Goal: Task Accomplishment & Management: Use online tool/utility

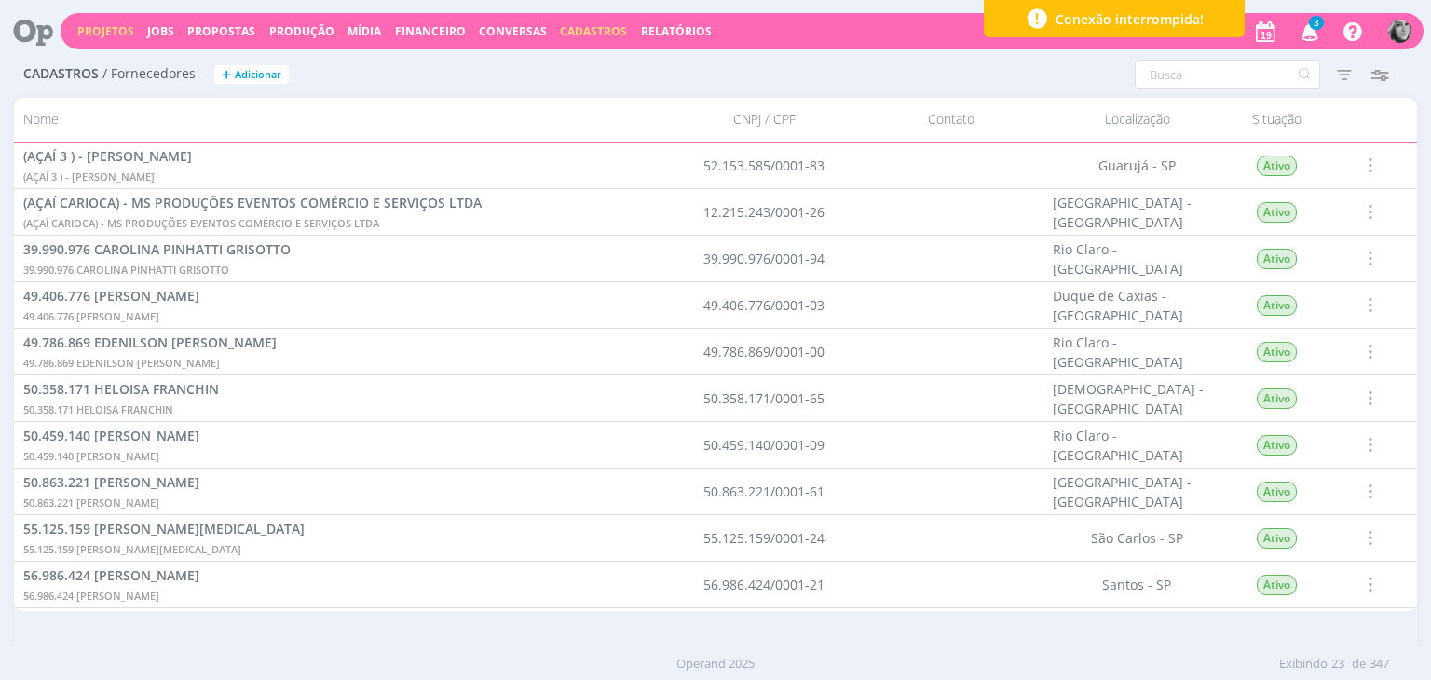
click at [97, 36] on link "Projetos" at bounding box center [105, 31] width 57 height 16
click at [93, 27] on link "Projetos" at bounding box center [105, 31] width 57 height 16
click at [102, 30] on link "Projetos" at bounding box center [105, 31] width 57 height 16
click at [88, 24] on link "Projetos" at bounding box center [105, 31] width 57 height 16
click at [113, 37] on link "Projetos" at bounding box center [105, 31] width 57 height 16
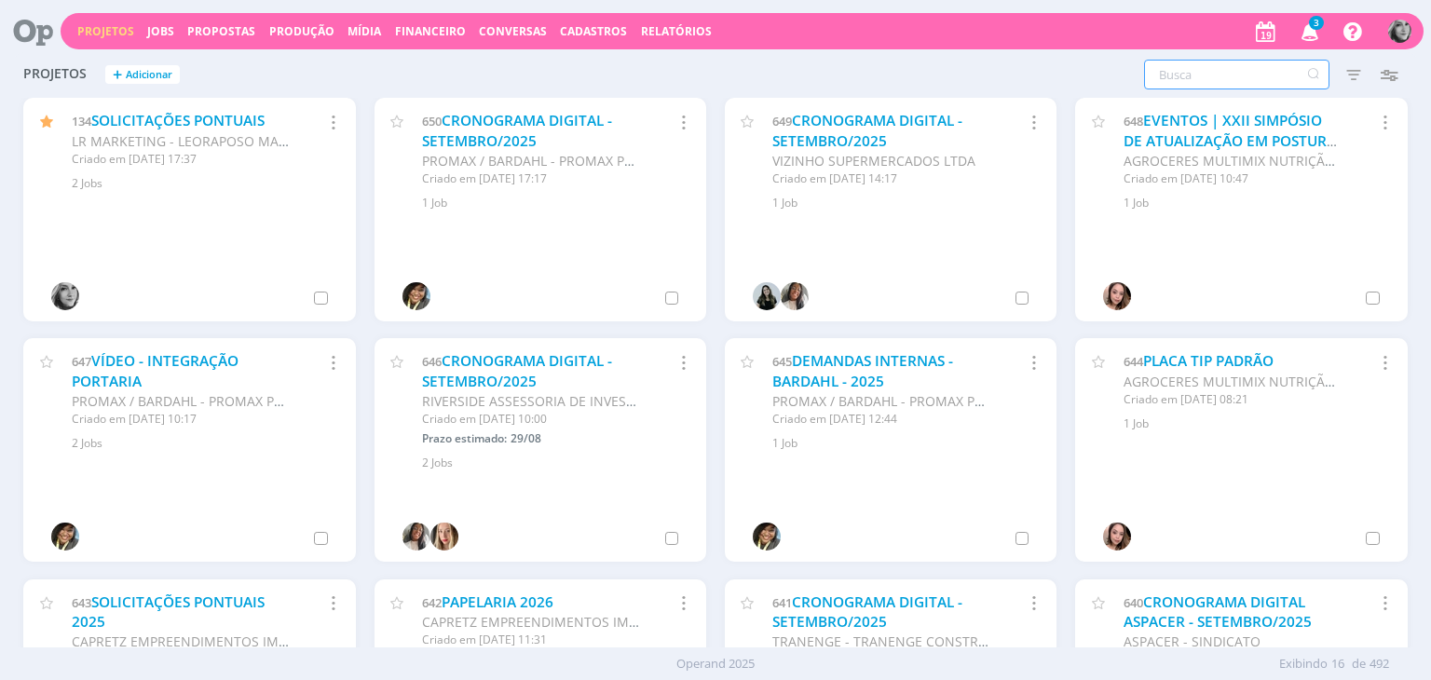
click at [1214, 80] on input "text" at bounding box center [1236, 75] width 185 height 30
type input "fortgreen"
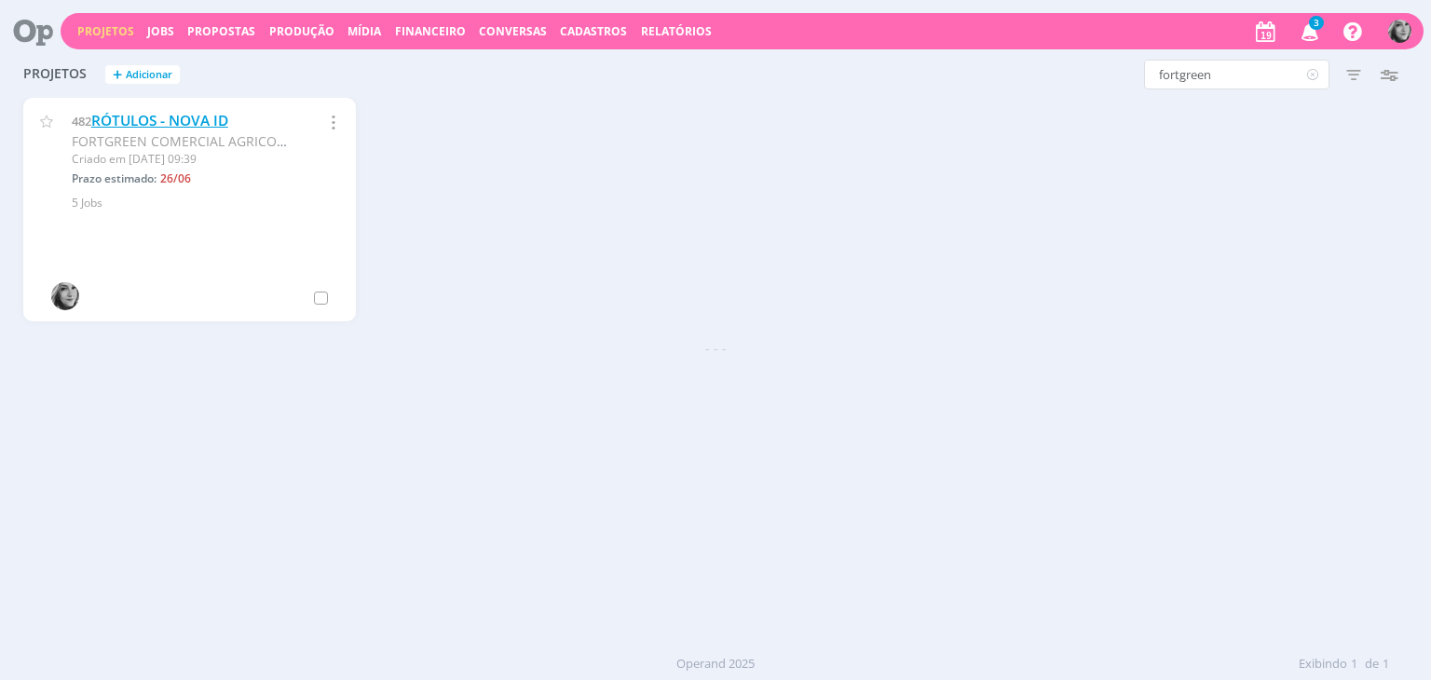
click at [162, 123] on link "RÓTULOS - NOVA ID" at bounding box center [159, 121] width 137 height 20
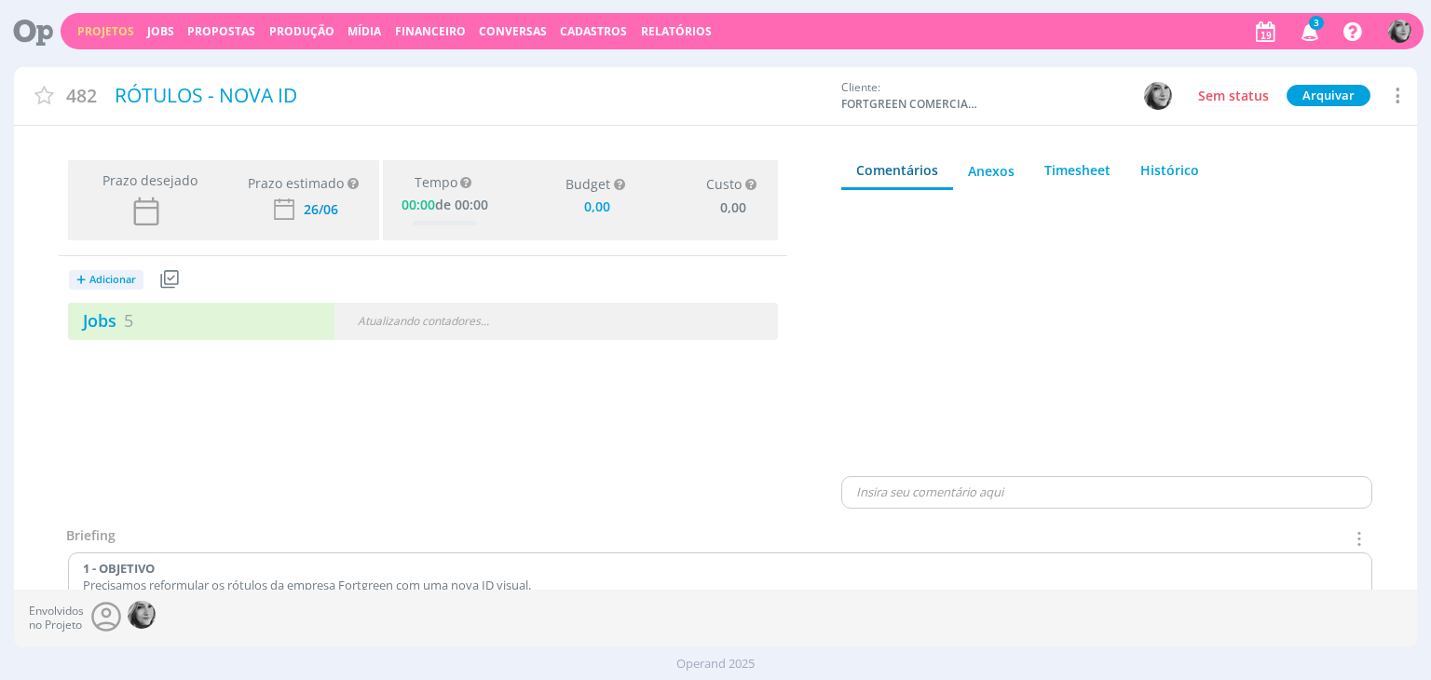
type input "0,00"
click at [105, 316] on link "Jobs 5" at bounding box center [100, 320] width 65 height 22
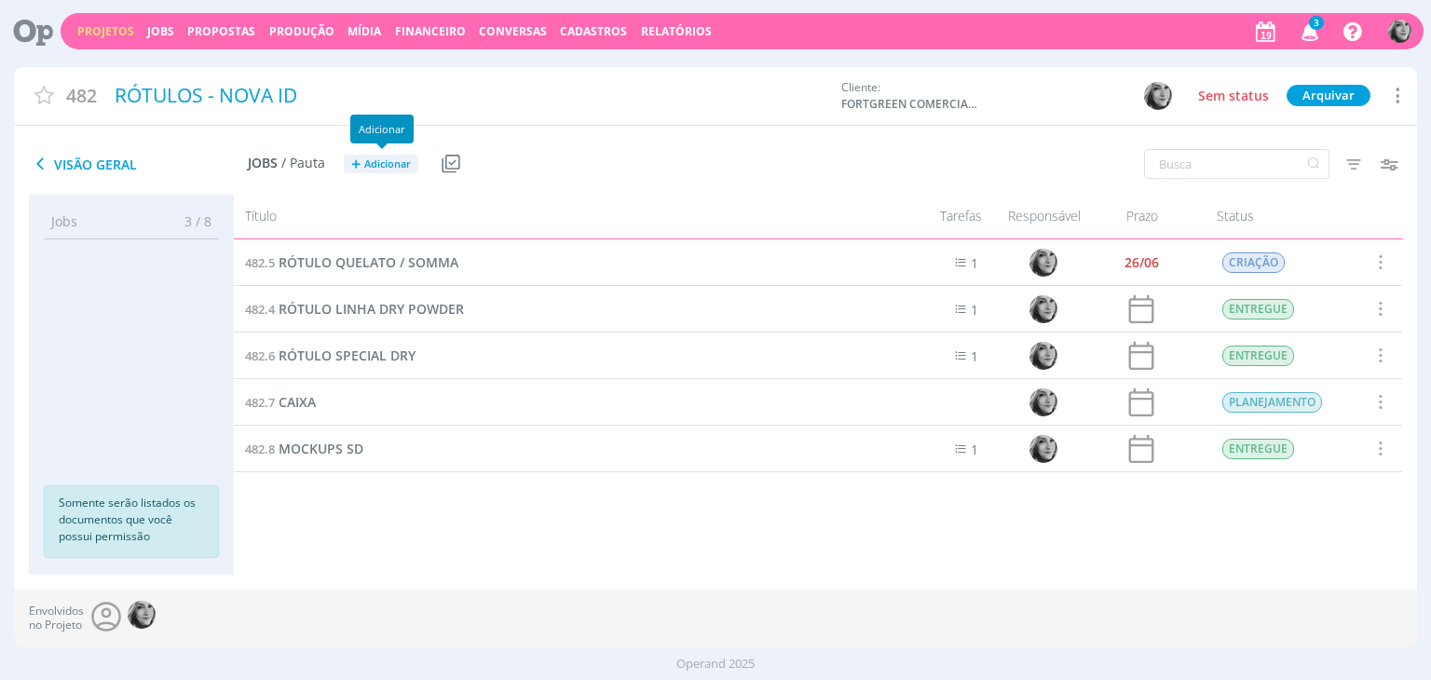
click at [370, 165] on span "Adicionar" at bounding box center [387, 164] width 47 height 12
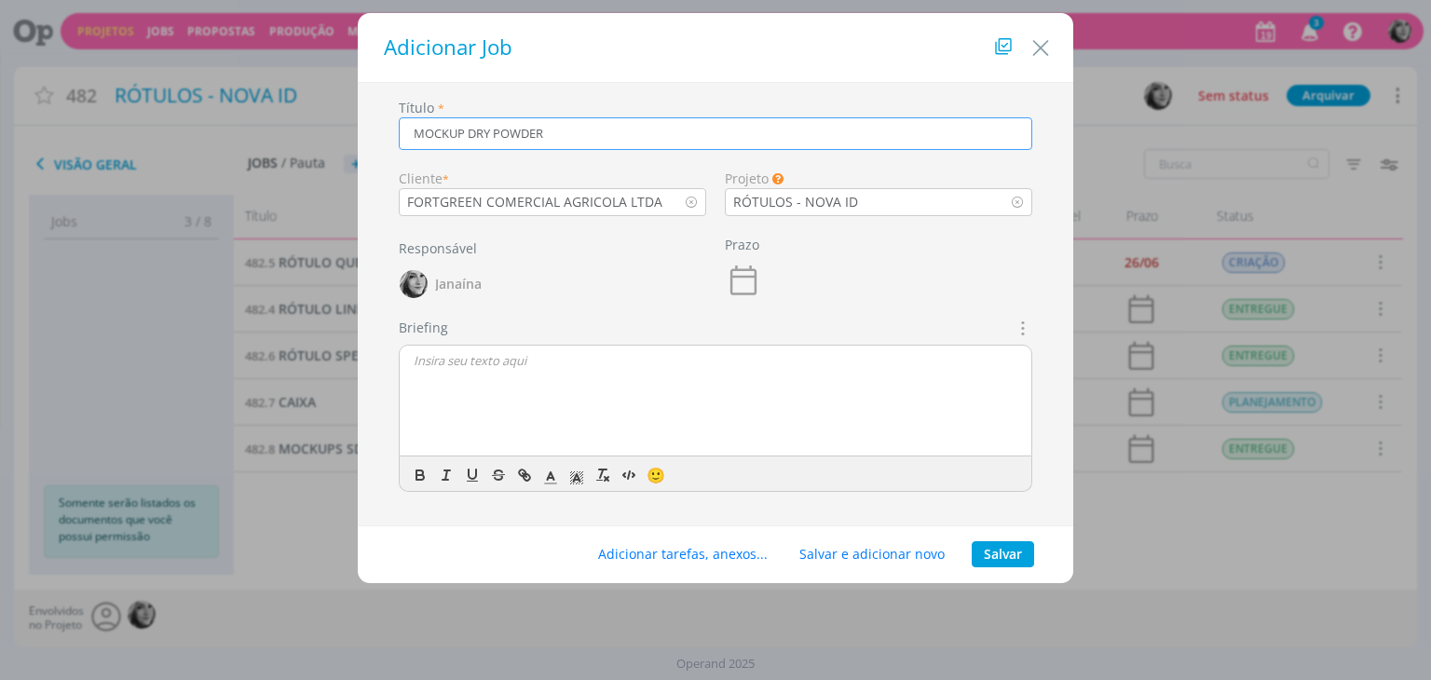
click at [466, 129] on input "MOCKUP DRY POWDER" at bounding box center [716, 133] width 634 height 33
type input "MOCKUPS DRY POWDER"
click at [1010, 553] on button "Salvar" at bounding box center [1003, 554] width 62 height 26
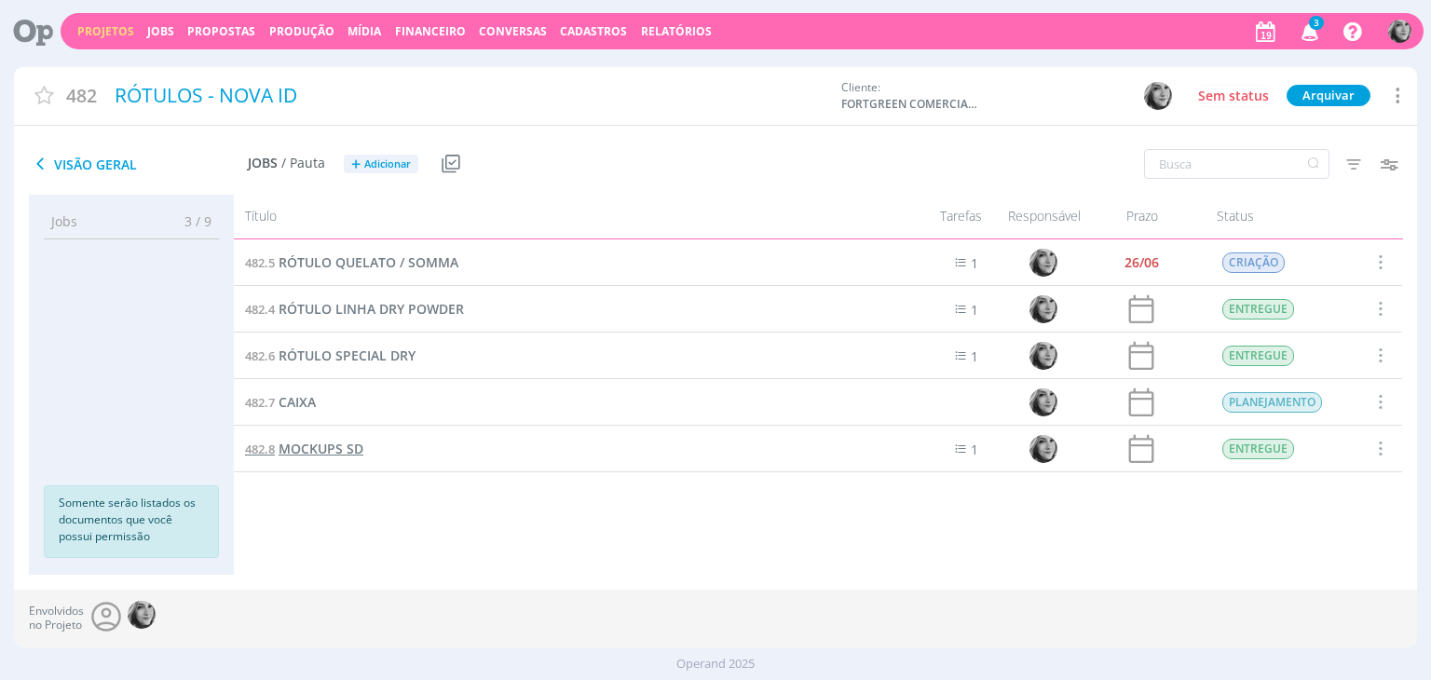
click at [288, 452] on span "MOCKUPS SD" at bounding box center [321, 449] width 85 height 18
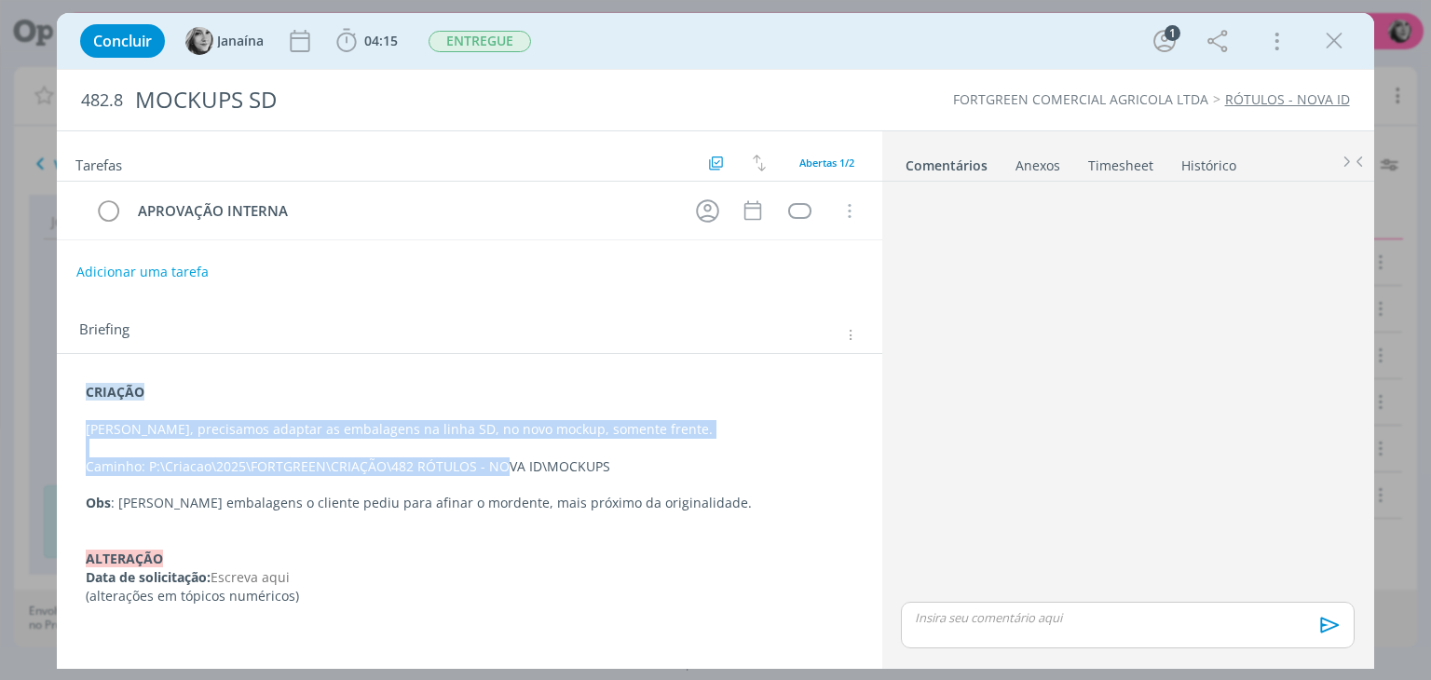
drag, startPoint x: 84, startPoint y: 421, endPoint x: 499, endPoint y: 459, distance: 417.3
click at [499, 459] on div "CRIAÇÃO Aline, precisamos adaptar as embalagens na linha SD, no novo mockup, so…" at bounding box center [469, 494] width 795 height 236
click at [1340, 36] on icon "dialog" at bounding box center [1334, 41] width 28 height 28
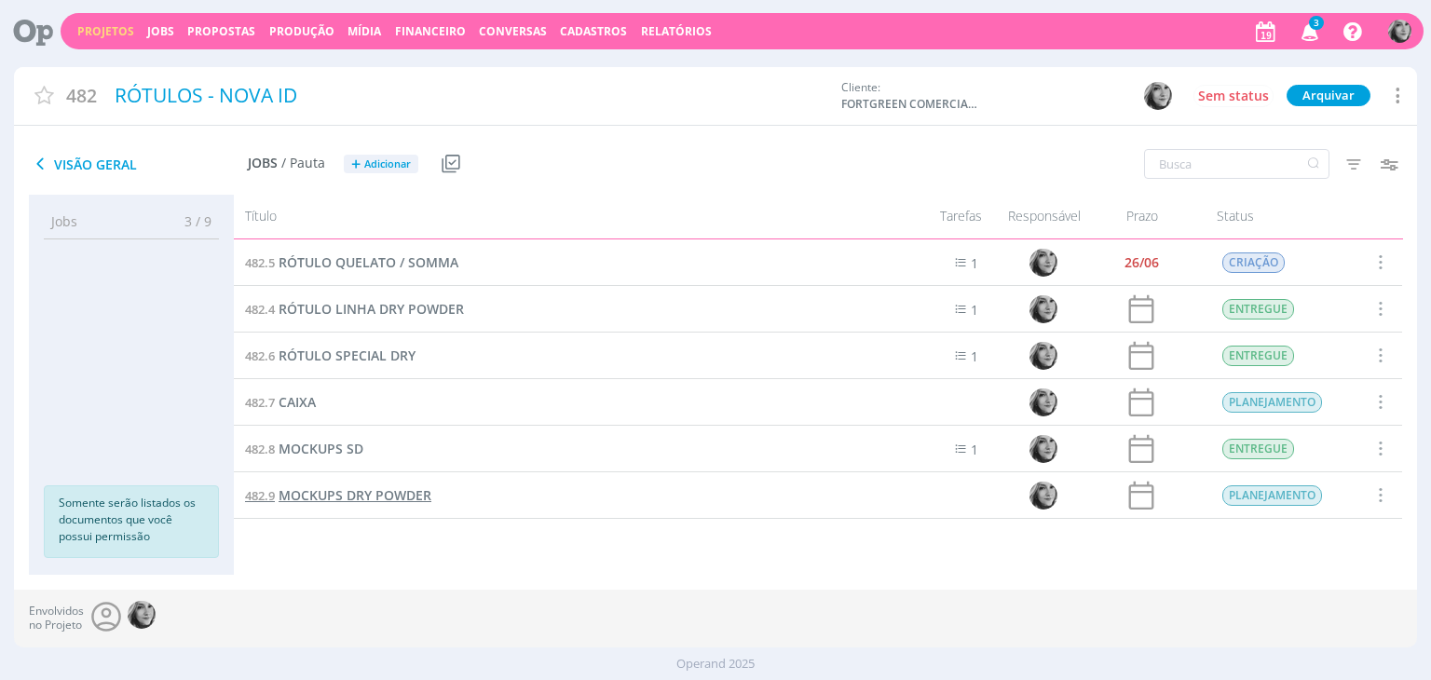
click at [396, 497] on span "MOCKUPS DRY POWDER" at bounding box center [355, 495] width 153 height 18
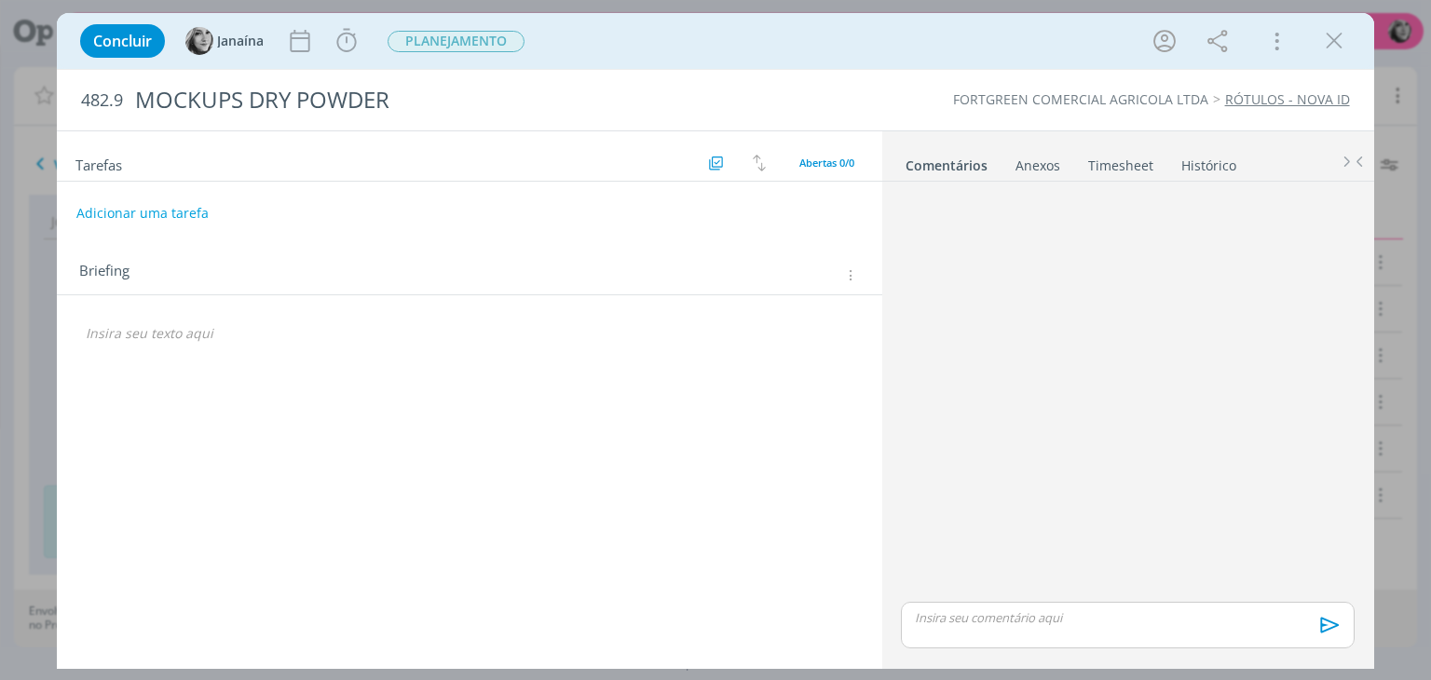
click at [847, 272] on icon "dialog" at bounding box center [849, 275] width 14 height 16
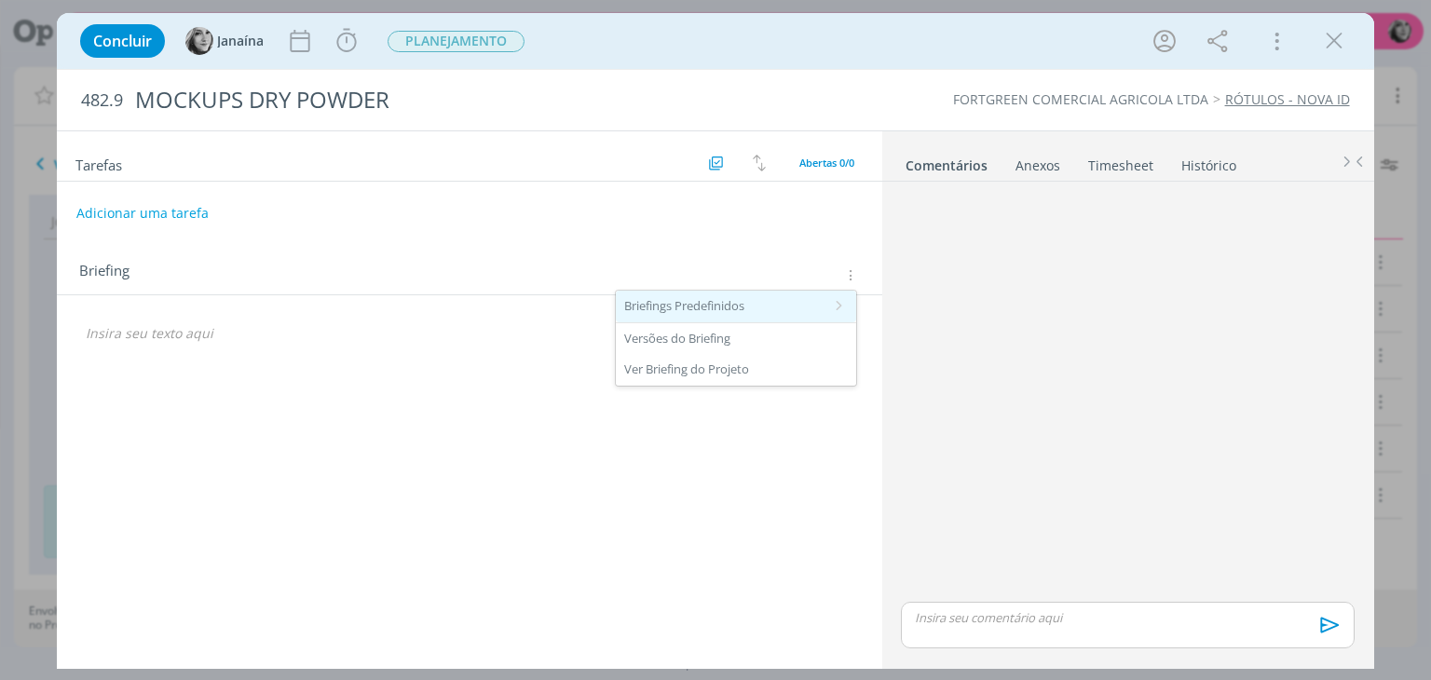
click at [794, 295] on div "Briefings Predefinidos" at bounding box center [736, 307] width 240 height 32
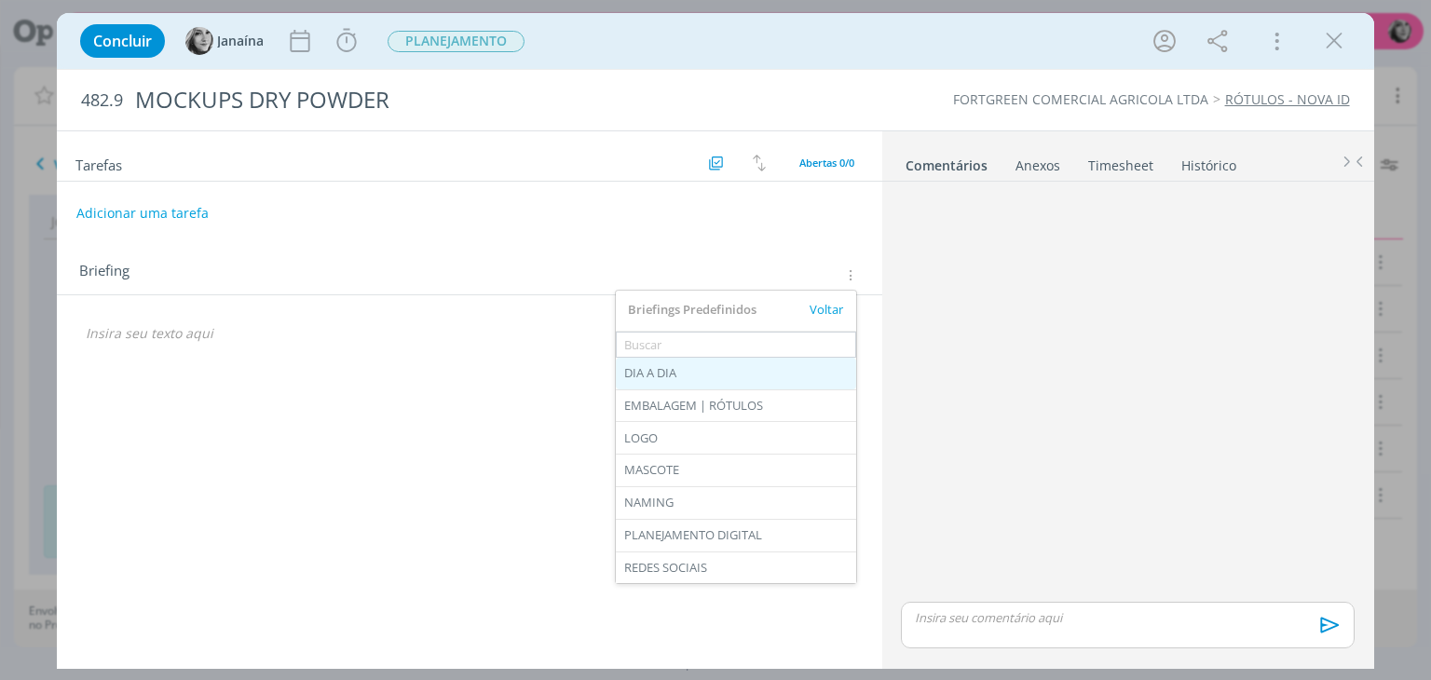
click at [702, 376] on div "DIA A DIA" at bounding box center [736, 374] width 240 height 32
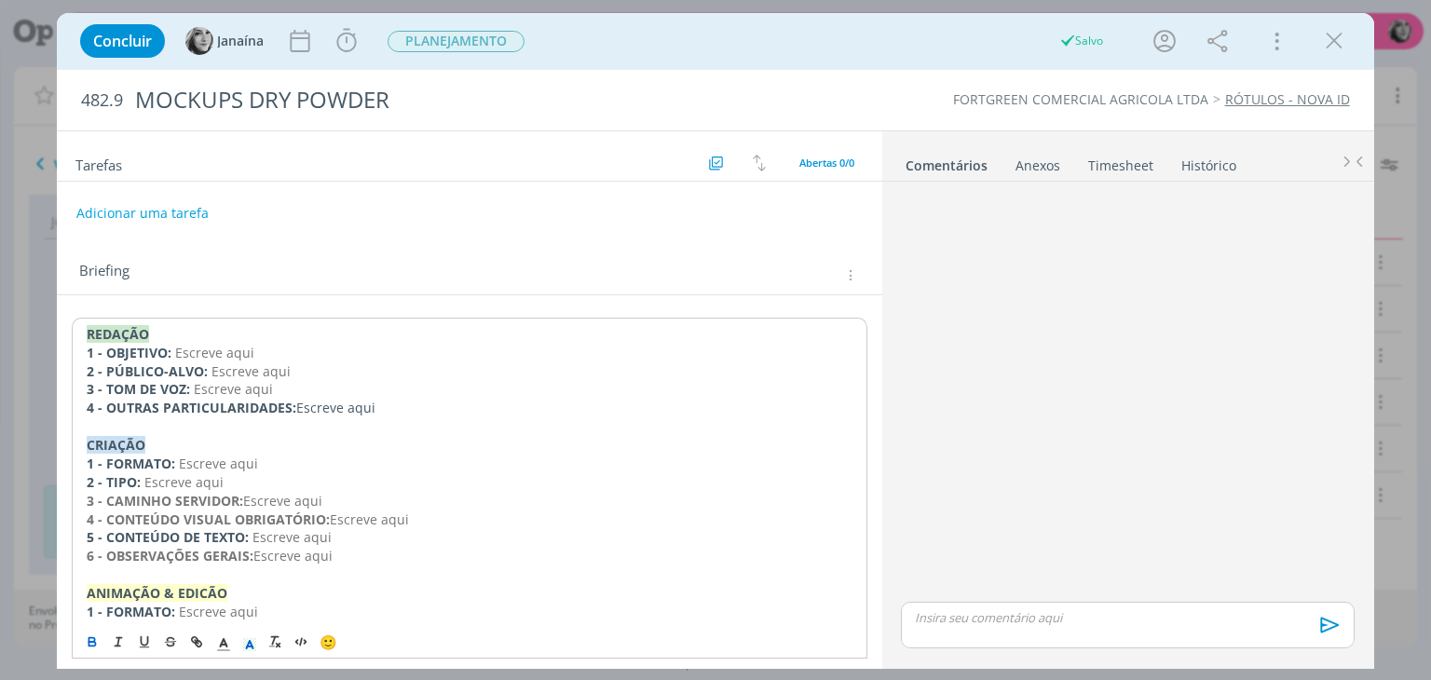
click at [48, 286] on div "Concluir Janaína Iniciar Apontar Data * 19/08/2025 Horas * 00:00 Tarefa Selecio…" at bounding box center [715, 340] width 1431 height 680
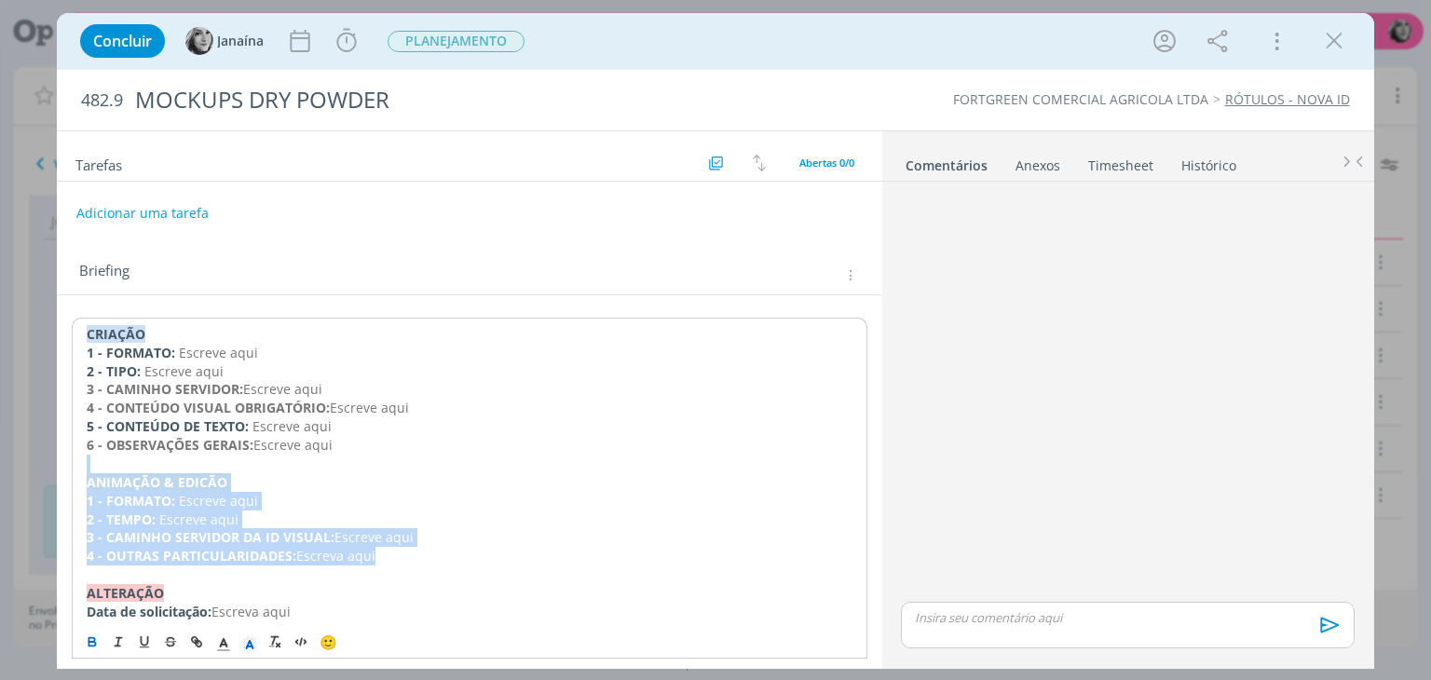
drag, startPoint x: 348, startPoint y: 552, endPoint x: 75, endPoint y: 467, distance: 285.8
click at [75, 467] on div "CRIAÇÃO 1 - FORMATO: Escreve aqui 2 - TIPO: Escreve aqui 3 - CAMINHO SERVIDOR: …" at bounding box center [469, 482] width 795 height 329
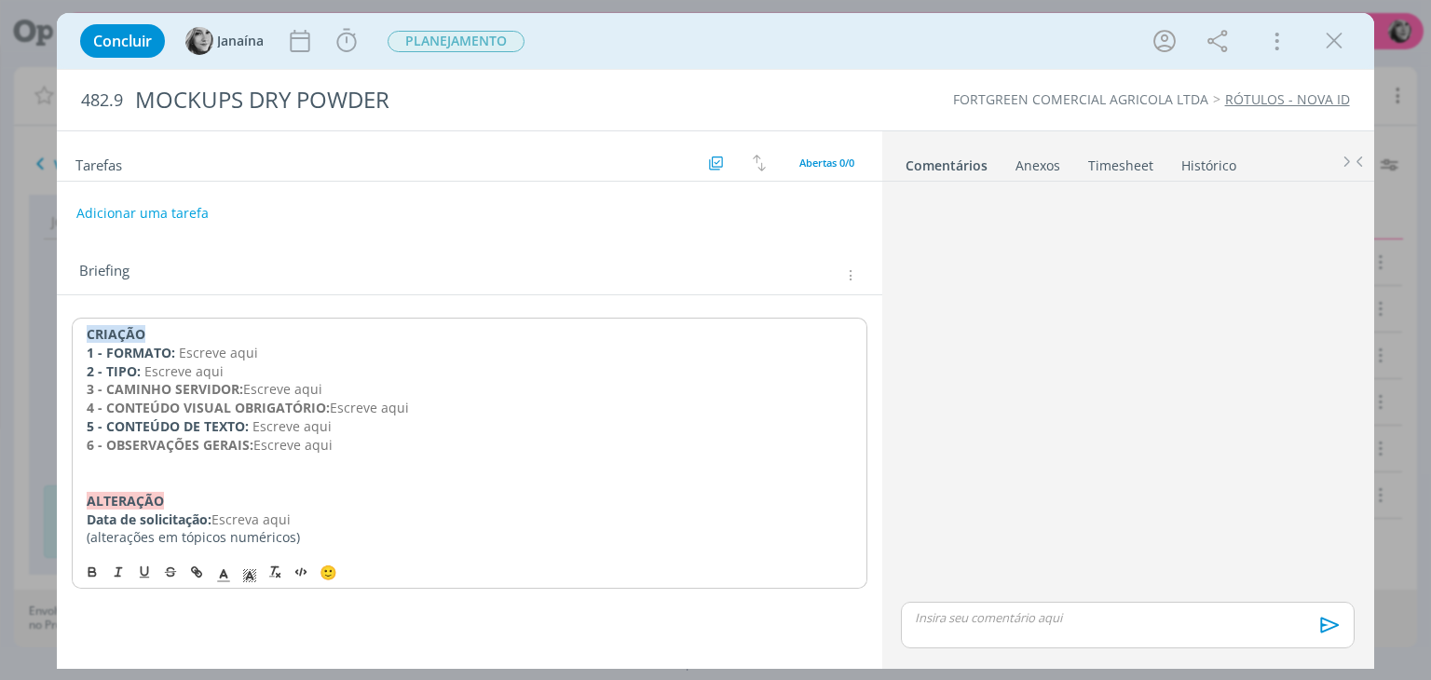
drag, startPoint x: 340, startPoint y: 438, endPoint x: 71, endPoint y: 355, distance: 281.7
click at [71, 355] on div "CRIAÇÃO 1 - FORMATO: Escreve aqui 2 - TIPO: Escreve aqui 3 - CAMINHO SERVIDOR: …" at bounding box center [469, 446] width 825 height 302
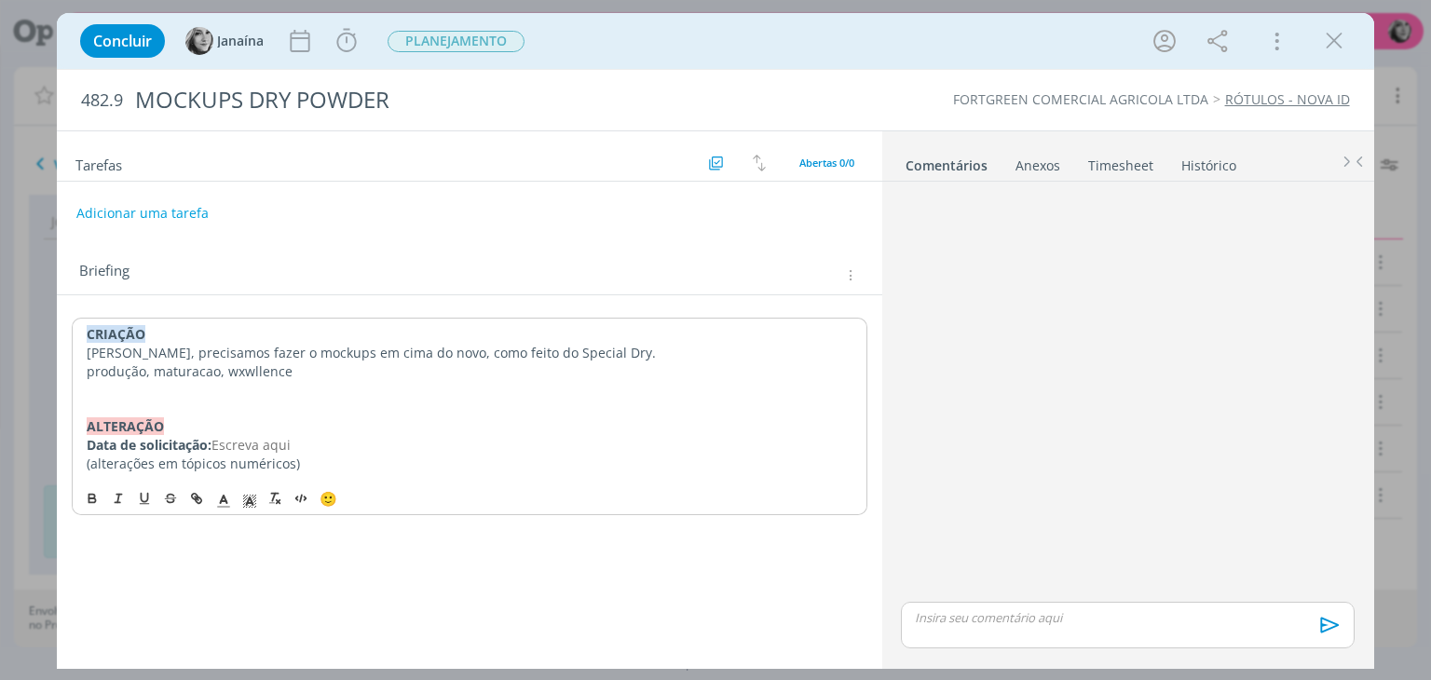
click at [238, 369] on p "produção, maturacao, wxwllence" at bounding box center [469, 371] width 765 height 19
click at [158, 371] on p "produção, maturacao, excellence" at bounding box center [469, 371] width 765 height 19
click at [93, 371] on p "produção, Maturacao, excellence" at bounding box center [469, 371] width 765 height 19
click at [209, 370] on p "Produção, Maturacao, excellence" at bounding box center [469, 371] width 765 height 19
drag, startPoint x: 257, startPoint y: 377, endPoint x: 324, endPoint y: 407, distance: 73.4
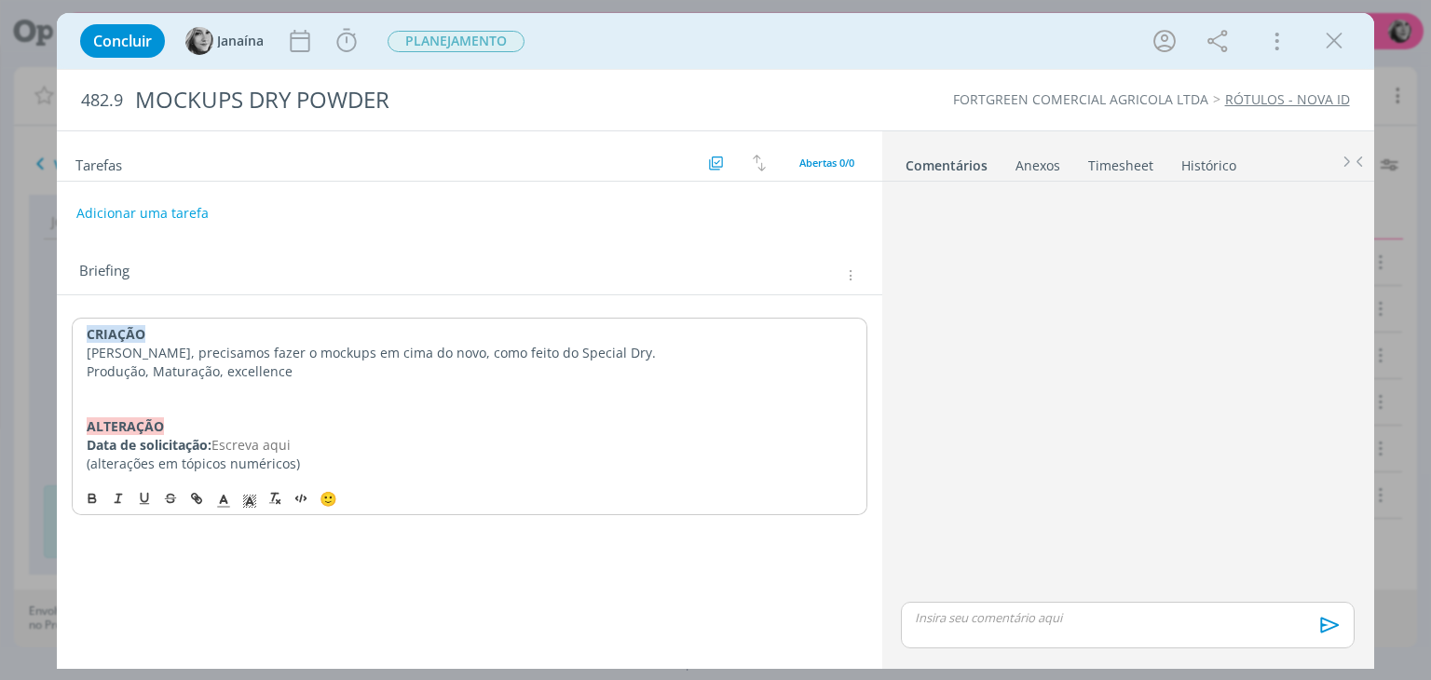
click at [324, 405] on p "dialog" at bounding box center [469, 408] width 765 height 19
click at [88, 353] on p "Aline, precisamos fazer o mockups em cima do novo, como feito do Special Dry." at bounding box center [469, 353] width 765 height 19
click at [261, 399] on p "dialog" at bounding box center [469, 408] width 765 height 19
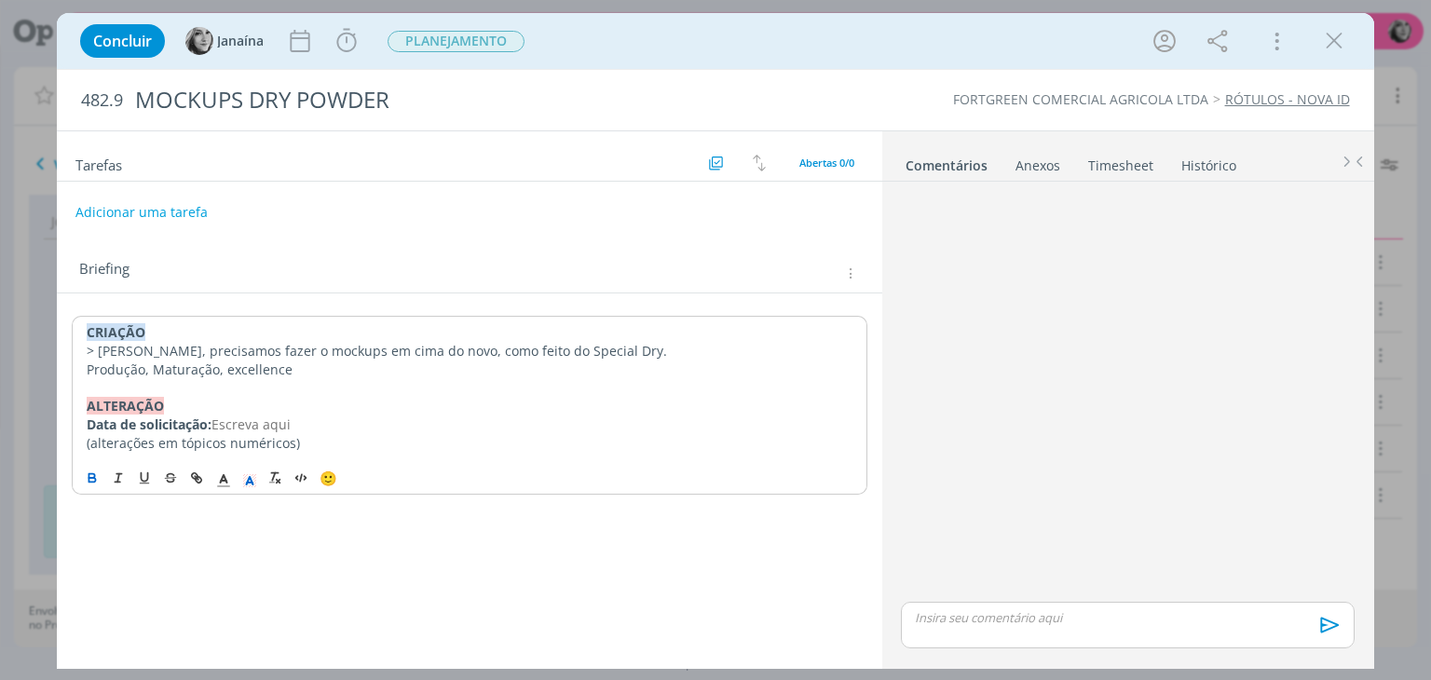
click at [142, 212] on button "Adicionar uma tarefa" at bounding box center [141, 213] width 132 height 32
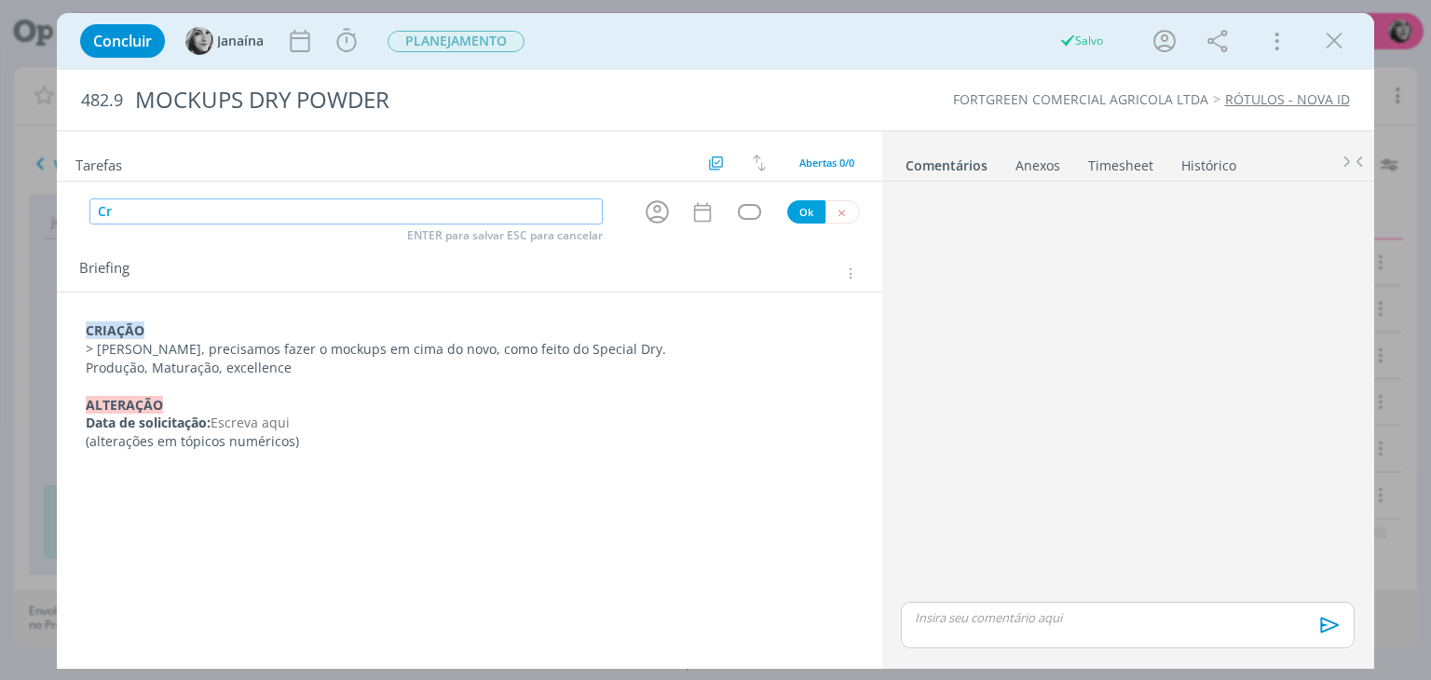
type input "C"
type input "CRIAÇÃO"
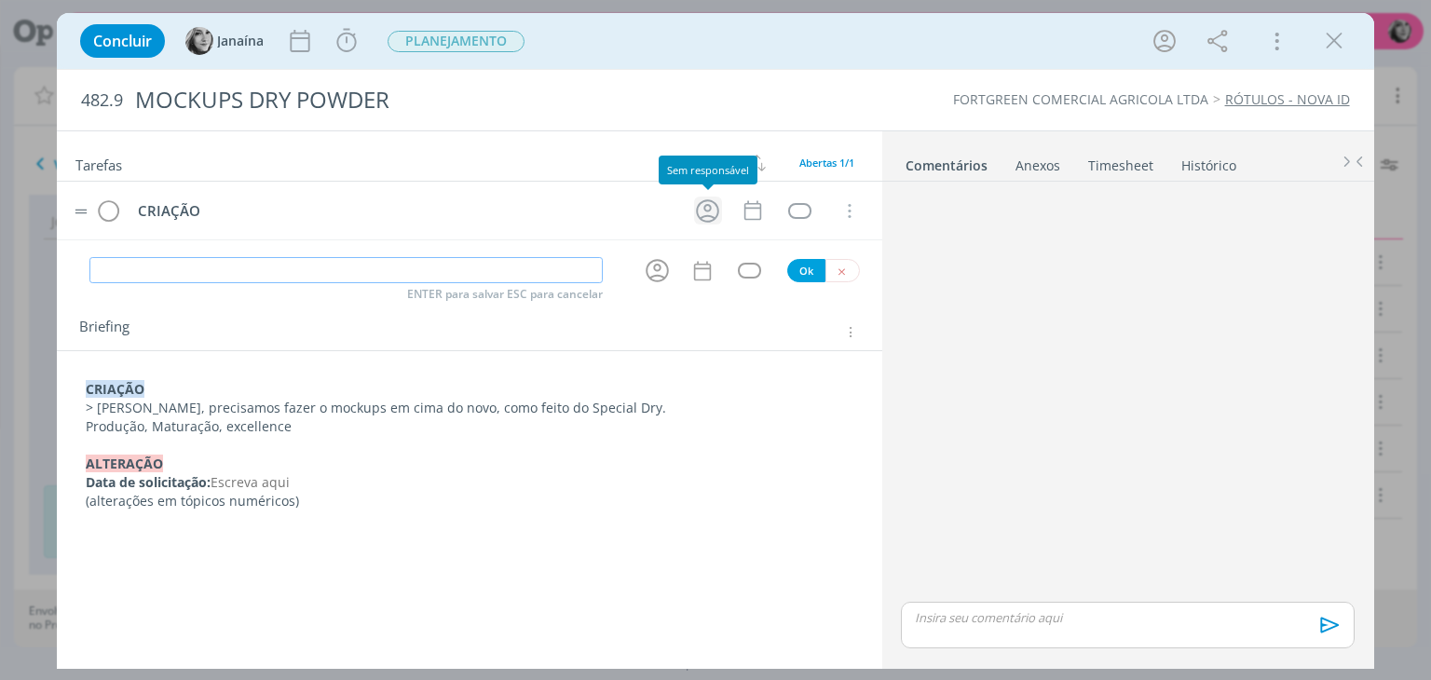
click at [712, 210] on icon "dialog" at bounding box center [707, 211] width 29 height 29
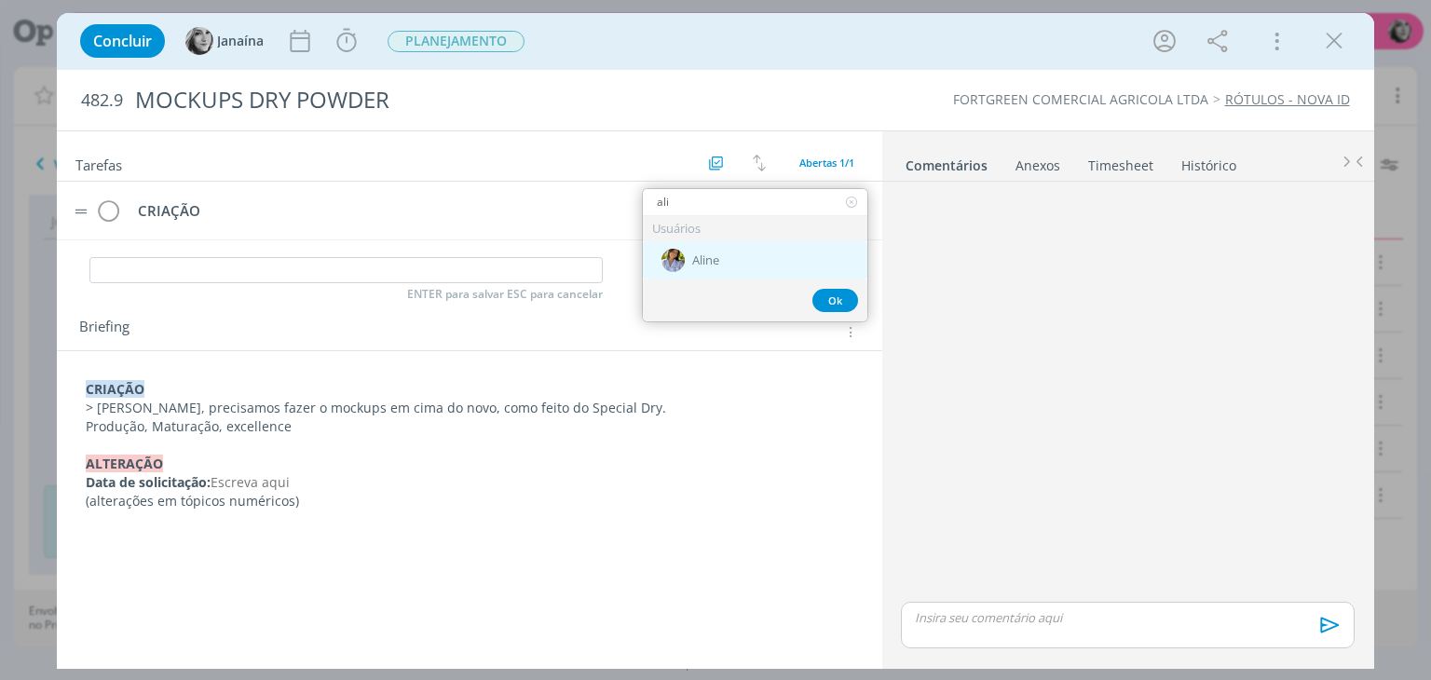
type input "ali"
click at [716, 259] on span "Aline" at bounding box center [705, 260] width 27 height 15
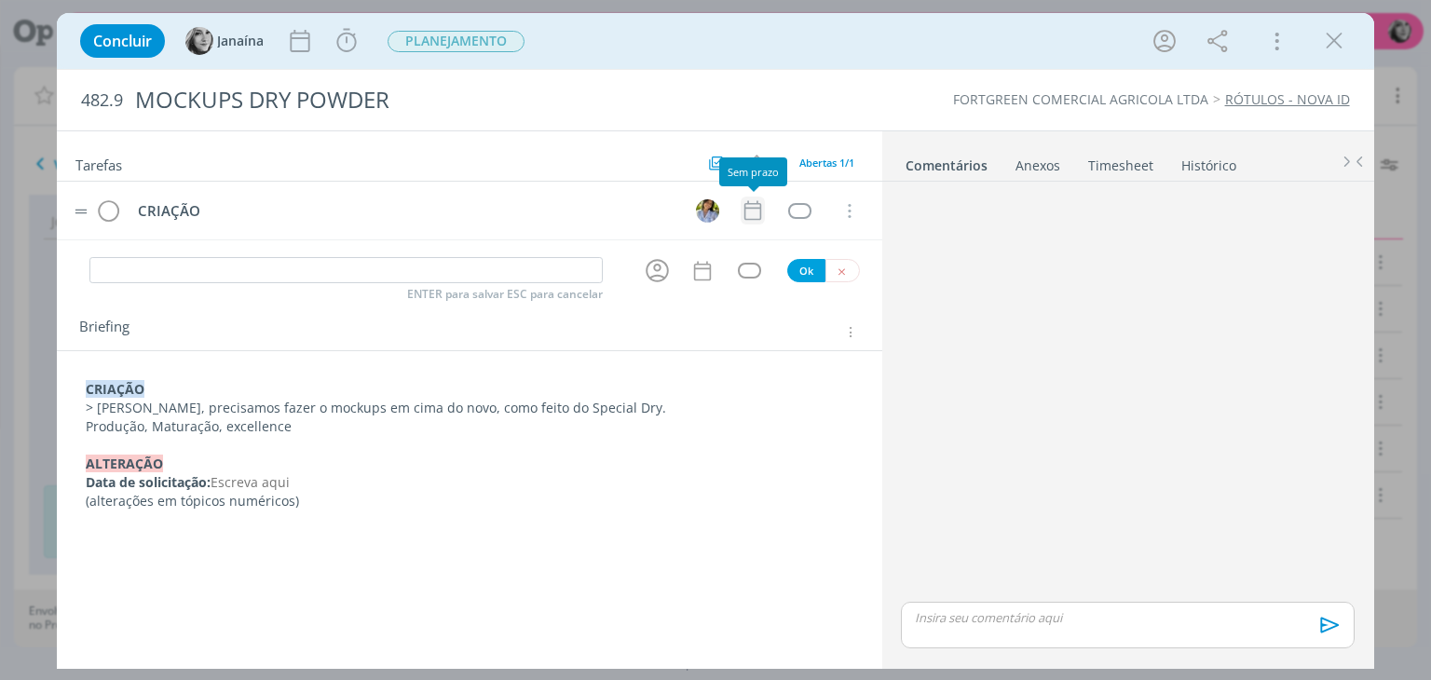
click at [748, 209] on icon "dialog" at bounding box center [753, 210] width 24 height 24
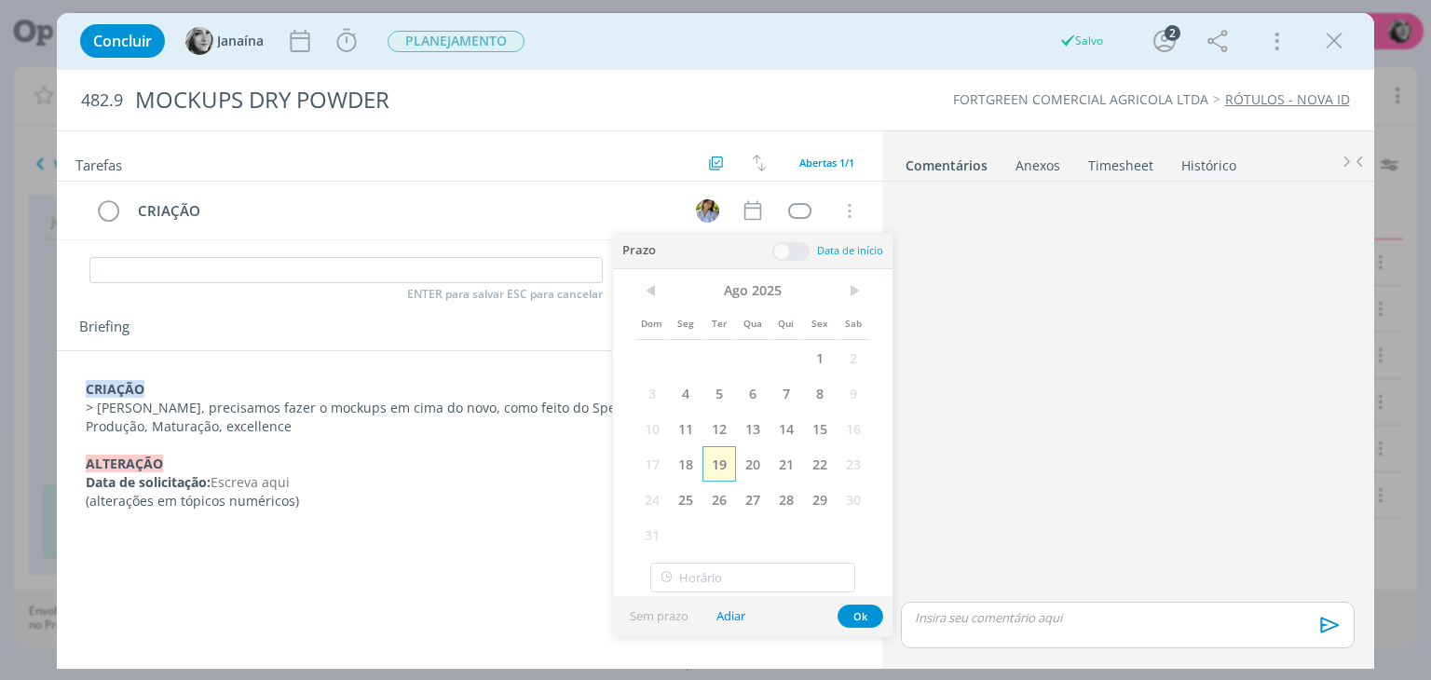
click at [718, 462] on span "19" at bounding box center [719, 463] width 34 height 35
click at [801, 203] on div "dialog" at bounding box center [799, 211] width 23 height 16
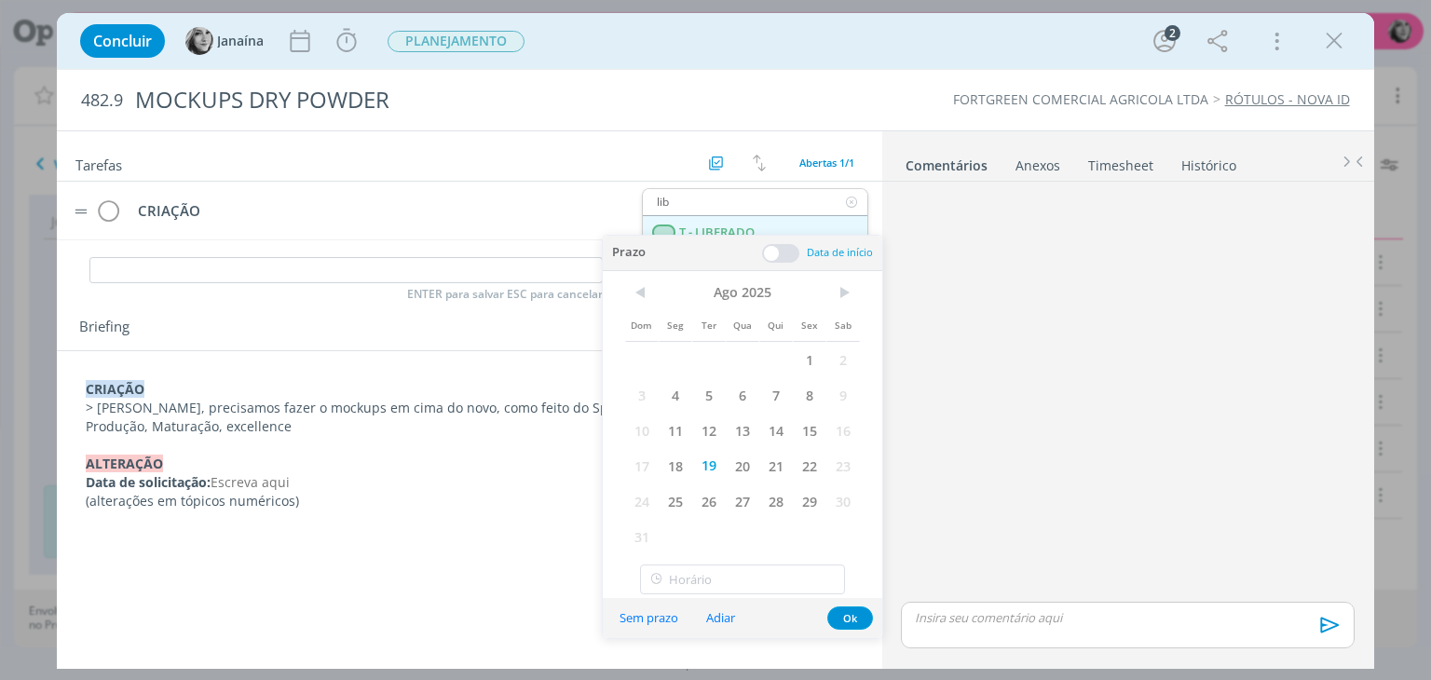
type input "lib"
drag, startPoint x: 749, startPoint y: 229, endPoint x: 739, endPoint y: 223, distance: 12.1
click at [749, 229] on span "T - LIBERADO" at bounding box center [717, 232] width 75 height 15
click at [432, 38] on span "PLANEJAMENTO" at bounding box center [456, 41] width 137 height 21
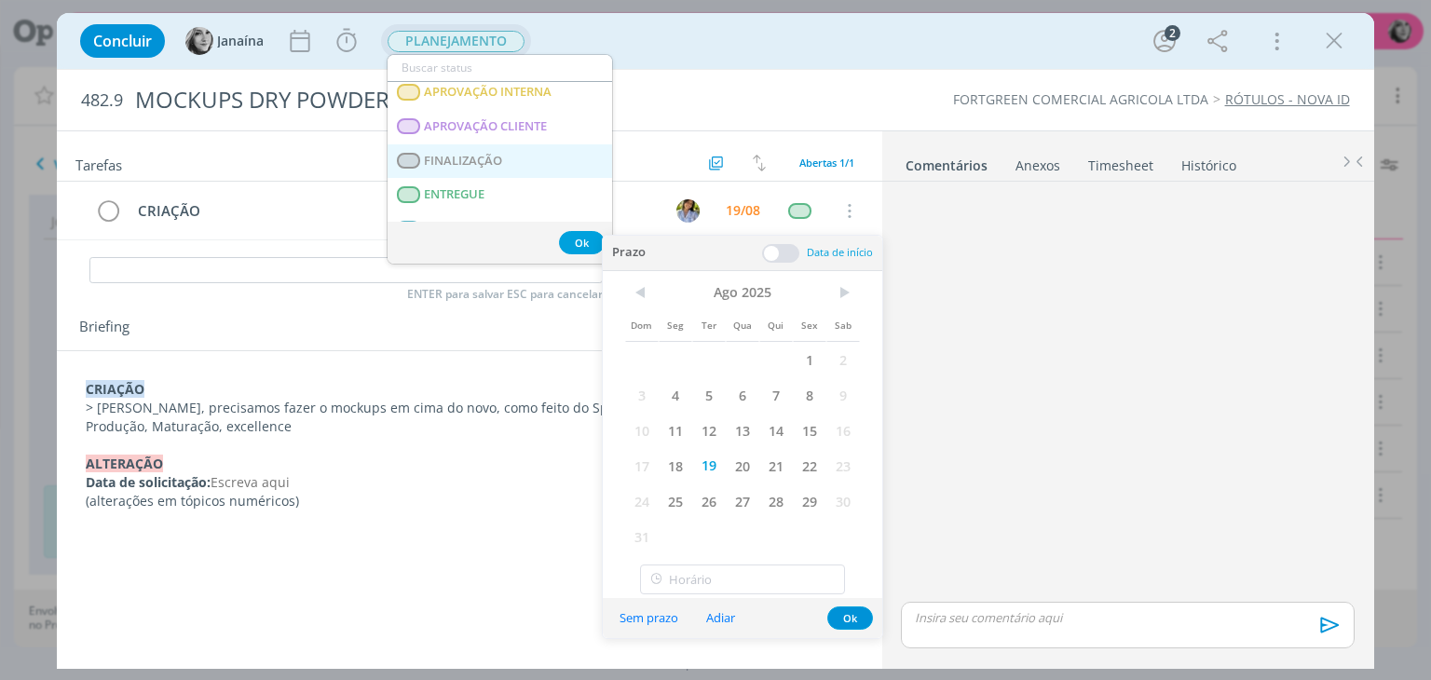
scroll to position [373, 0]
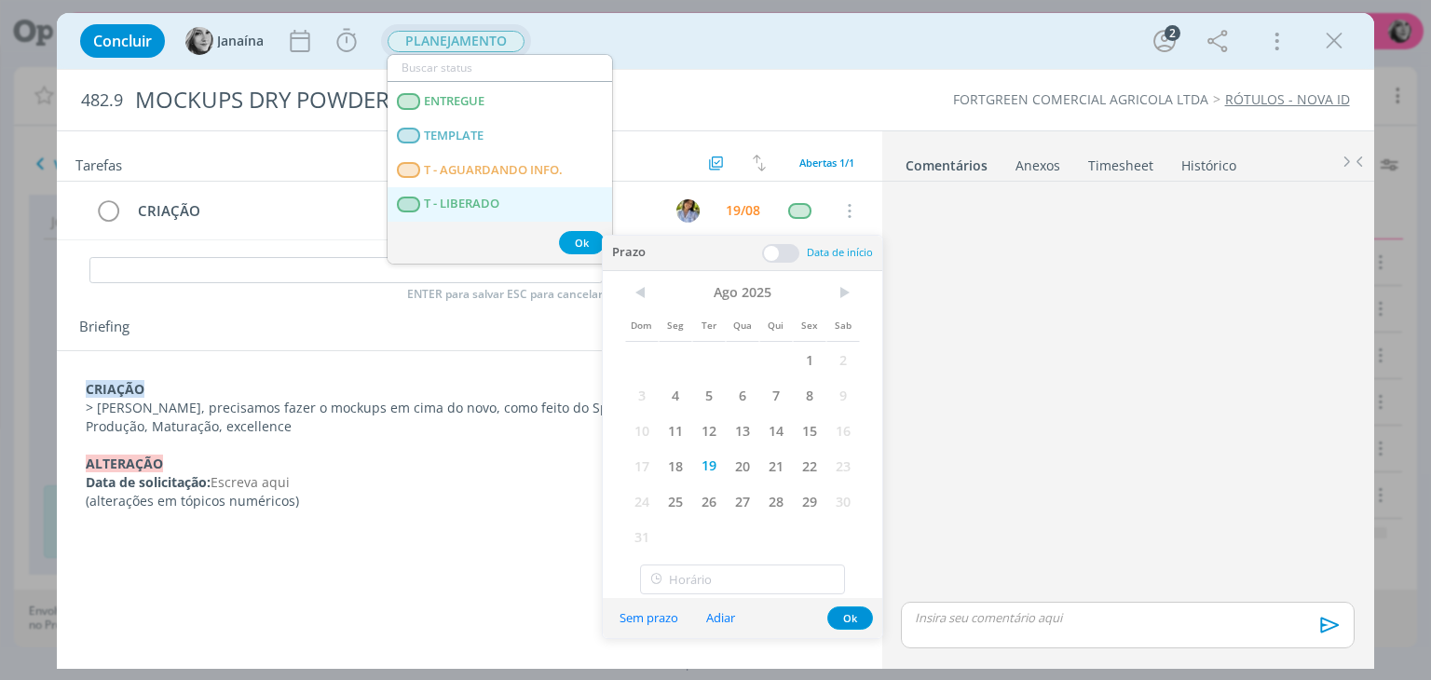
click at [486, 197] on span "T - LIBERADO" at bounding box center [462, 204] width 75 height 15
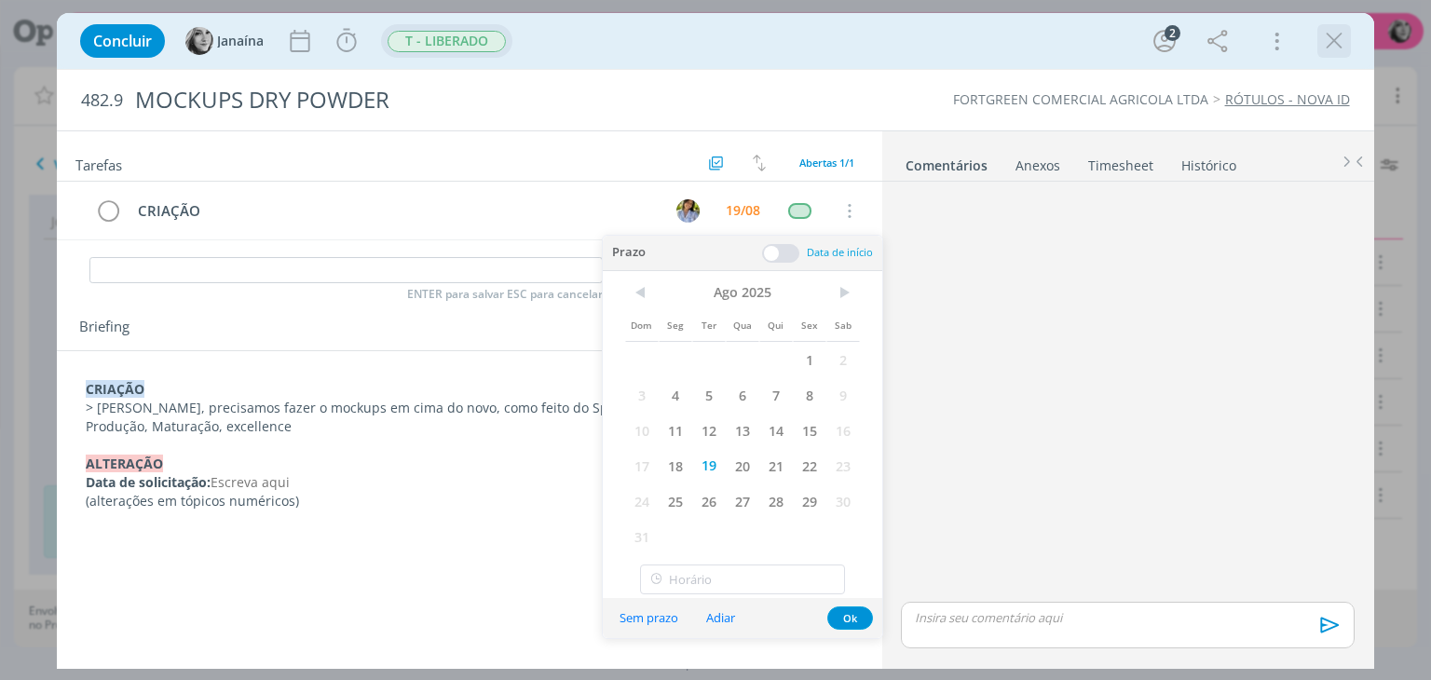
click at [1340, 36] on icon "dialog" at bounding box center [1334, 41] width 28 height 28
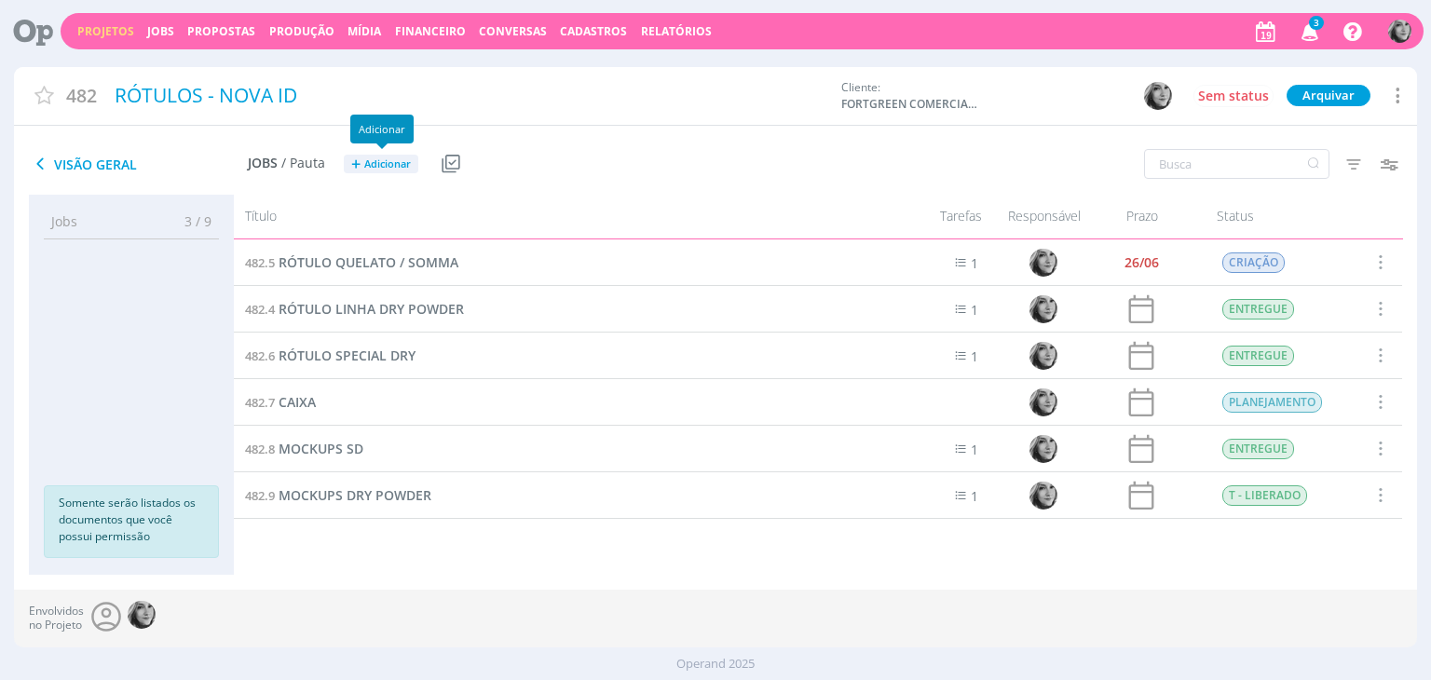
click at [380, 160] on span "Adicionar" at bounding box center [387, 164] width 47 height 12
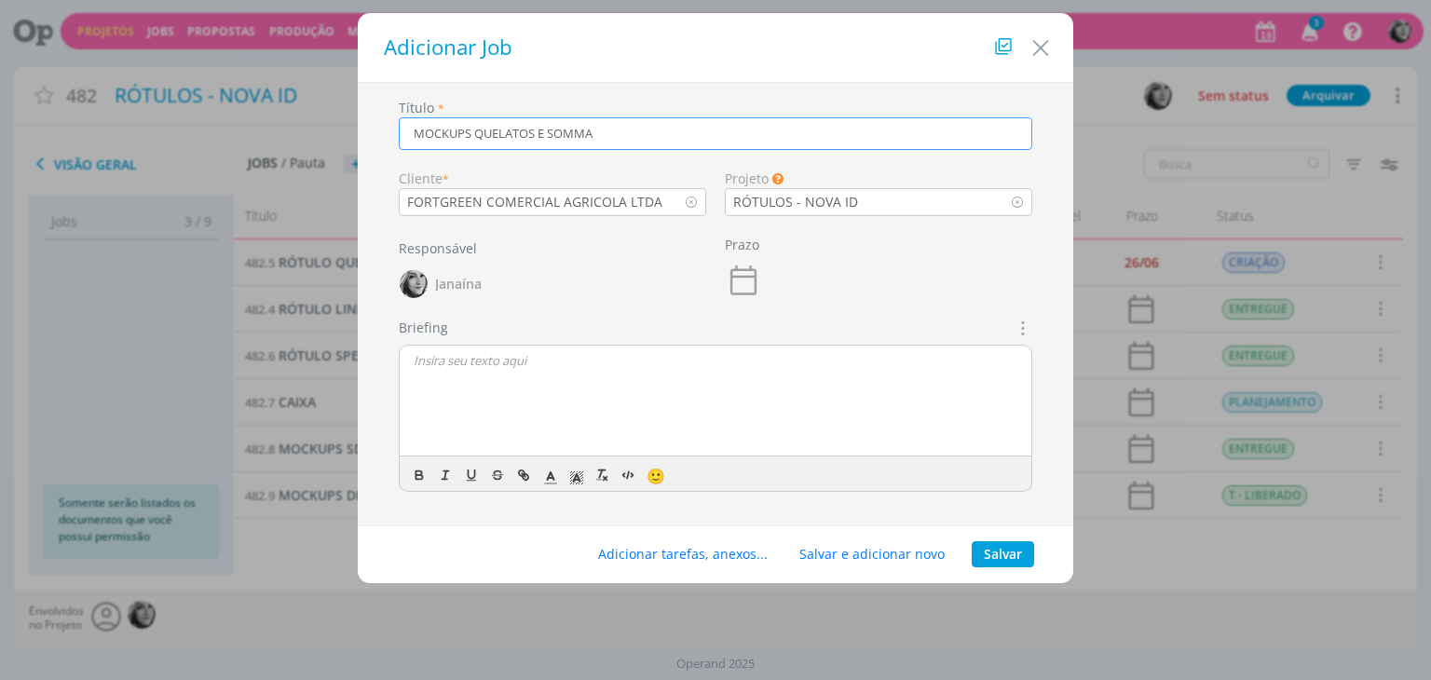
type input "MOCKUPS QUELATOS E SOMMA"
click at [1000, 552] on button "Salvar" at bounding box center [1003, 554] width 62 height 26
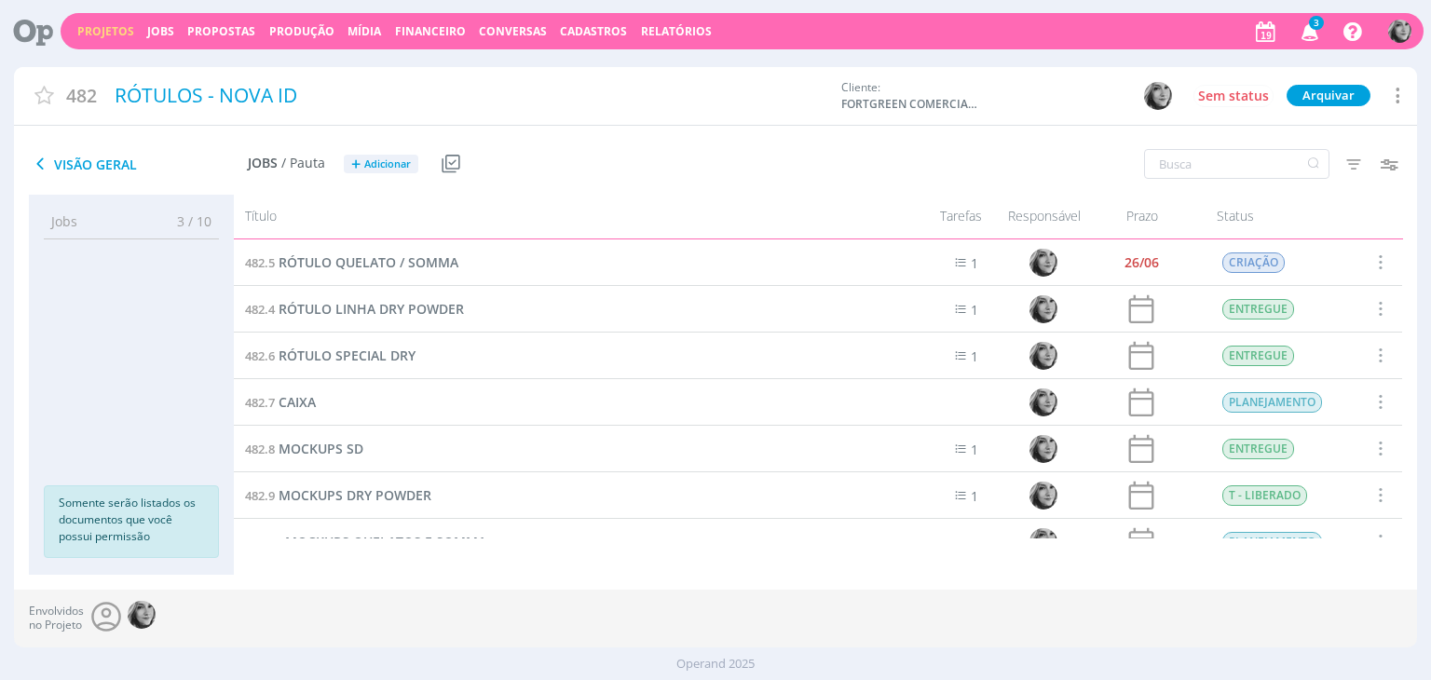
scroll to position [27, 0]
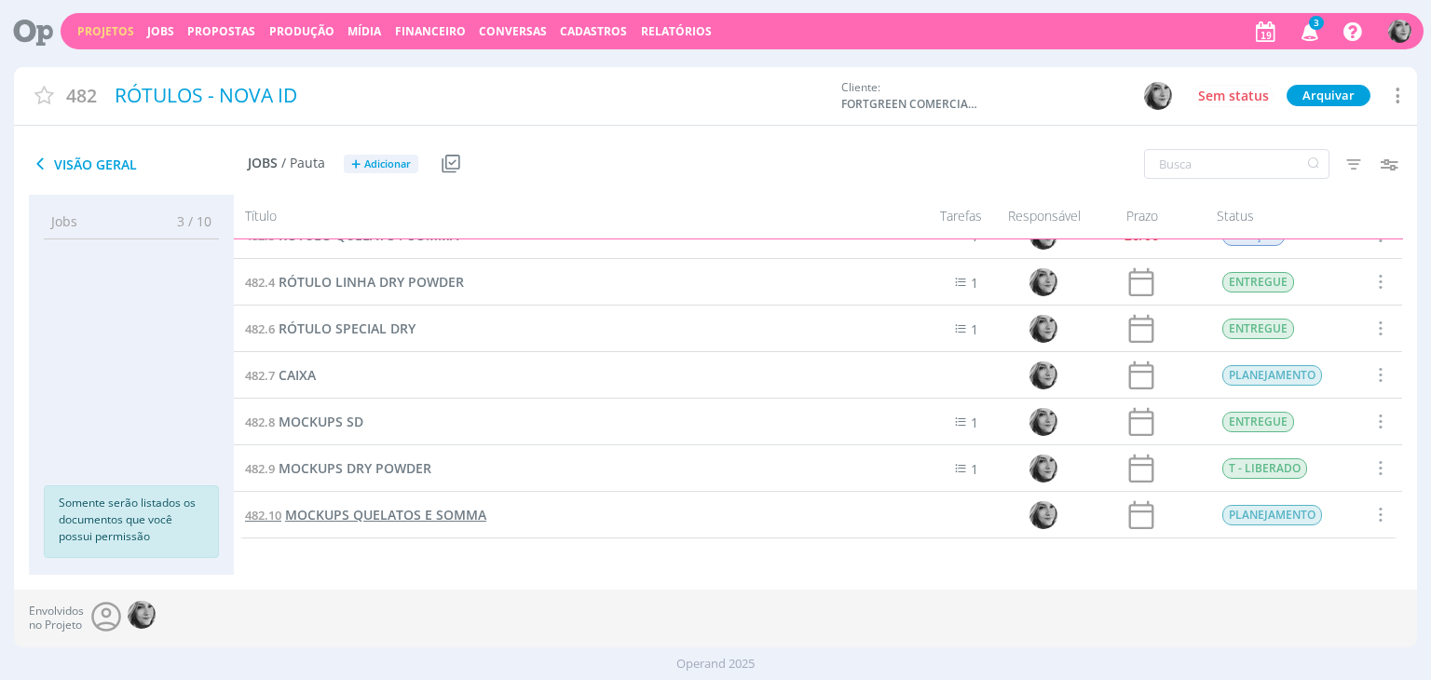
click at [382, 515] on span "MOCKUPS QUELATOS E SOMMA" at bounding box center [385, 515] width 201 height 18
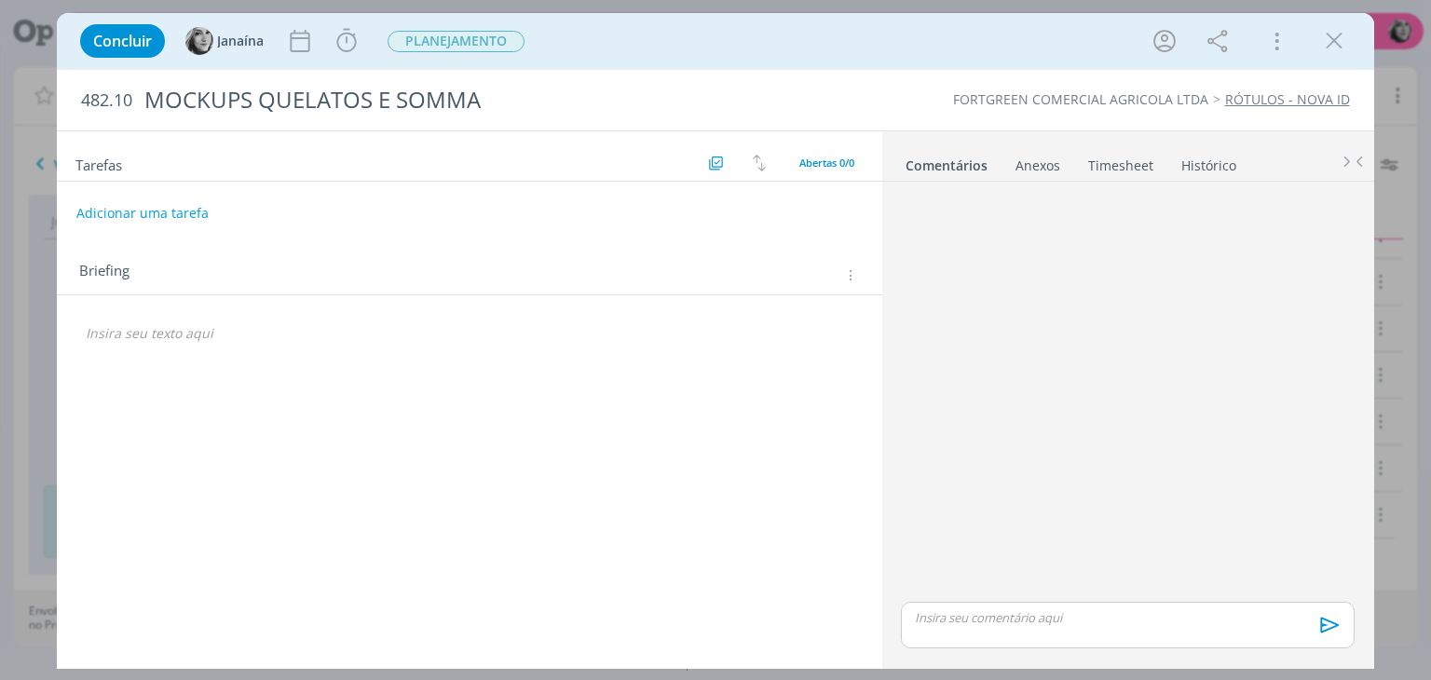
click at [852, 275] on icon "dialog" at bounding box center [849, 275] width 14 height 16
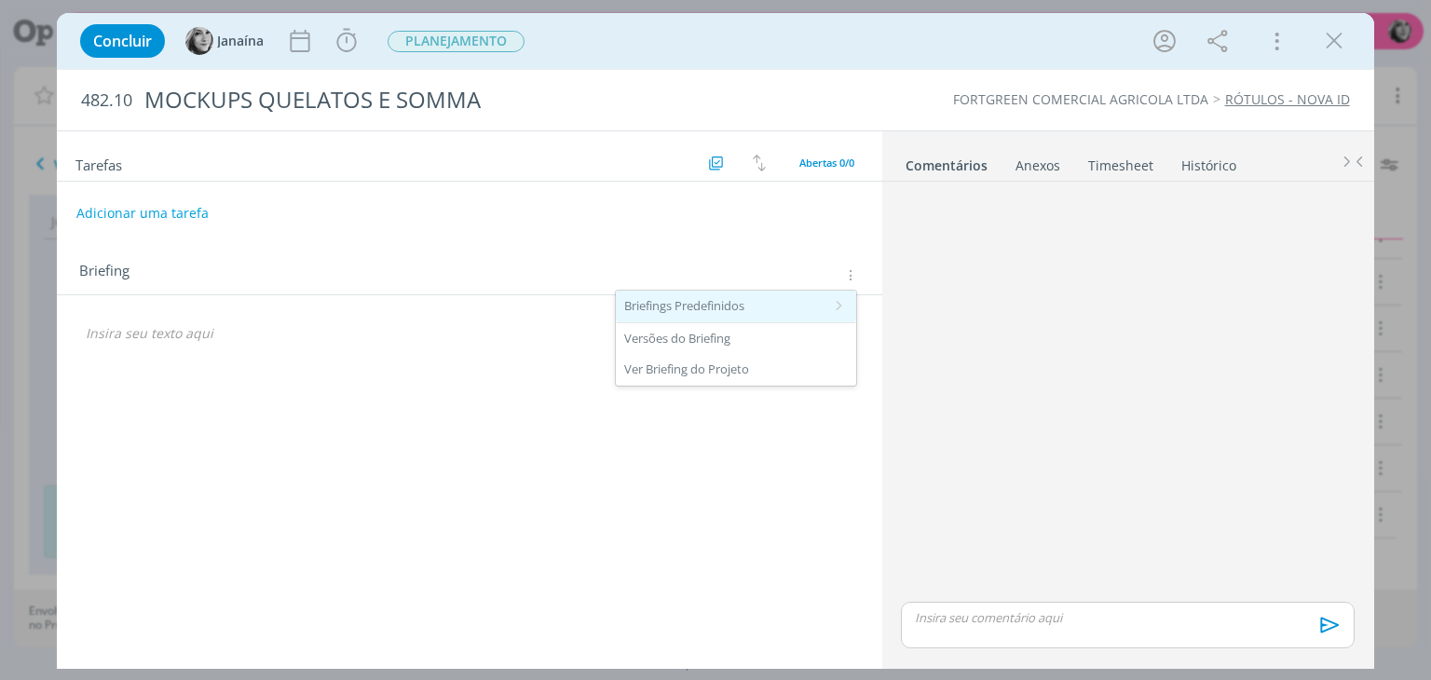
click at [770, 310] on div "Briefings Predefinidos" at bounding box center [736, 307] width 240 height 32
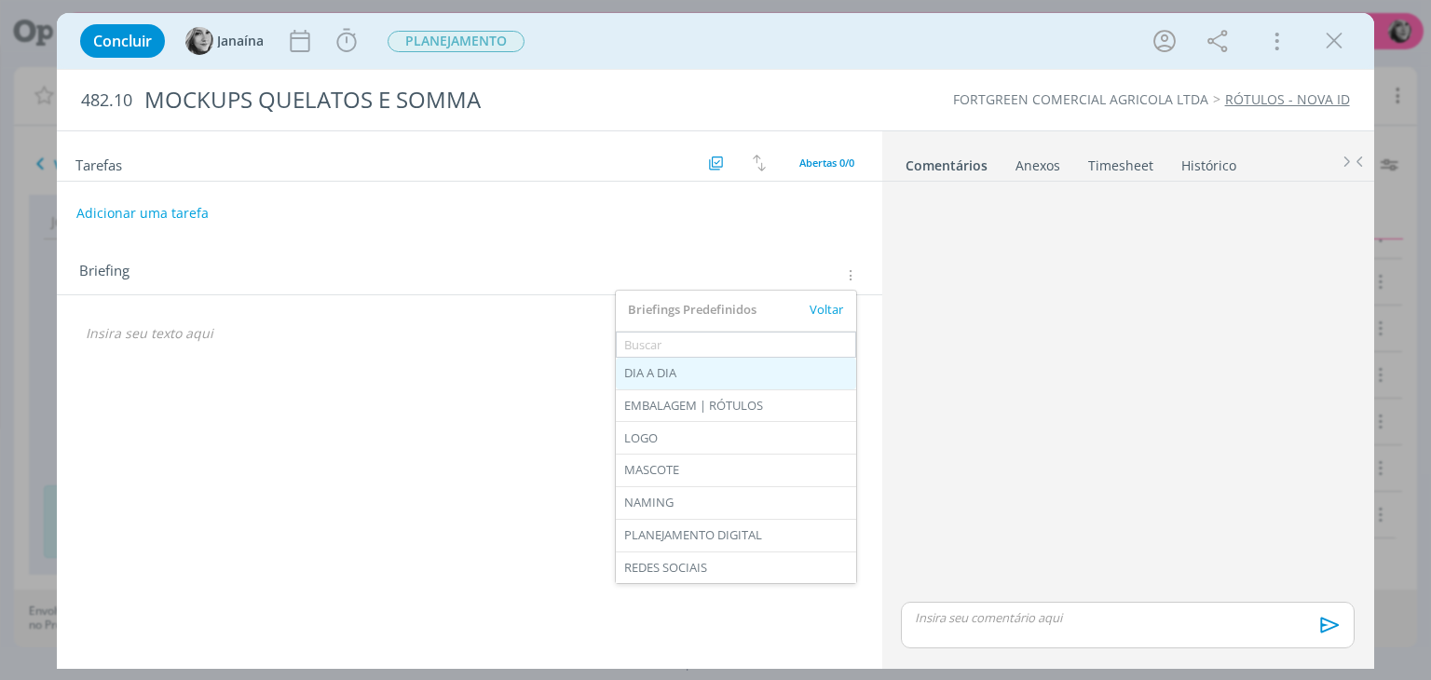
click at [693, 375] on div "DIA A DIA" at bounding box center [736, 374] width 240 height 32
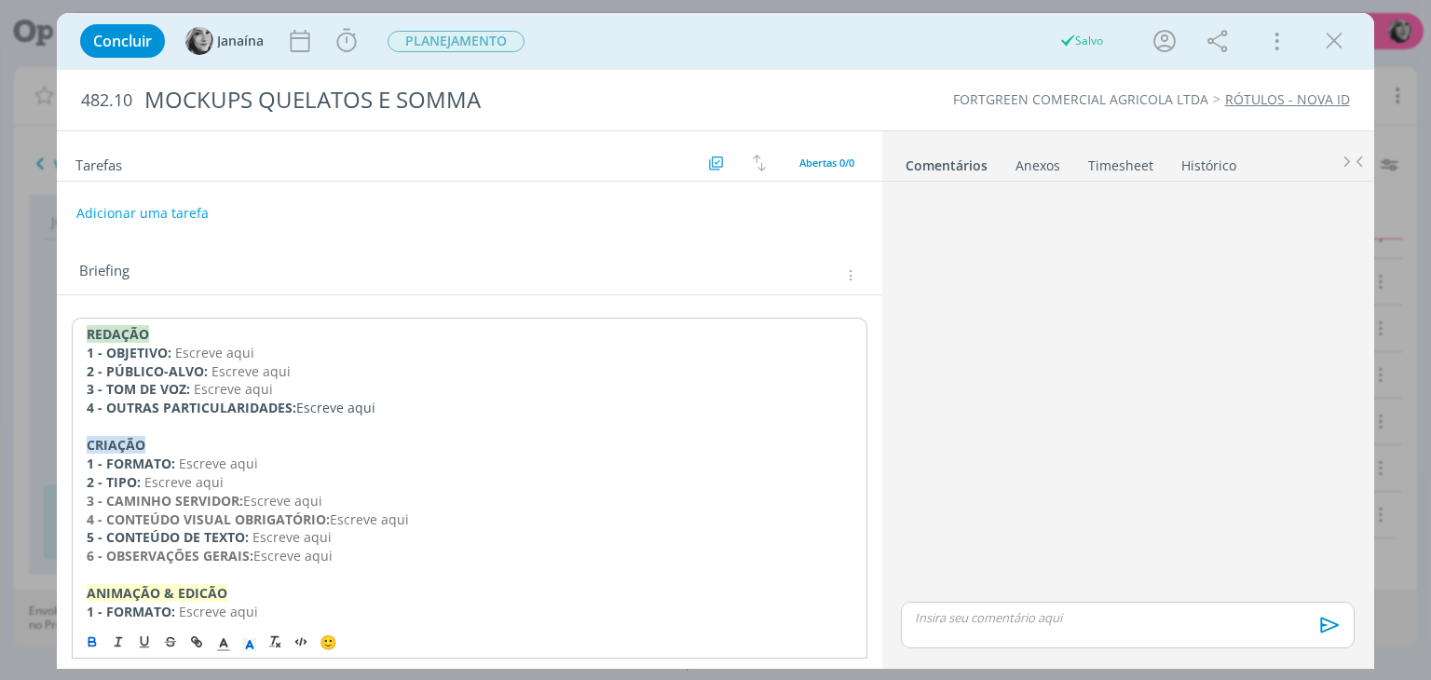
click at [48, 295] on div "Concluir Janaína Iniciar Apontar Data * 19/08/2025 Horas * 00:00 Tarefa Selecio…" at bounding box center [715, 340] width 1431 height 680
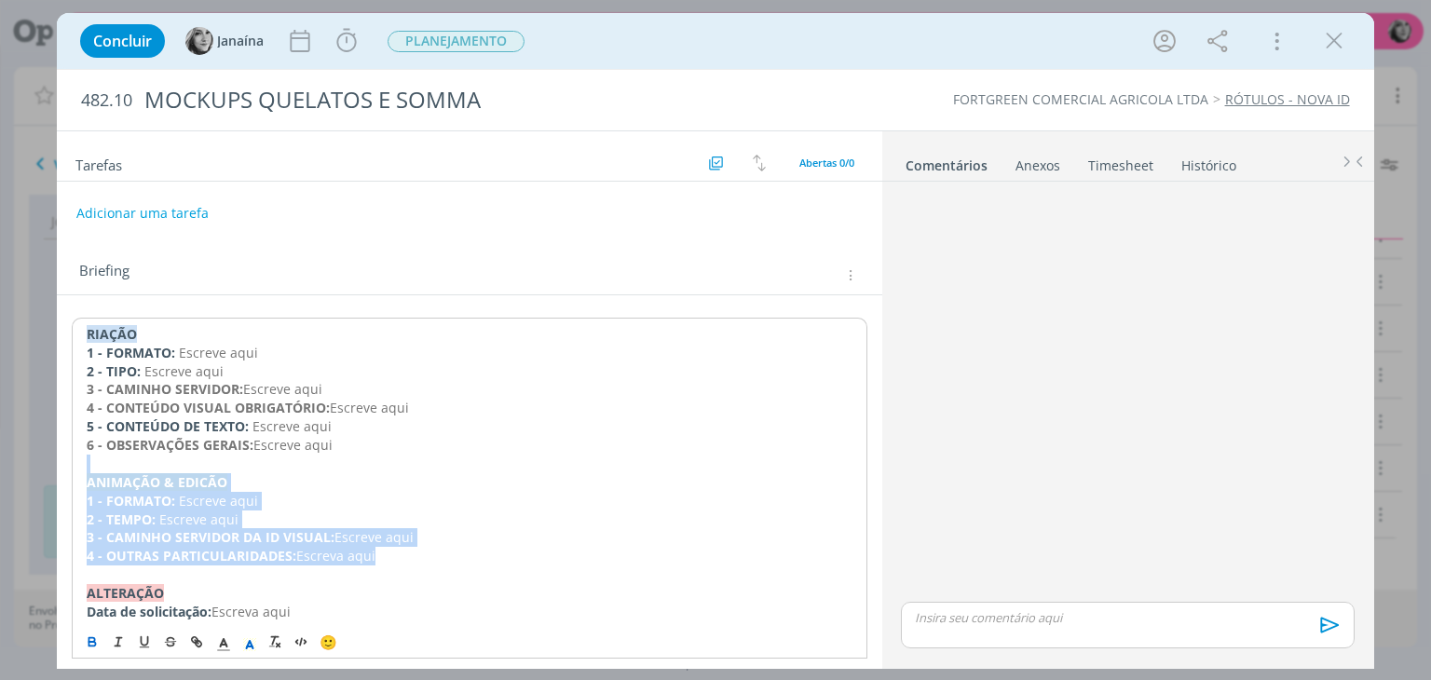
drag, startPoint x: 95, startPoint y: 466, endPoint x: 424, endPoint y: 556, distance: 341.1
click at [424, 556] on div "RIAÇÃO 1 - FORMATO: Escreve aqui 2 - TIPO: Escreve aqui 3 - CAMINHO SERVIDOR: E…" at bounding box center [469, 482] width 795 height 329
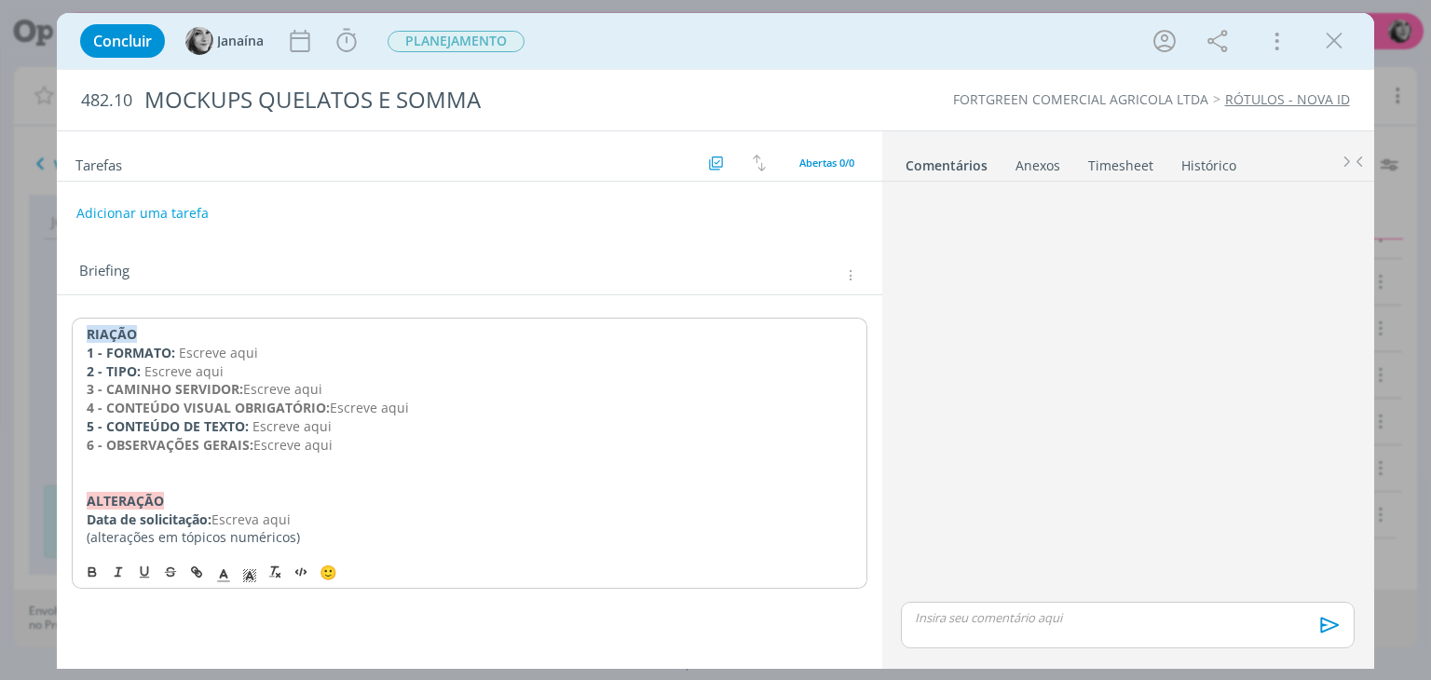
drag, startPoint x: 362, startPoint y: 444, endPoint x: 68, endPoint y: 348, distance: 309.6
click at [68, 348] on div "RIAÇÃO 1 - FORMATO: Escreve aqui 2 - TIPO: Escreve aqui 3 - CAMINHO SERVIDOR: E…" at bounding box center [469, 446] width 825 height 302
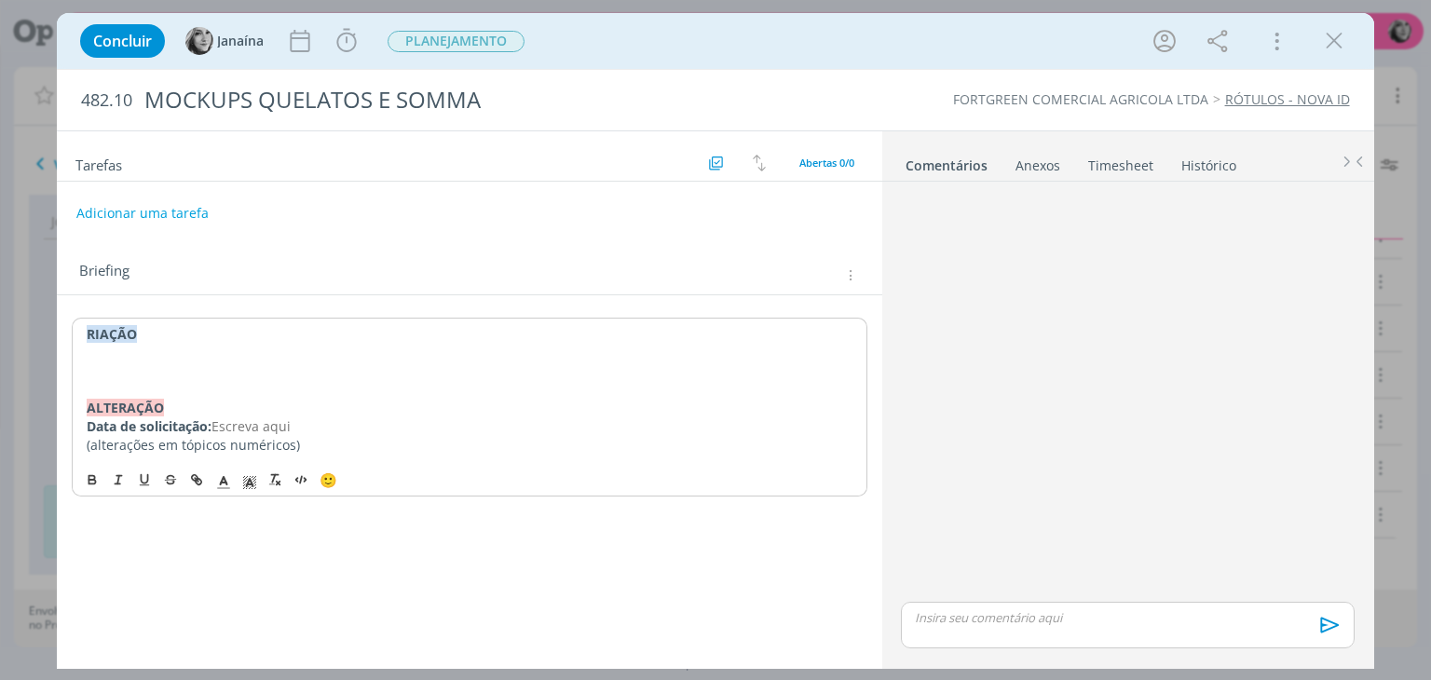
click at [89, 328] on strong "RIAÇÃO" at bounding box center [112, 334] width 50 height 18
click at [121, 351] on p "dialog" at bounding box center [469, 353] width 765 height 19
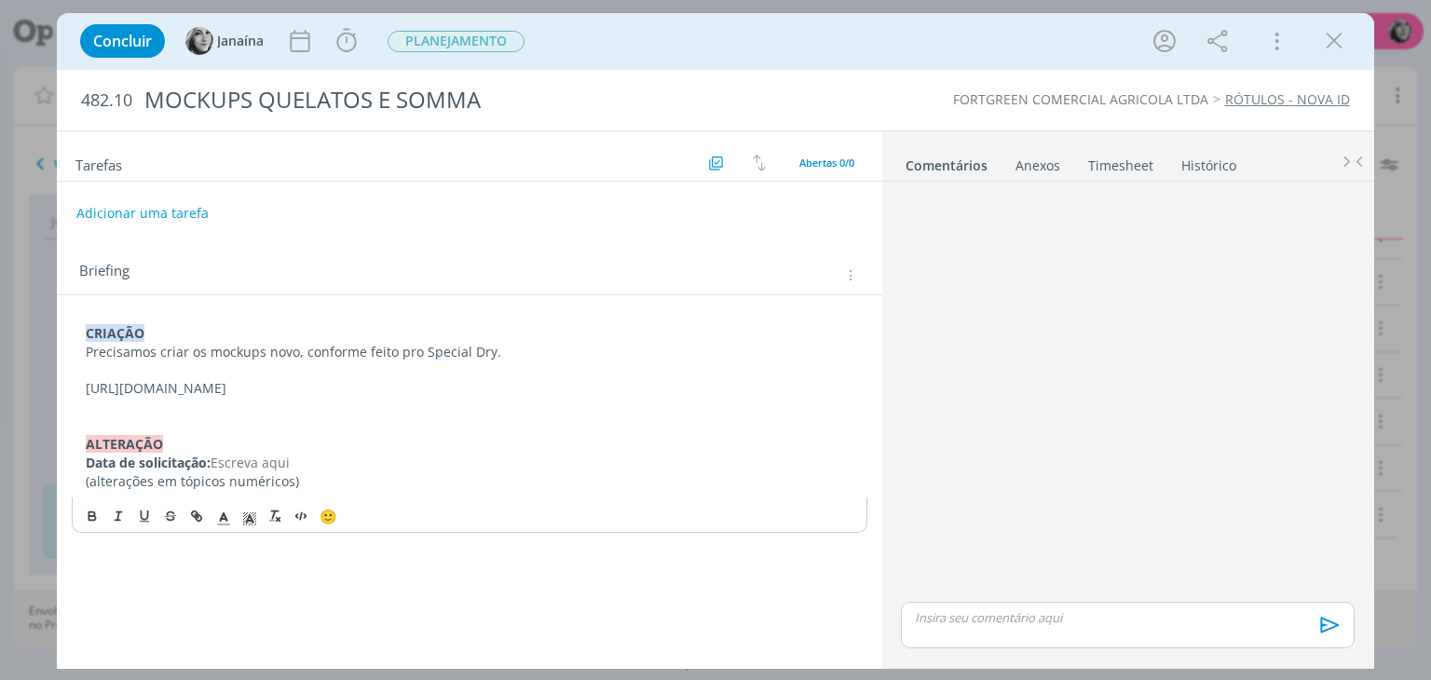
drag, startPoint x: 557, startPoint y: 386, endPoint x: 83, endPoint y: 390, distance: 474.2
click at [83, 390] on div "CRIAÇÃO Precisamos criar os mockups novo, conforme feito pro Special Dry. https…" at bounding box center [469, 408] width 795 height 180
click at [225, 369] on p "dialog" at bounding box center [469, 370] width 767 height 19
click at [92, 362] on p "somente os dois Quelatos" at bounding box center [469, 370] width 767 height 19
click at [270, 375] on p "Somente os dois Quelatos" at bounding box center [469, 370] width 767 height 19
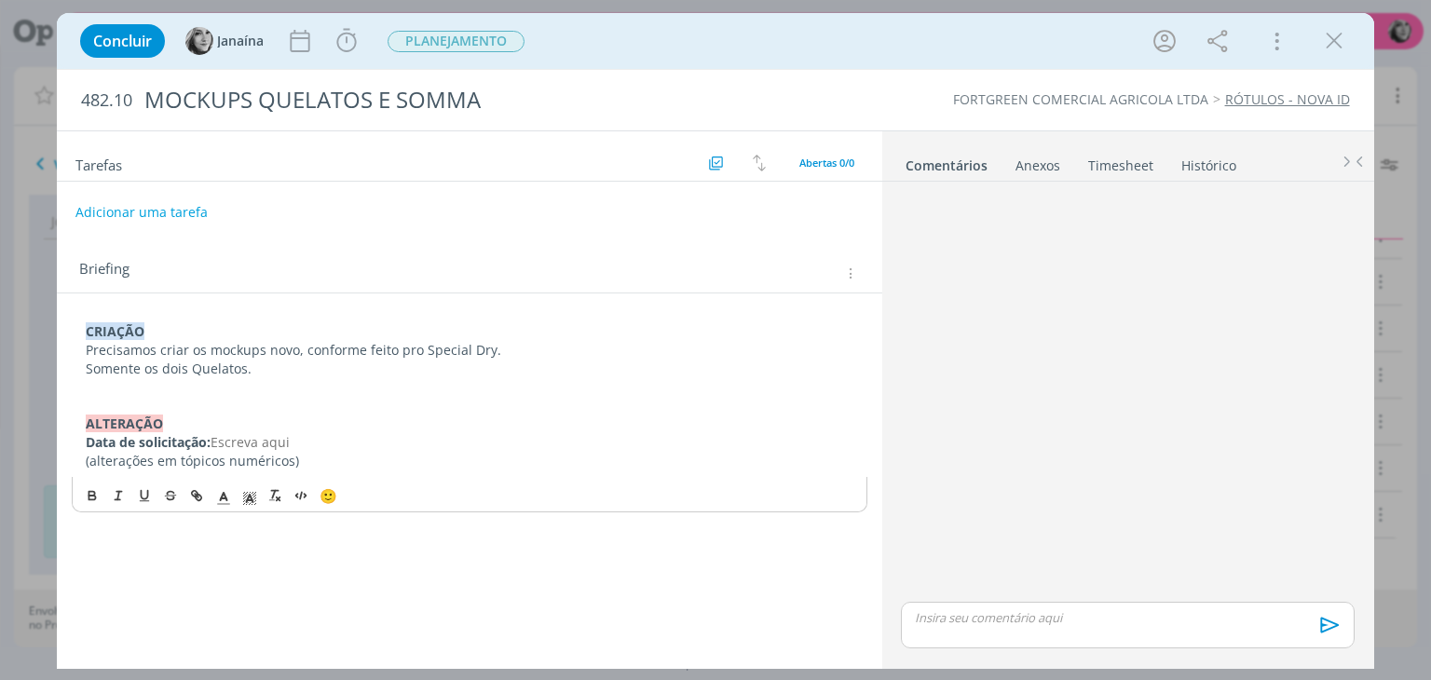
click at [157, 205] on button "Adicionar uma tarefa" at bounding box center [141, 213] width 132 height 32
type input "C"
type input "R"
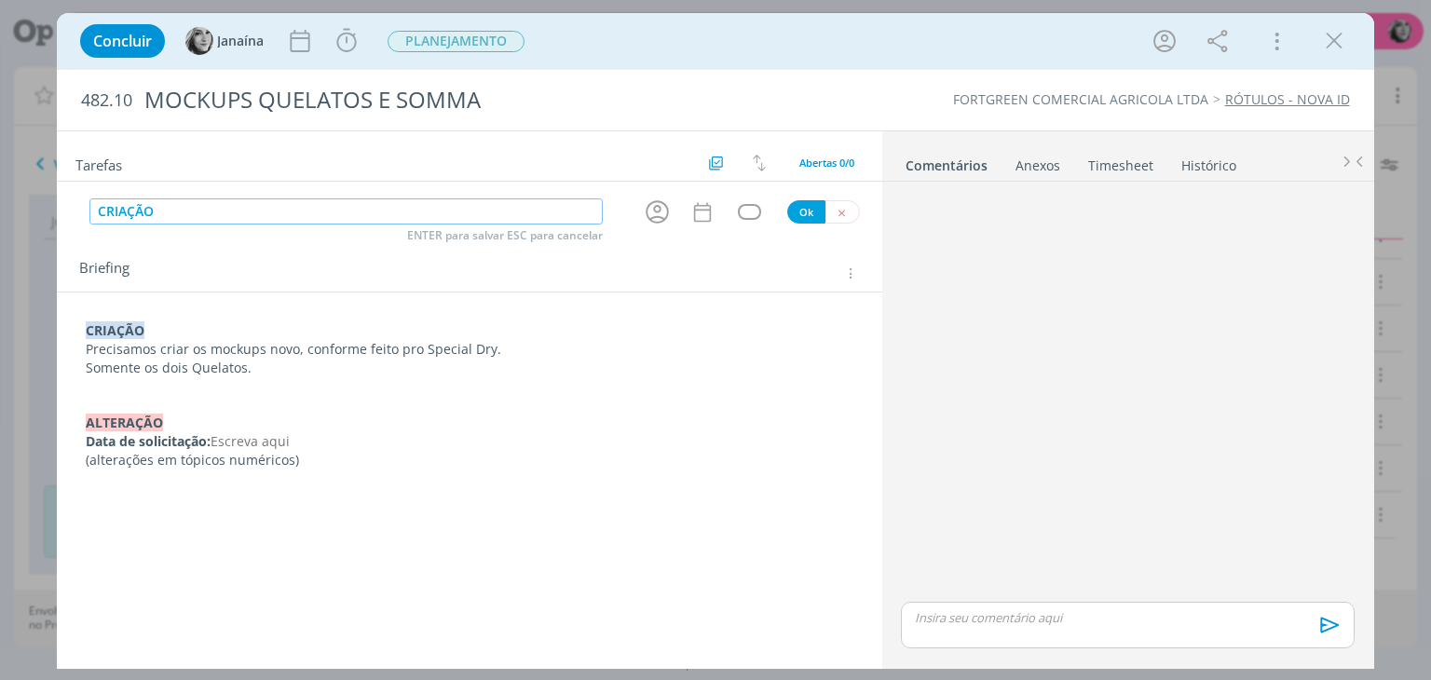
type input "CRIAÇÃO"
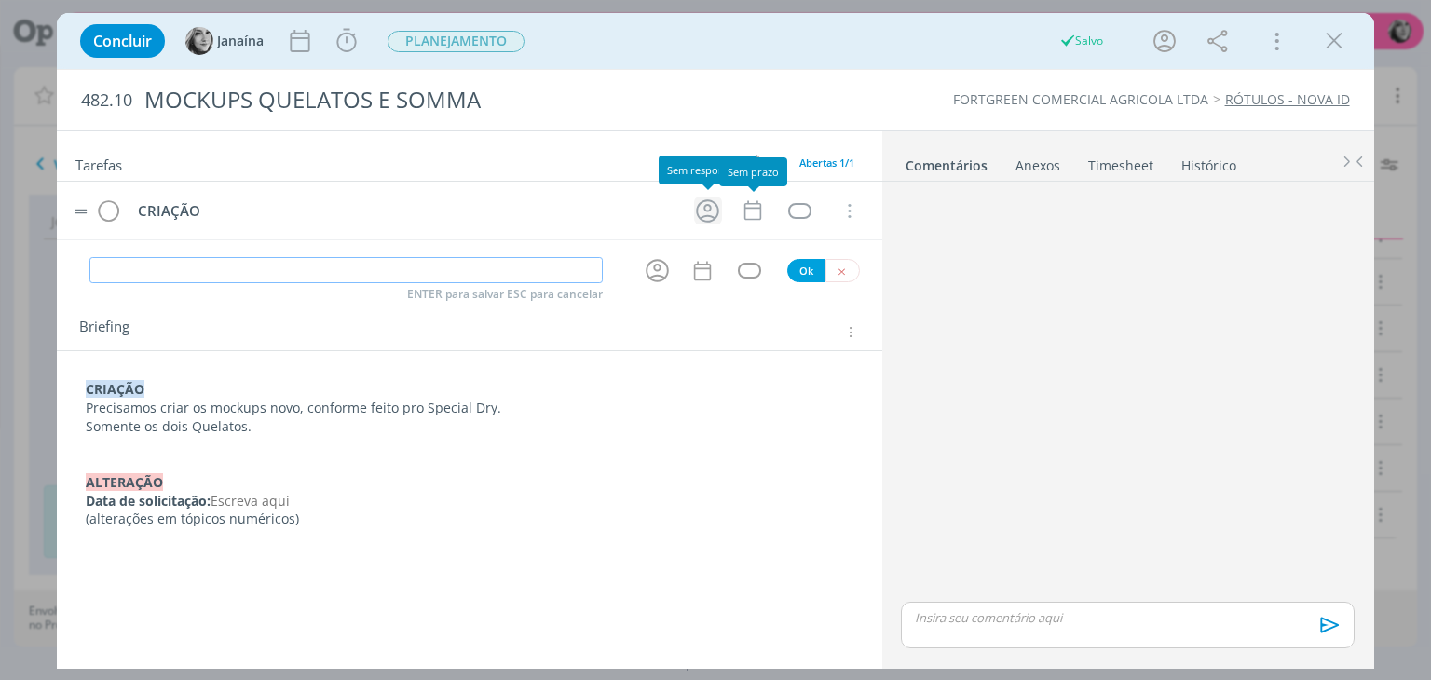
click at [705, 212] on icon "dialog" at bounding box center [707, 211] width 29 height 29
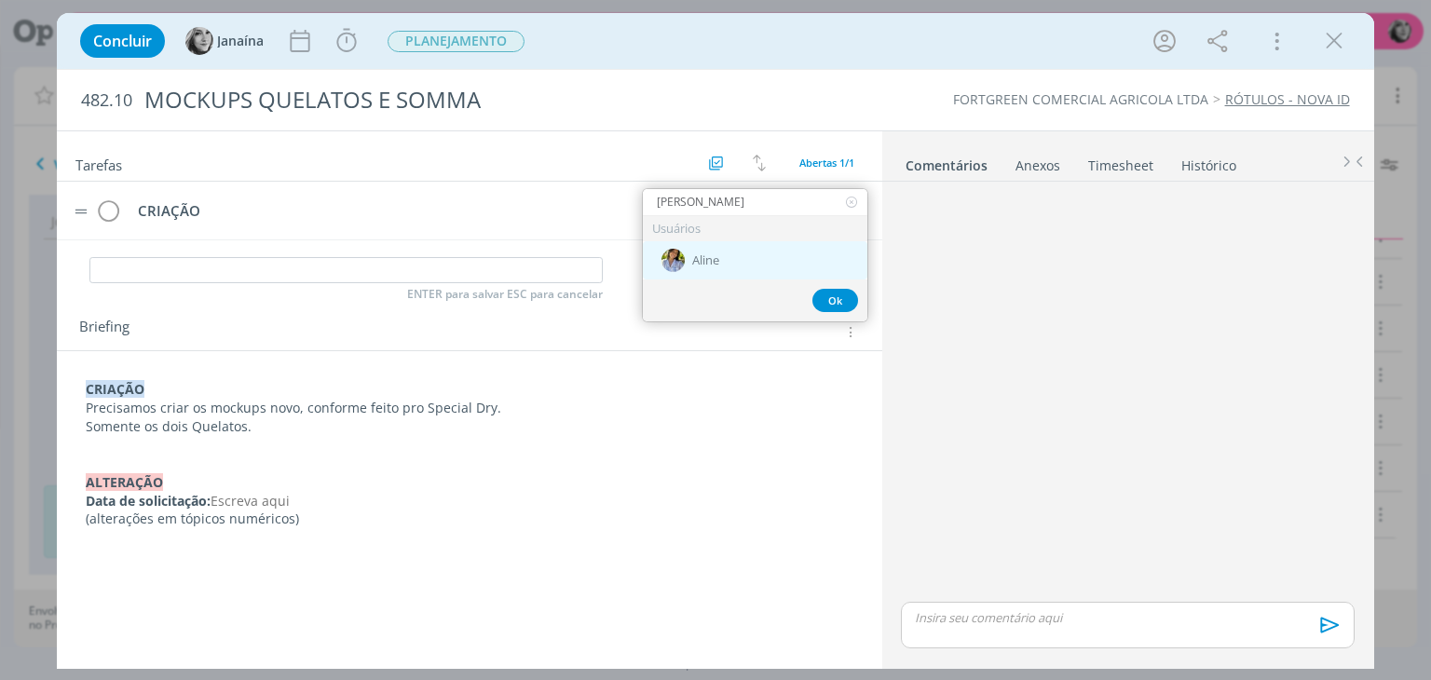
type input "Ali"
click at [692, 259] on span "Aline" at bounding box center [705, 260] width 27 height 15
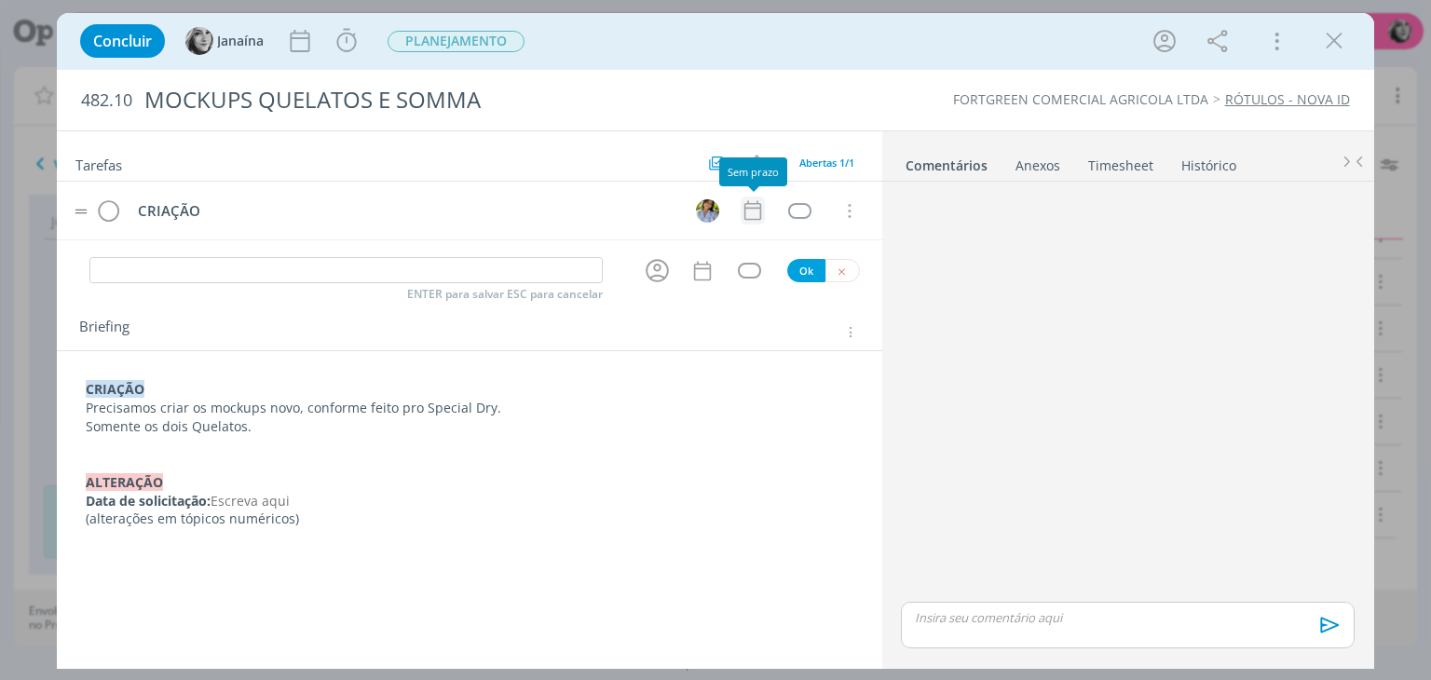
click at [757, 210] on icon "dialog" at bounding box center [753, 210] width 24 height 24
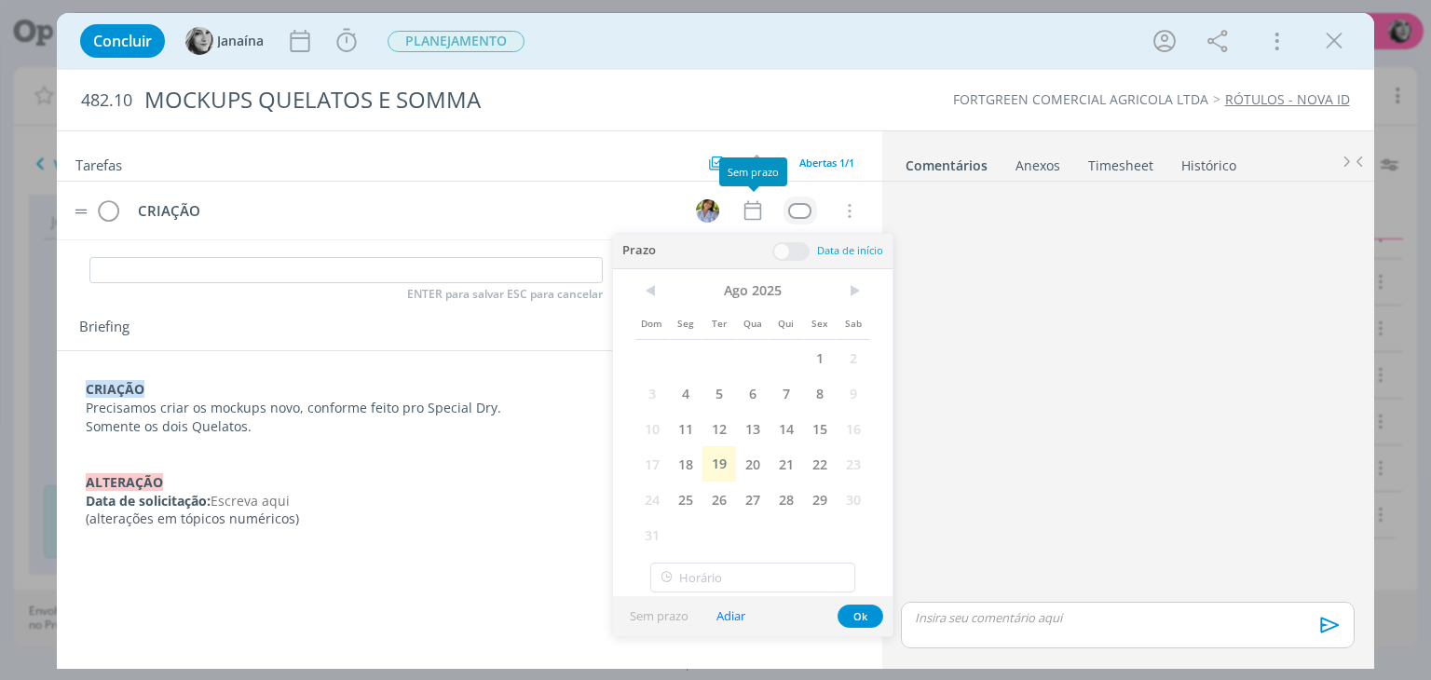
click at [731, 462] on span "19" at bounding box center [719, 463] width 34 height 35
click at [801, 208] on div "dialog" at bounding box center [799, 211] width 23 height 16
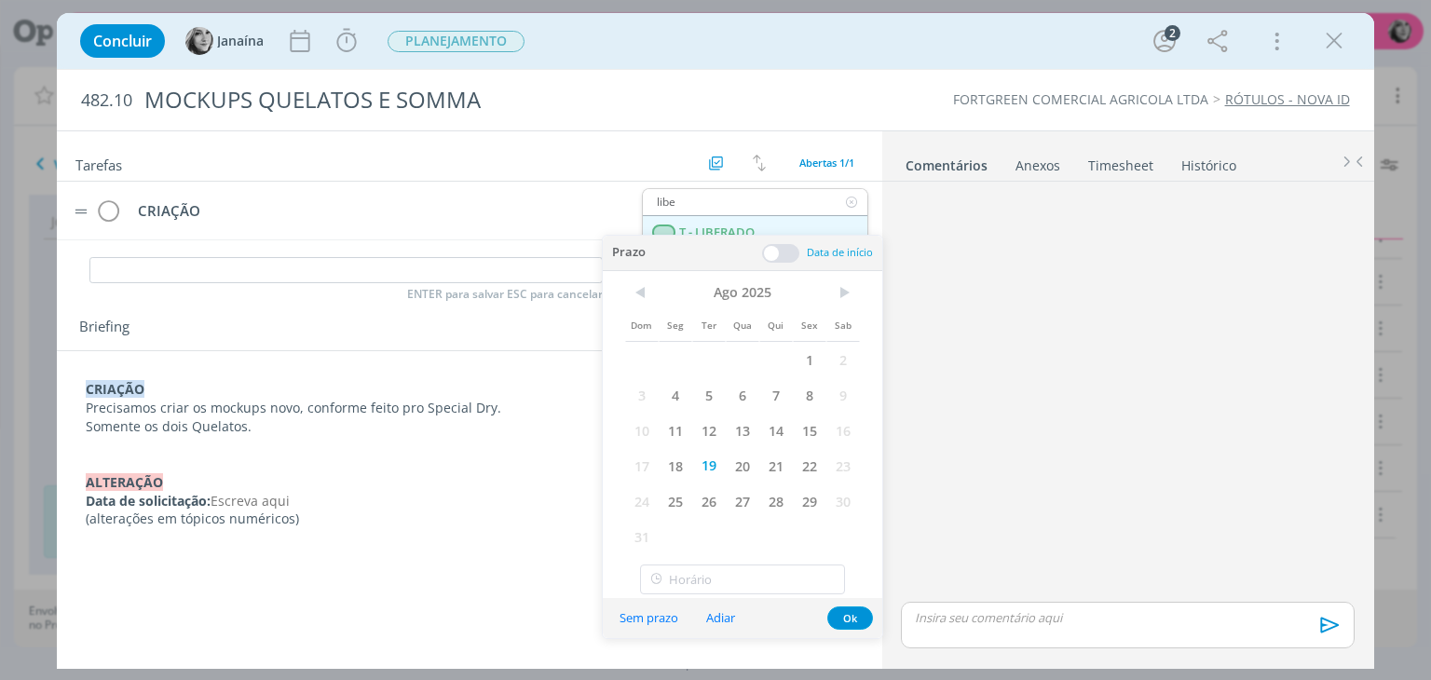
type input "libe"
click at [760, 225] on LIBERADO "T - LIBERADO" at bounding box center [755, 233] width 225 height 34
click at [433, 41] on span "PLANEJAMENTO" at bounding box center [456, 41] width 137 height 21
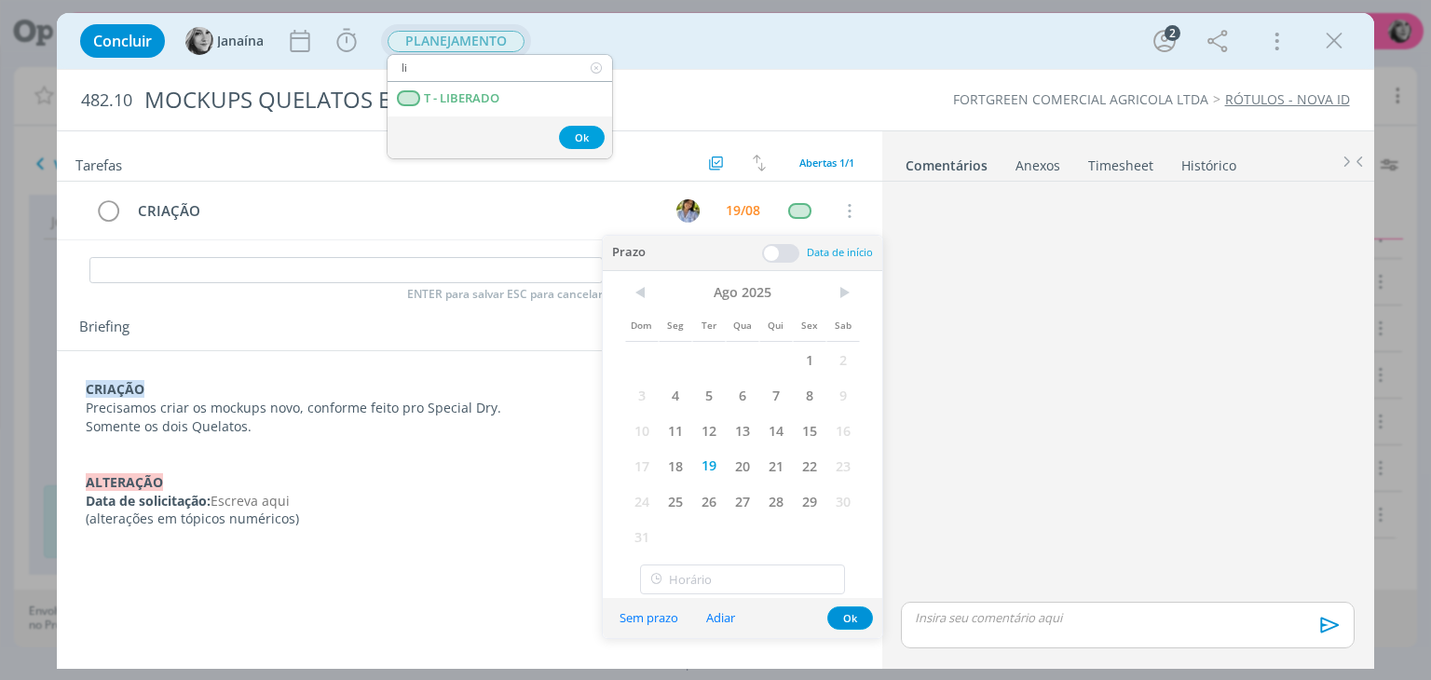
type input "l"
type input "cria"
click at [455, 94] on span "CRIAÇÃO" at bounding box center [451, 98] width 52 height 15
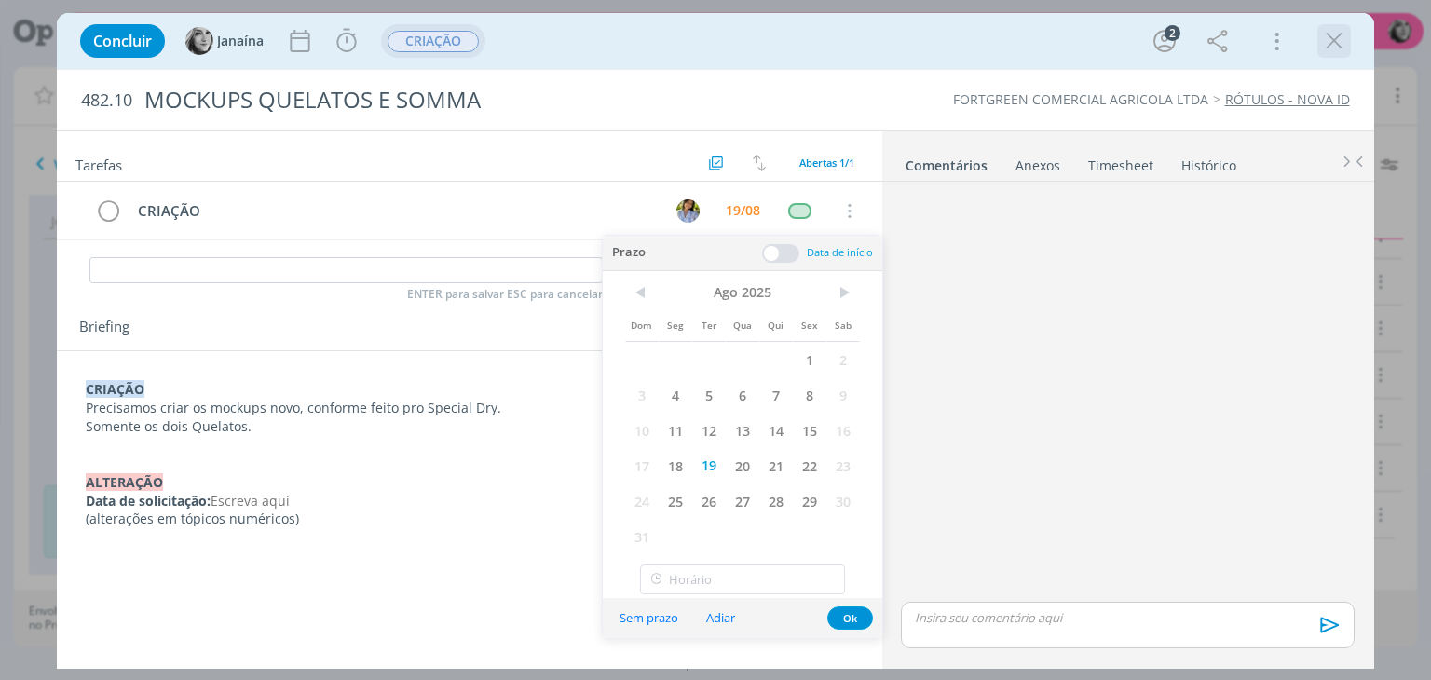
click at [1329, 41] on icon "dialog" at bounding box center [1334, 41] width 28 height 28
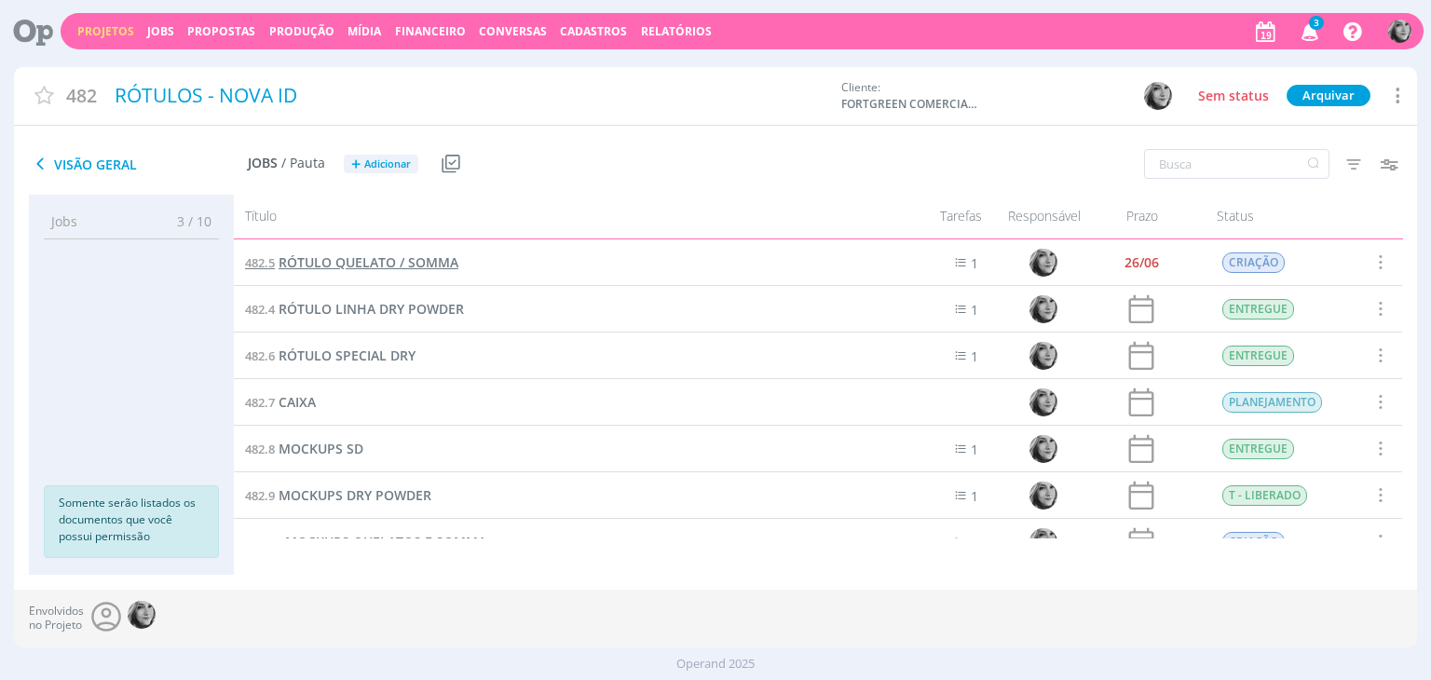
click at [429, 256] on span "RÓTULO QUELATO / SOMMA" at bounding box center [369, 262] width 180 height 18
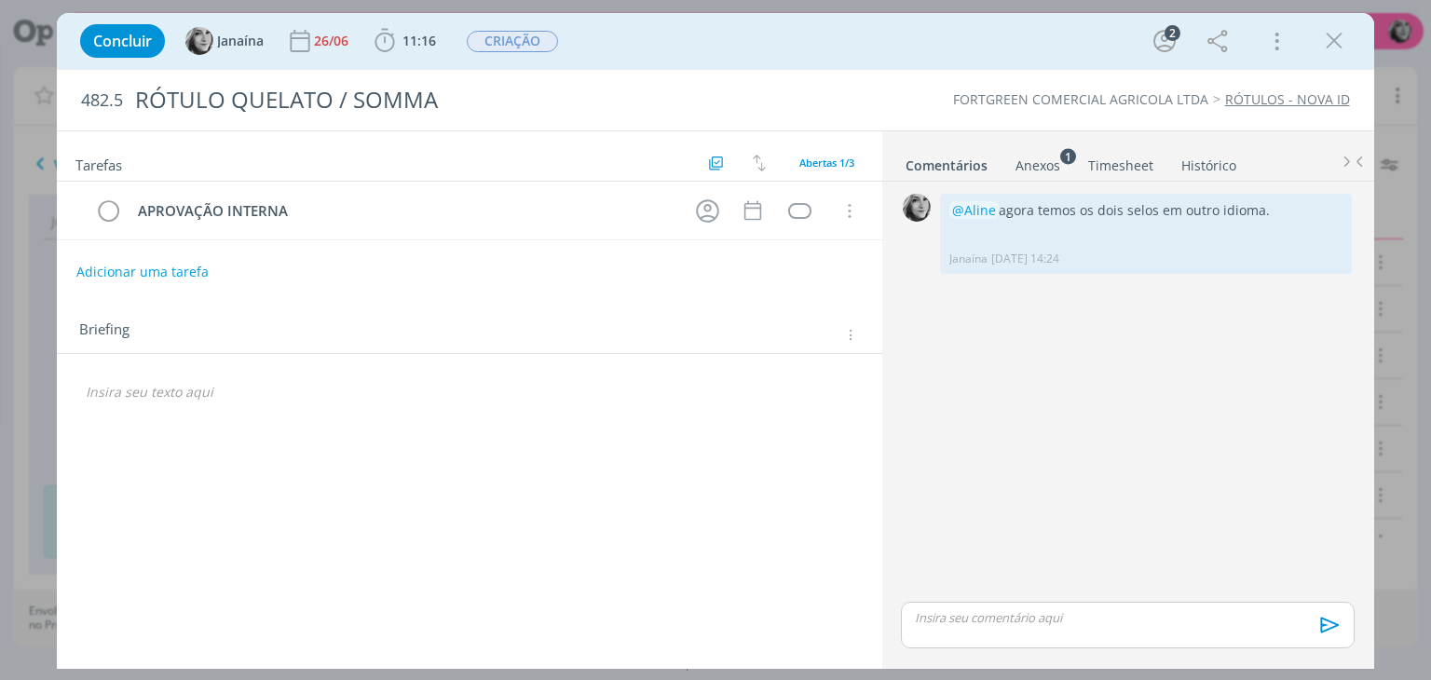
click at [852, 331] on icon "dialog" at bounding box center [849, 335] width 14 height 16
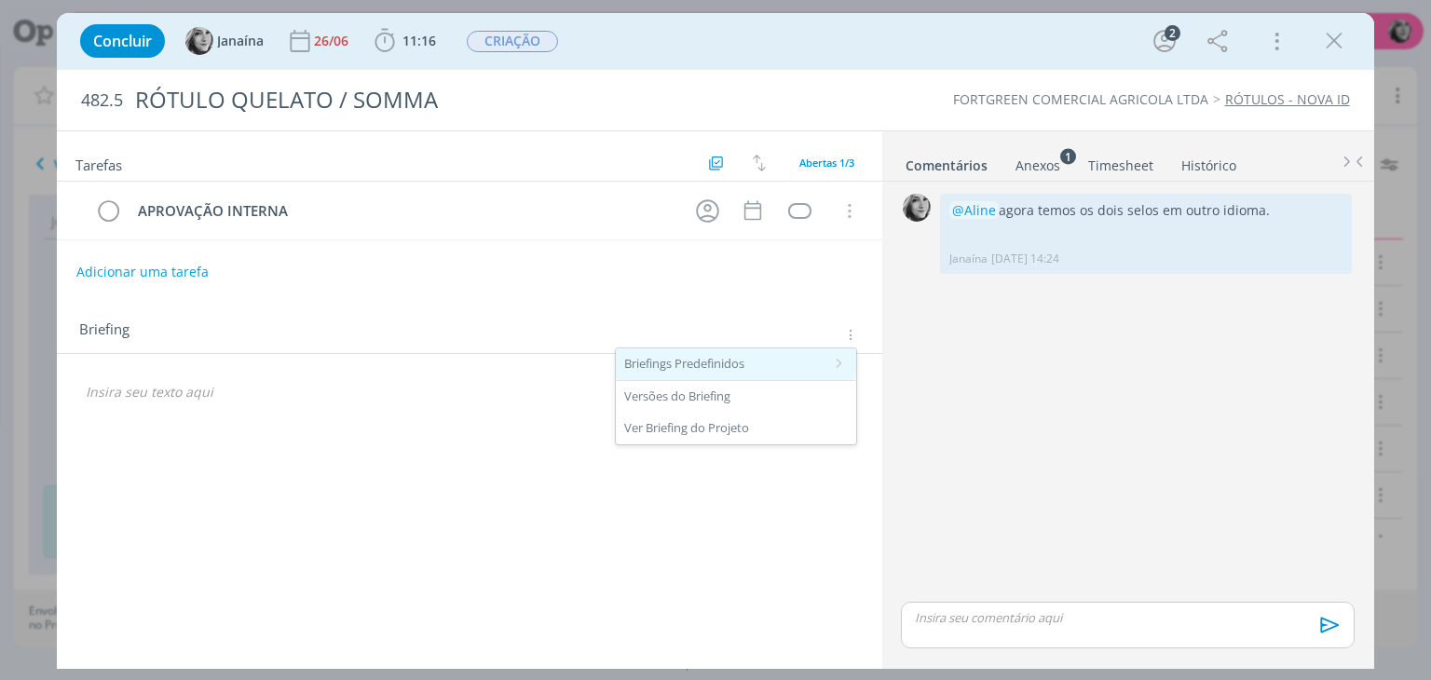
click at [805, 362] on div "Briefings Predefinidos" at bounding box center [736, 364] width 240 height 32
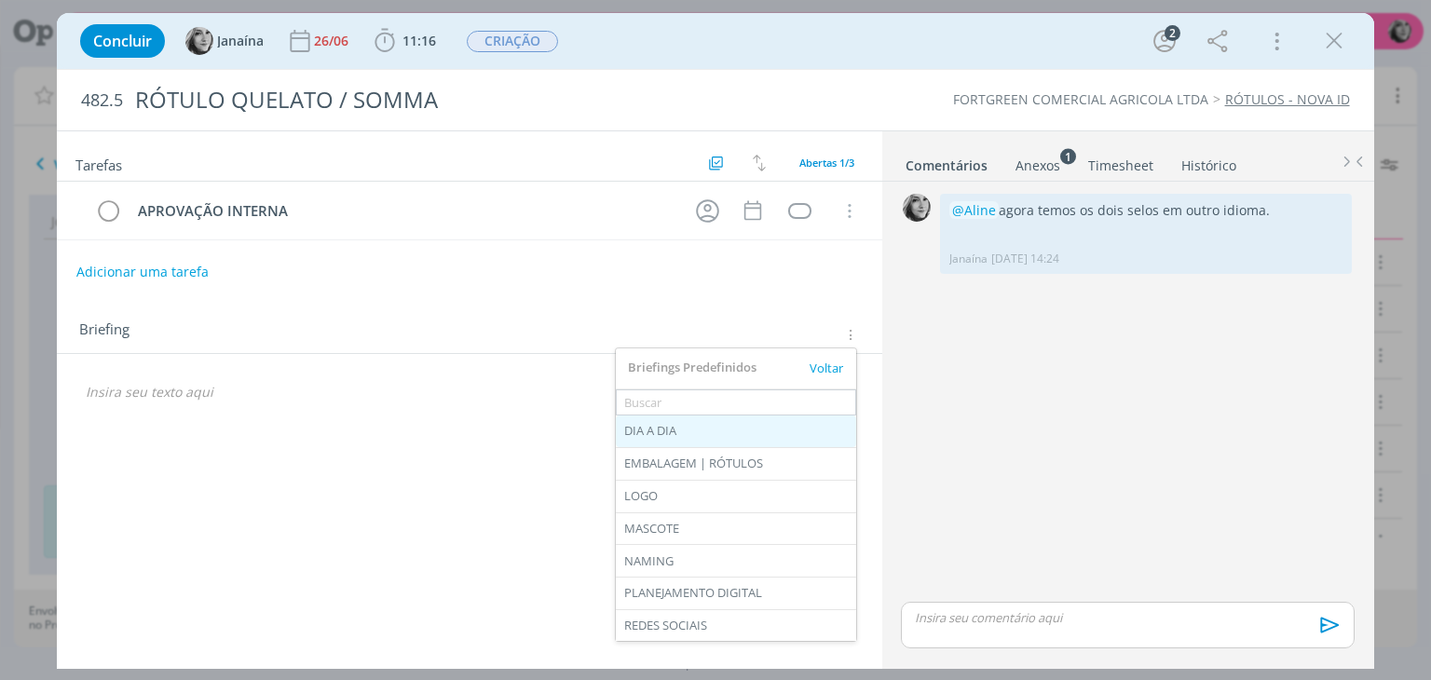
click at [732, 434] on div "DIA A DIA" at bounding box center [736, 432] width 240 height 32
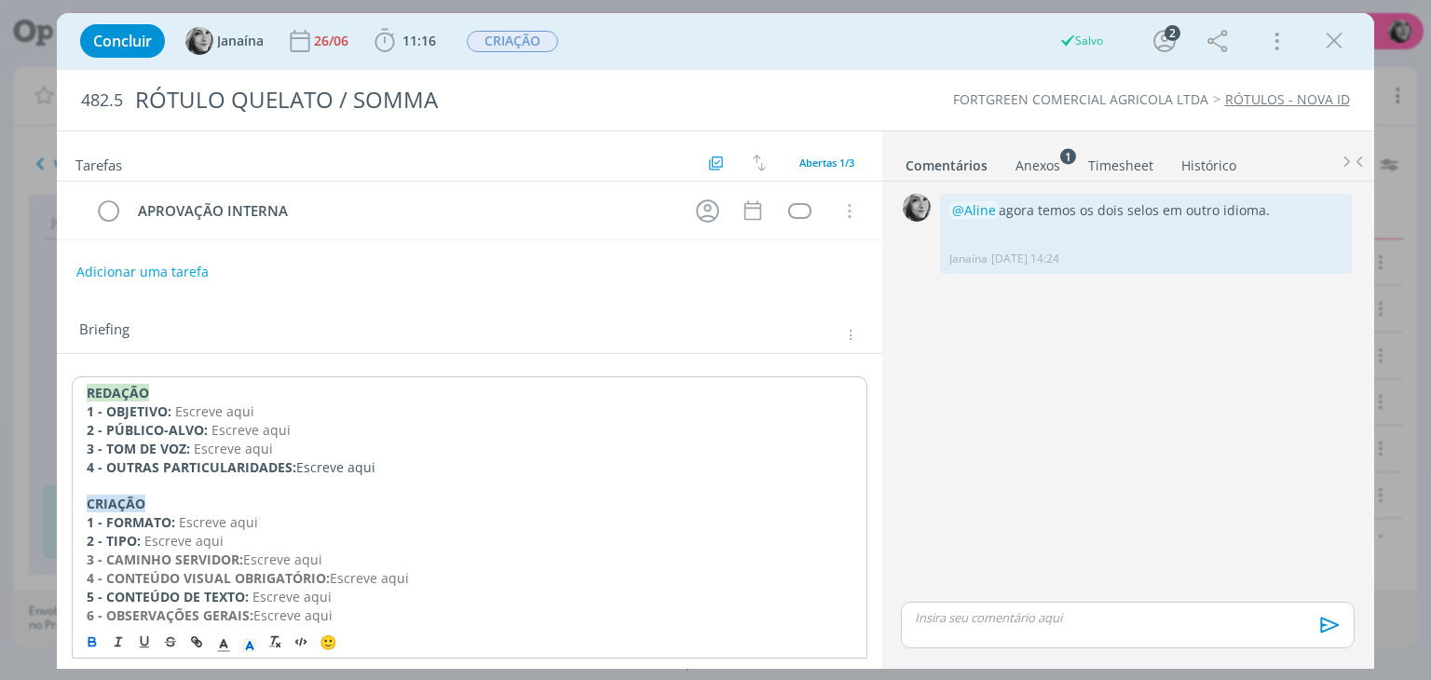
click at [63, 380] on div "REDAÇÃO 1 - OBJETIVO: Escreve aqui 2 - PÚBLICO-ALVO: Escreve aqui 3 - TOM DE VO…" at bounding box center [469, 606] width 825 height 505
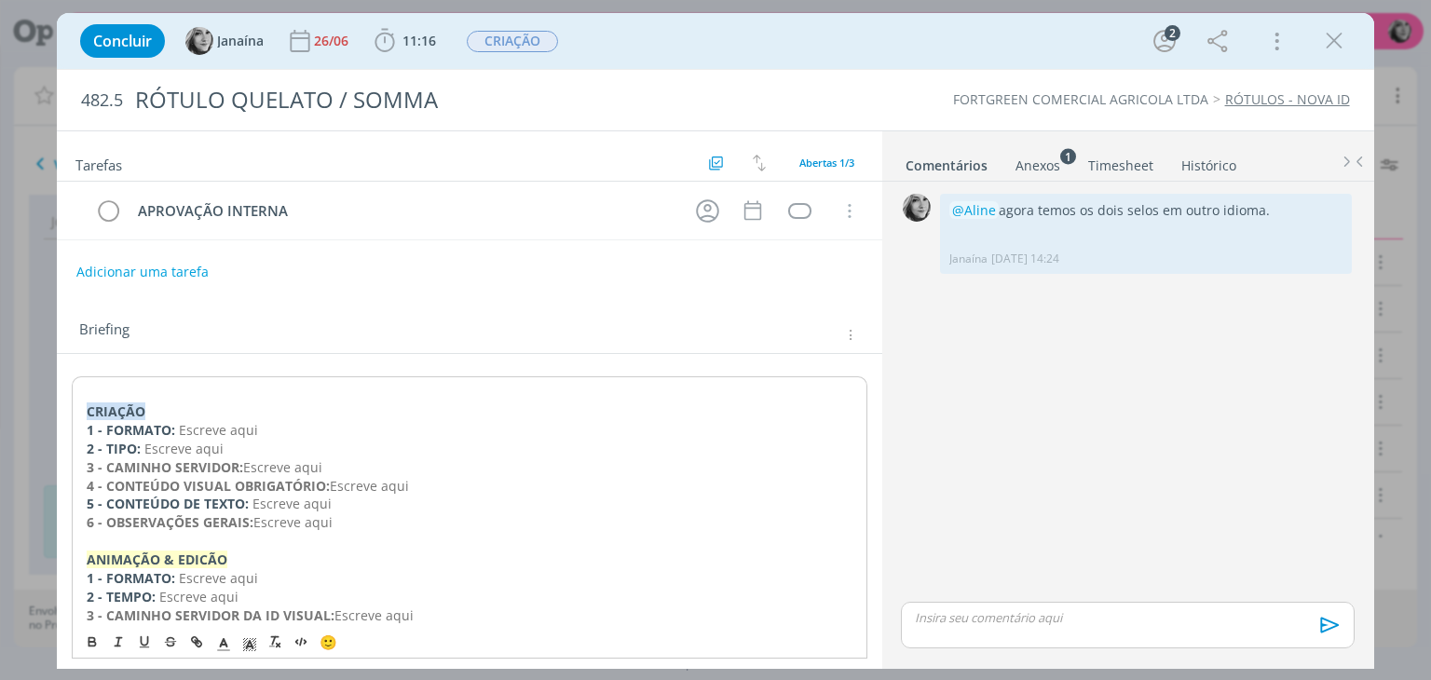
drag, startPoint x: 341, startPoint y: 518, endPoint x: 48, endPoint y: 374, distance: 326.2
click at [48, 374] on div "Concluir Janaína 26/06 11:16 Iniciar Apontar Data * 19/08/2025 Horas * 00:00 Ta…" at bounding box center [715, 340] width 1431 height 680
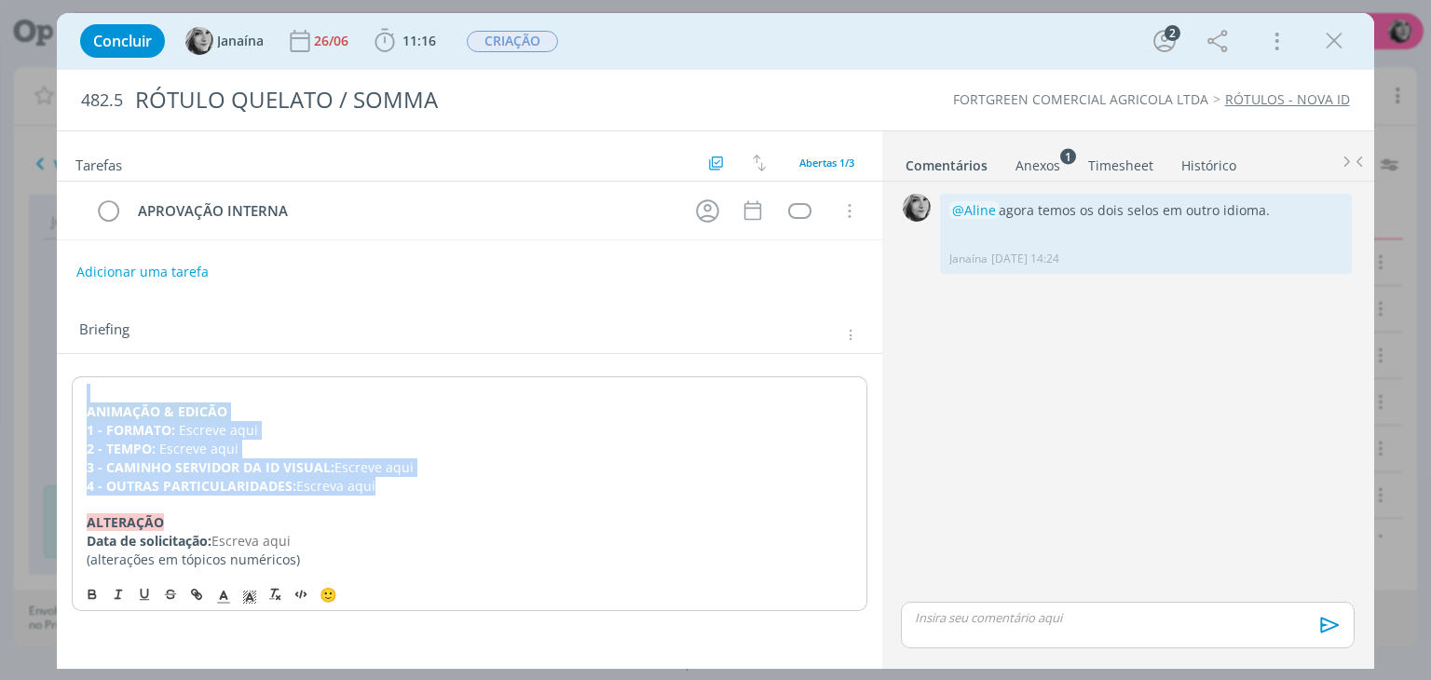
drag, startPoint x: 421, startPoint y: 487, endPoint x: 12, endPoint y: 349, distance: 431.6
click at [12, 349] on div "Concluir Janaína 26/06 11:16 Iniciar Apontar Data * 19/08/2025 Horas * 00:00 Ta…" at bounding box center [715, 340] width 1431 height 680
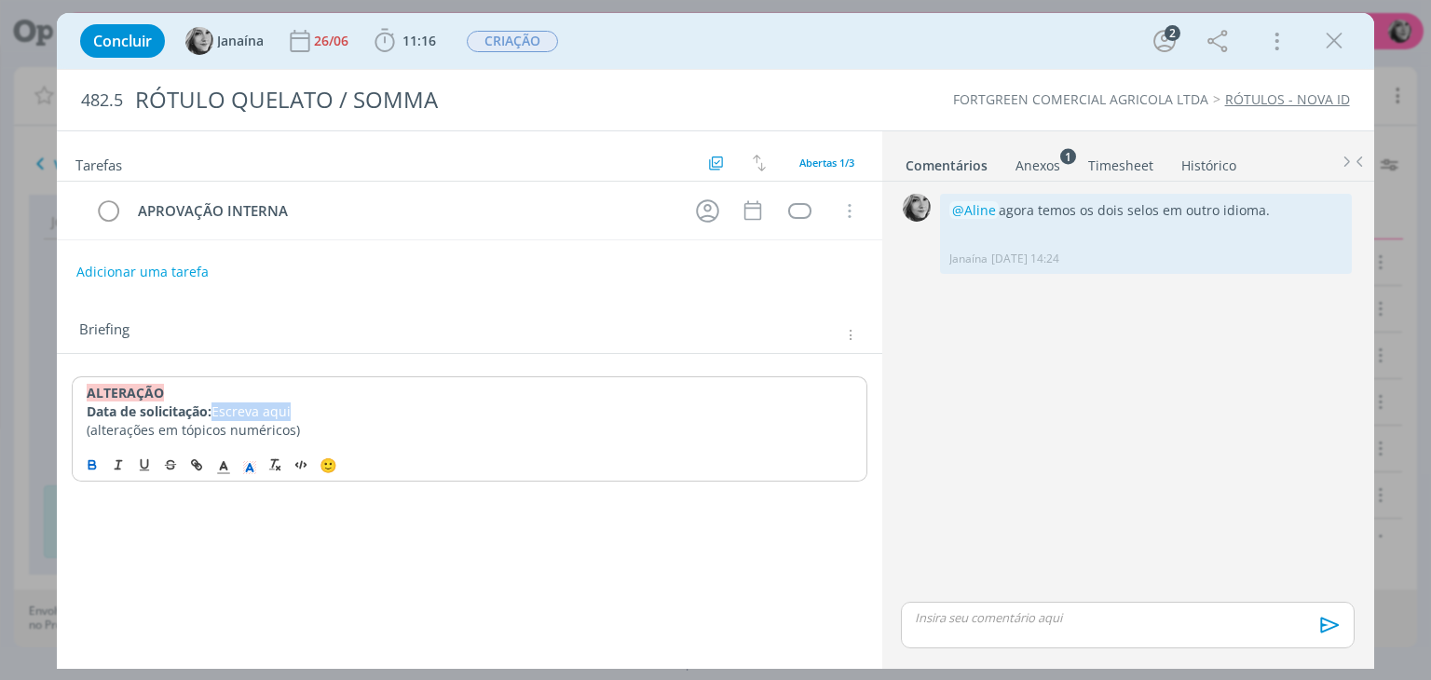
drag, startPoint x: 261, startPoint y: 403, endPoint x: 216, endPoint y: 400, distance: 44.9
click at [216, 402] on p "Data de solicitação: Escreva aqui" at bounding box center [469, 411] width 765 height 19
drag, startPoint x: 317, startPoint y: 426, endPoint x: 75, endPoint y: 424, distance: 241.3
click at [75, 424] on div "﻿ALTERAÇÃO Data de solicitação: 19/08 (alterações em tópicos numéricos)" at bounding box center [469, 411] width 795 height 70
click at [277, 409] on p "Data de solicitação: 19/08" at bounding box center [469, 411] width 765 height 19
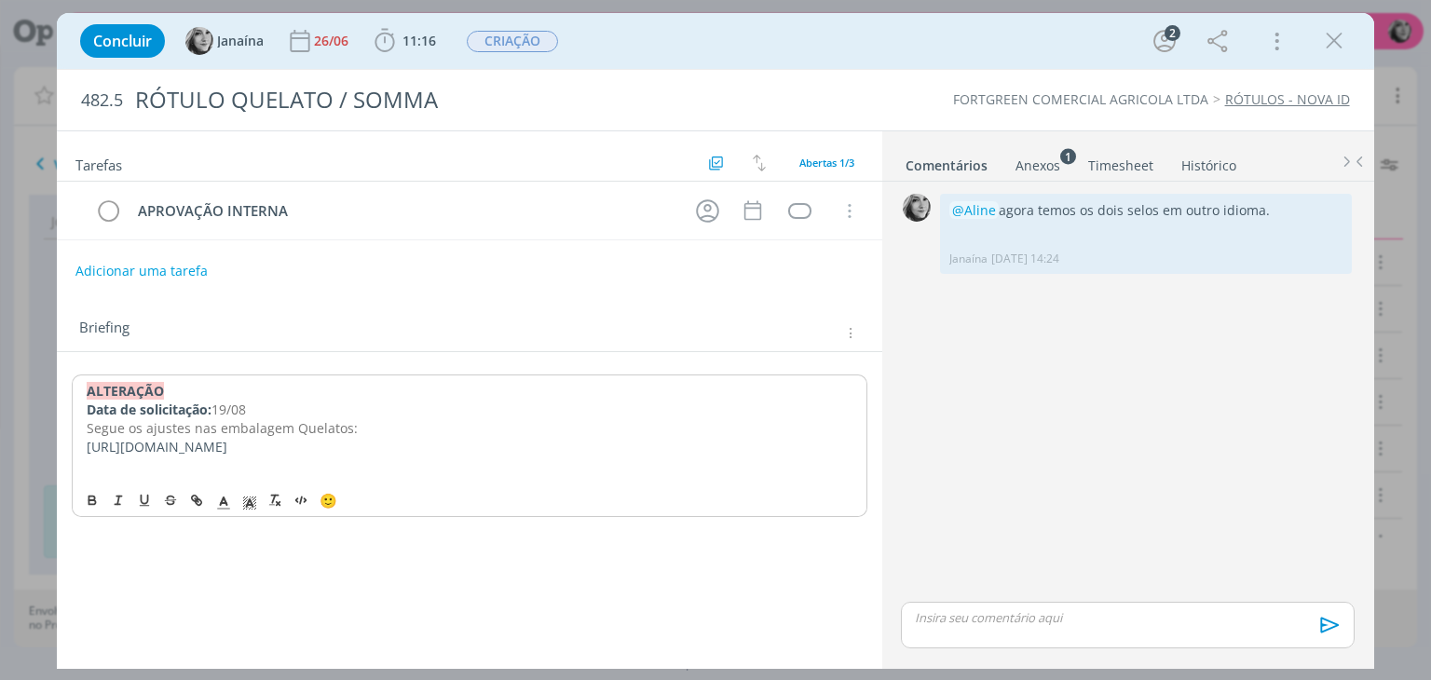
click at [144, 266] on button "Adicionar uma tarefa" at bounding box center [141, 271] width 132 height 32
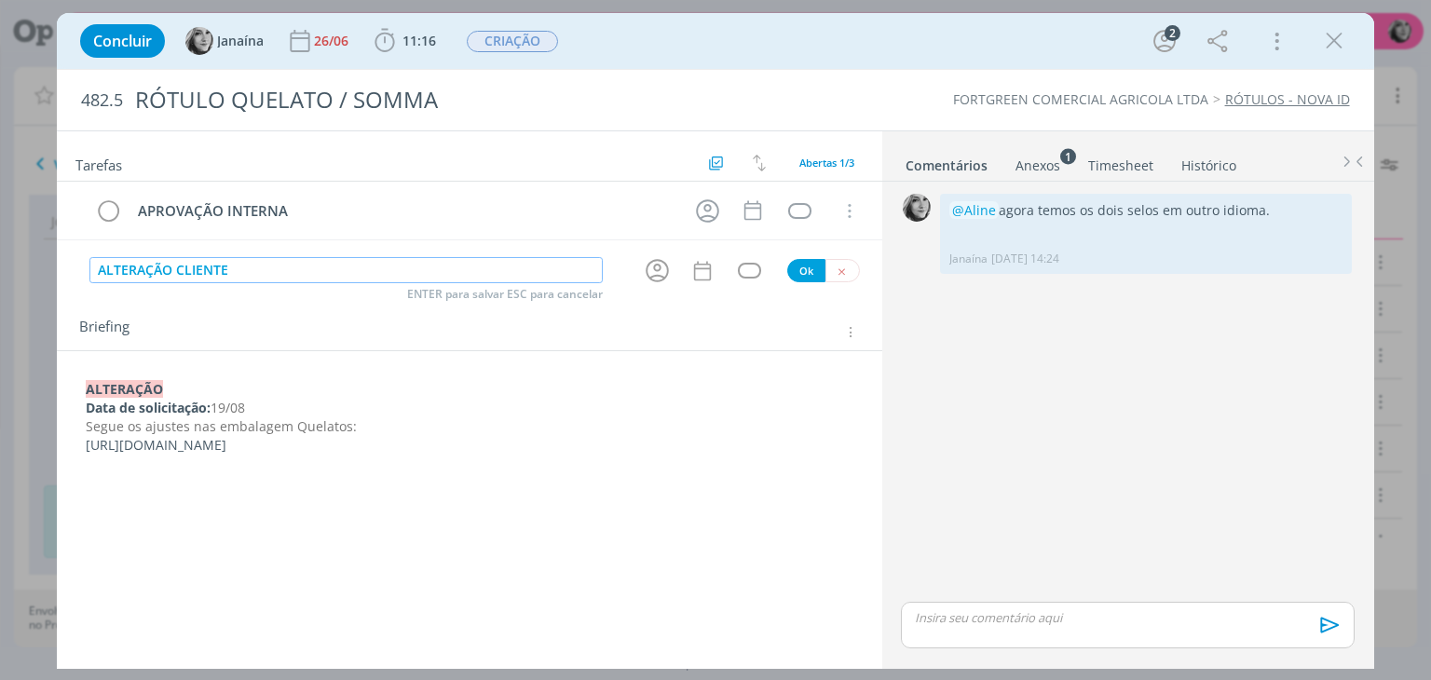
type input "ALTERAÇÃO CLIENTE"
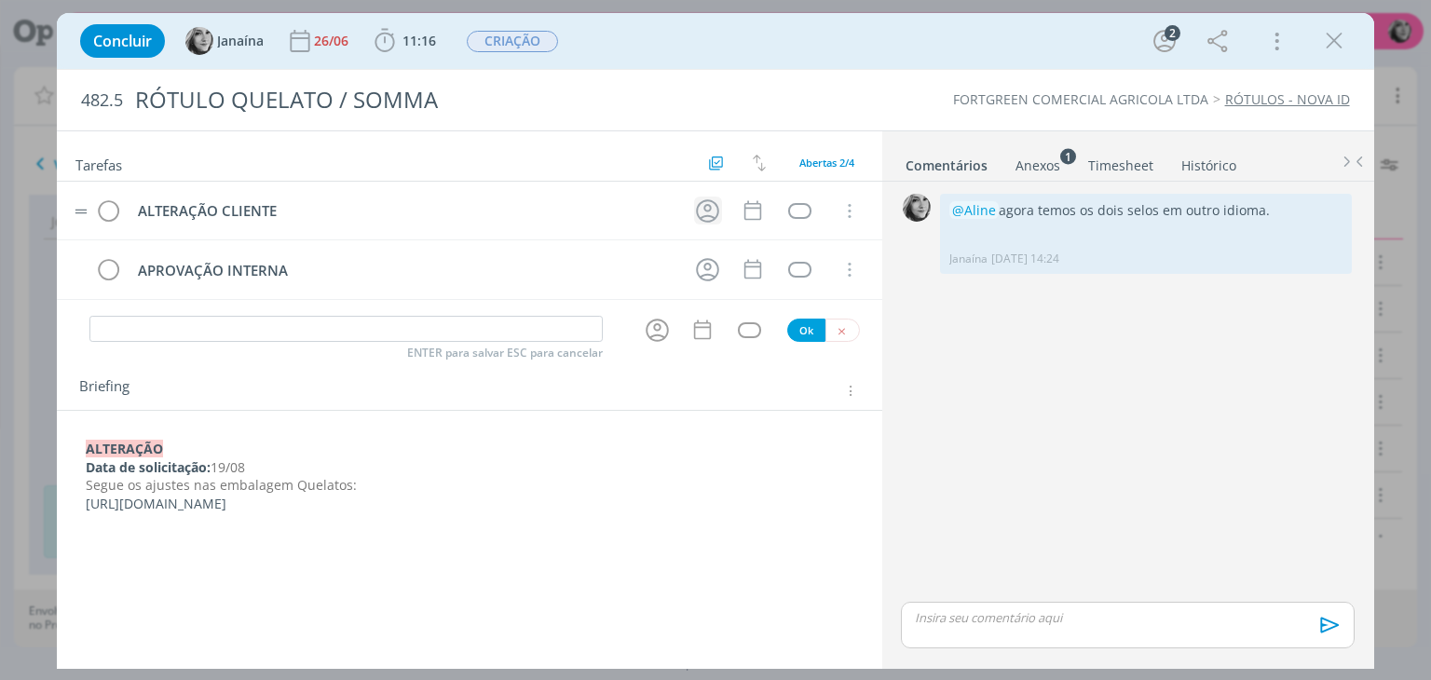
click at [704, 211] on icon "dialog" at bounding box center [707, 211] width 29 height 29
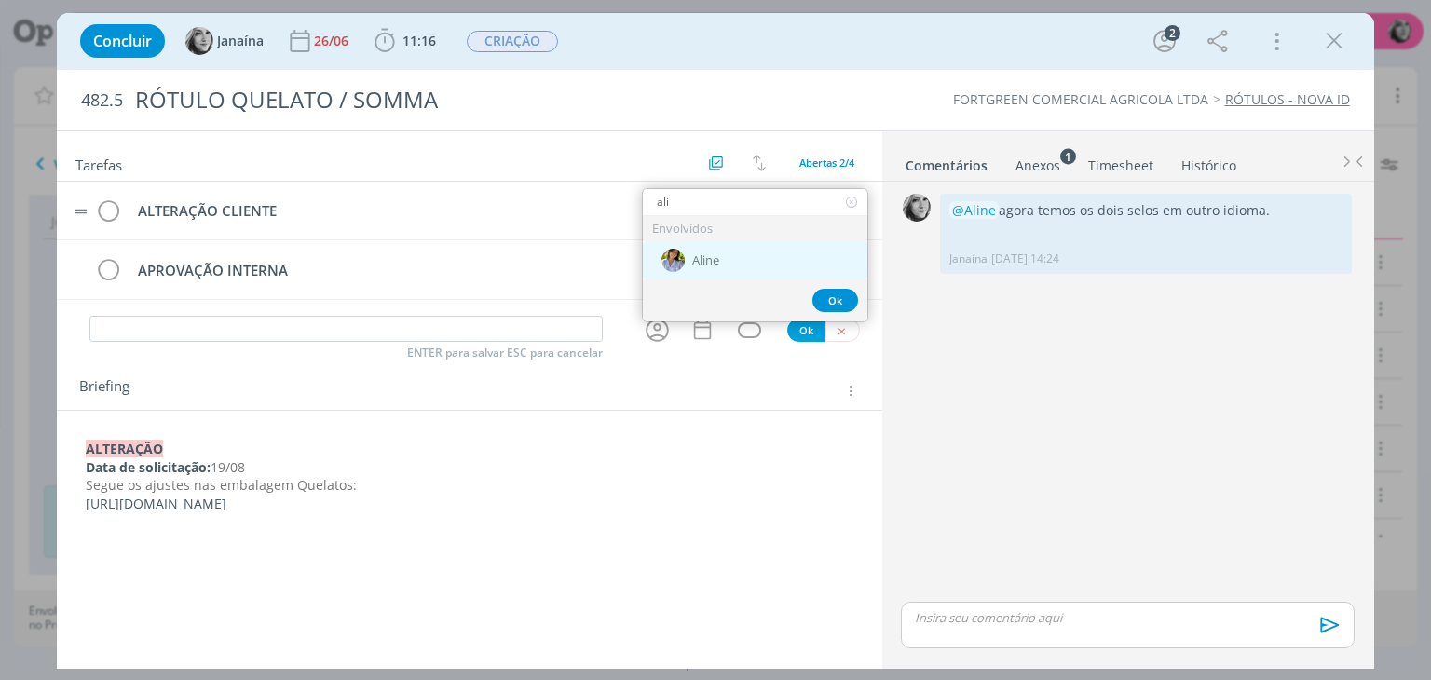
type input "ali"
click at [712, 256] on span "Aline" at bounding box center [705, 260] width 27 height 15
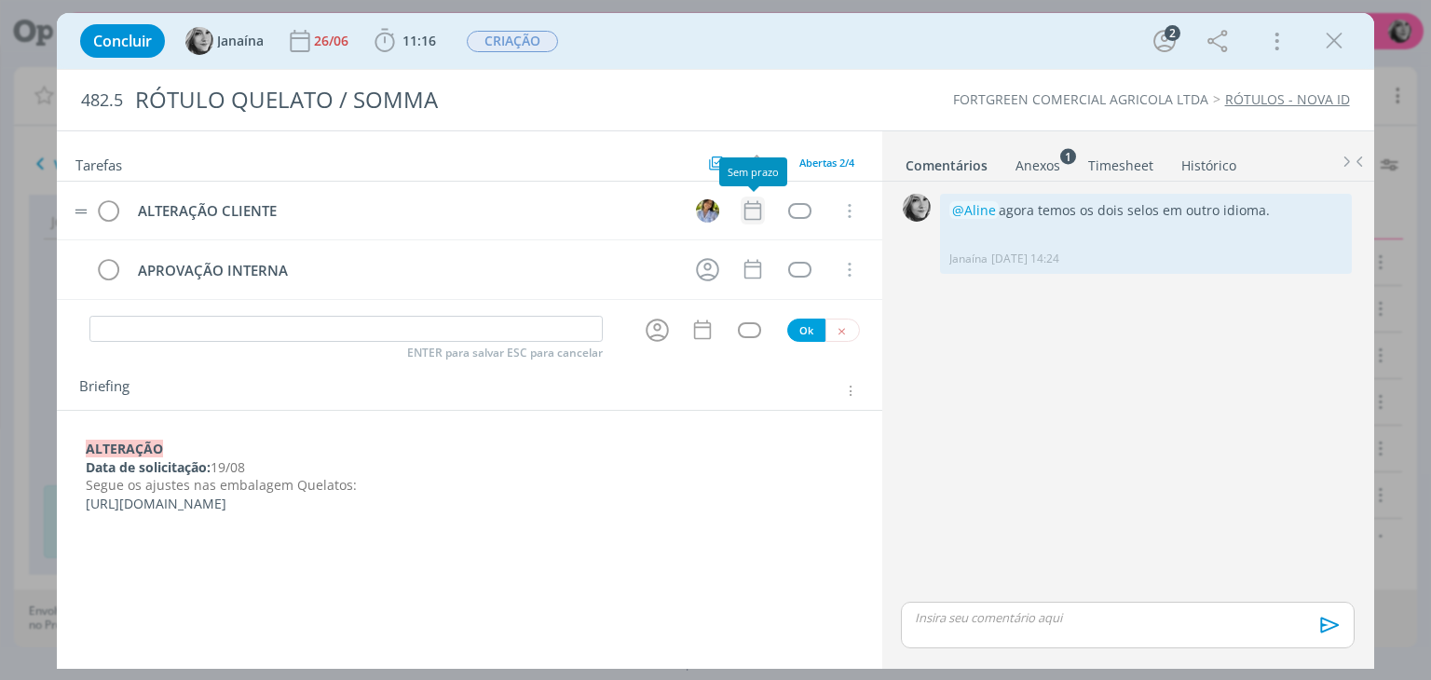
click at [757, 211] on icon "dialog" at bounding box center [753, 210] width 24 height 24
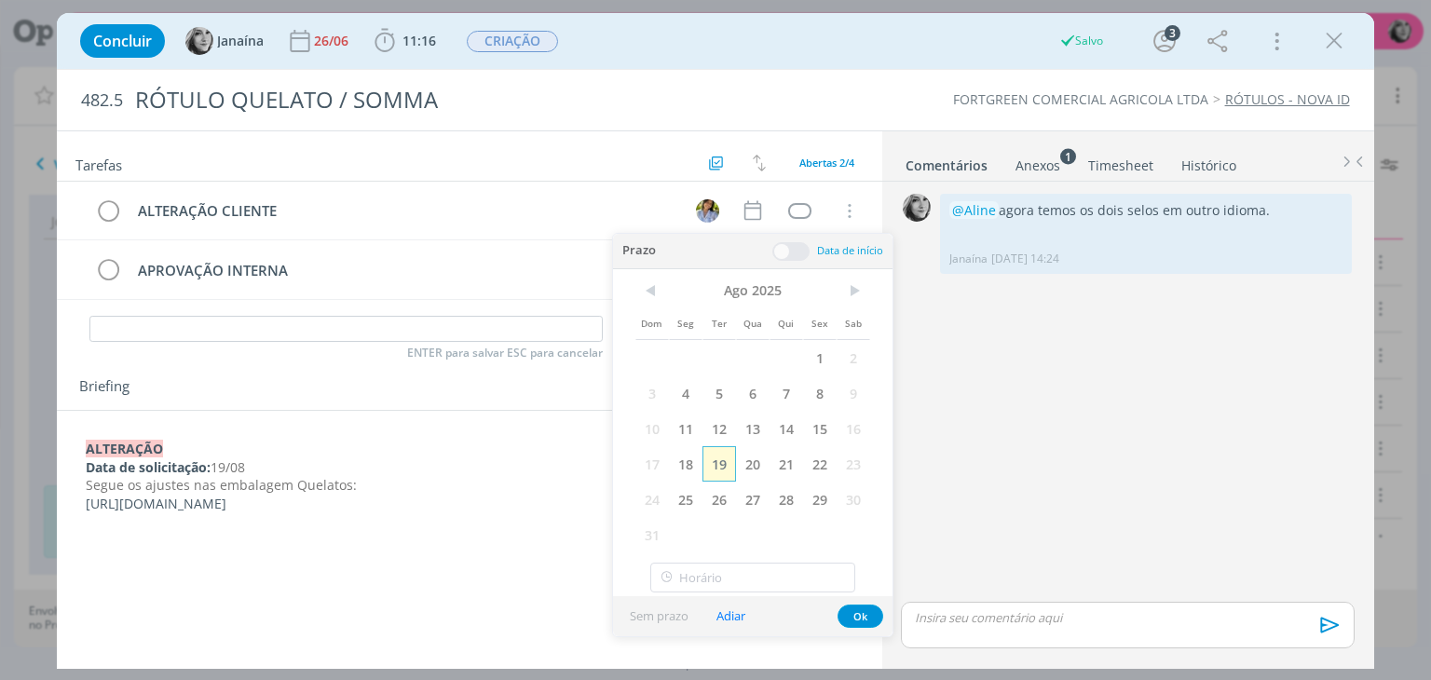
click at [714, 465] on span "19" at bounding box center [719, 463] width 34 height 35
click at [801, 203] on div "dialog" at bounding box center [799, 211] width 23 height 16
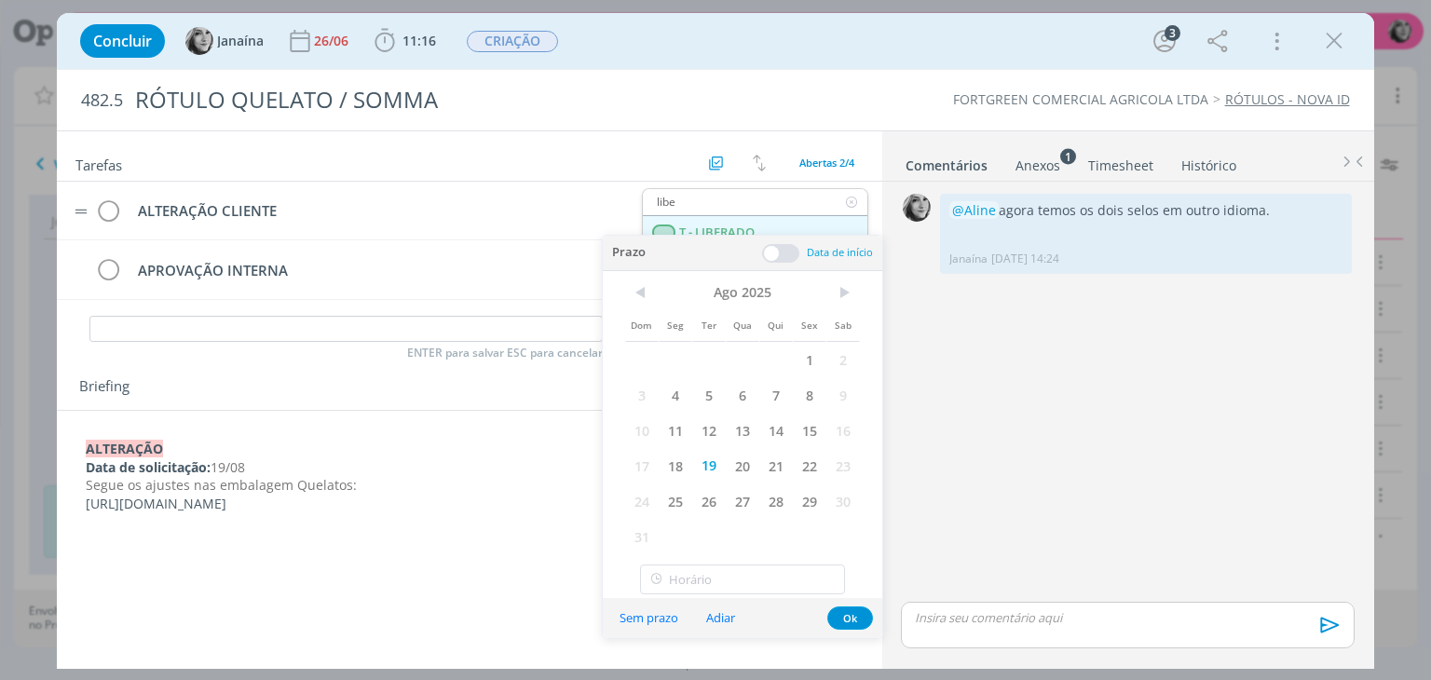
type input "libe"
click at [731, 231] on span "T - LIBERADO" at bounding box center [717, 232] width 75 height 15
click at [854, 618] on button "Ok" at bounding box center [850, 618] width 46 height 23
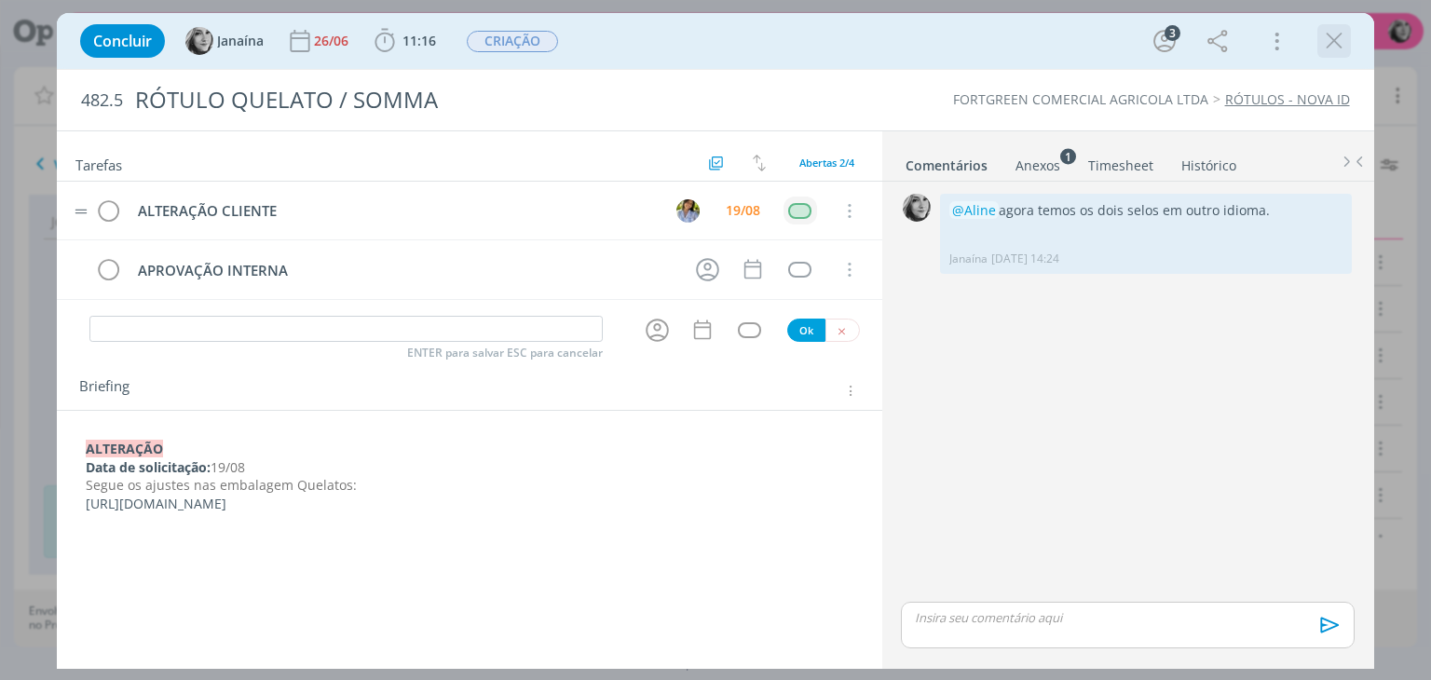
click at [1334, 42] on icon "dialog" at bounding box center [1334, 41] width 28 height 28
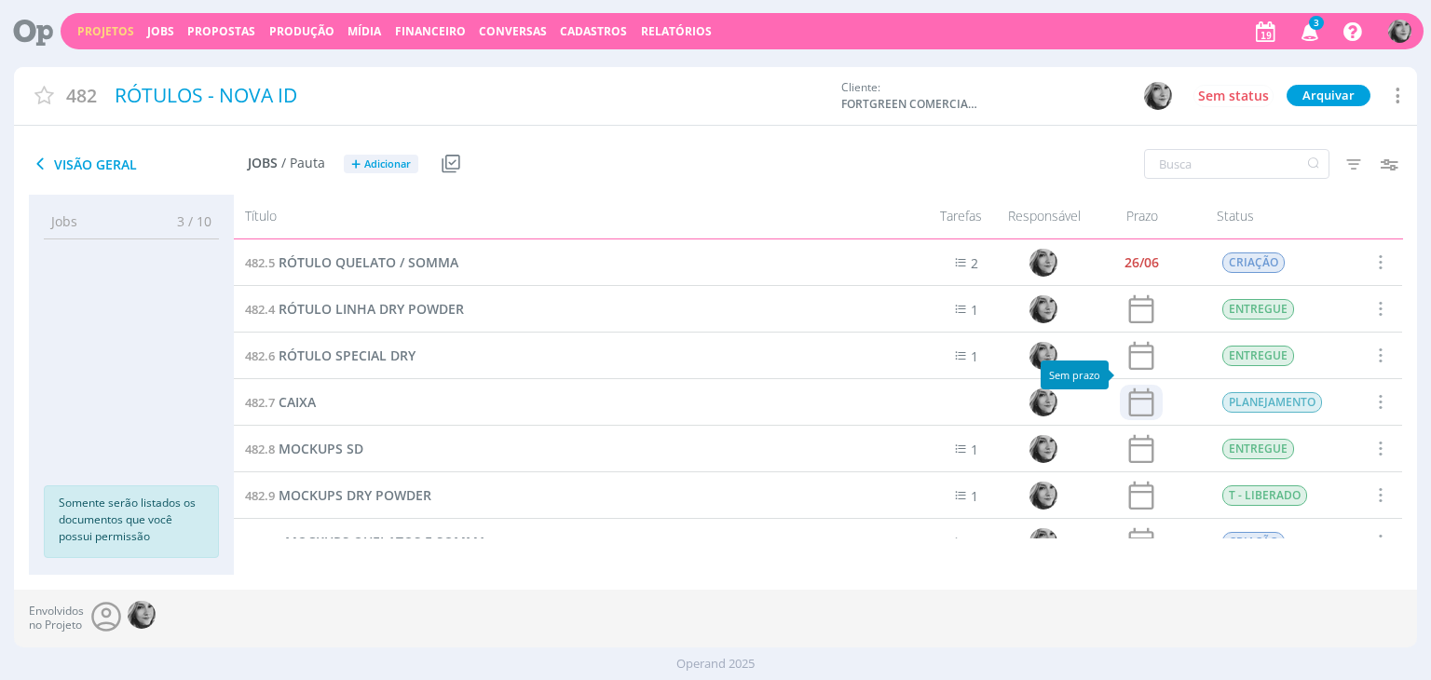
scroll to position [27, 0]
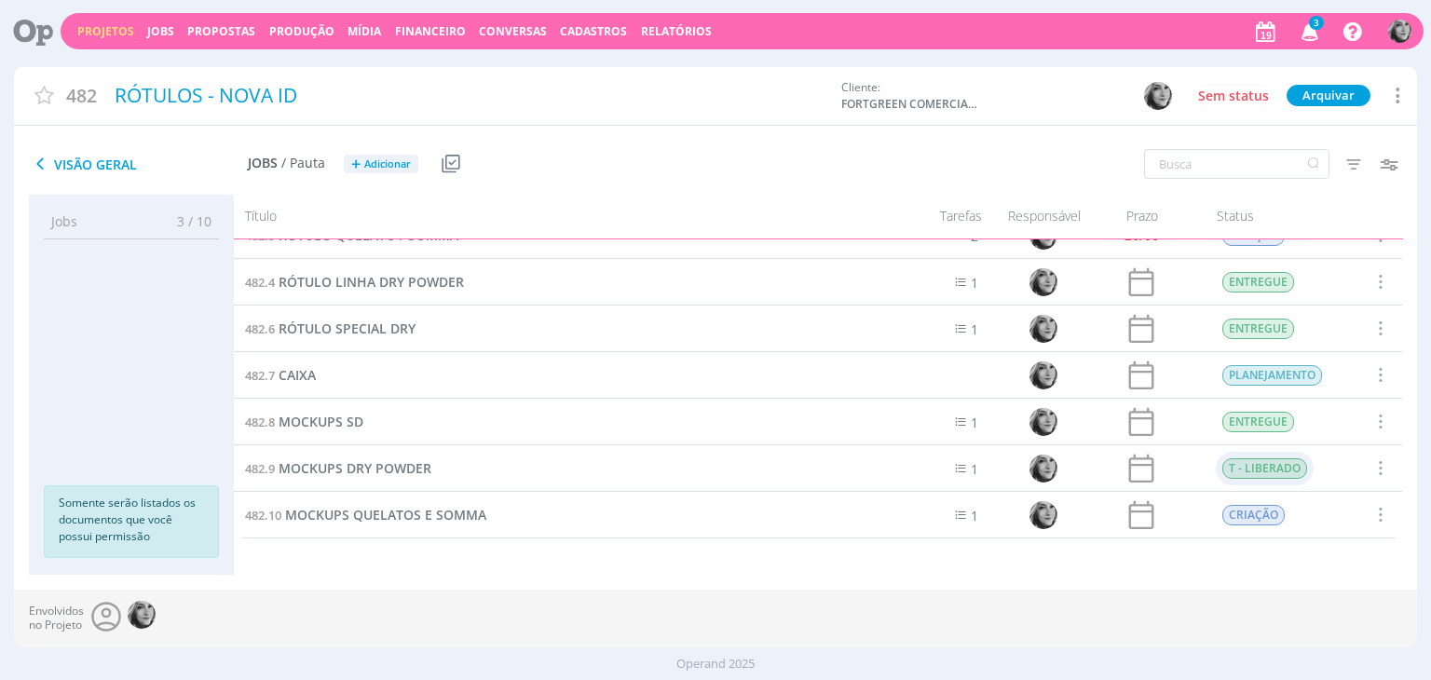
click at [1271, 469] on span "T - LIBERADO" at bounding box center [1265, 468] width 85 height 20
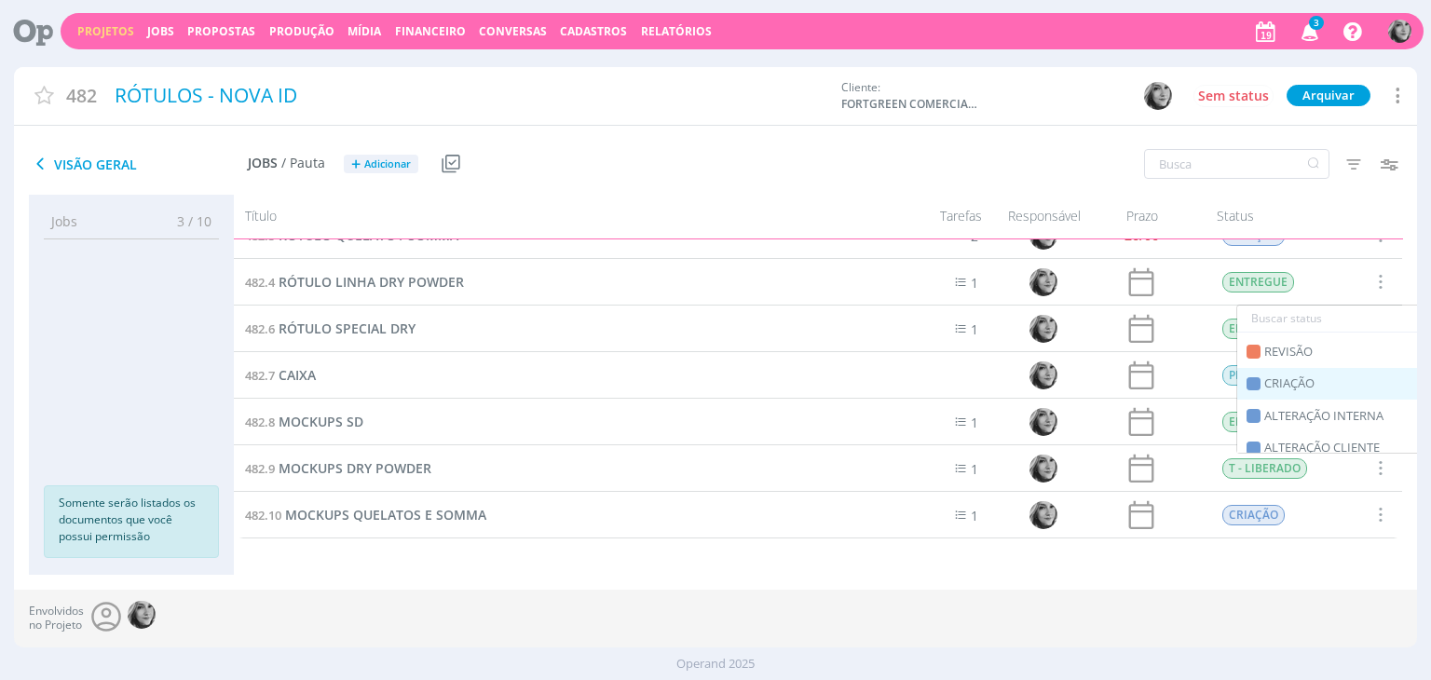
click at [1293, 376] on span "CRIAÇÃO" at bounding box center [1289, 384] width 50 height 19
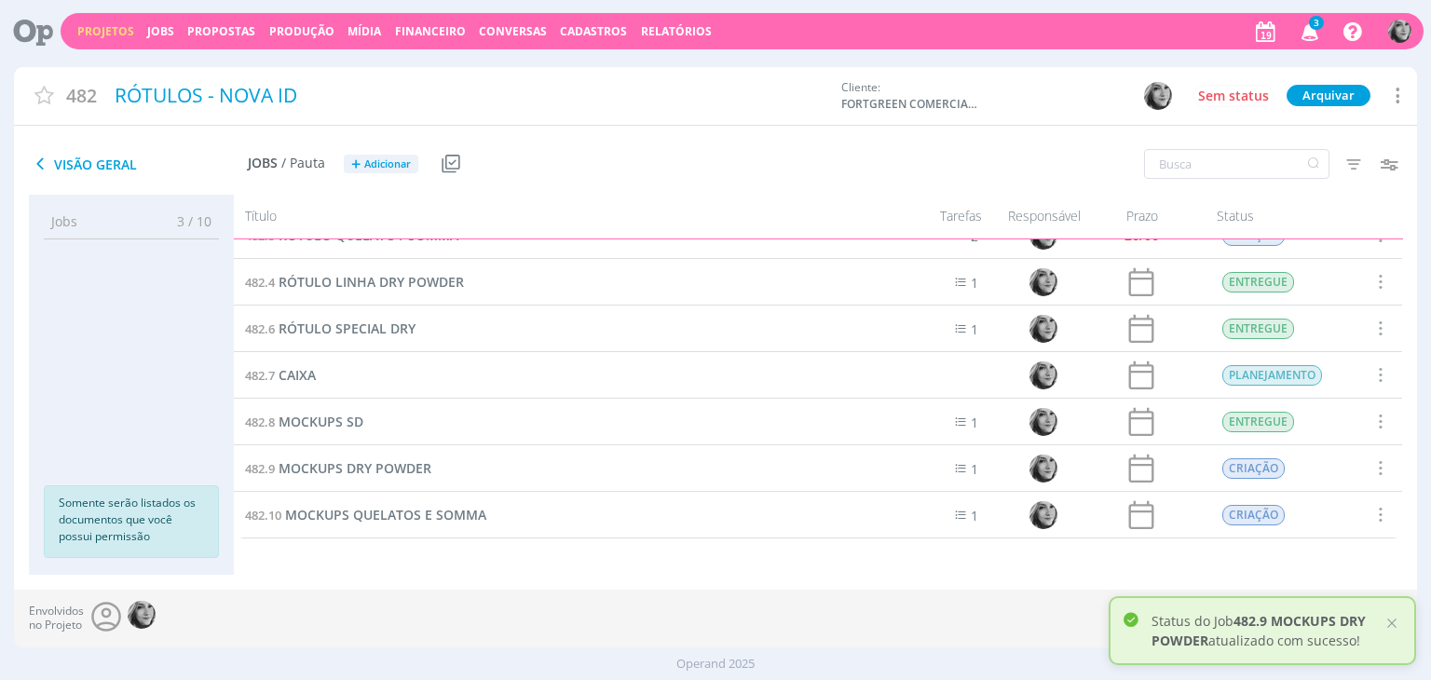
scroll to position [0, 0]
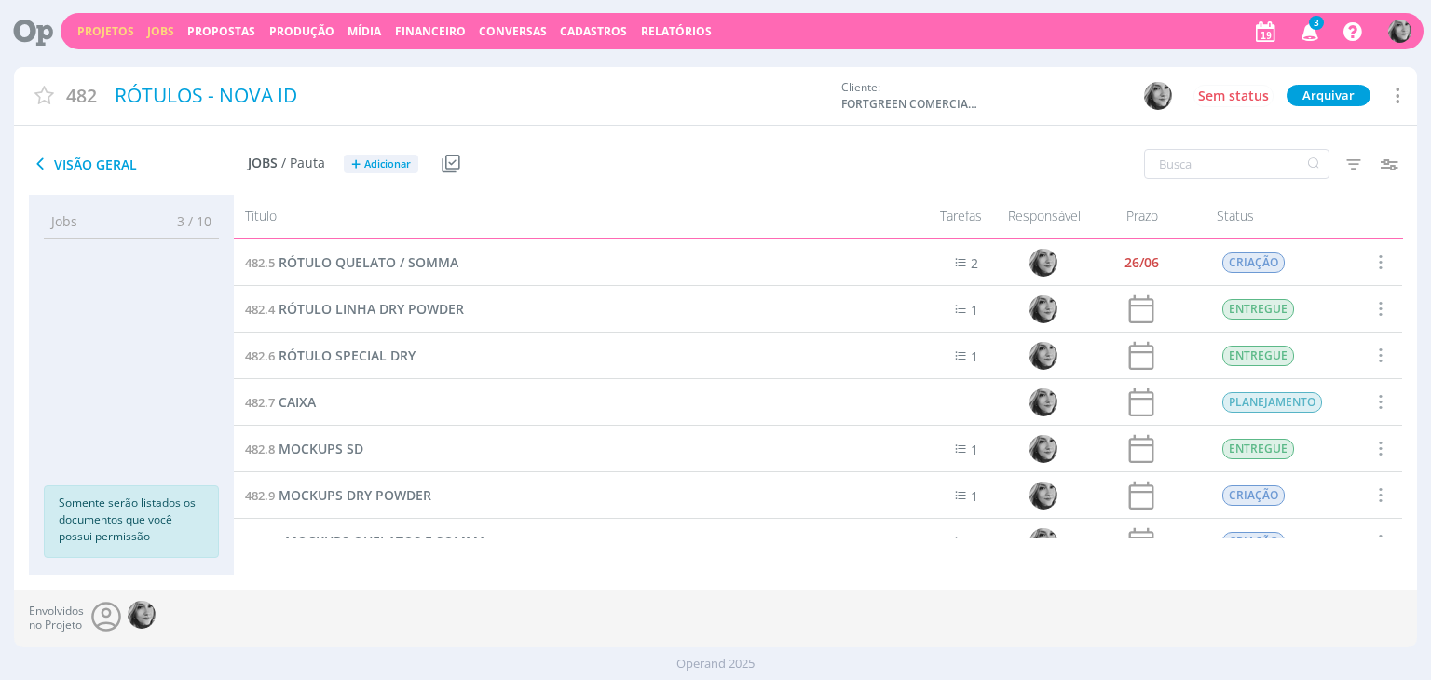
click at [163, 33] on link "Jobs" at bounding box center [160, 31] width 27 height 16
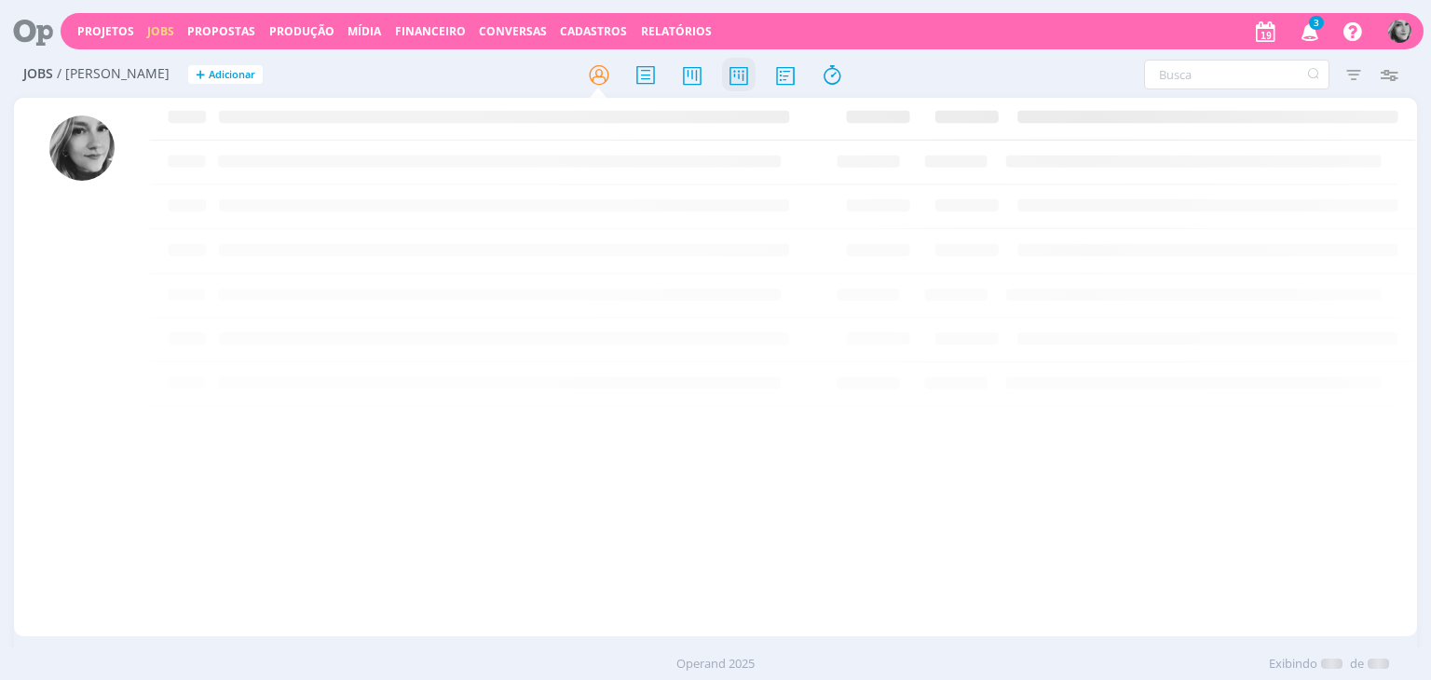
click at [732, 76] on icon at bounding box center [739, 75] width 34 height 36
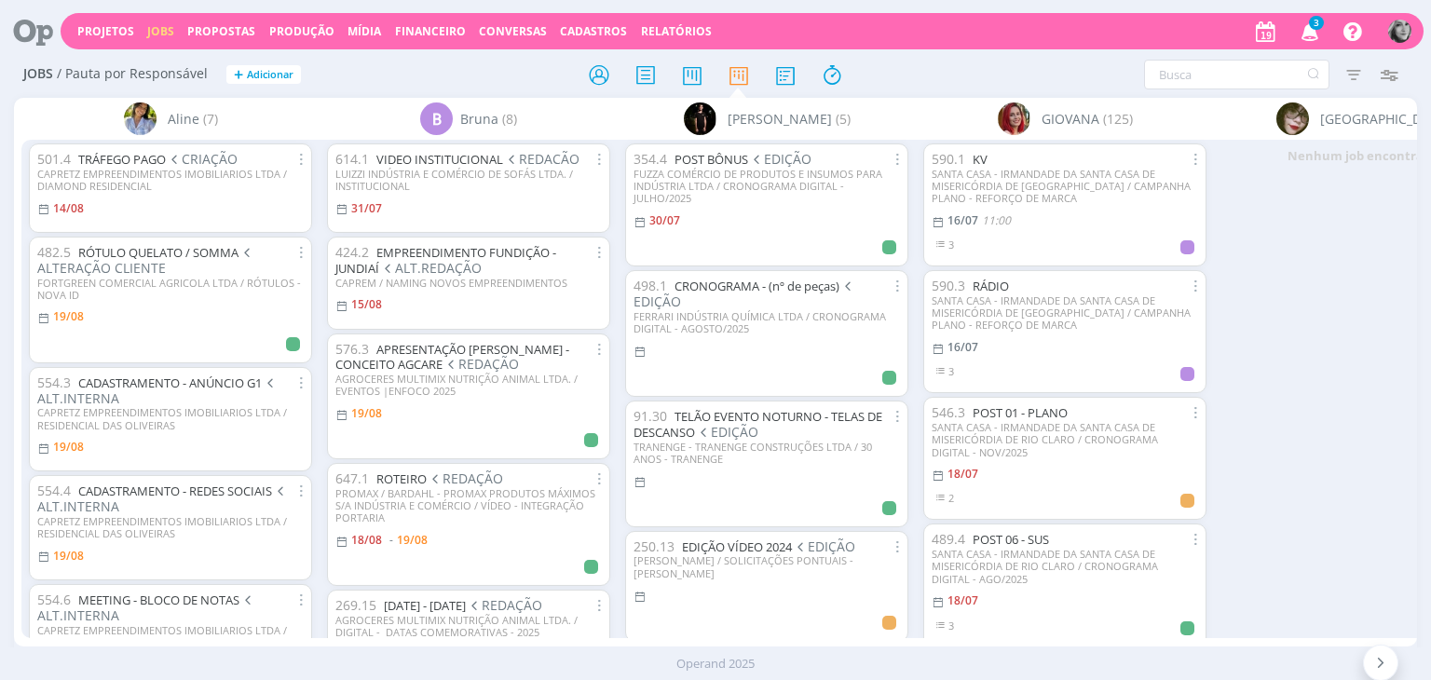
click at [585, 25] on span "Cadastros" at bounding box center [593, 31] width 67 height 16
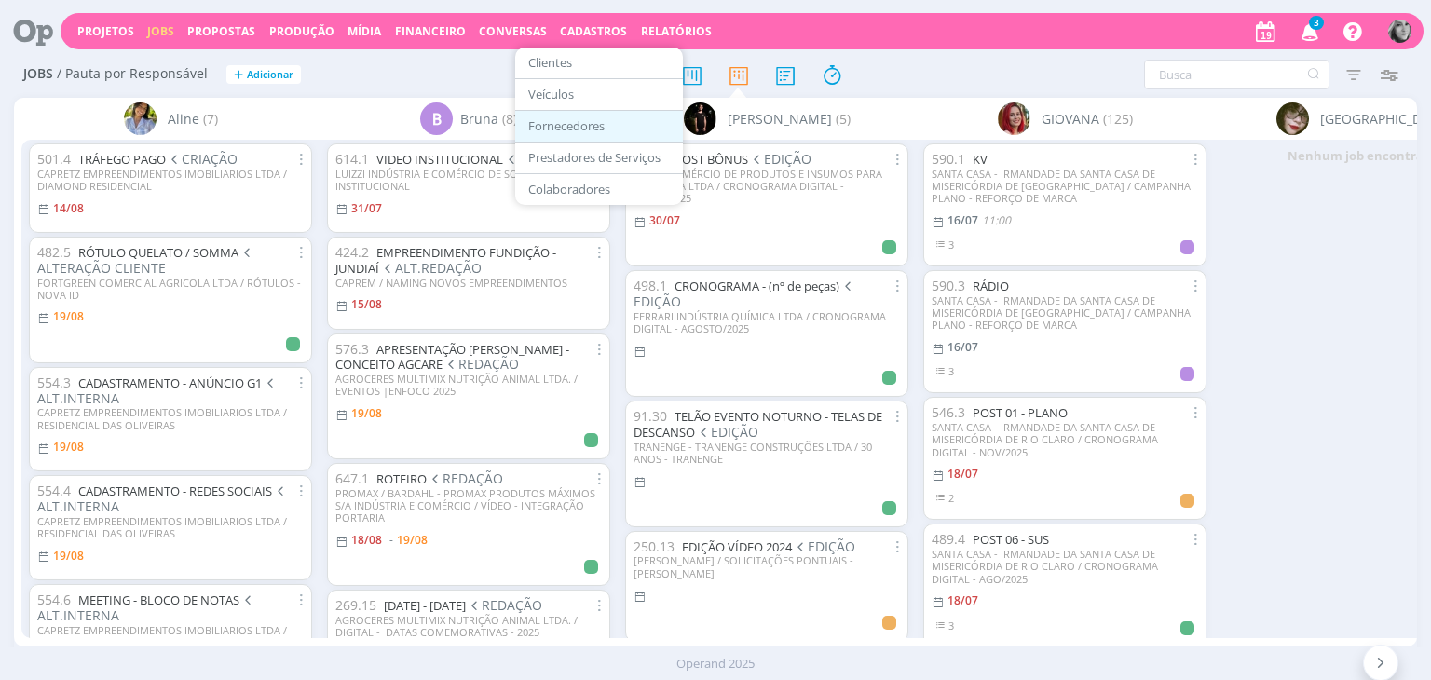
click at [570, 129] on link "Fornecedores" at bounding box center [599, 126] width 157 height 29
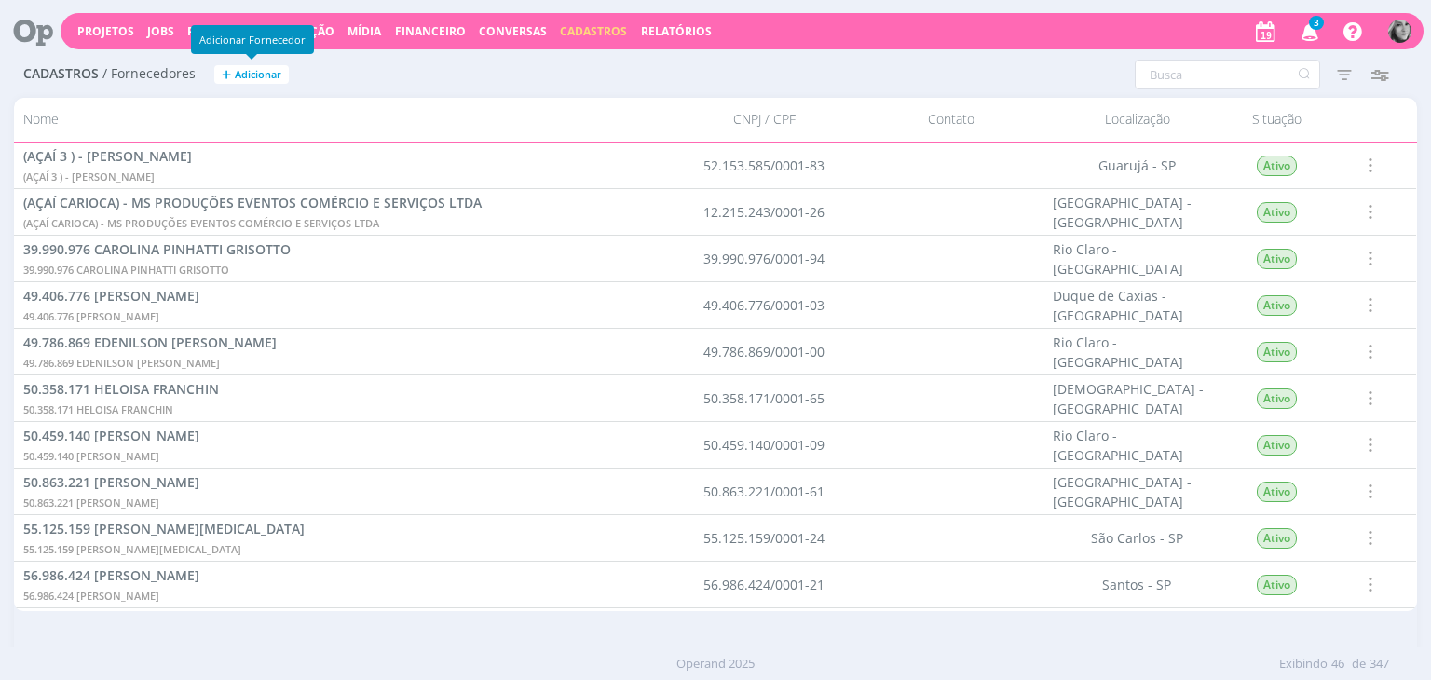
click at [266, 75] on span "Adicionar" at bounding box center [258, 75] width 47 height 12
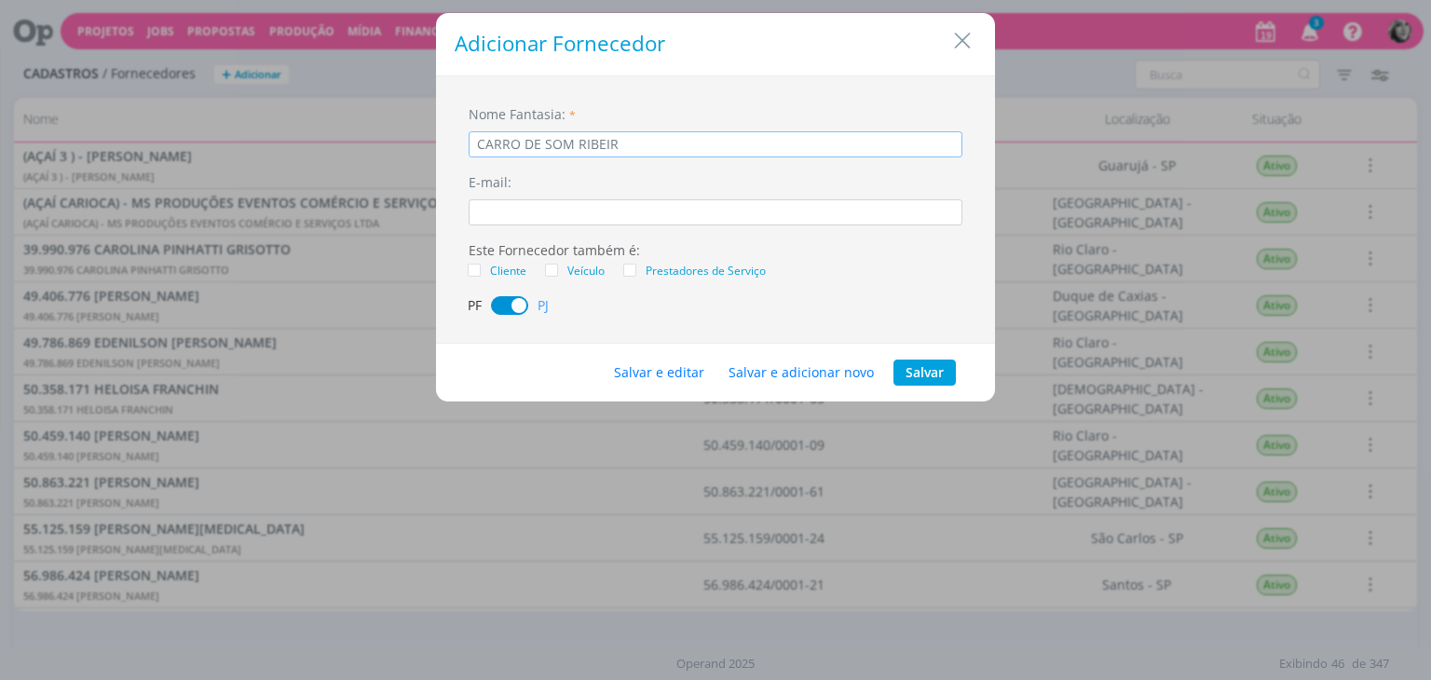
type input "CARRO DE SOM RIBEIRÃO"
click at [541, 212] on input "E-mail:" at bounding box center [716, 212] width 494 height 26
click at [545, 269] on span "dialog" at bounding box center [551, 270] width 13 height 13
click at [558, 264] on input "Veículo" at bounding box center [558, 264] width 0 height 0
click at [650, 372] on button "Salvar e editar" at bounding box center [659, 373] width 115 height 26
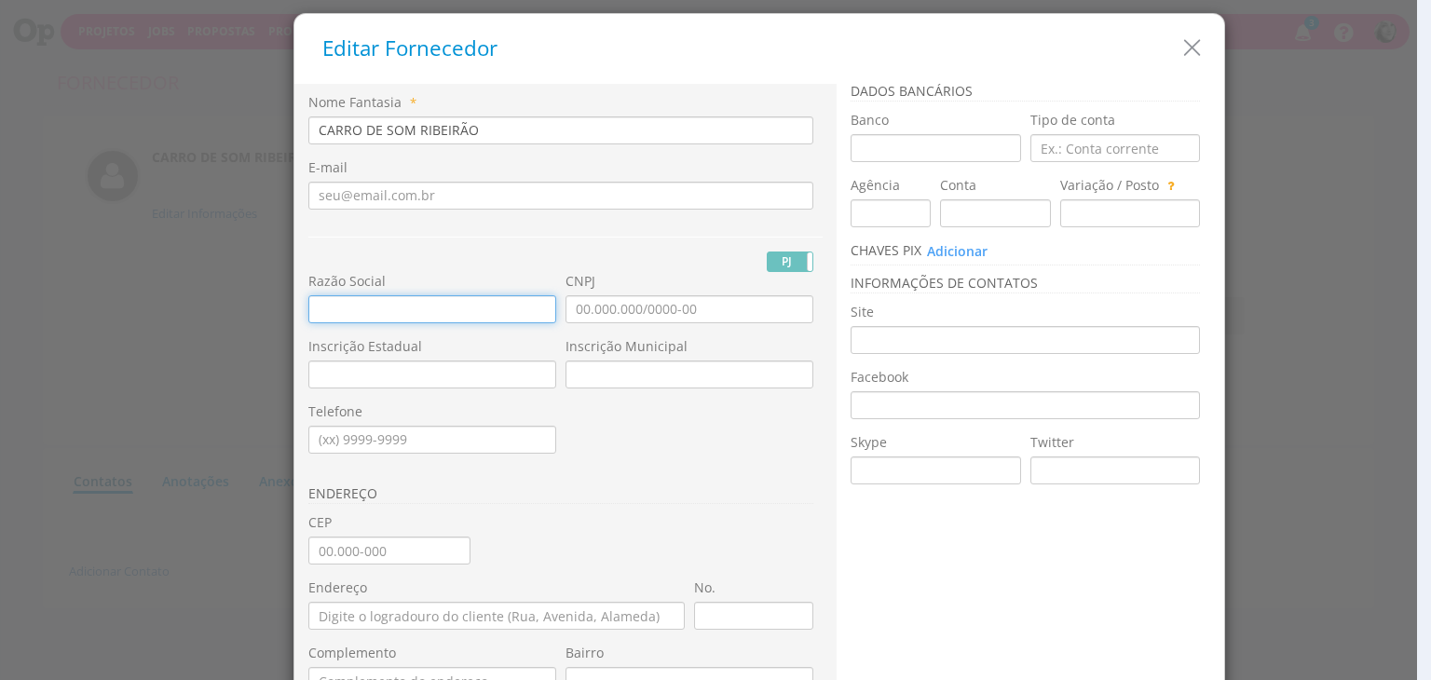
click at [392, 307] on input "text" at bounding box center [432, 309] width 248 height 28
paste input "ROSELI BORGES DE GOUVEIA 19499771883"
type input "ROSELI BORGES DE GOUVEIA 19499771883"
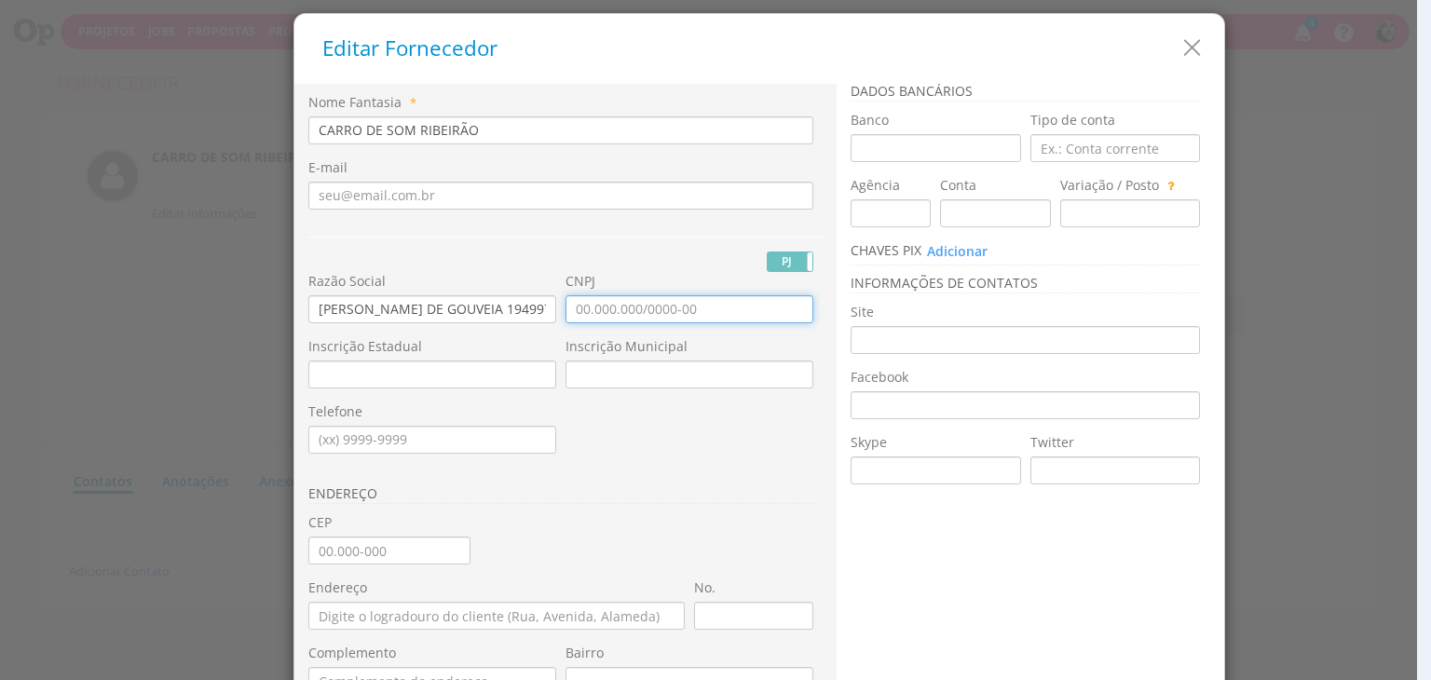
click at [597, 314] on input "CNPJ" at bounding box center [690, 309] width 248 height 28
type input "15.813.973/0001-17"
click at [382, 552] on input "CEP" at bounding box center [389, 551] width 162 height 28
type input "14.030-210"
click at [554, 532] on div "Nome Fantasia * CARRO DE SOM RIBEIRÃO E-mail PJ PF Nome Civil" at bounding box center [565, 495] width 514 height 804
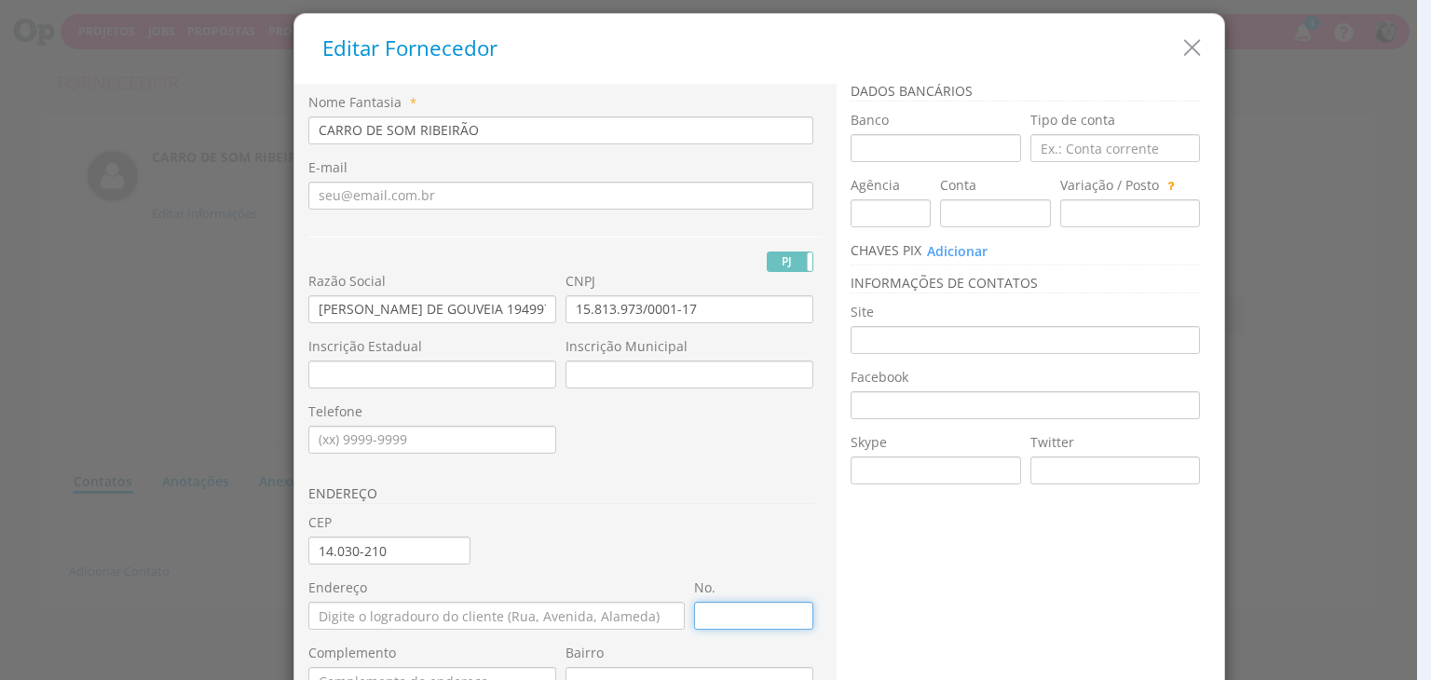
type input "Rua Rangel Pestana"
type input "Vila Virgínia"
type input "SP"
type input "9560"
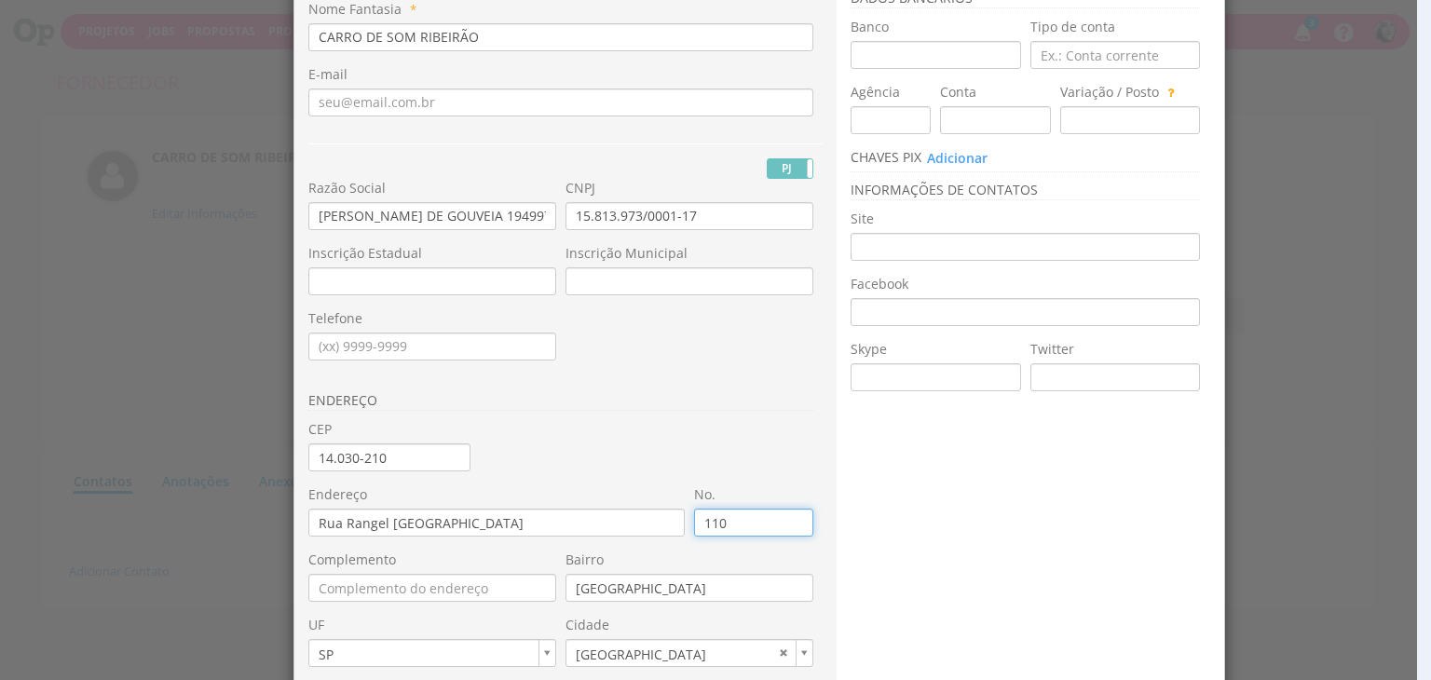
type input "1104"
click at [365, 344] on input "Telefone" at bounding box center [432, 347] width 248 height 28
type input "(16) 3021-3518"
click at [701, 400] on h3 "ENDEREÇO" at bounding box center [560, 402] width 505 height 18
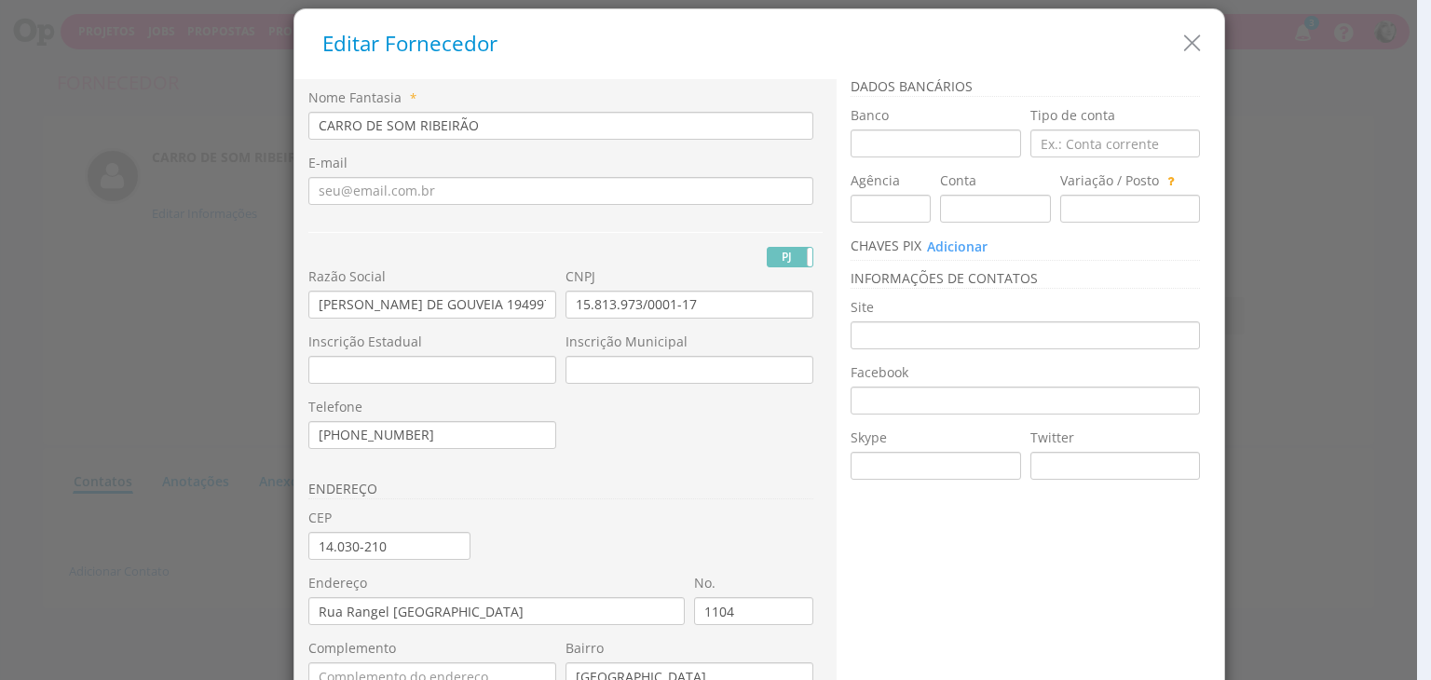
scroll to position [0, 0]
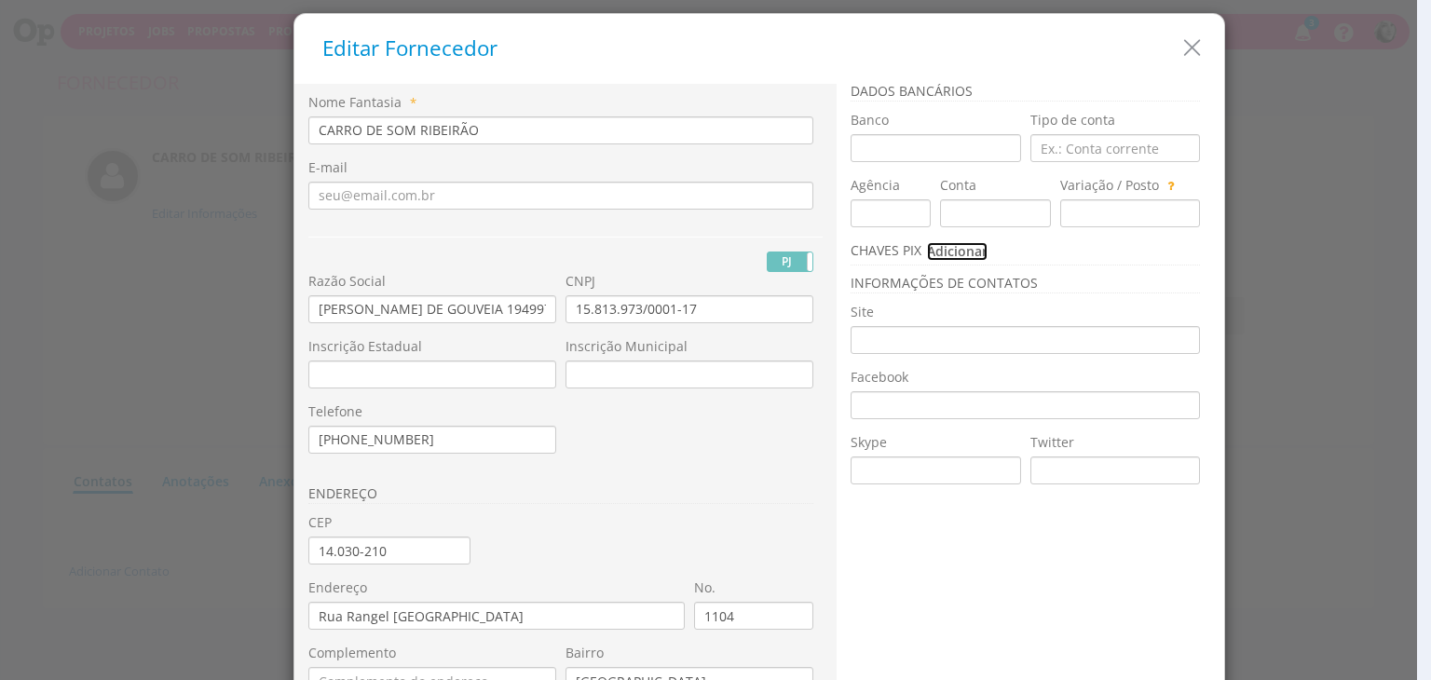
click at [949, 250] on button "Adicionar" at bounding box center [957, 251] width 62 height 20
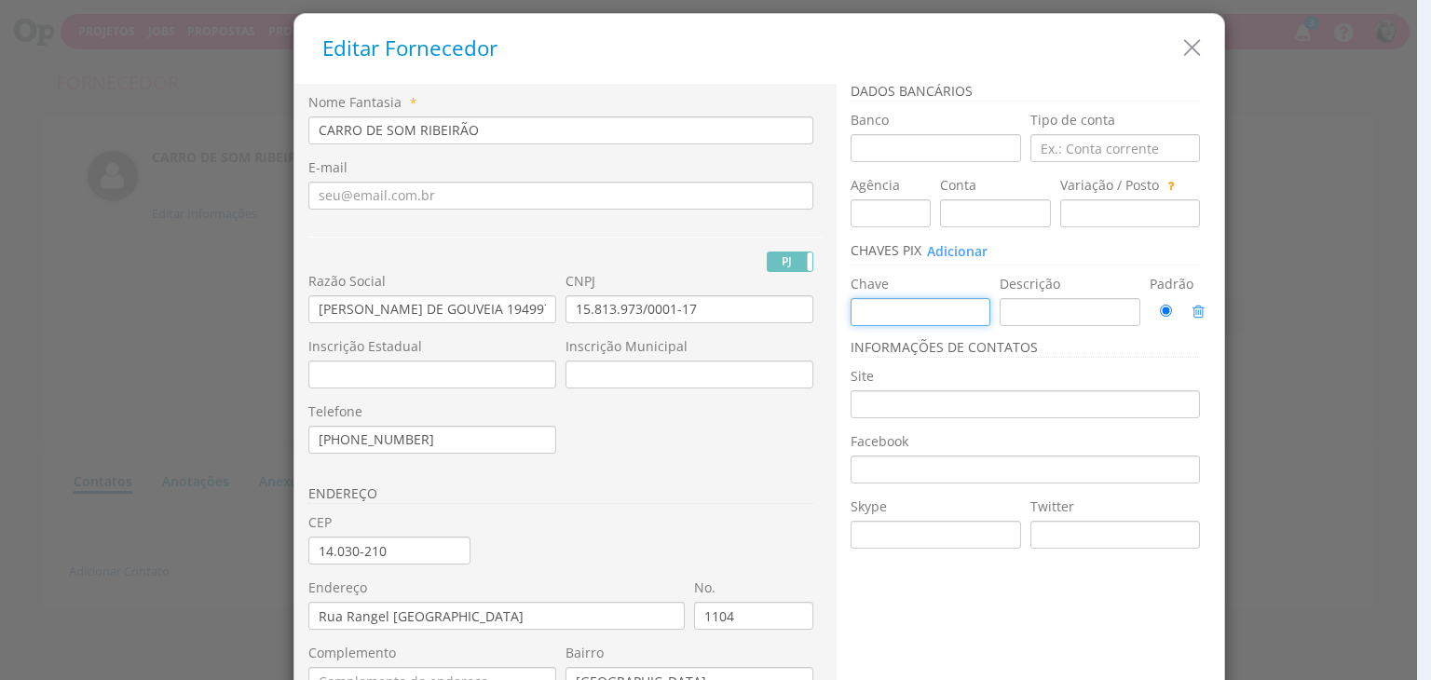
click at [911, 308] on input "text" at bounding box center [921, 312] width 141 height 28
paste input "15.813.973/0001-17"
type input "15.813.973/0001-17"
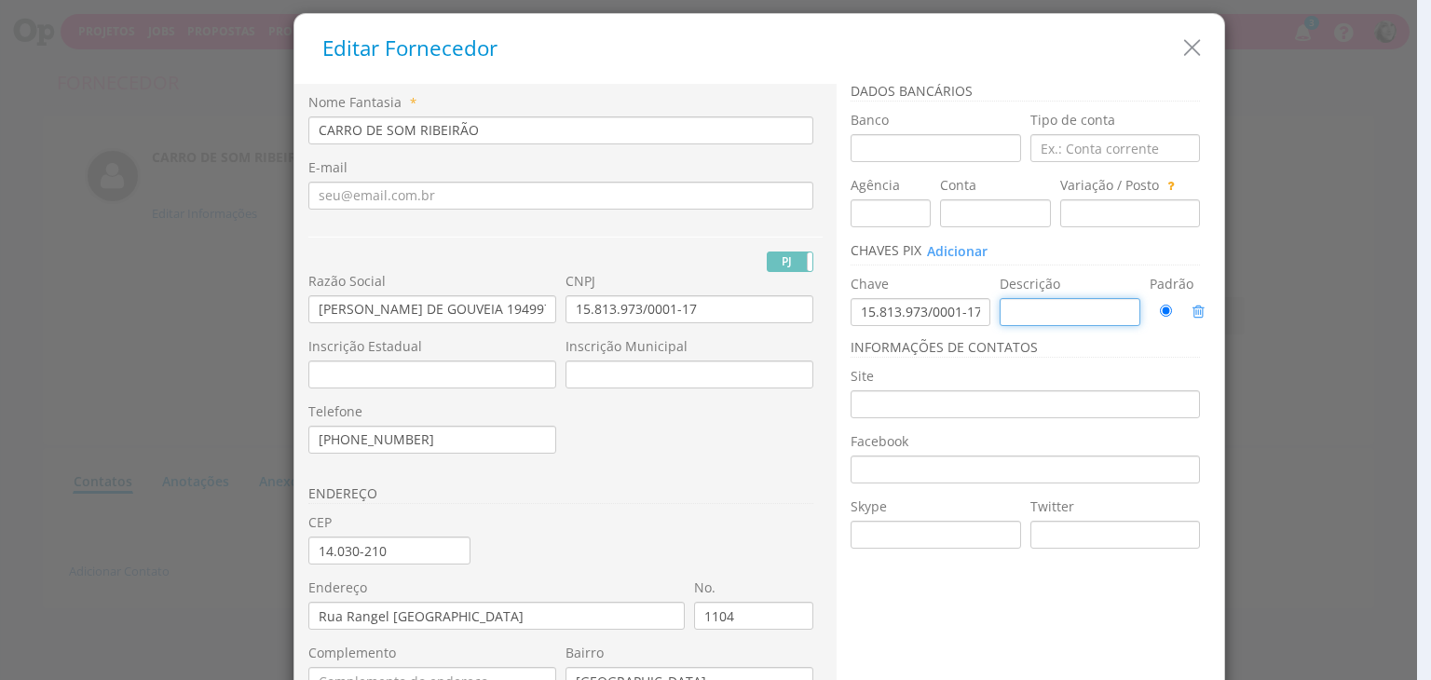
click at [1014, 307] on input "text" at bounding box center [1070, 312] width 141 height 28
paste input "Roseli Borges de Gouveia Nu Pagamentos S.A. Instituição de Pagamento"
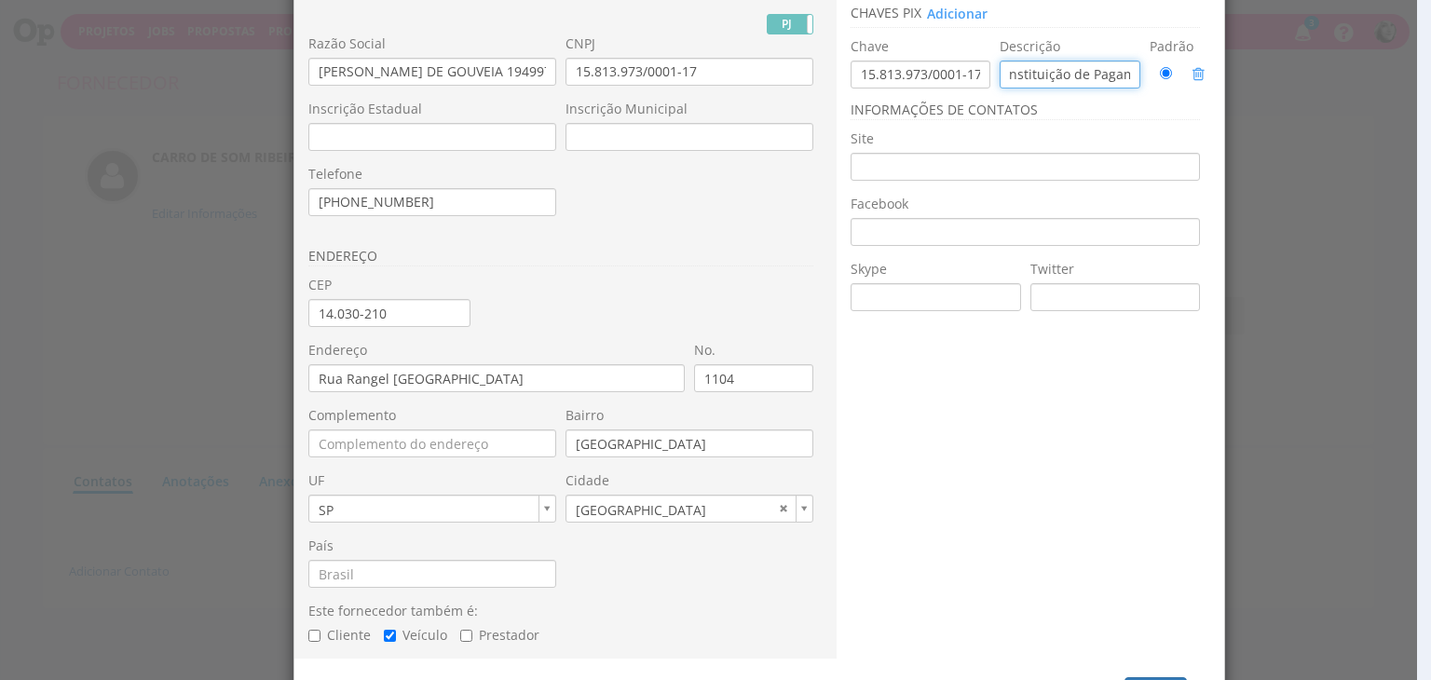
scroll to position [205, 0]
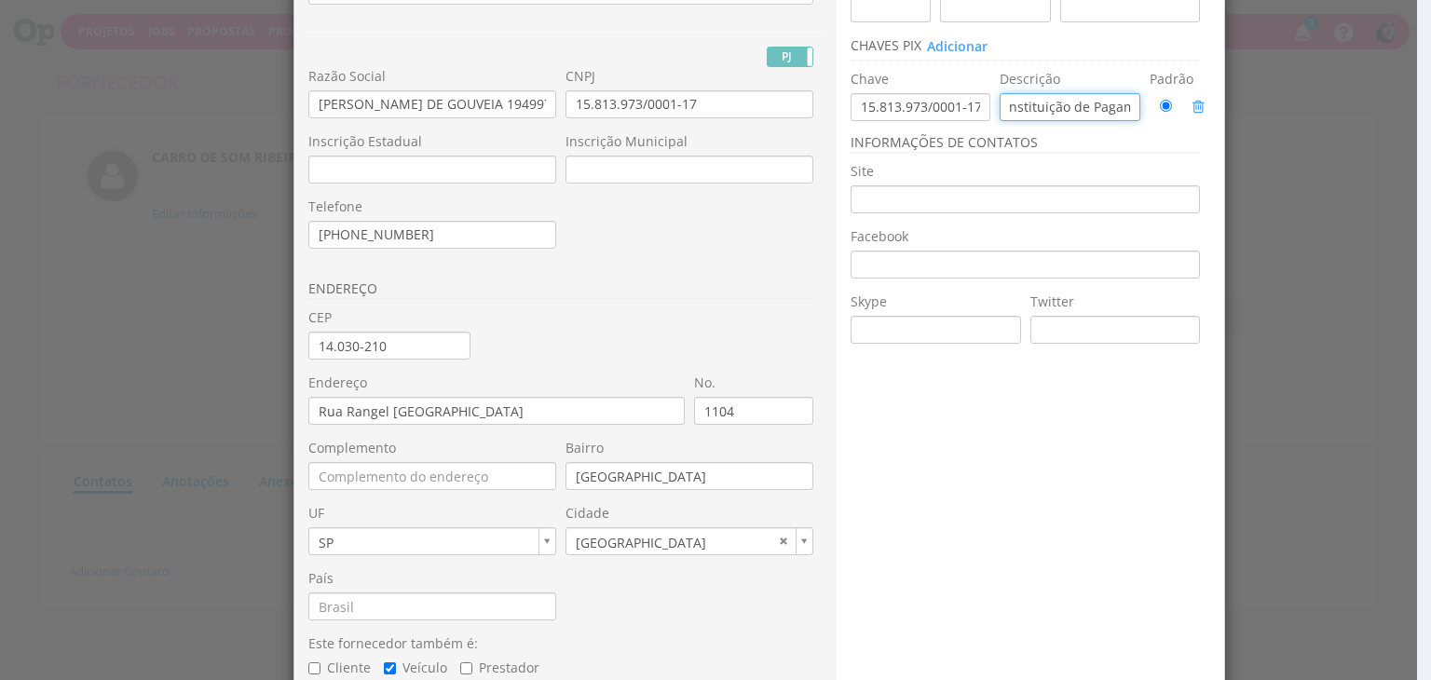
type input "Roseli Borges de Gouveia Nu Pagamentos S.A. Instituição de Pagamento"
drag, startPoint x: 358, startPoint y: 238, endPoint x: 280, endPoint y: 225, distance: 78.4
click at [280, 225] on div "Editar Fornecedor Nome Fantasia * CARRO DE SOM RIBEIRÃO E-mail PJ PF" at bounding box center [715, 340] width 1431 height 680
type input "(16) 98821-1812"
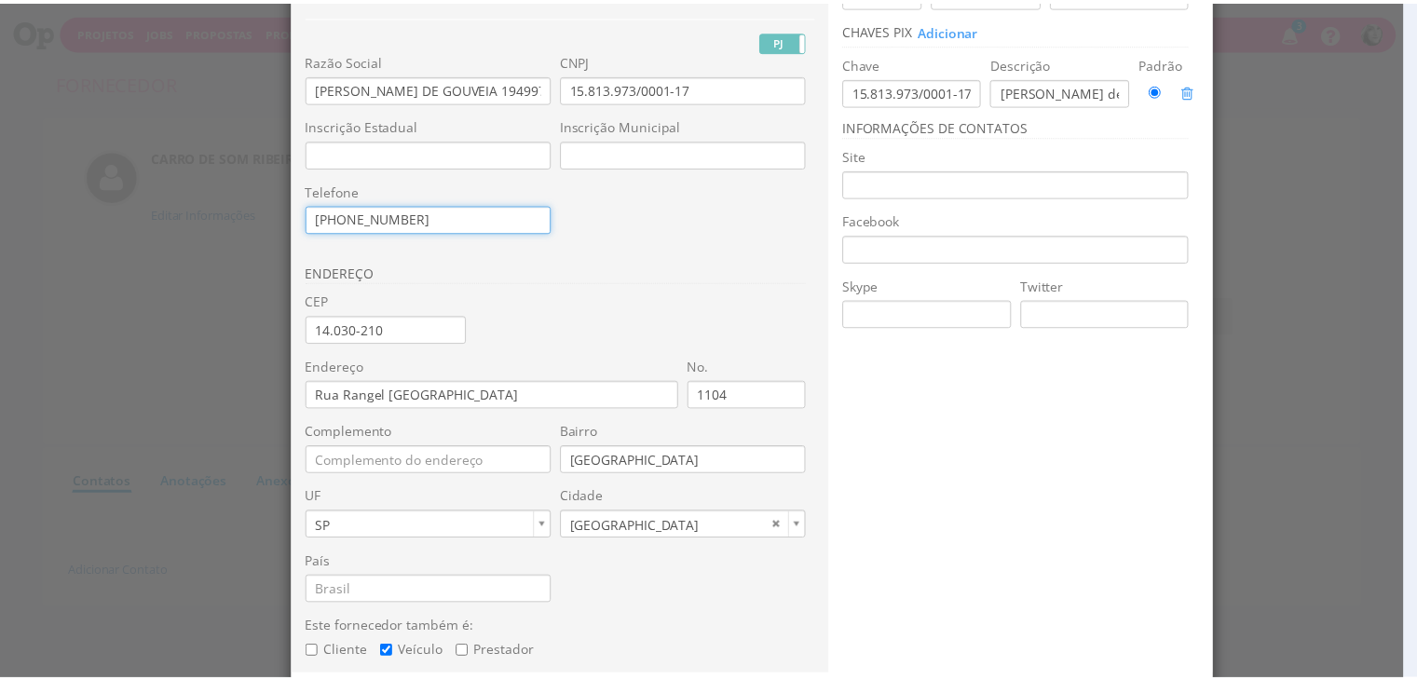
scroll to position [298, 0]
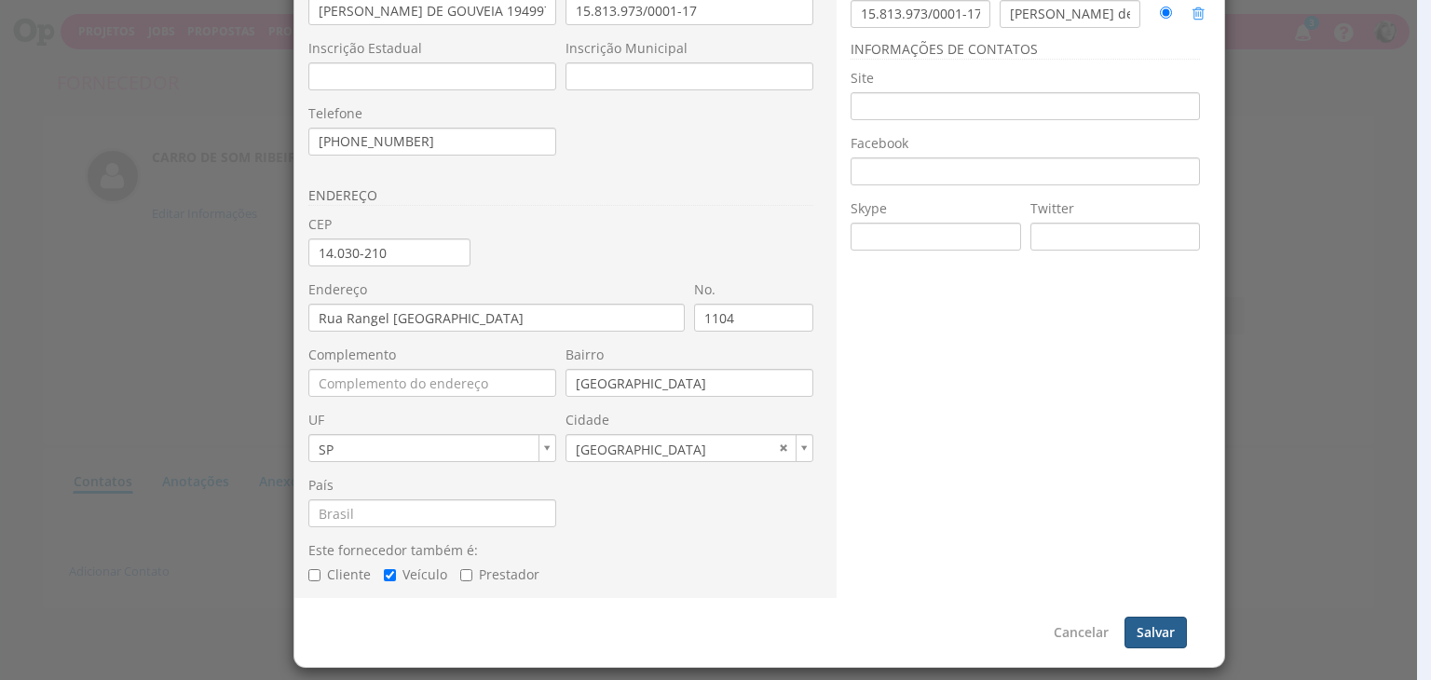
click at [1148, 631] on button "Salvar" at bounding box center [1156, 633] width 62 height 32
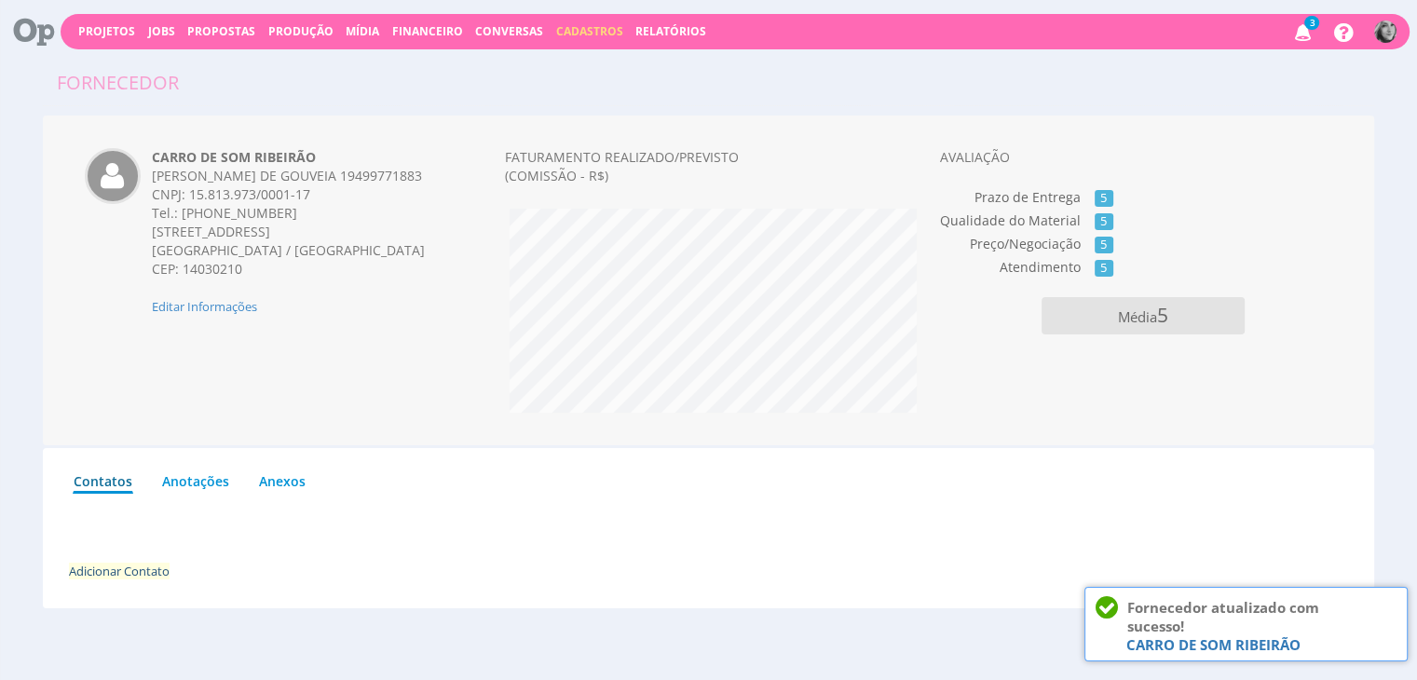
click at [125, 573] on link "Adicionar Contato" at bounding box center [119, 571] width 101 height 17
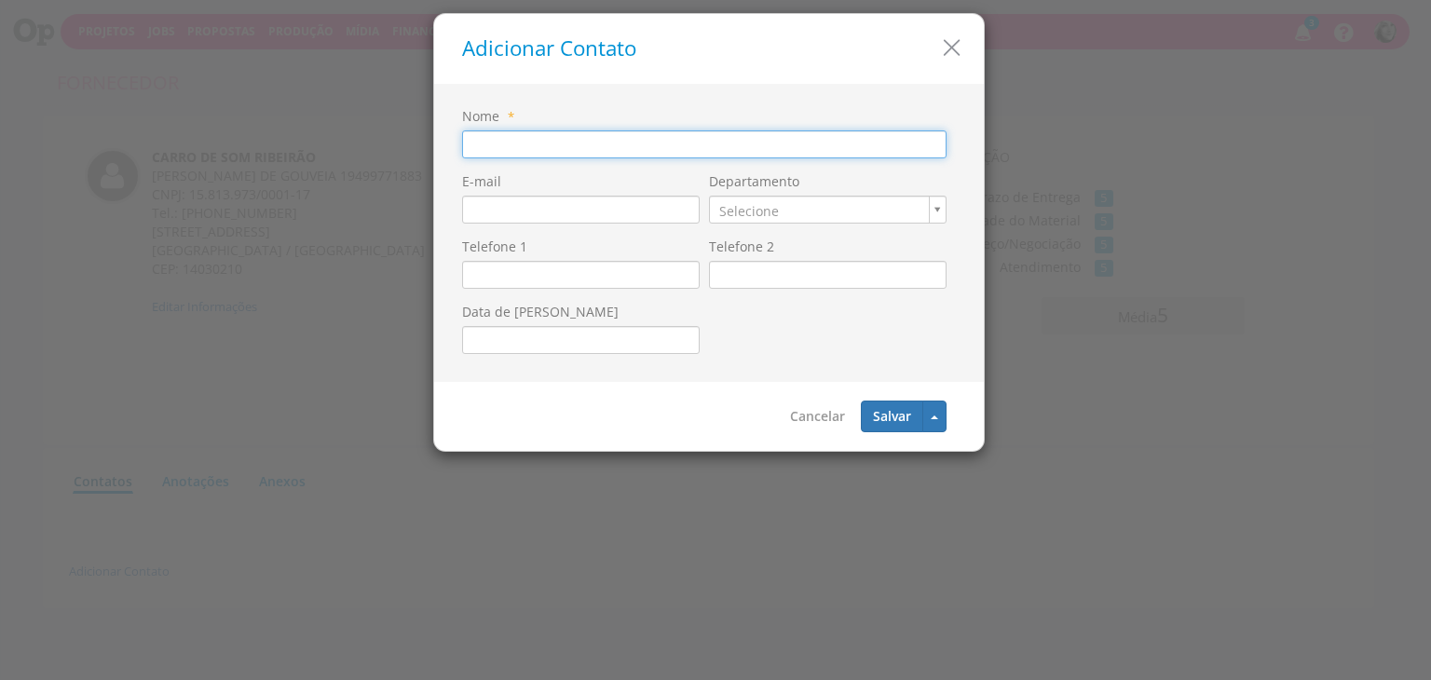
click at [534, 144] on input "Nome" at bounding box center [704, 144] width 484 height 28
type input "ROSELI"
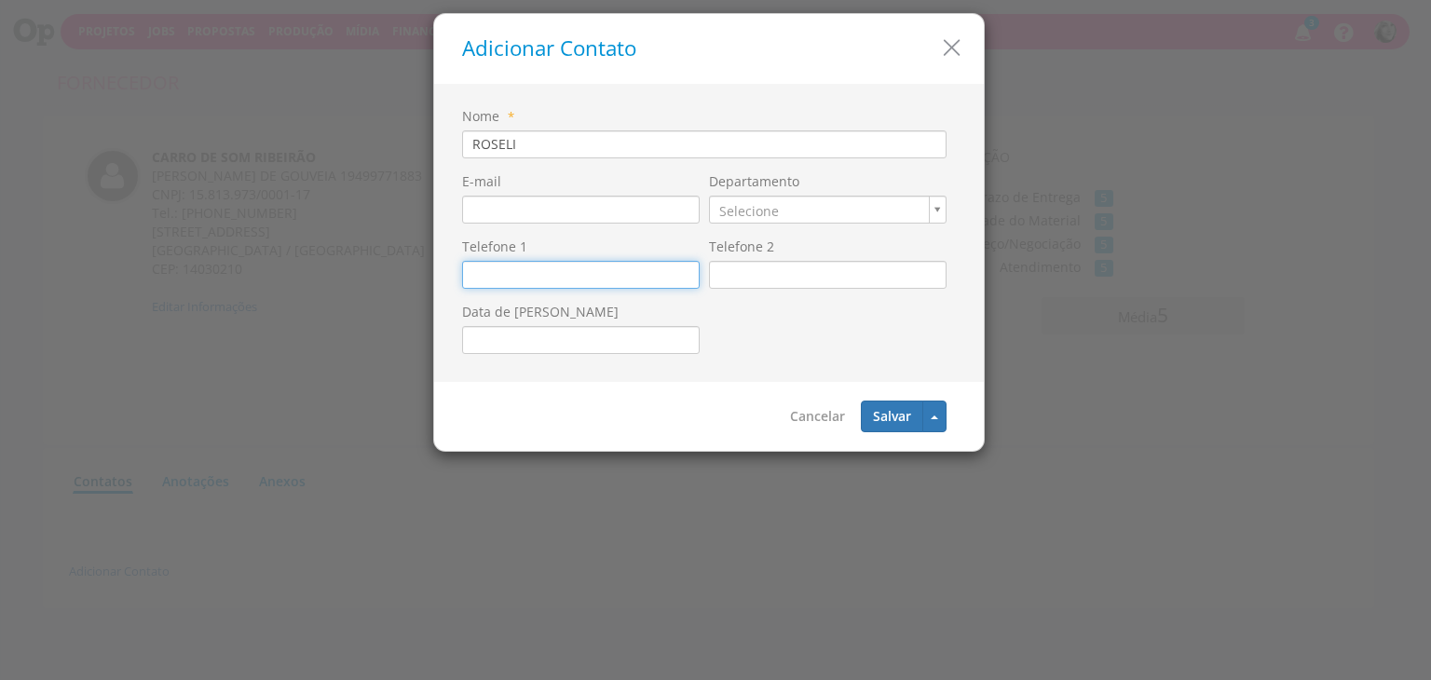
click at [490, 265] on input "Telefone 1" at bounding box center [581, 275] width 238 height 28
type input "(16) 98821-1812"
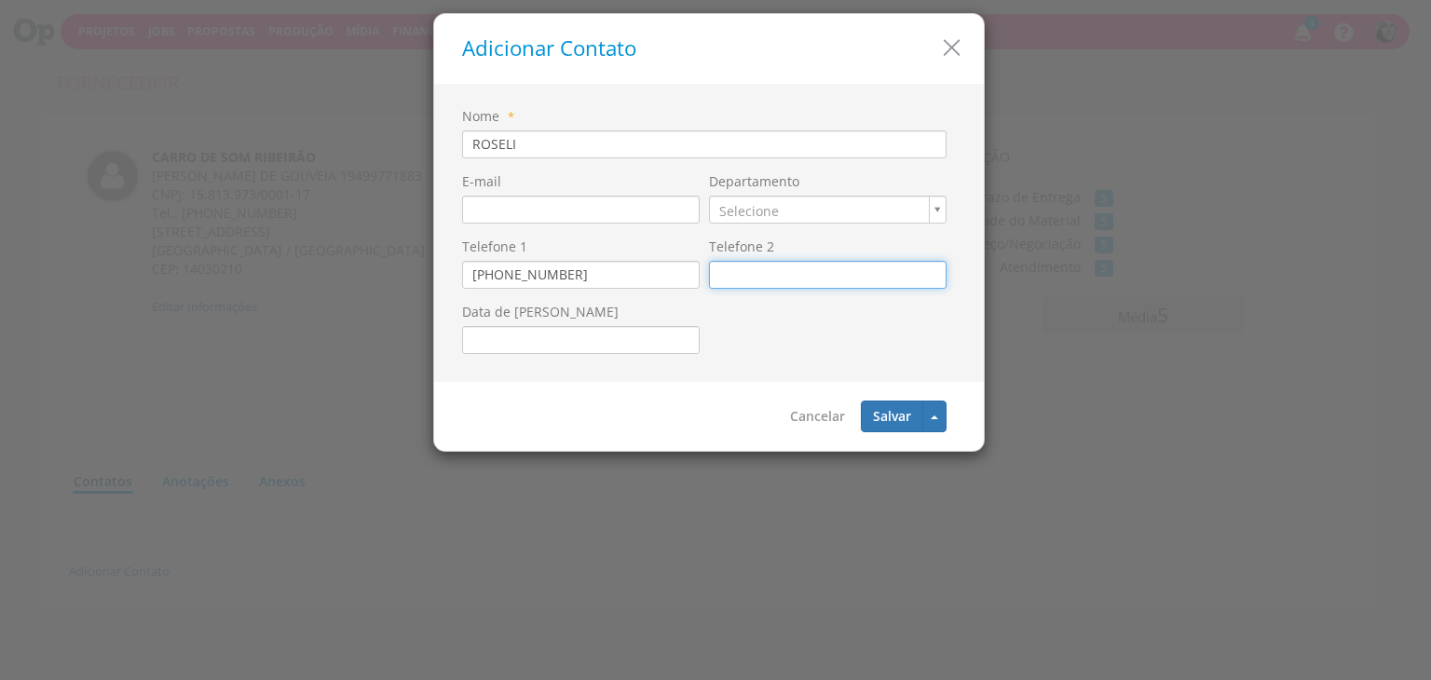
click at [745, 271] on input "Telefone 2" at bounding box center [828, 275] width 238 height 28
type input "(16) 3021-3518"
click at [653, 413] on div "Cancelar Salvar Salvar e Adicionar Novo" at bounding box center [709, 416] width 550 height 69
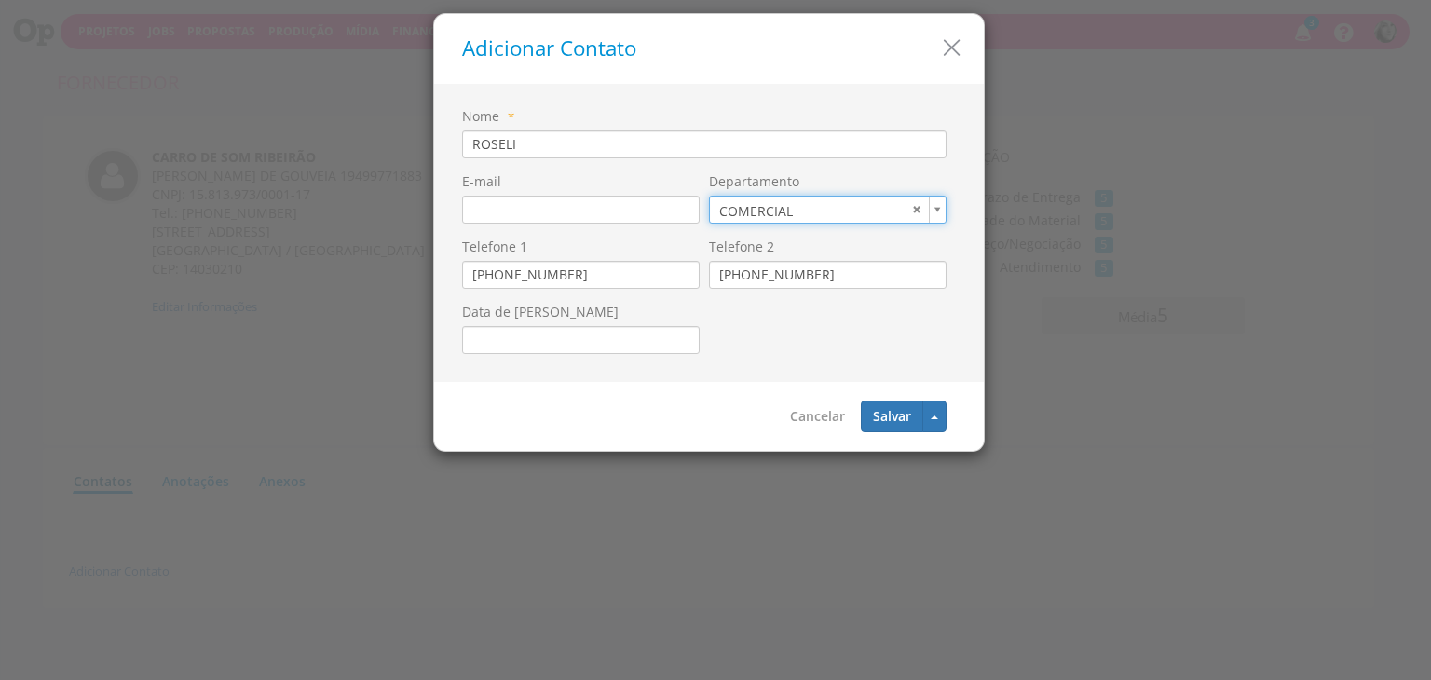
type input "1"
click at [879, 411] on button "Salvar" at bounding box center [892, 417] width 62 height 32
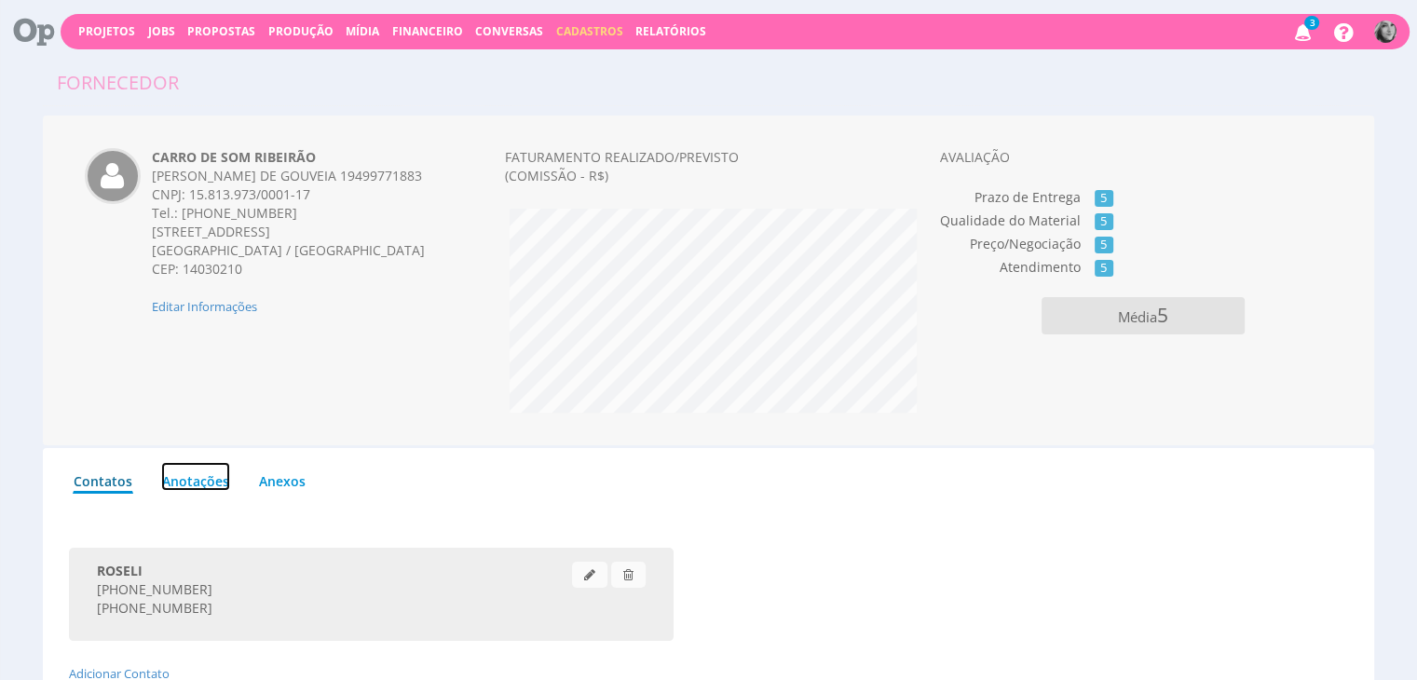
click at [194, 482] on link "Anotações" at bounding box center [195, 476] width 69 height 29
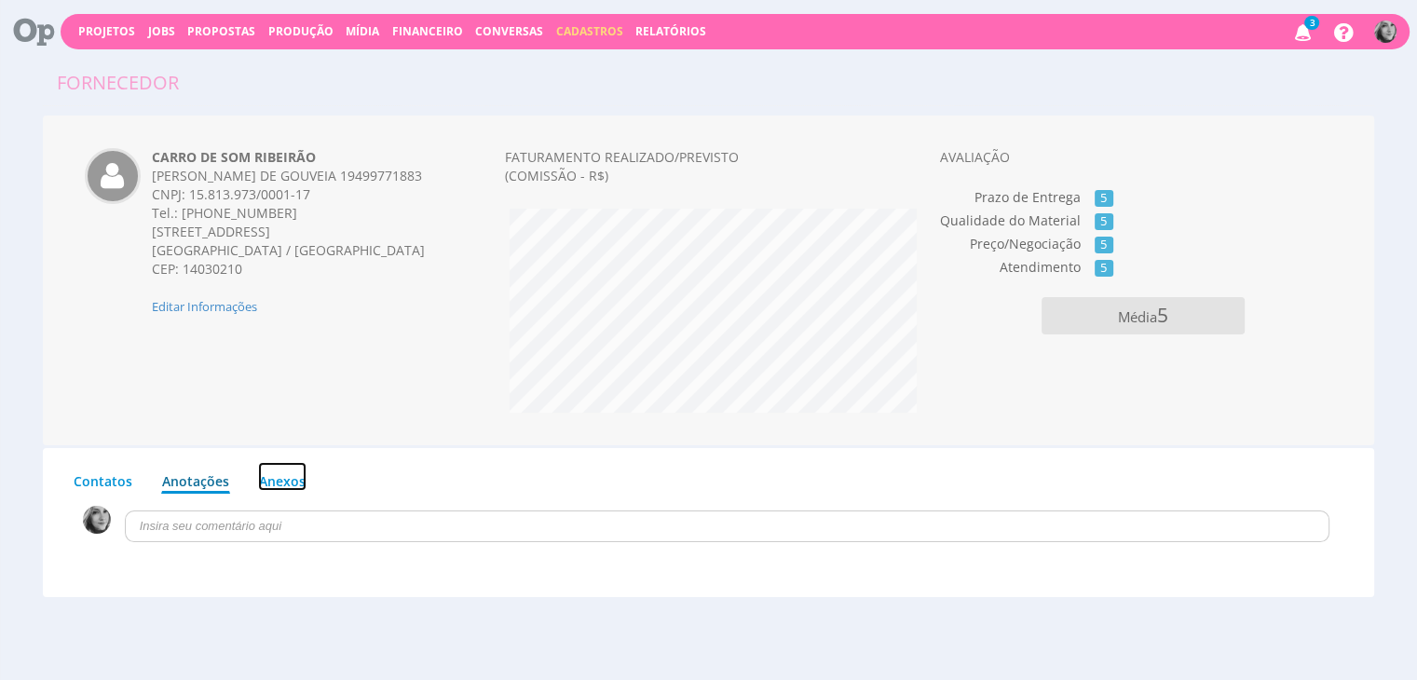
click at [281, 478] on link "Anexos" at bounding box center [282, 476] width 48 height 29
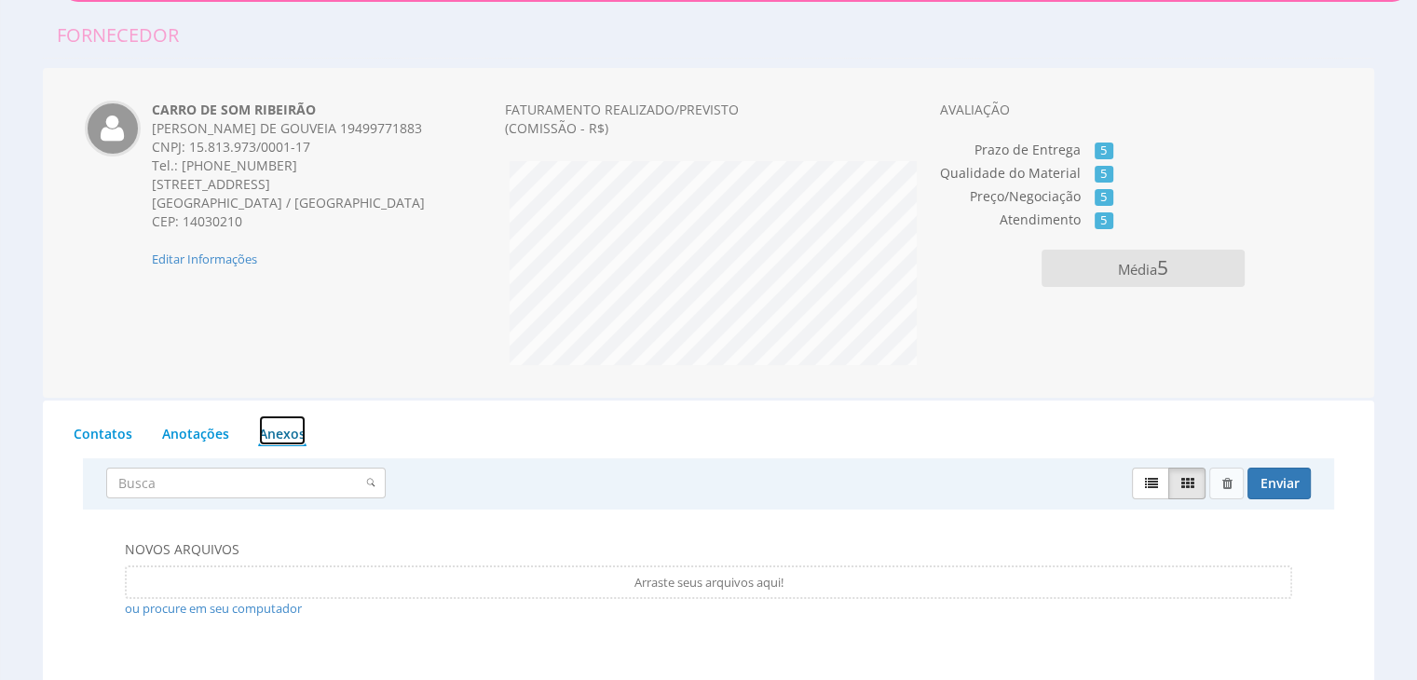
scroll to position [93, 0]
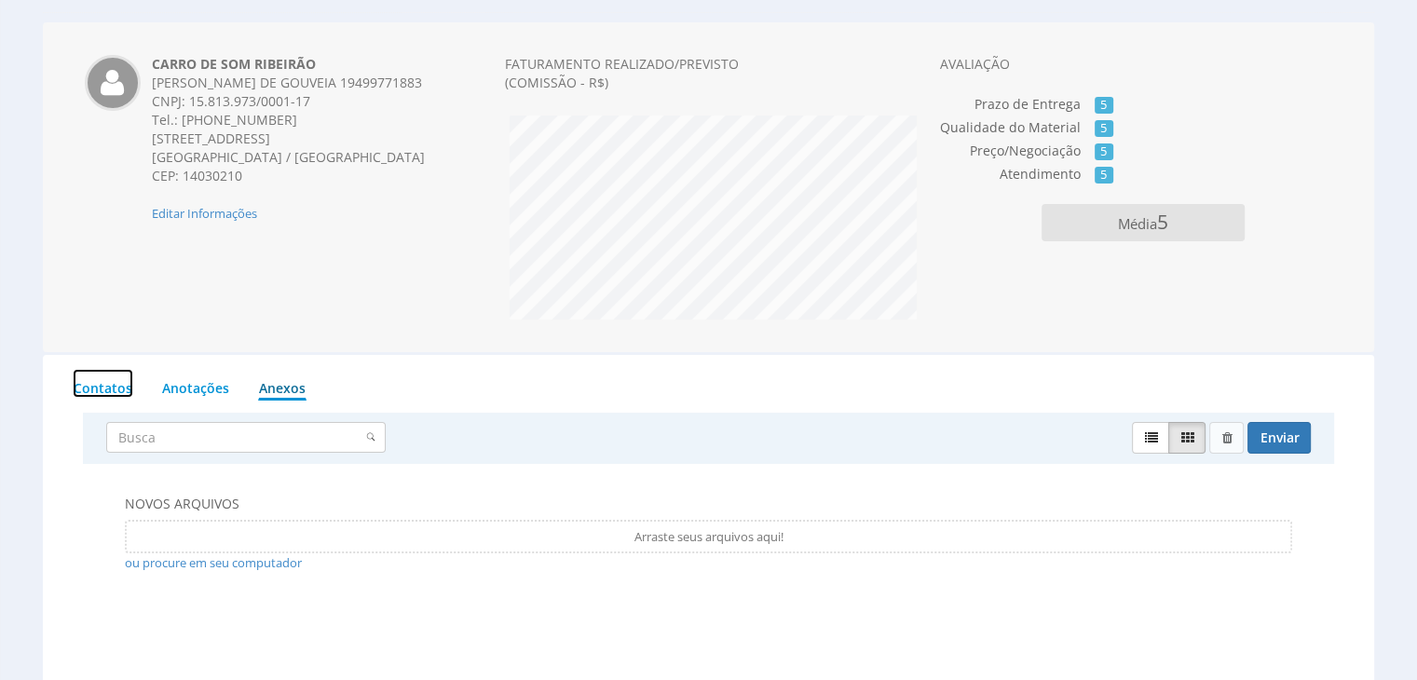
click at [95, 389] on link "Contatos" at bounding box center [103, 383] width 61 height 29
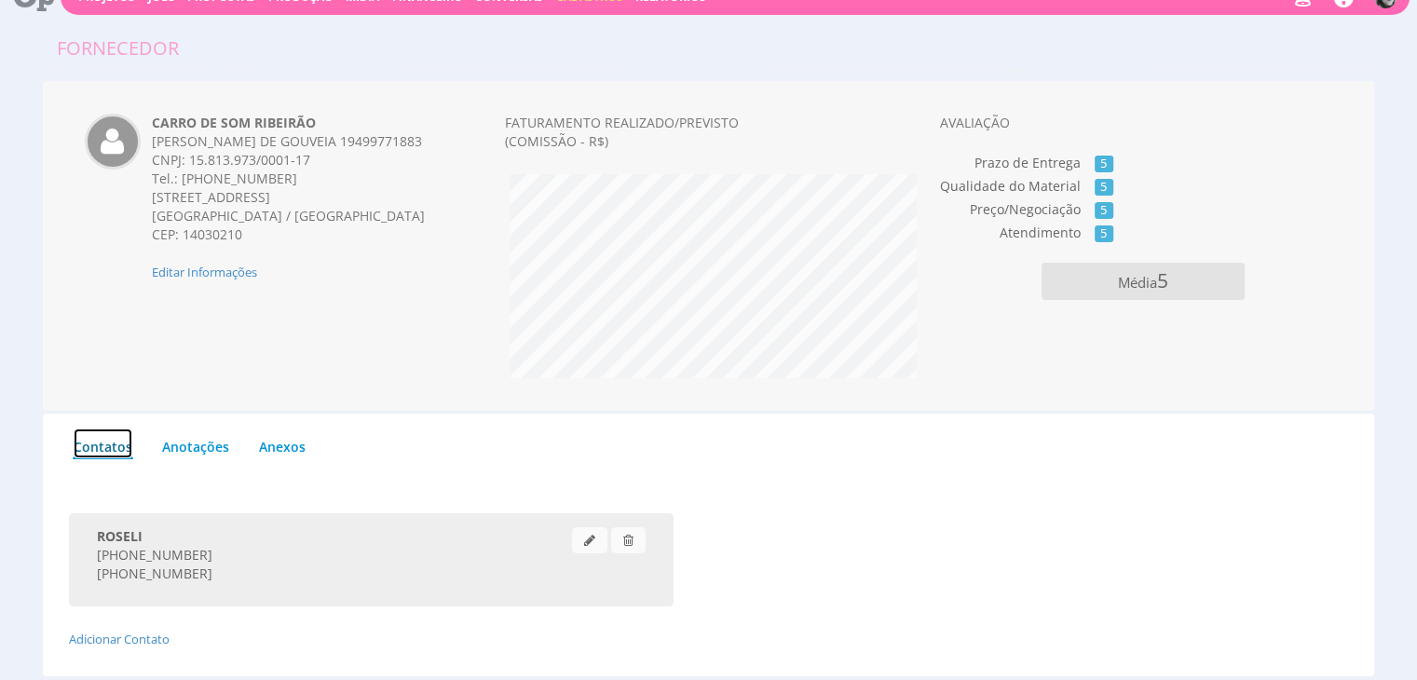
scroll to position [0, 0]
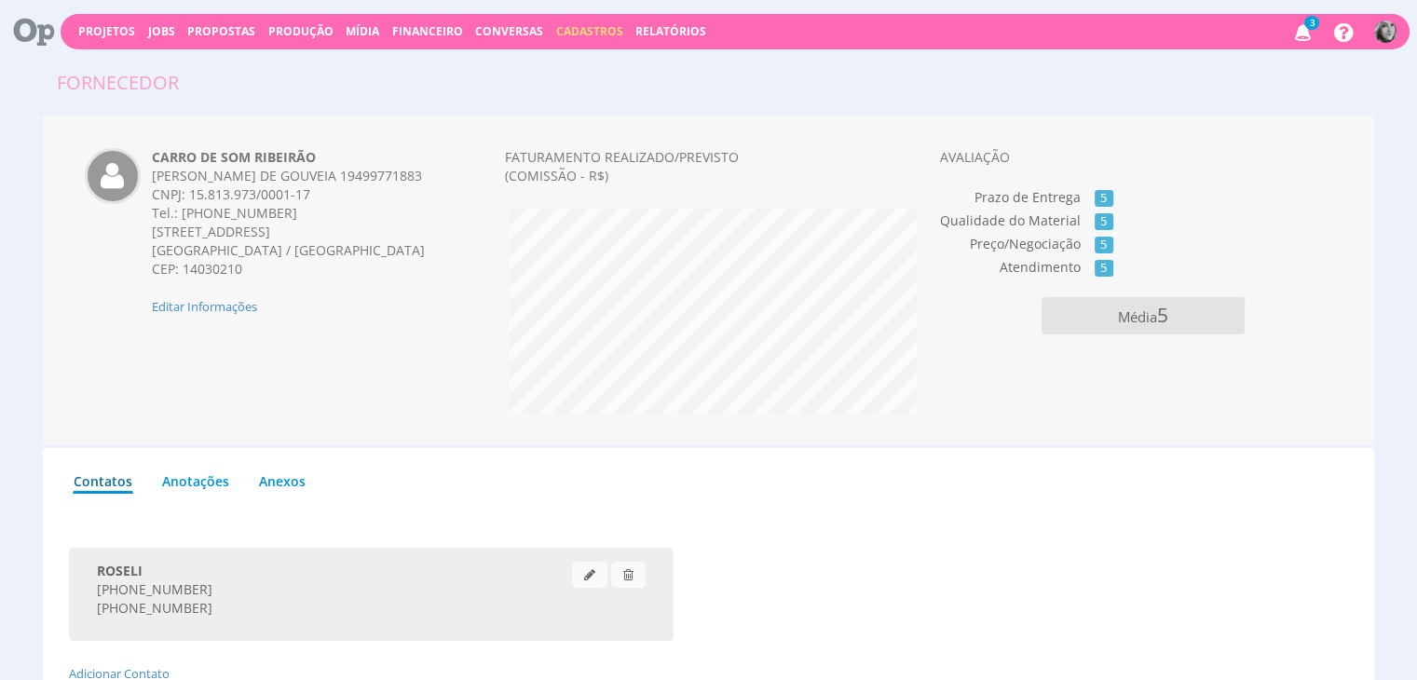
click at [559, 27] on span "Cadastros" at bounding box center [589, 31] width 67 height 16
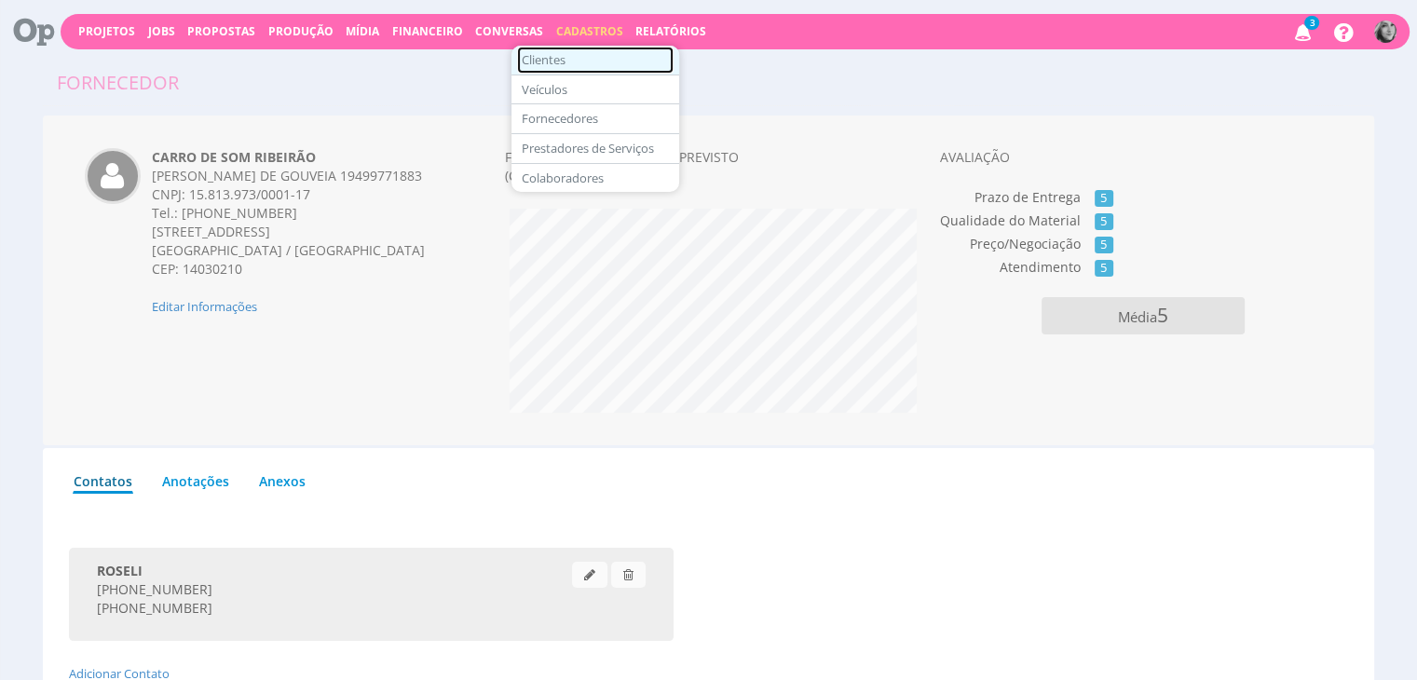
click at [556, 61] on link "Clientes" at bounding box center [595, 60] width 157 height 27
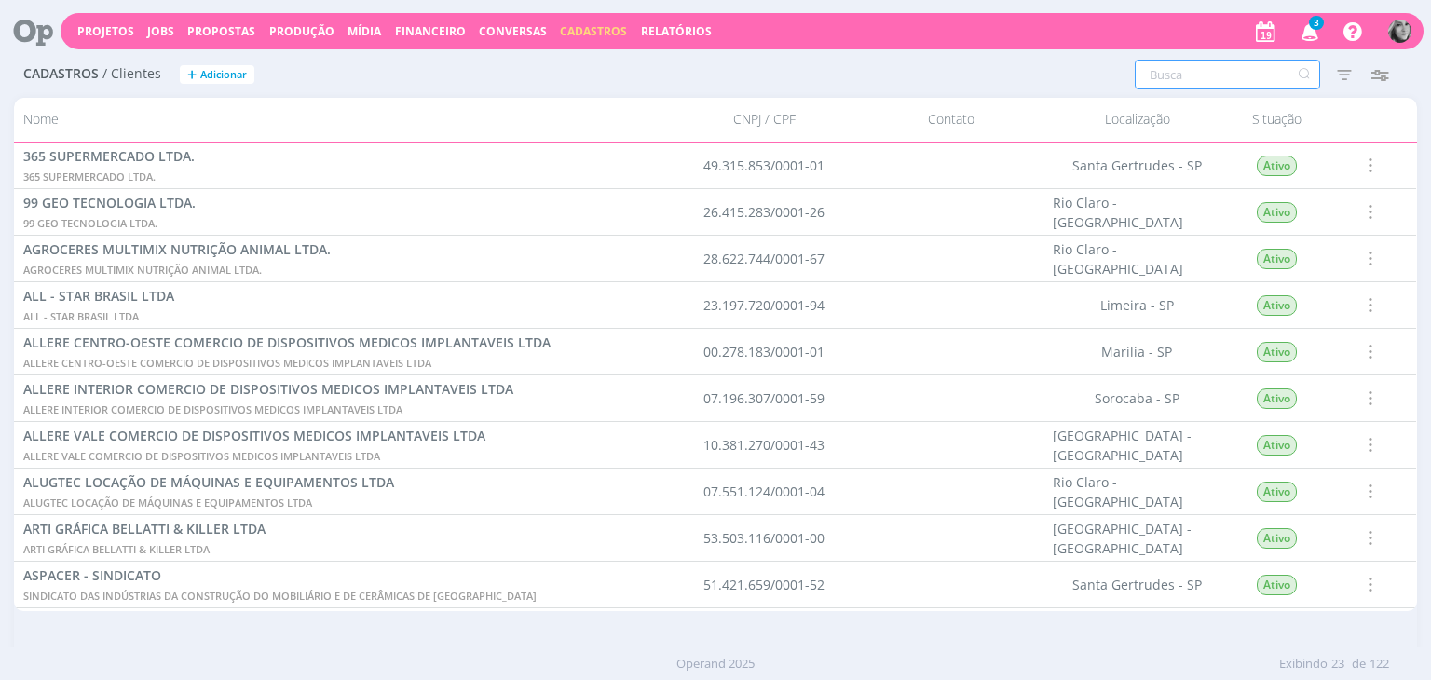
click at [1174, 75] on input "text" at bounding box center [1227, 75] width 185 height 30
type input "quintal"
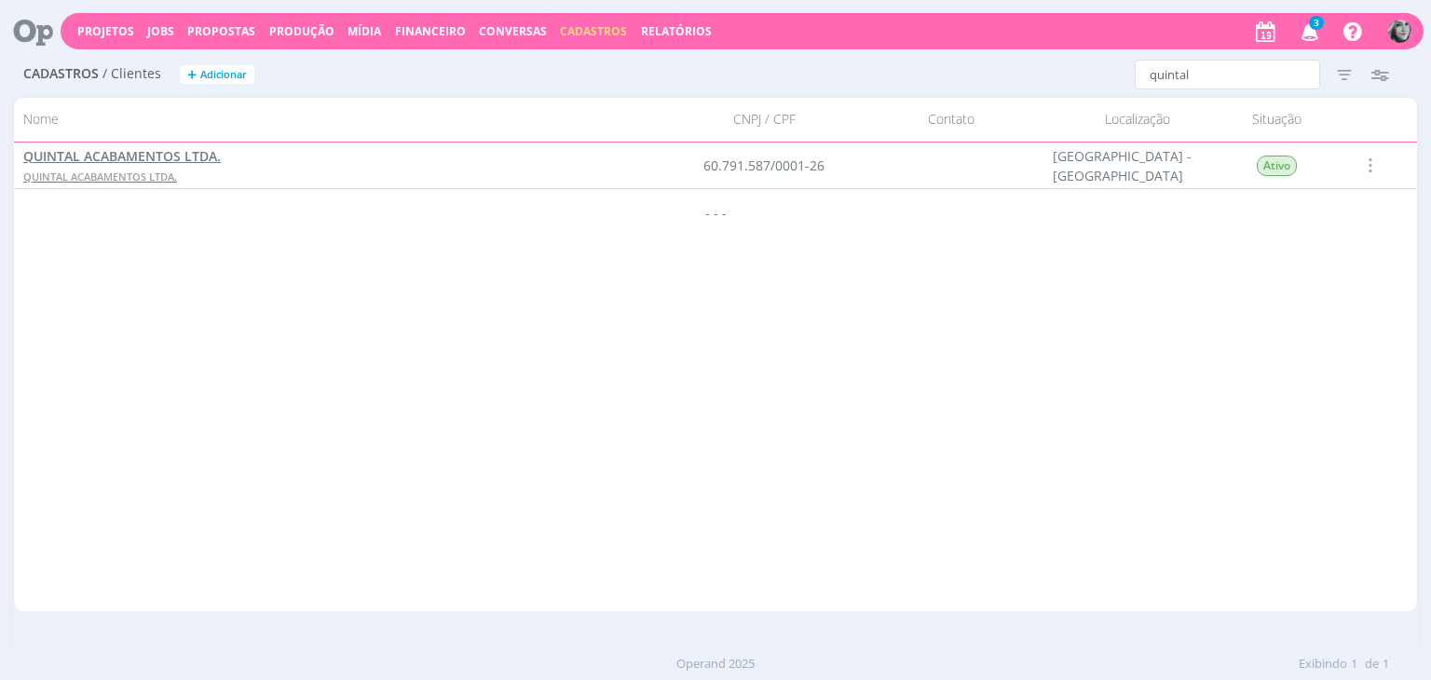
click at [102, 158] on span "QUINTAL ACABAMENTOS LTDA." at bounding box center [122, 156] width 198 height 18
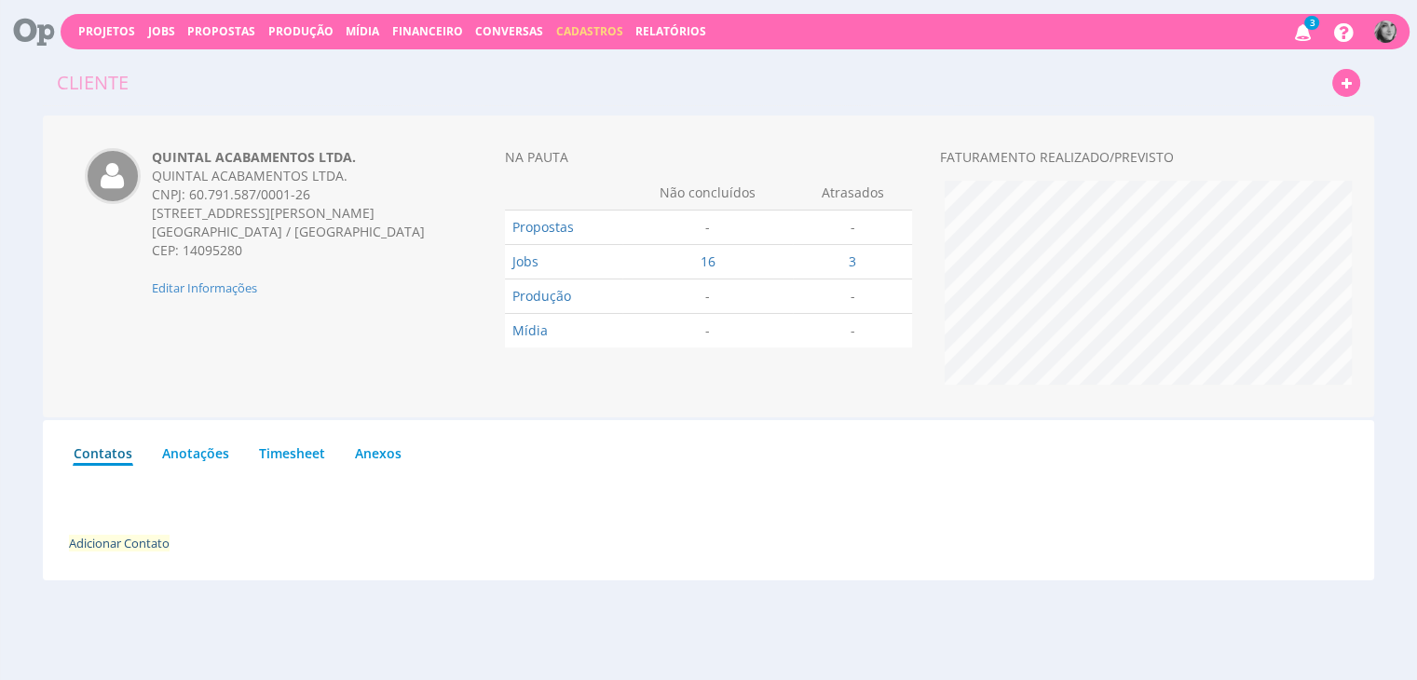
click at [134, 541] on link "Adicionar Contato" at bounding box center [119, 543] width 101 height 17
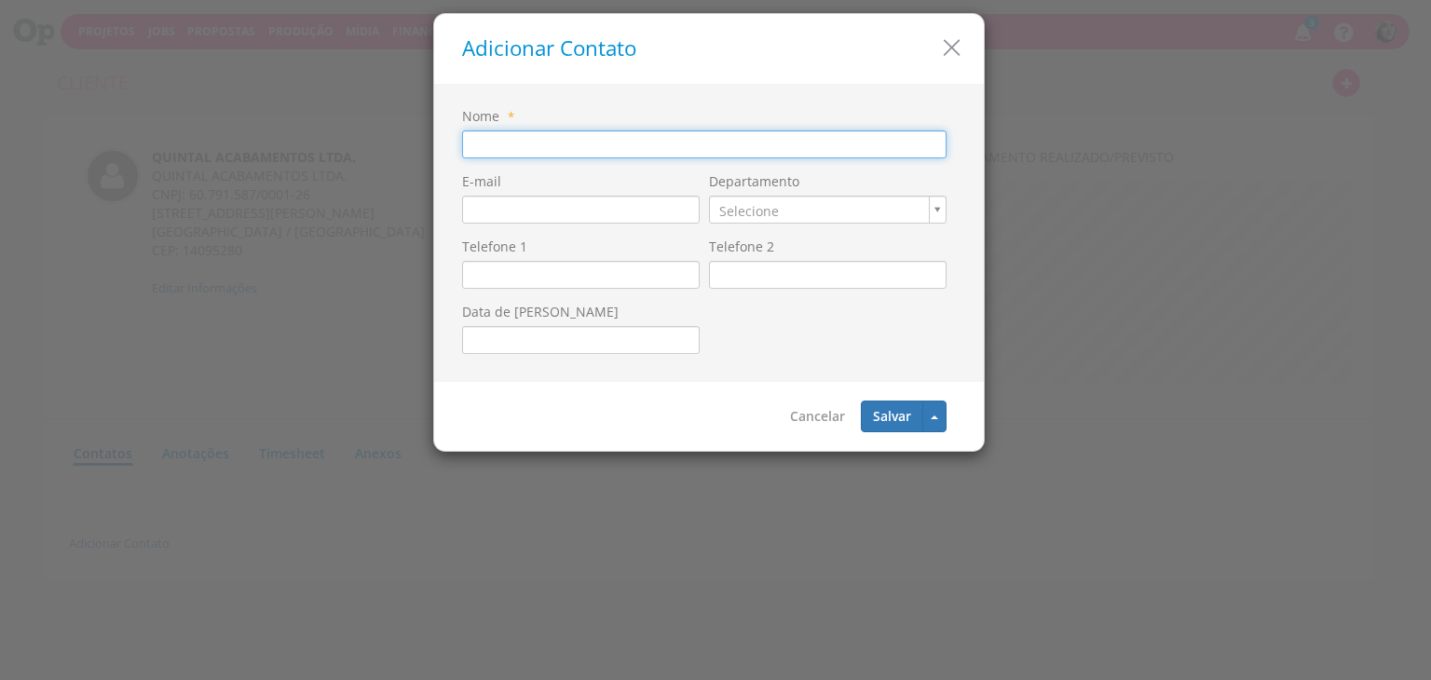
click at [484, 133] on input "Nome" at bounding box center [704, 144] width 484 height 28
type input "[PERSON_NAME]"
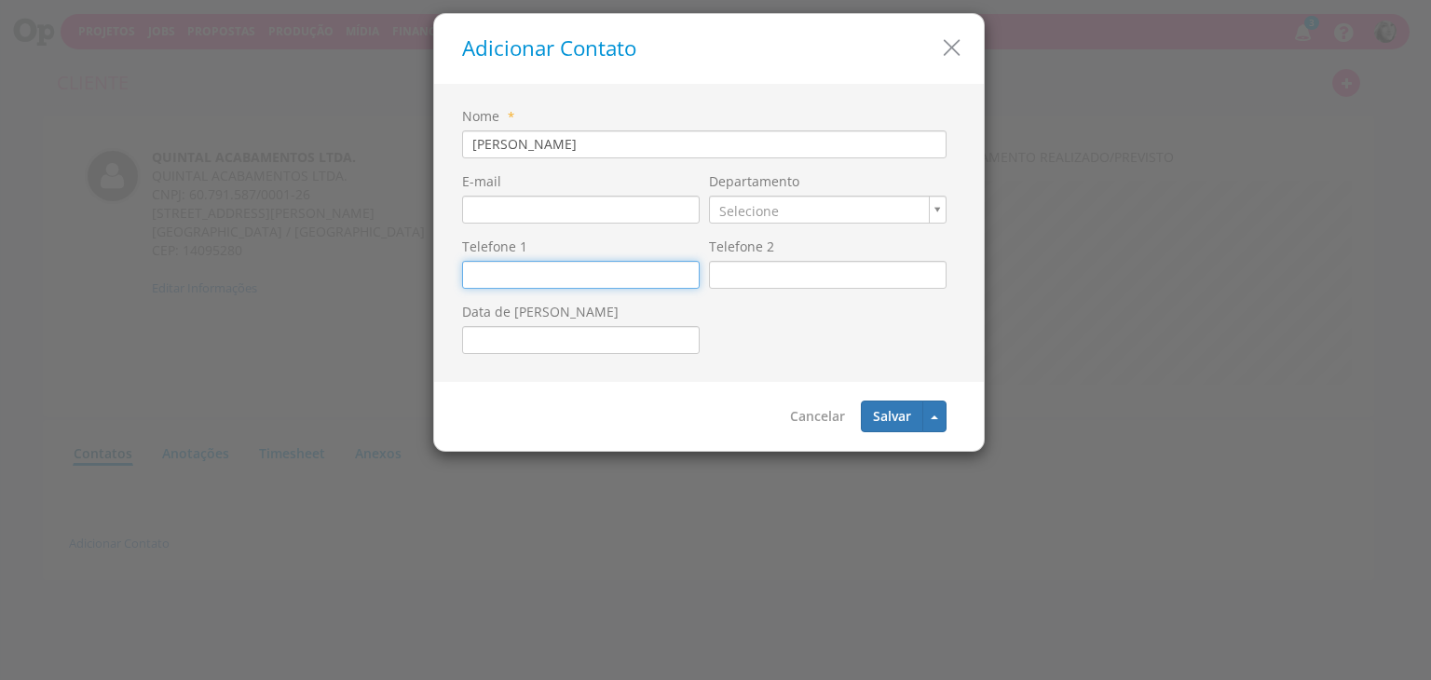
click at [476, 266] on input "Telefone 1" at bounding box center [581, 275] width 238 height 28
type input "(19) 99778-8038"
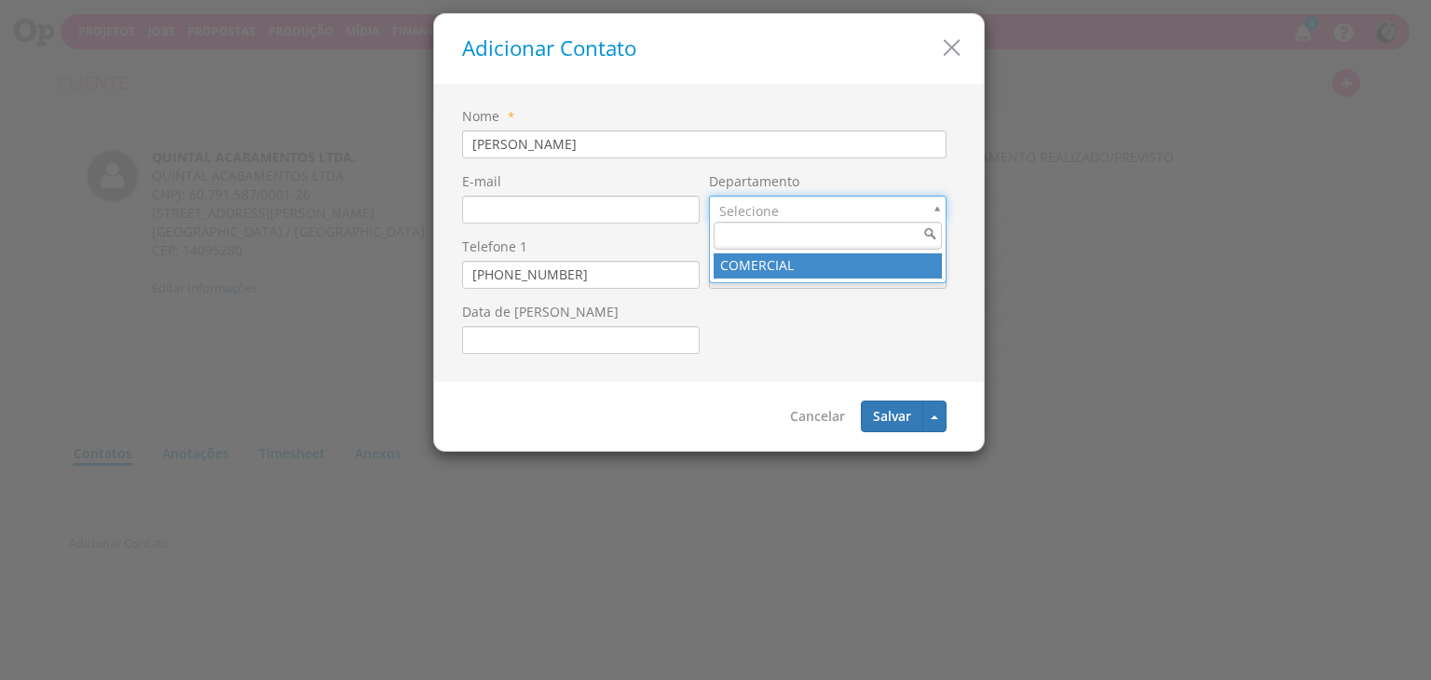
type input "1"
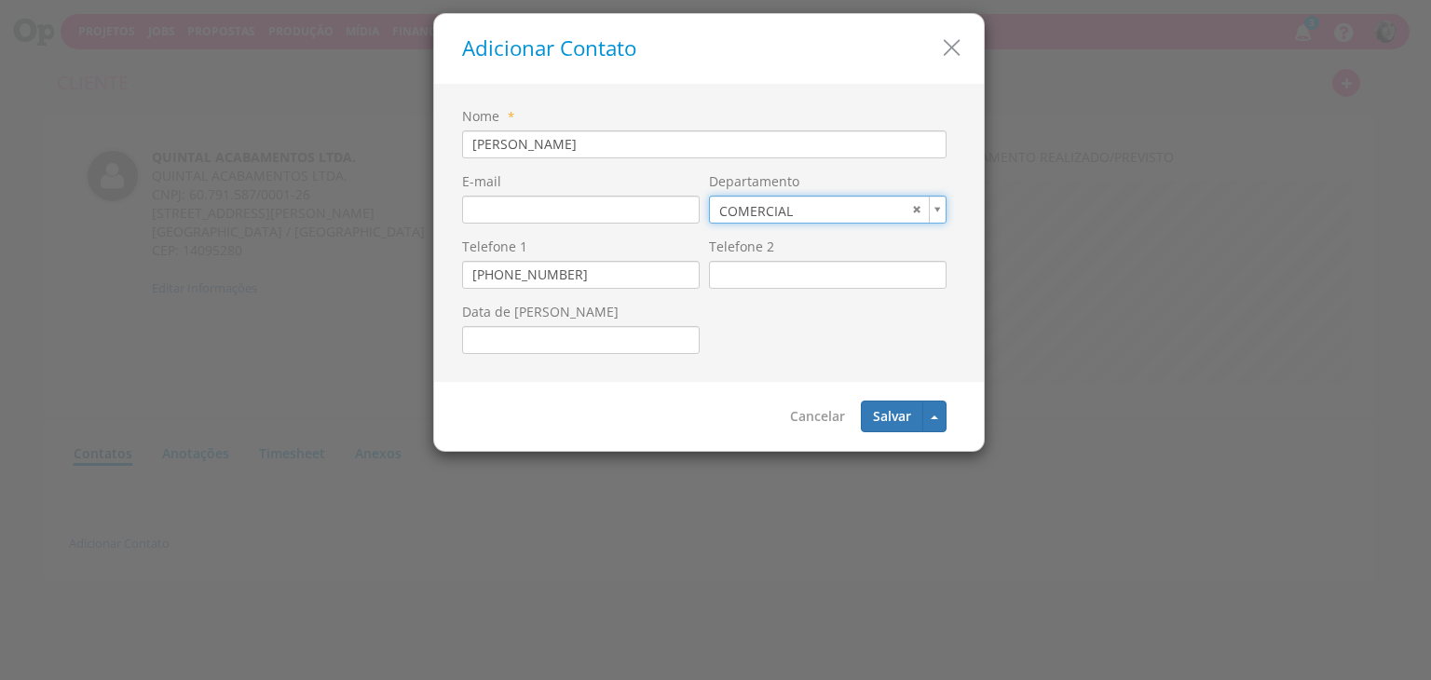
type input "1"
click at [897, 418] on button "Salvar" at bounding box center [892, 417] width 62 height 32
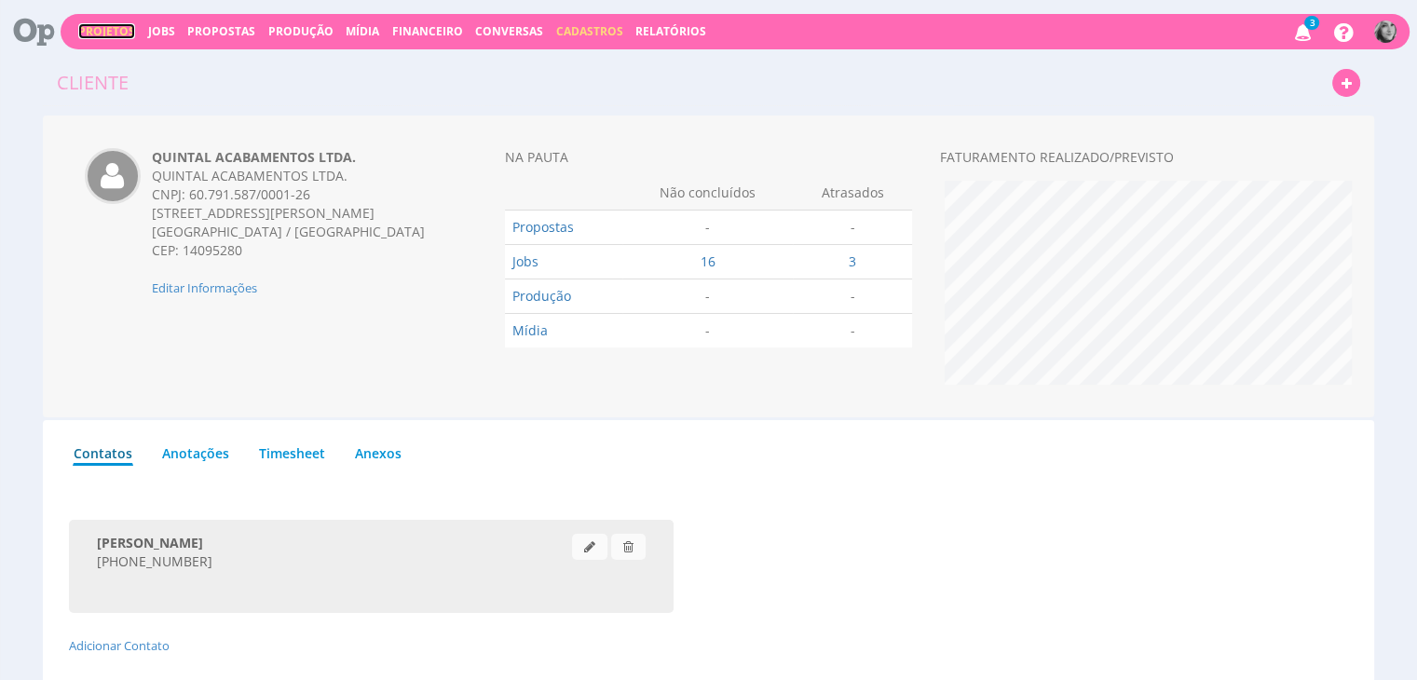
click at [86, 31] on link "Projetos" at bounding box center [106, 31] width 57 height 16
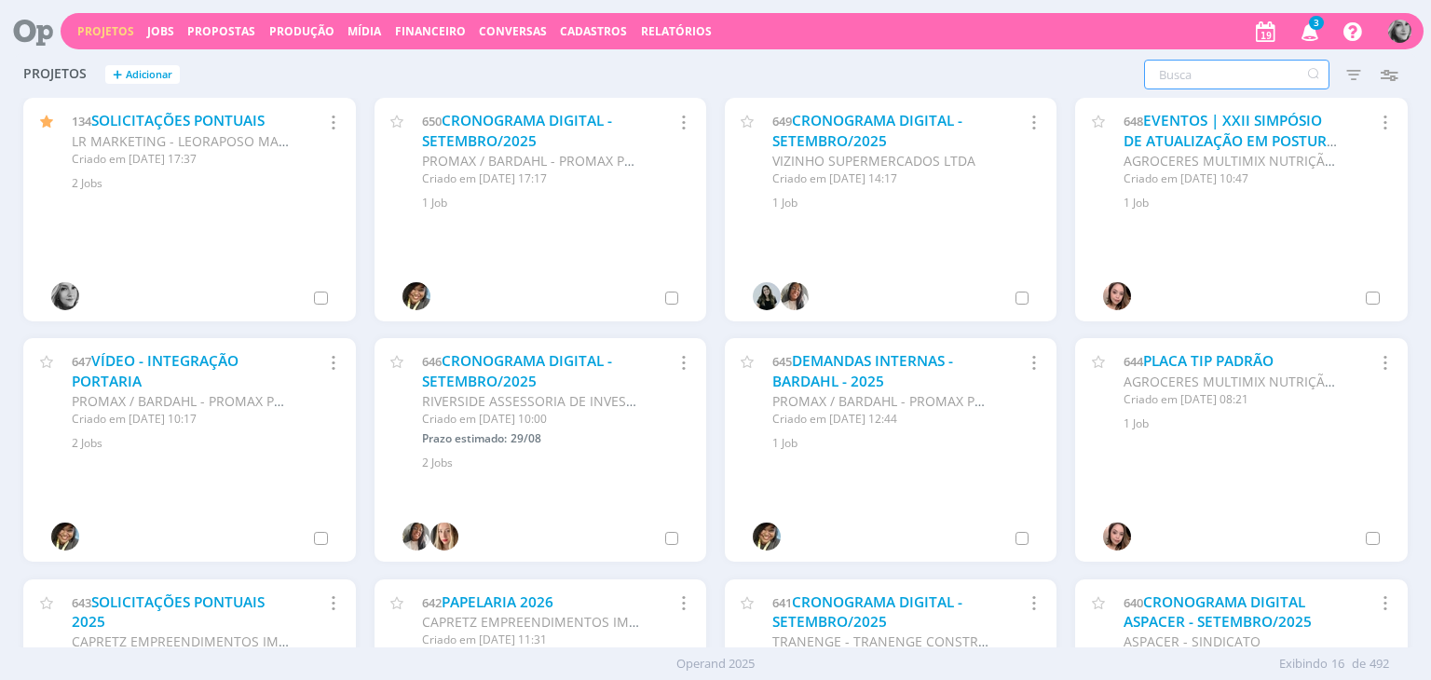
click at [1178, 72] on input "text" at bounding box center [1236, 75] width 185 height 30
type input "j"
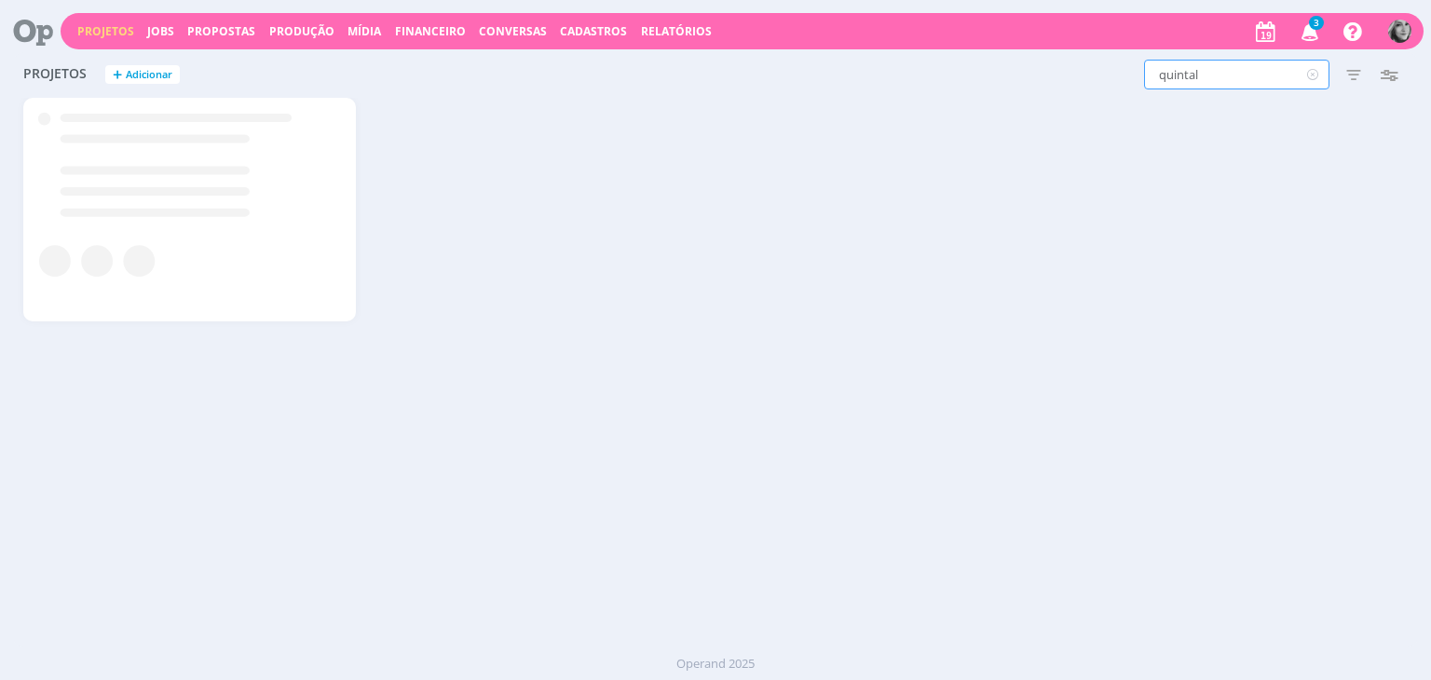
type input "quintal"
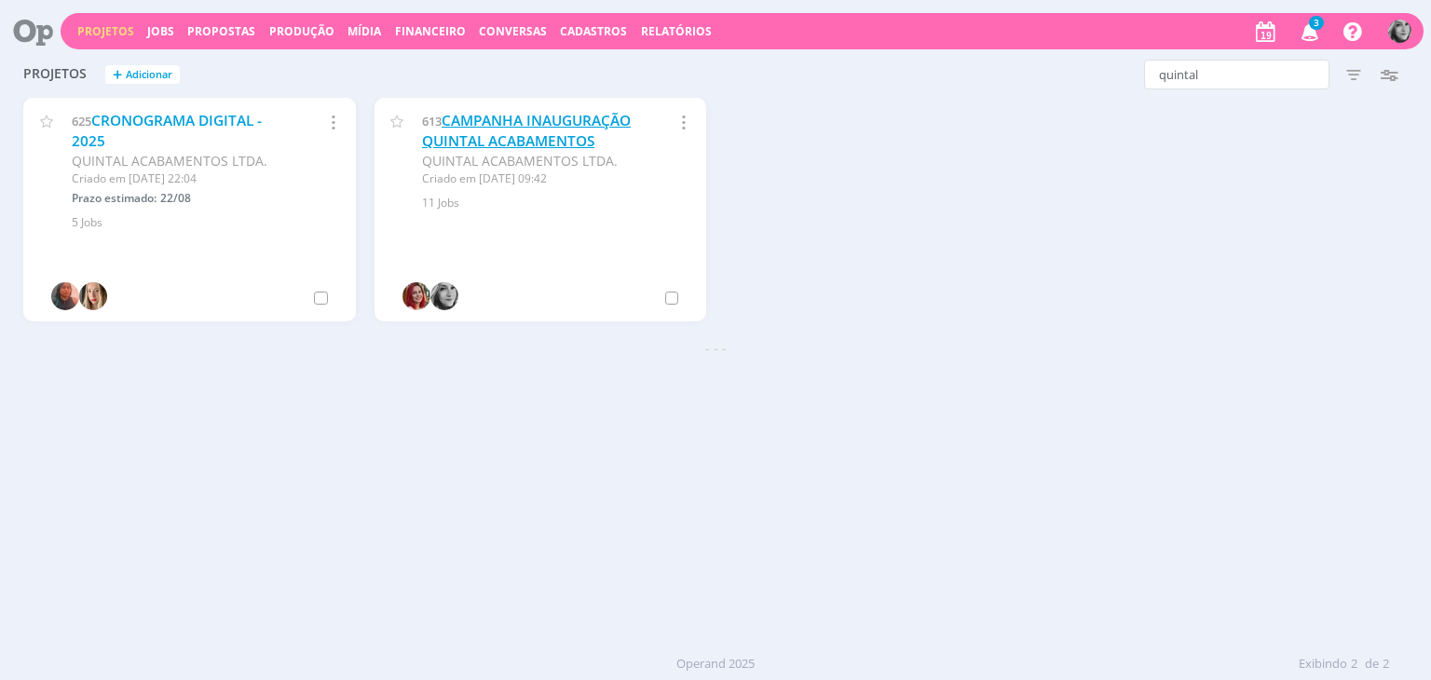
click at [518, 131] on link "CAMPANHA INAUGURAÇÃO QUINTAL ACABAMENTOS" at bounding box center [526, 131] width 209 height 40
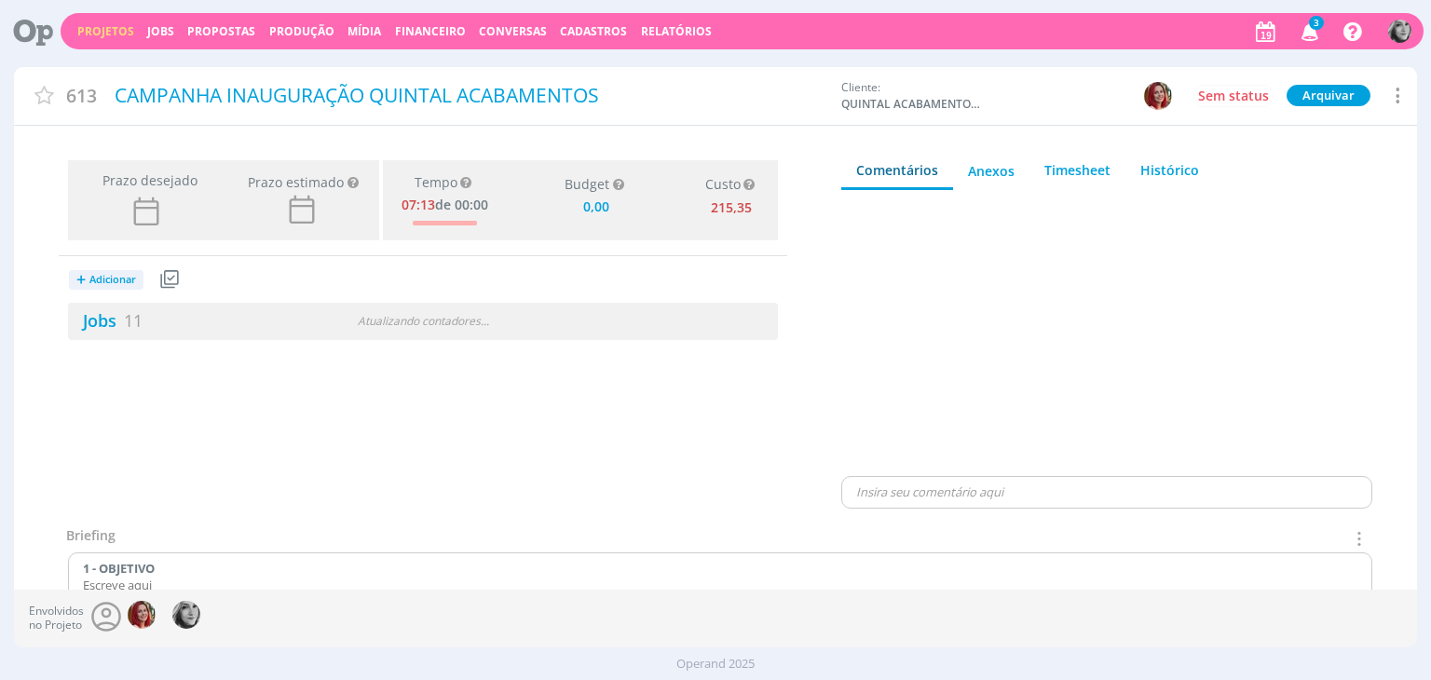
type input "0,00"
click at [110, 321] on link "Jobs 11" at bounding box center [105, 320] width 75 height 22
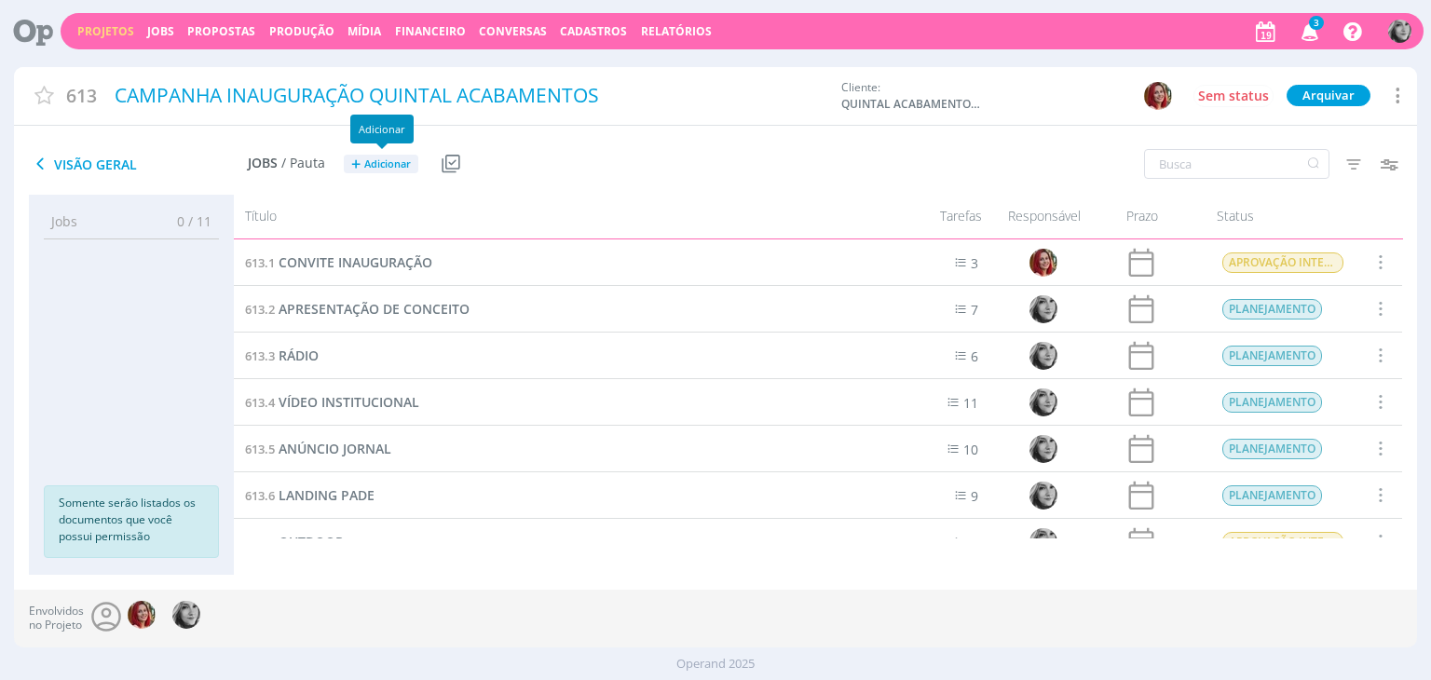
click at [376, 162] on span "Adicionar" at bounding box center [387, 164] width 47 height 12
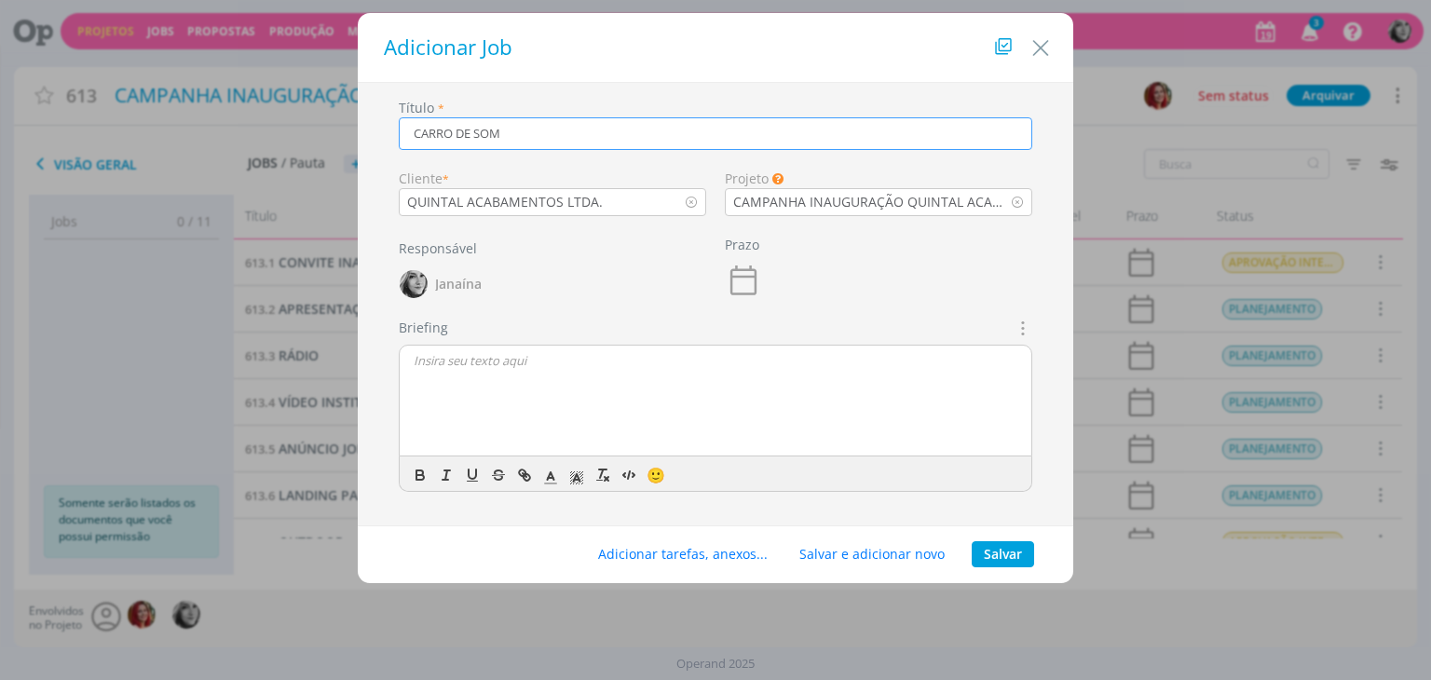
type input "CARRO DE SOM"
click at [1006, 547] on button "Salvar" at bounding box center [1003, 554] width 62 height 26
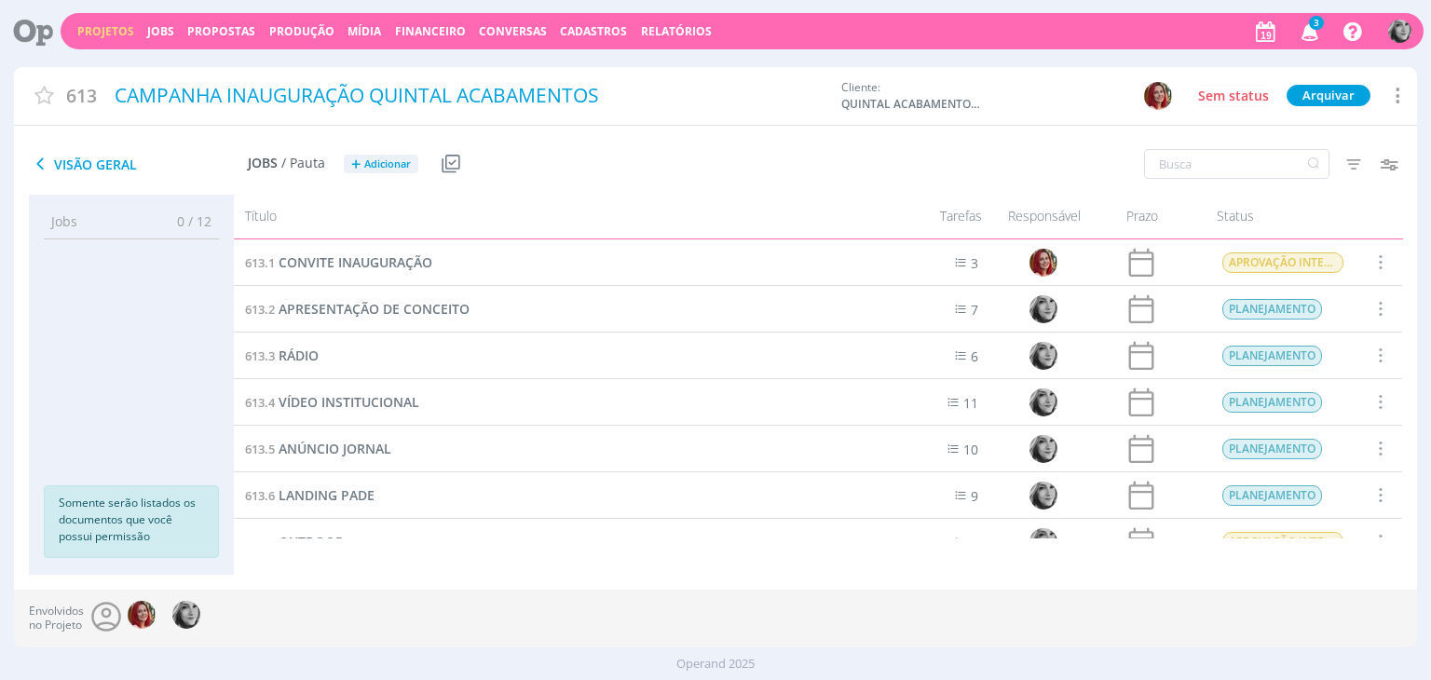
click at [80, 165] on span "Visão Geral" at bounding box center [138, 164] width 219 height 22
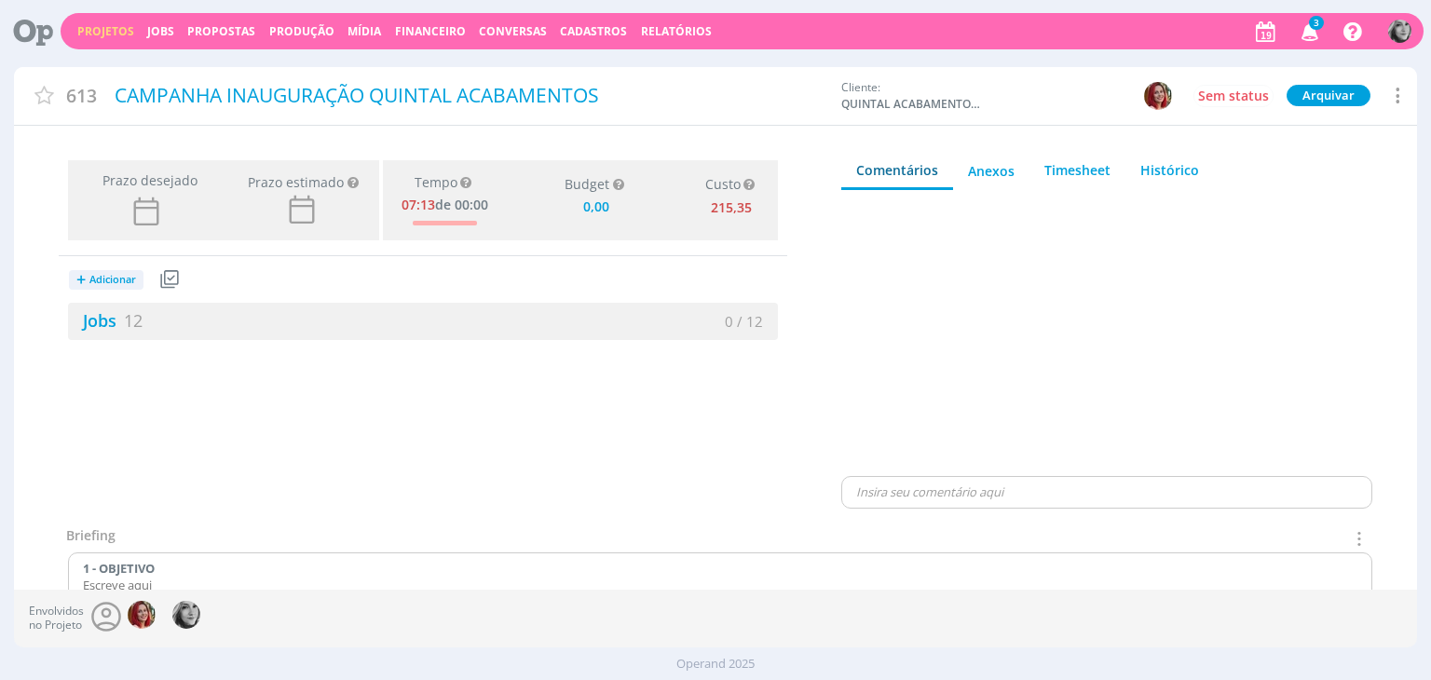
type input "0,00"
click at [102, 280] on span "Adicionar" at bounding box center [112, 280] width 47 height 12
click at [136, 433] on link "Mídia" at bounding box center [142, 432] width 147 height 30
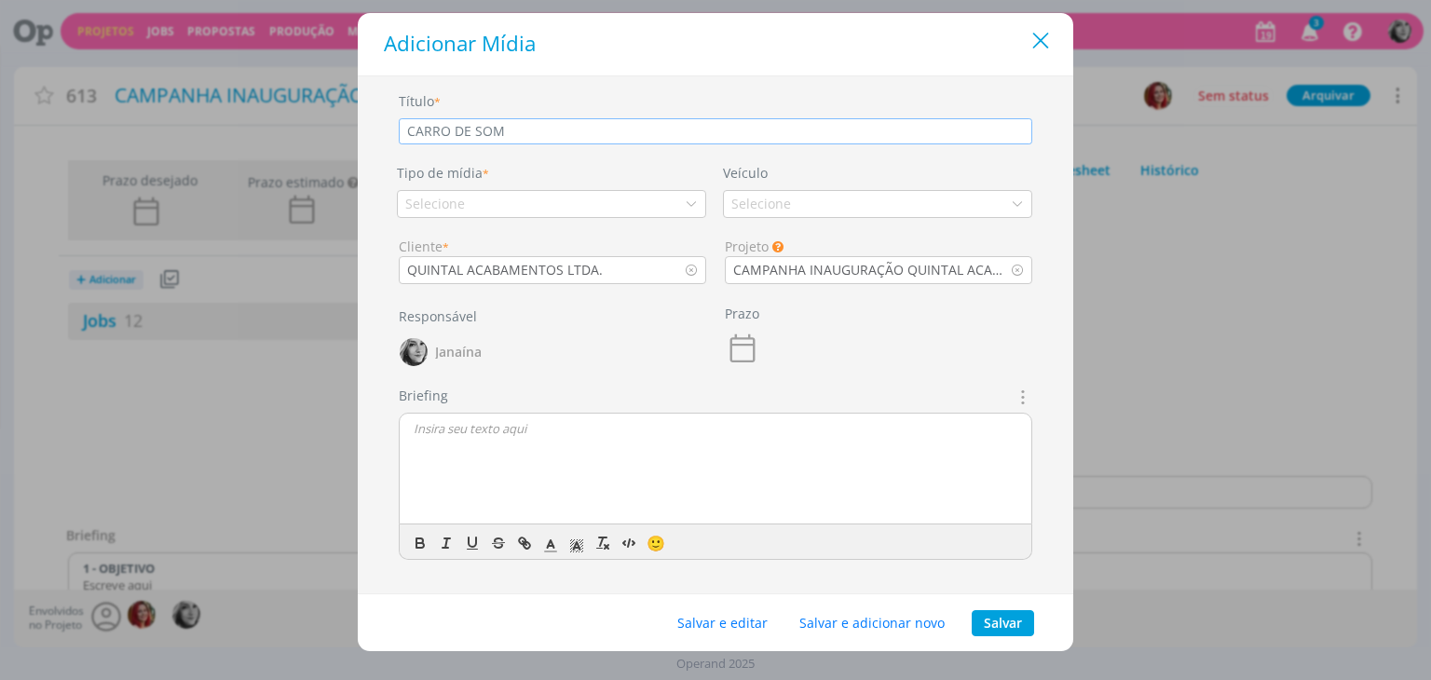
type input "CARRO DE SOM"
click at [1043, 36] on icon "Close" at bounding box center [1041, 41] width 28 height 28
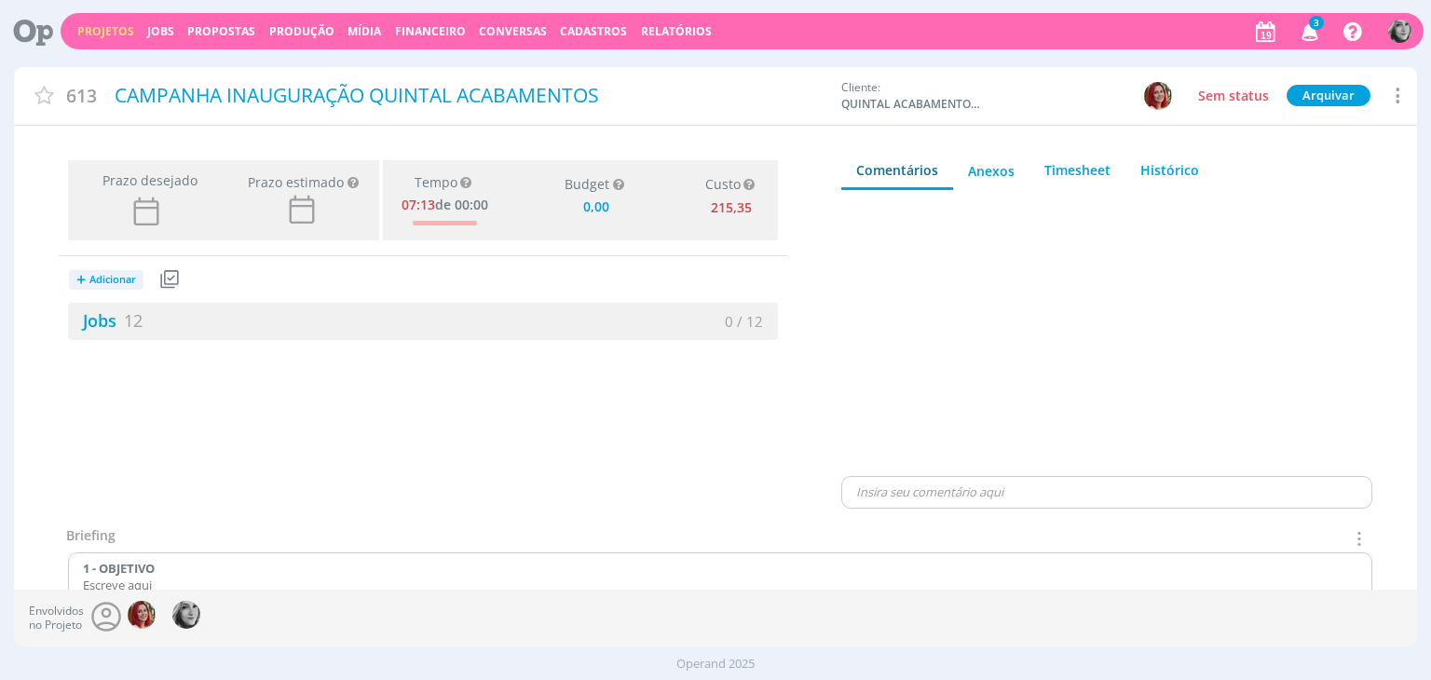
type input "0,00"
click at [104, 279] on span "Adicionar" at bounding box center [112, 280] width 47 height 12
click at [119, 430] on link "Mídia" at bounding box center [142, 432] width 147 height 30
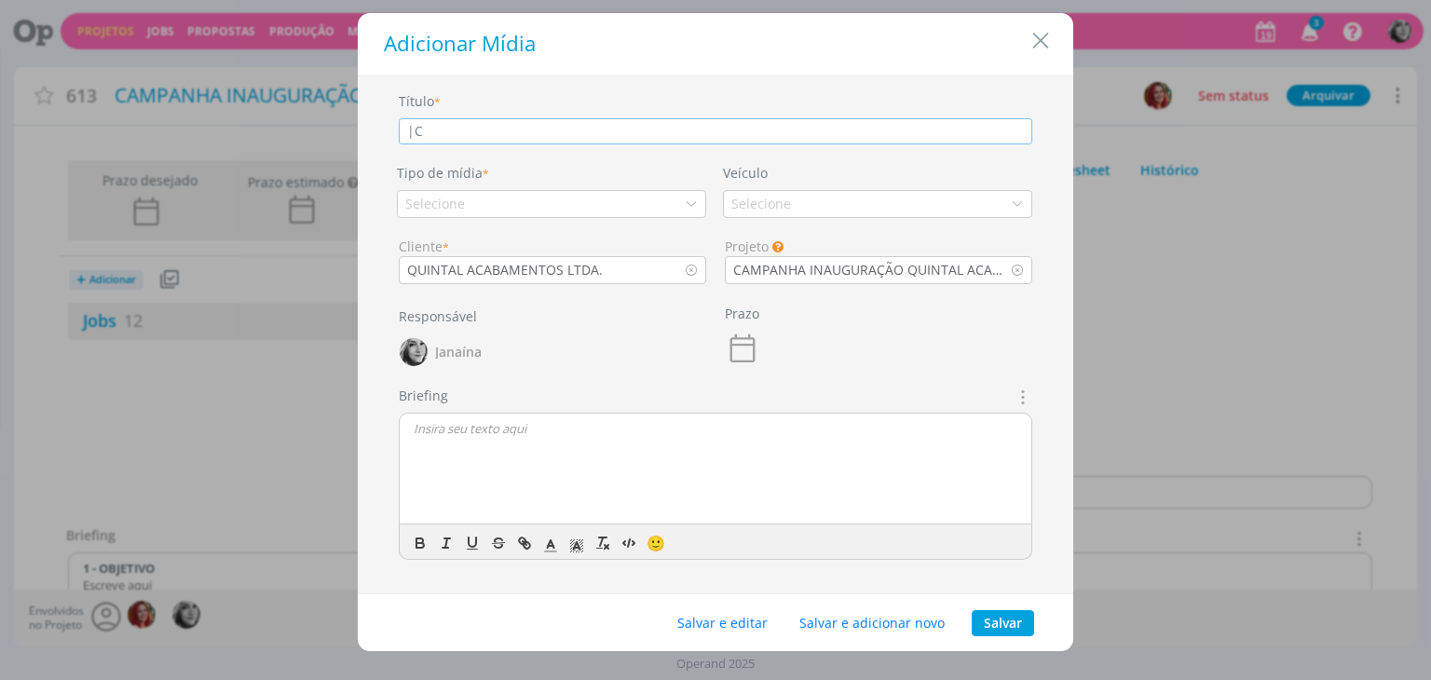
type input "|"
type input "a"
type input "c"
type input "CARRO DE SOM - MEGA SOM"
click at [485, 206] on div "Campo Obrigatório" at bounding box center [446, 213] width 112 height 29
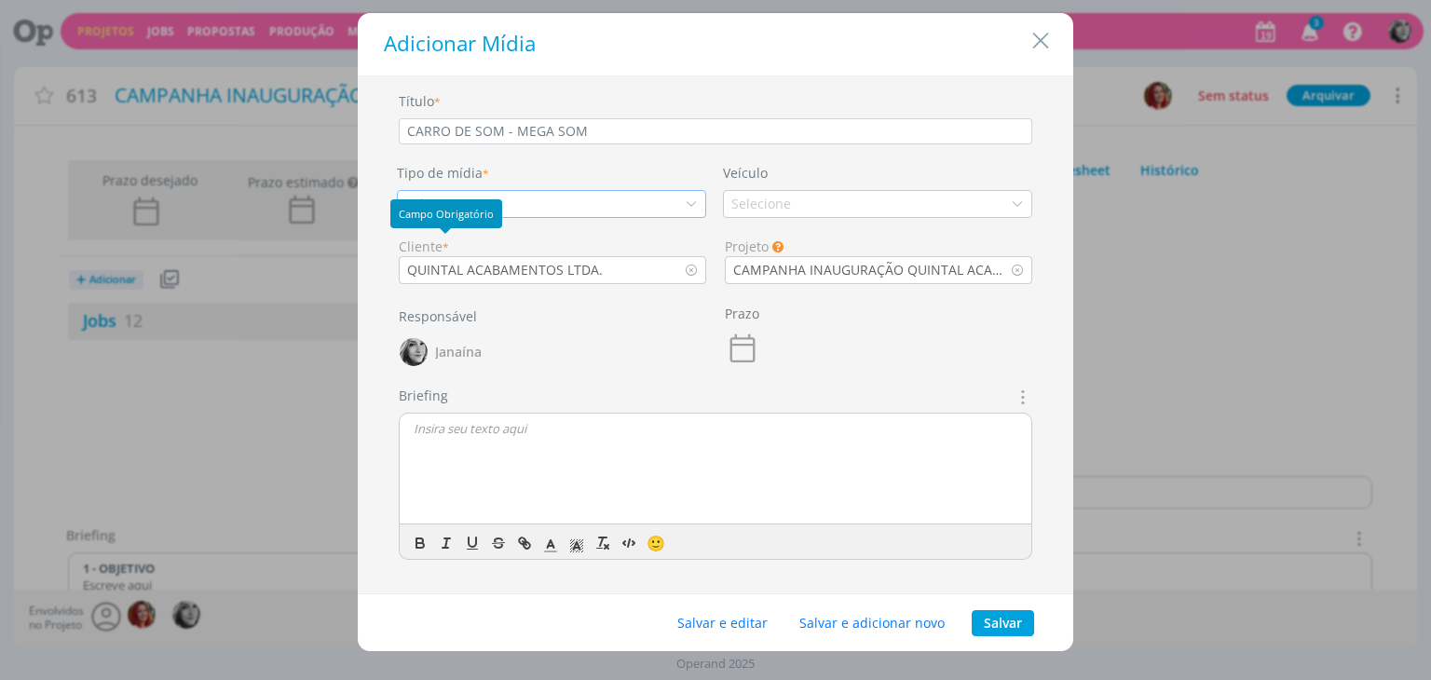
click at [507, 198] on div "Selecione" at bounding box center [551, 204] width 309 height 28
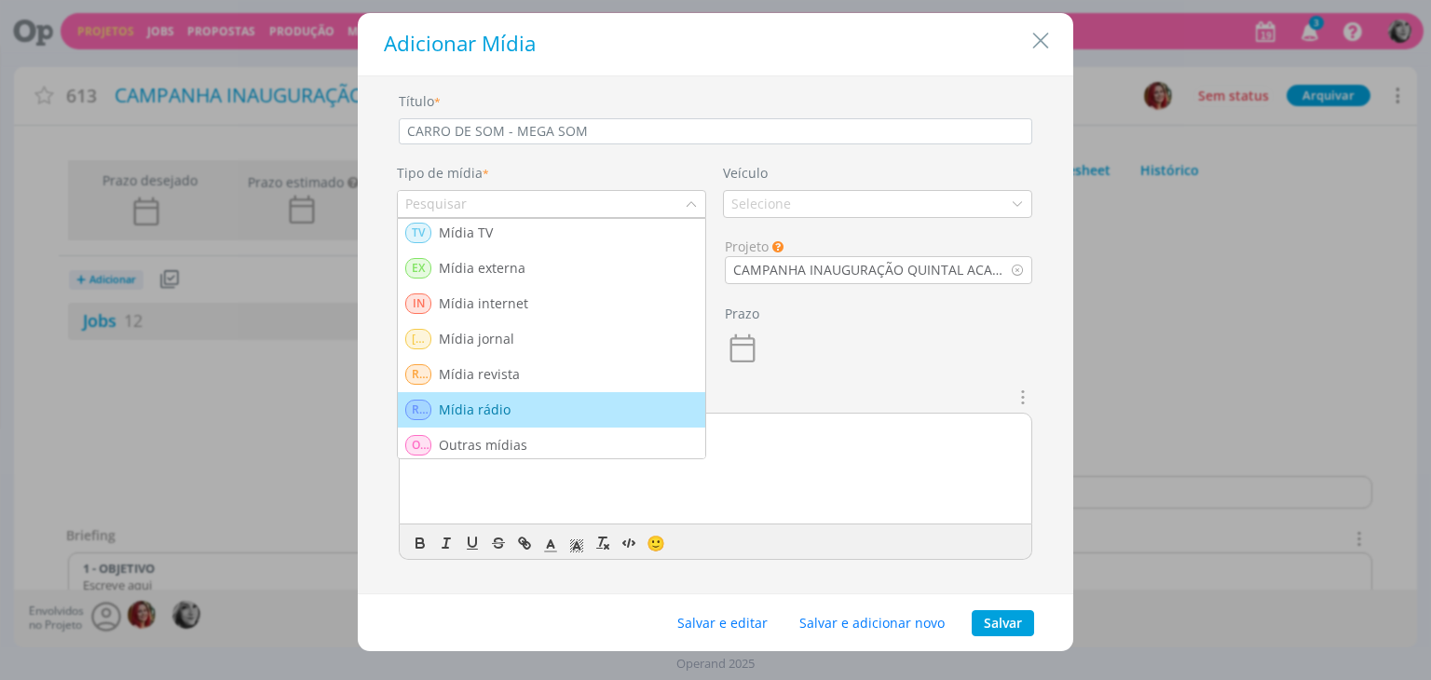
scroll to position [5, 0]
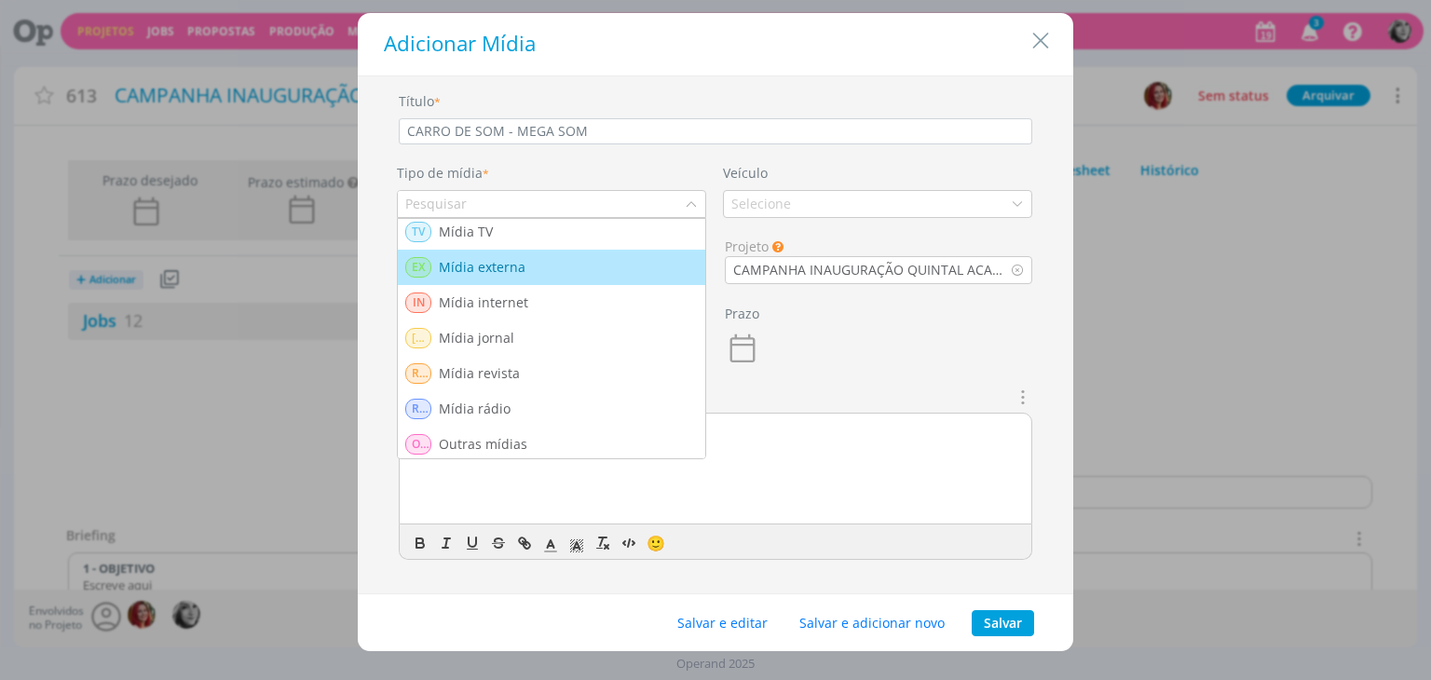
click at [580, 272] on div "EX Mídia externa" at bounding box center [551, 267] width 293 height 20
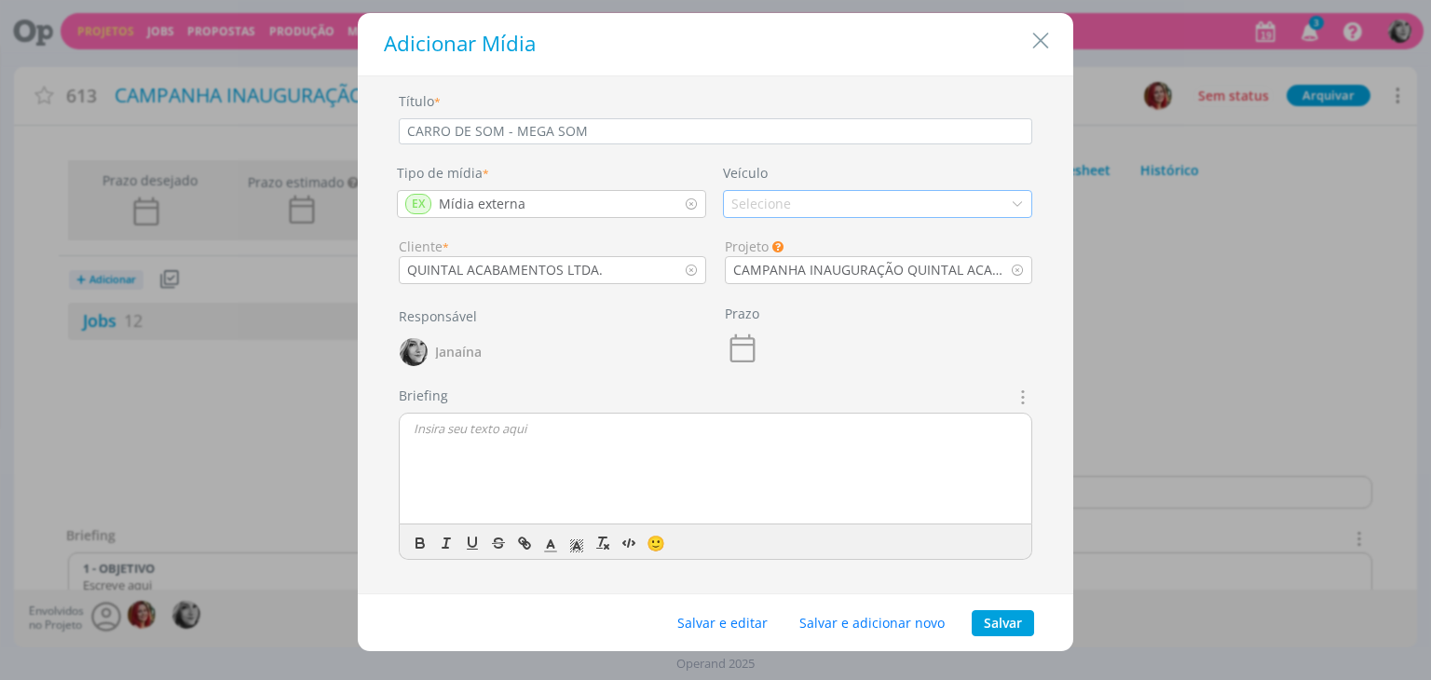
click at [774, 206] on div "Selecione" at bounding box center [762, 204] width 63 height 20
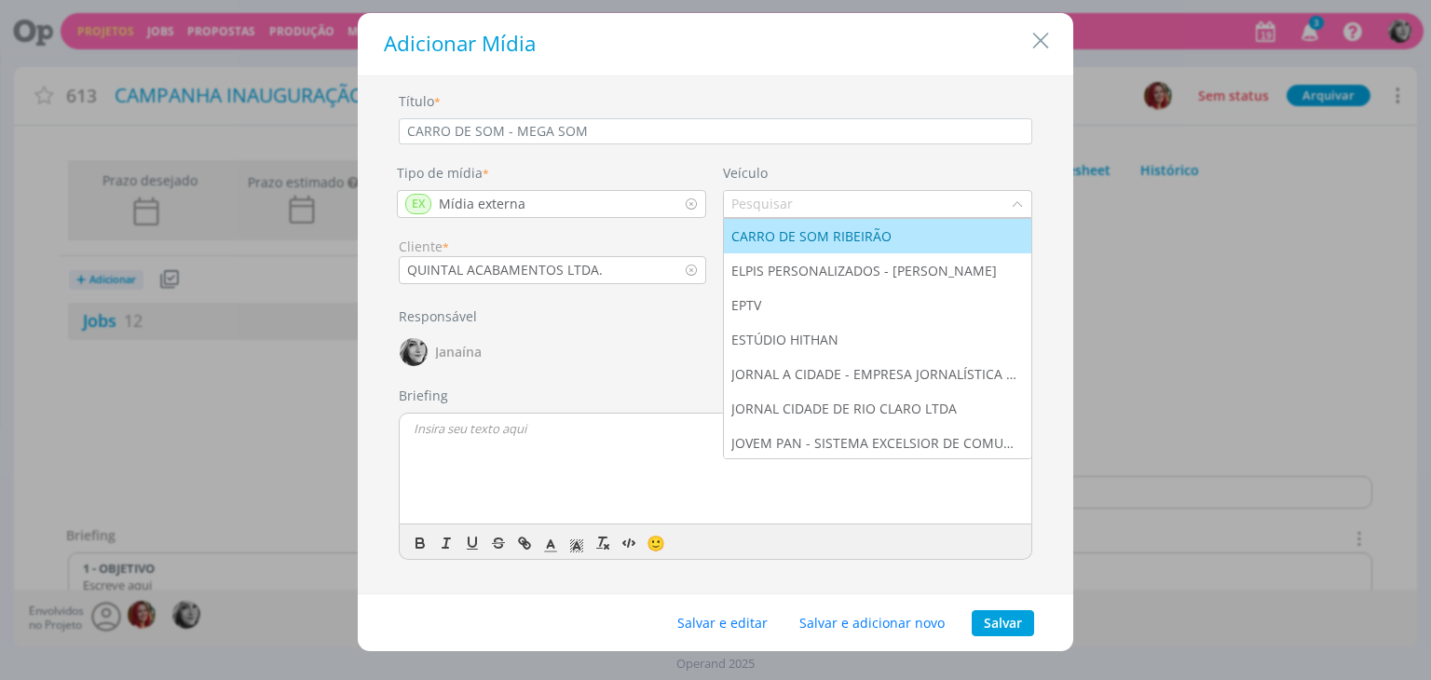
click at [785, 224] on li "CARRO DE SOM RIBEIRÃO" at bounding box center [877, 236] width 307 height 34
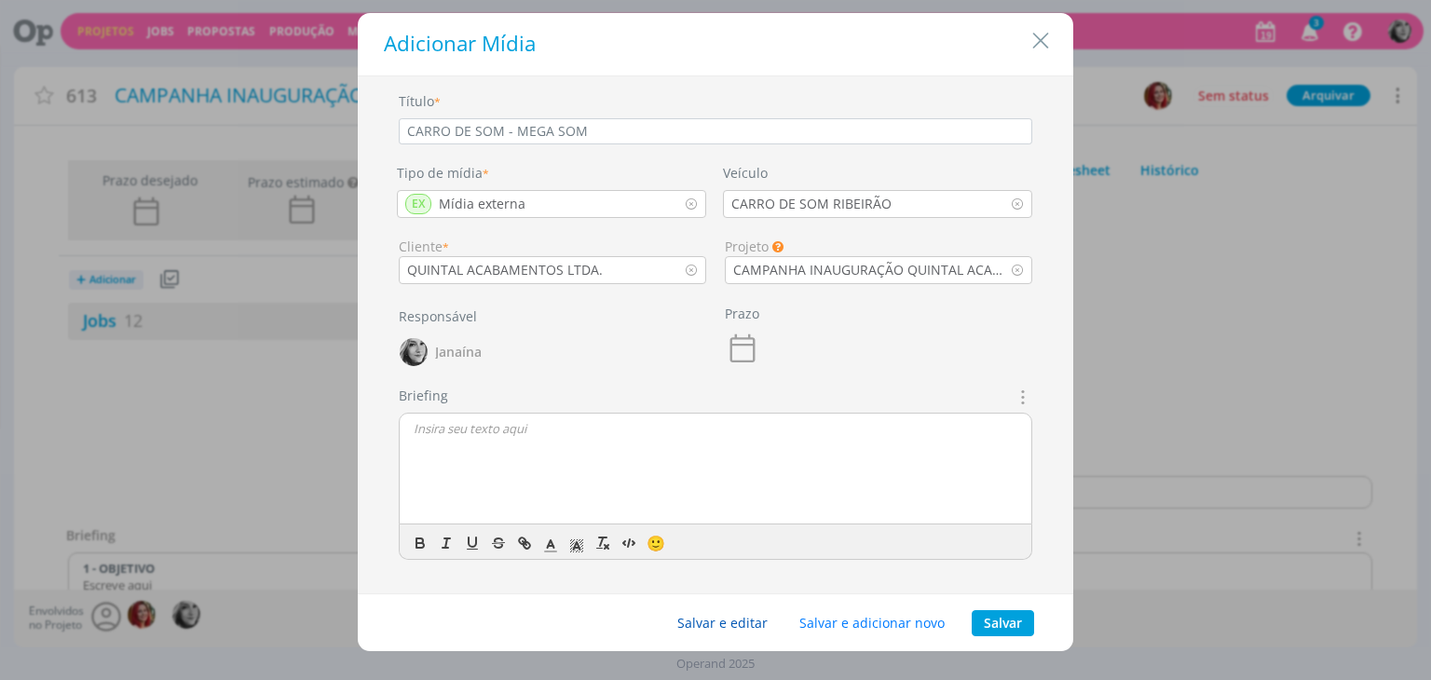
click at [745, 623] on button "Salvar e editar" at bounding box center [722, 623] width 115 height 26
type input "0,00"
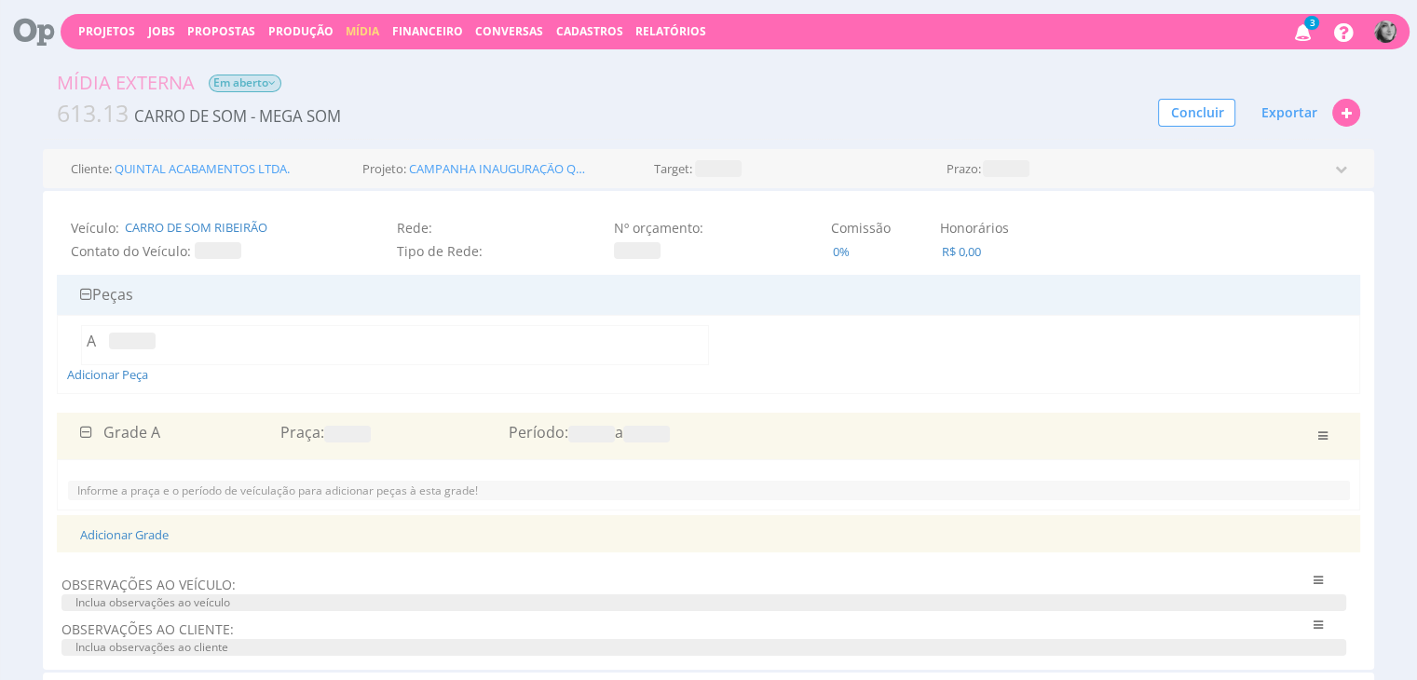
click at [206, 250] on span at bounding box center [218, 250] width 47 height 17
click at [298, 202] on icon "submit" at bounding box center [296, 203] width 11 height 11
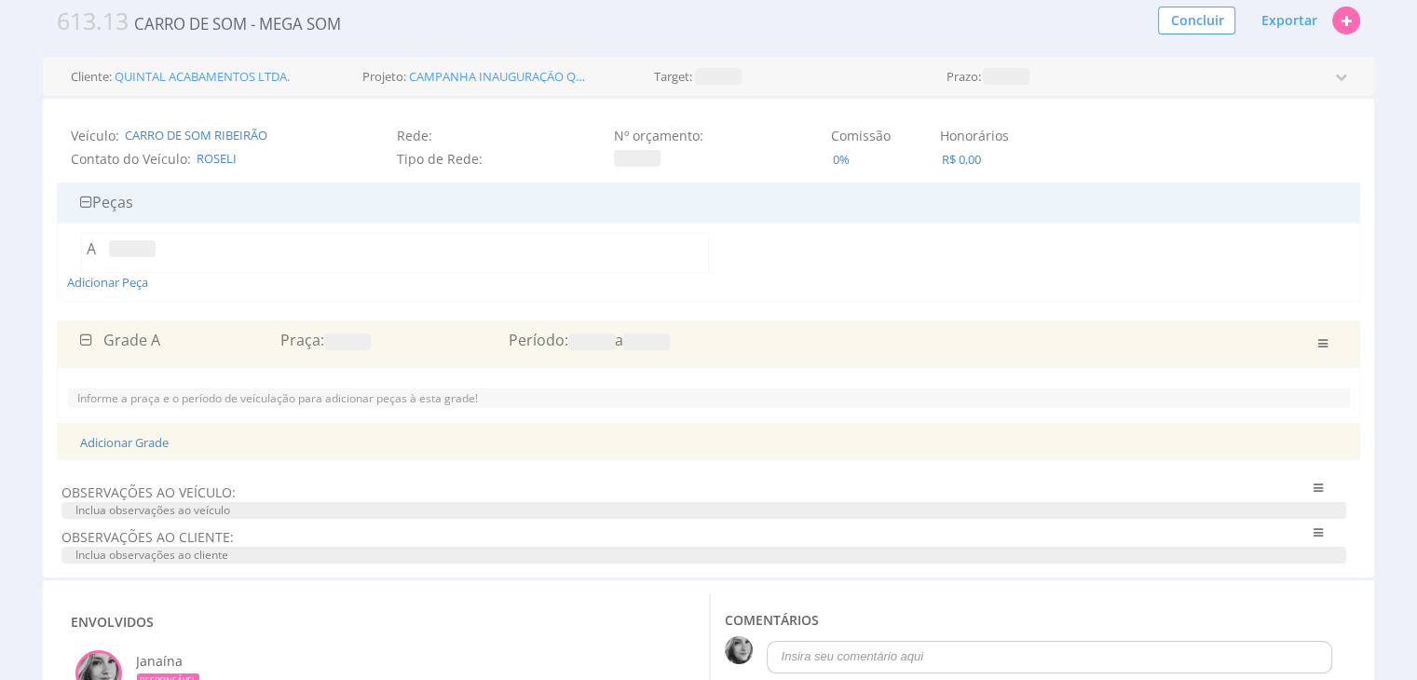
scroll to position [93, 0]
click at [130, 248] on span at bounding box center [137, 247] width 47 height 17
type input "CARRO DE SOM"
click at [225, 293] on div "A CARRO DE SOM Clique abaixo para adicionar Peças. Adicionar Peça" at bounding box center [709, 261] width 1304 height 79
click at [111, 441] on link "Adicionar Grade" at bounding box center [124, 441] width 89 height 17
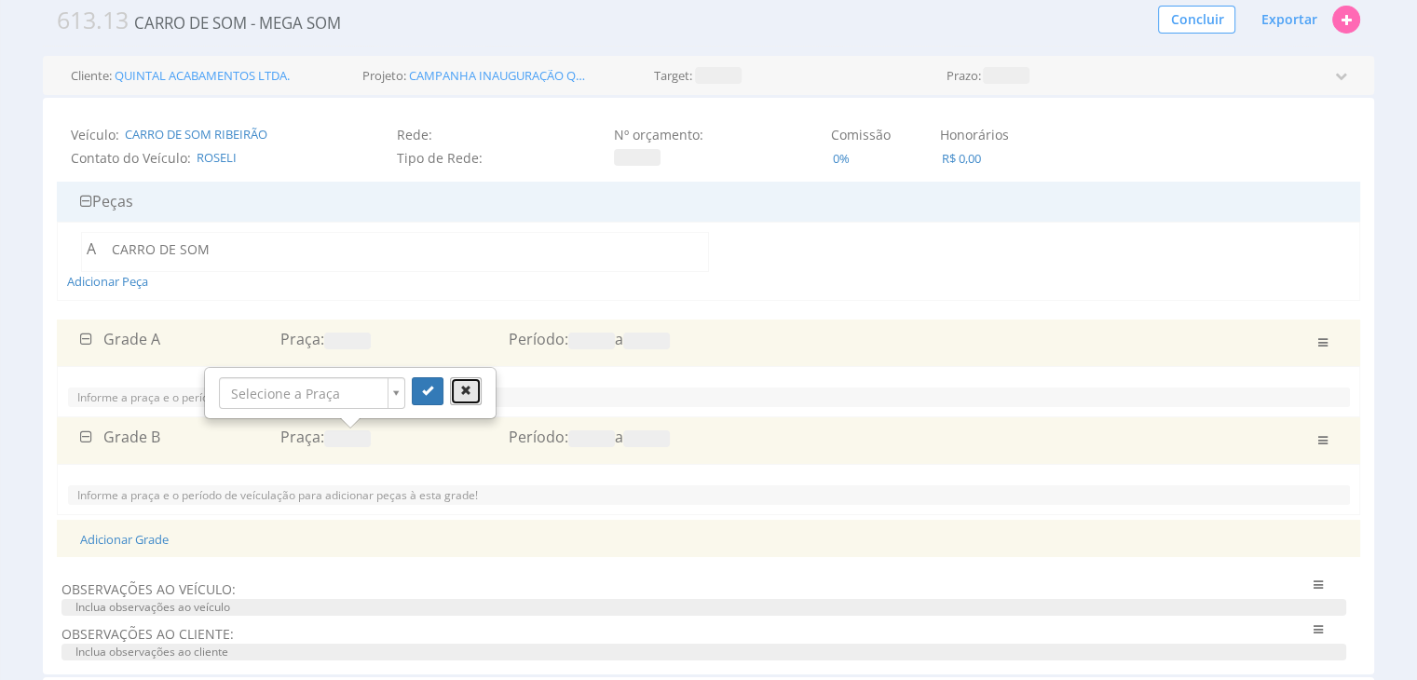
click at [463, 394] on icon "button" at bounding box center [465, 390] width 11 height 11
click at [1325, 441] on icon "button" at bounding box center [1321, 440] width 9 height 11
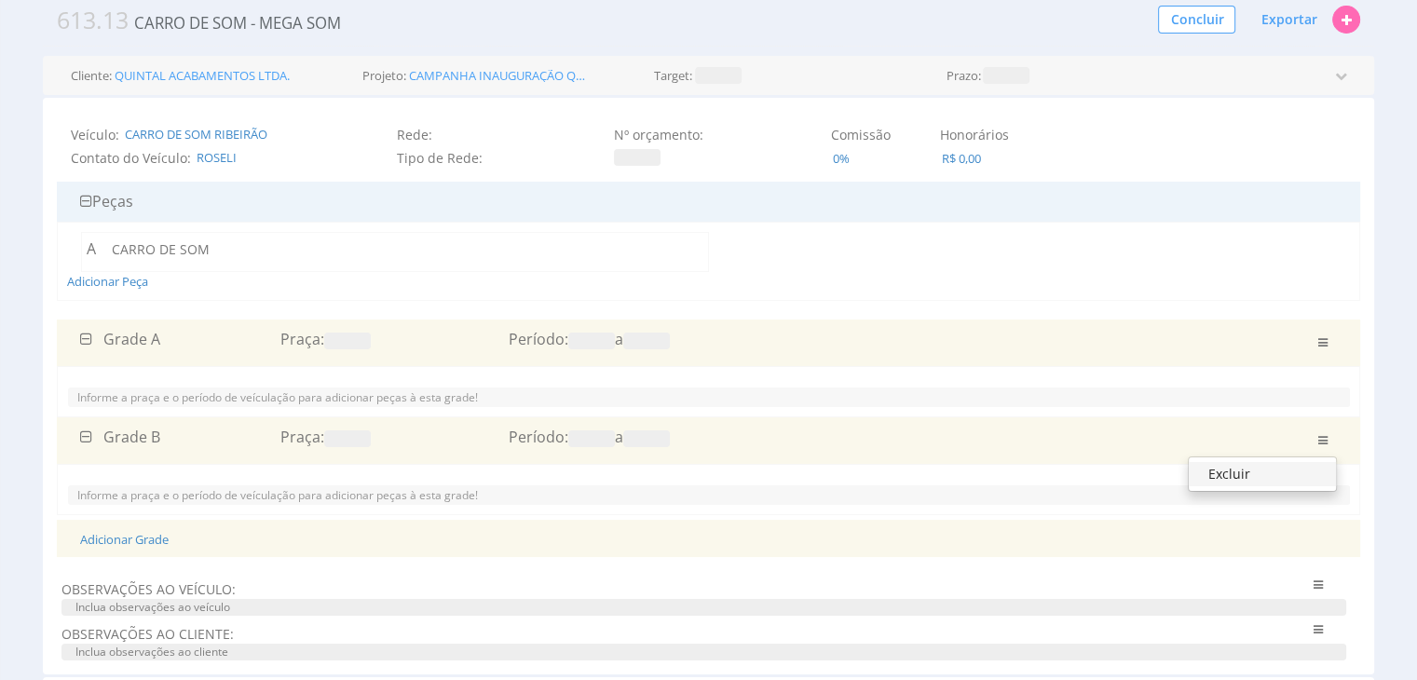
click at [1266, 469] on link "Excluir" at bounding box center [1262, 474] width 147 height 24
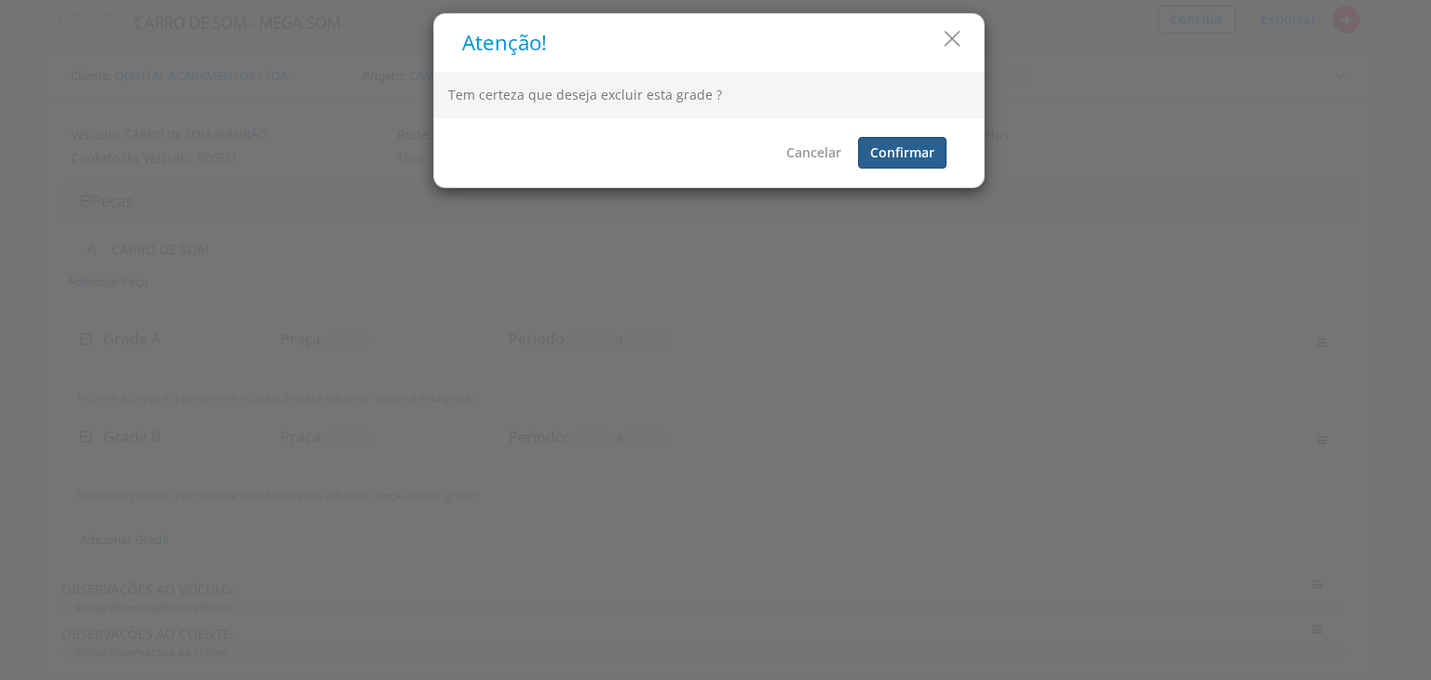
click at [889, 155] on button "Confirmar" at bounding box center [902, 153] width 89 height 32
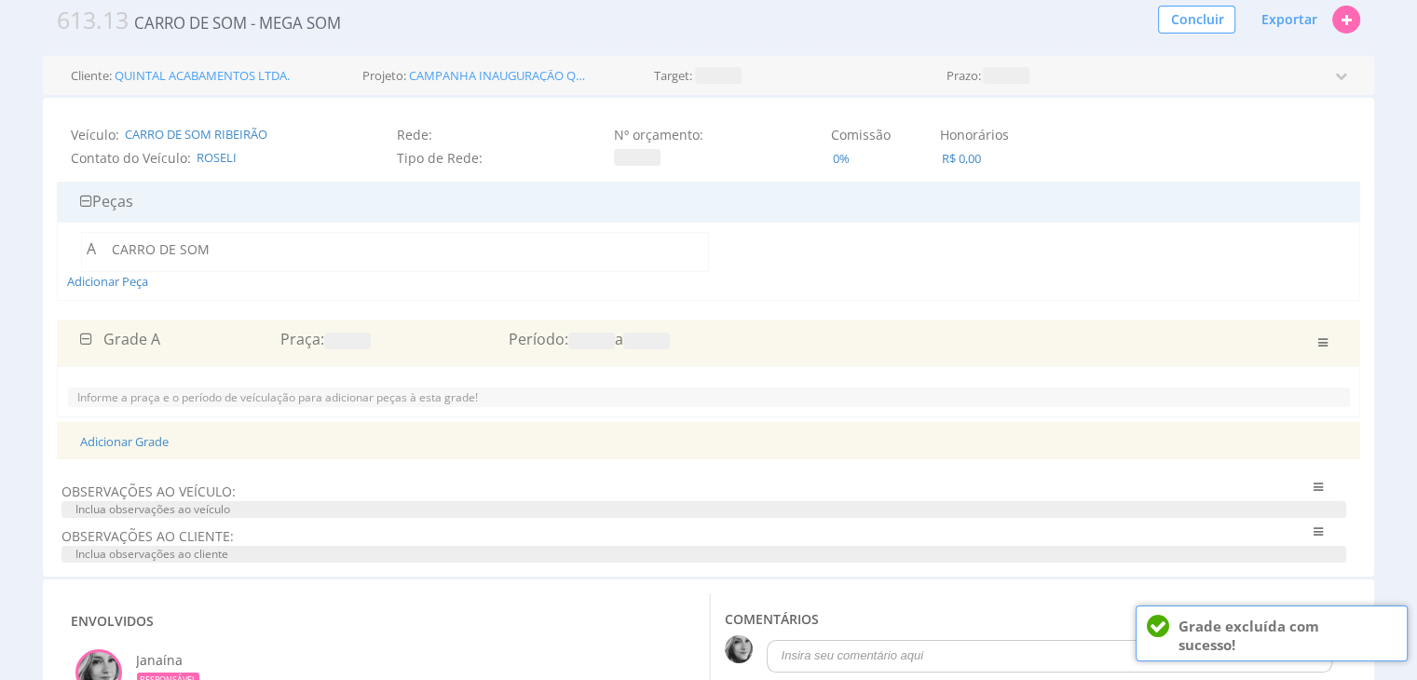
click at [345, 342] on span at bounding box center [347, 341] width 47 height 17
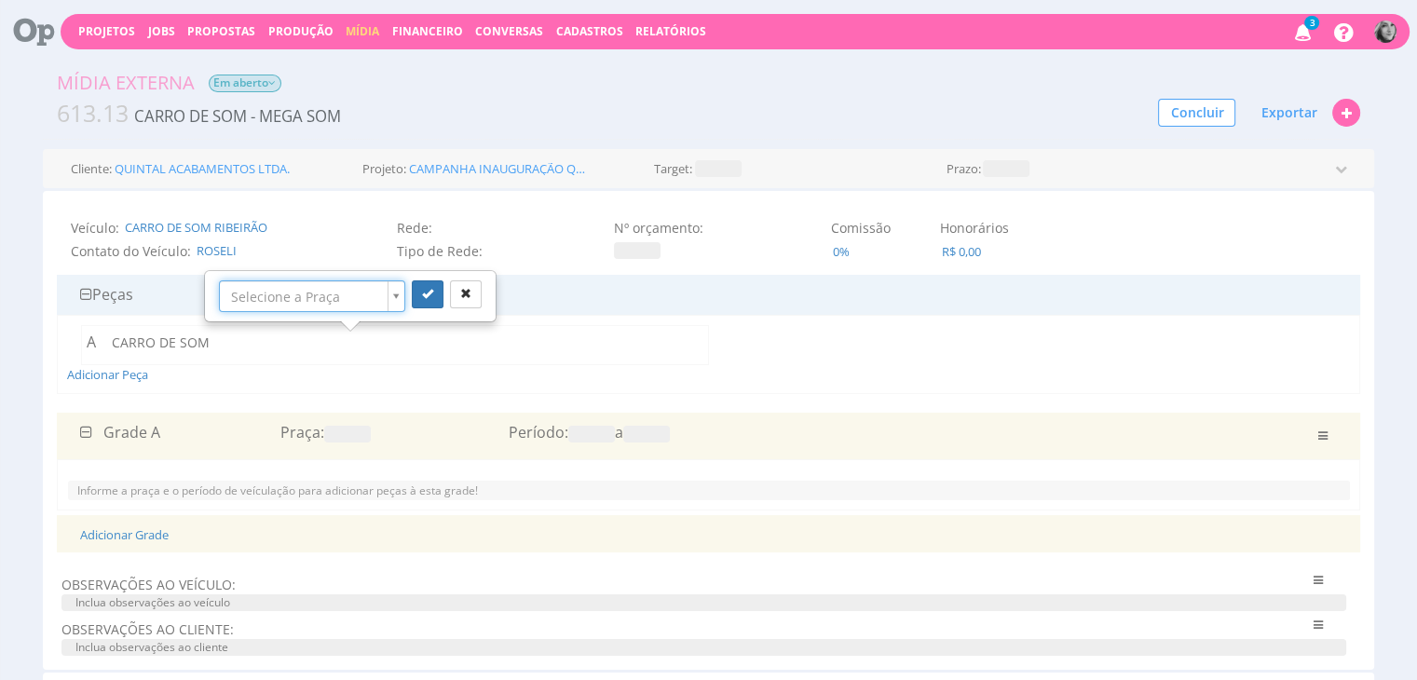
scroll to position [0, 0]
click at [449, 375] on div "Adicionar Peça" at bounding box center [709, 354] width 1284 height 59
click at [149, 491] on p "Informe a praça e o período de veículação para adicionar peças à esta grade!" at bounding box center [709, 491] width 1264 height 16
click at [342, 429] on span at bounding box center [347, 434] width 47 height 17
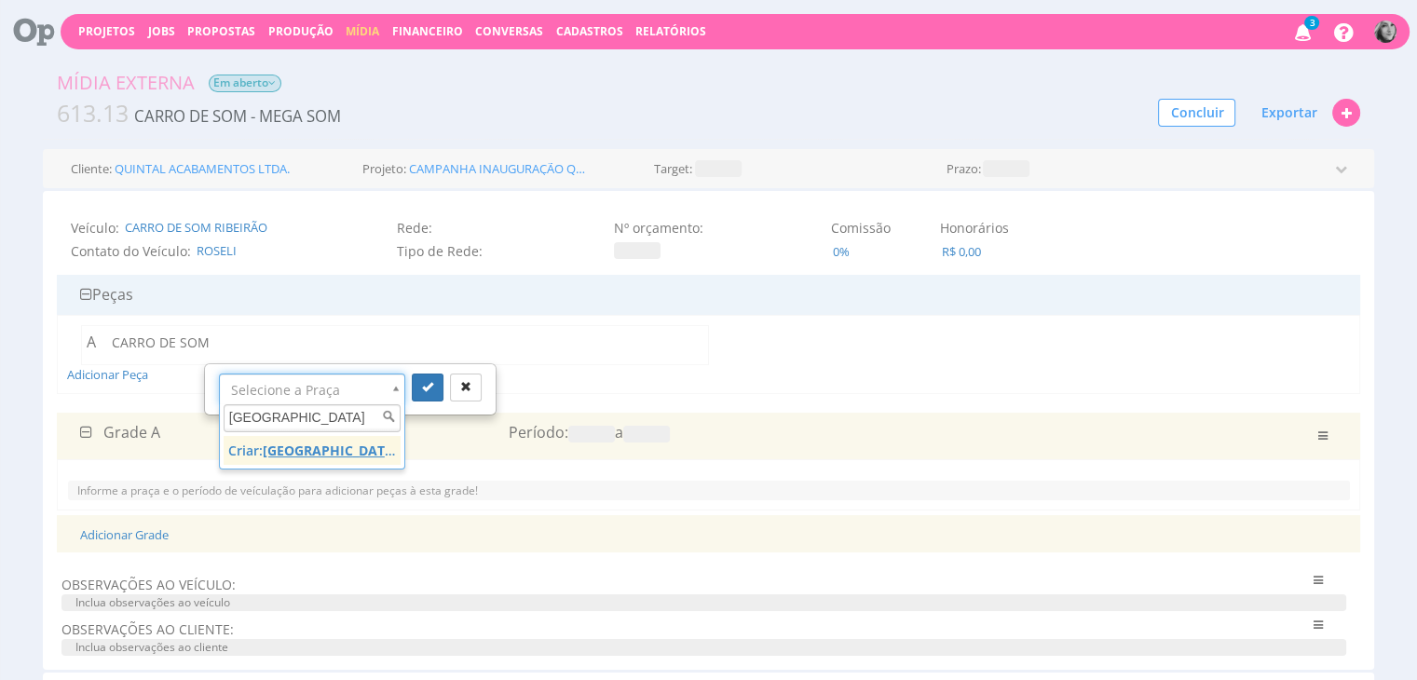
type input "RIBEIRÃO PRETO"
click at [332, 452] on u "RIBEIRÃO PRETO" at bounding box center [331, 451] width 136 height 18
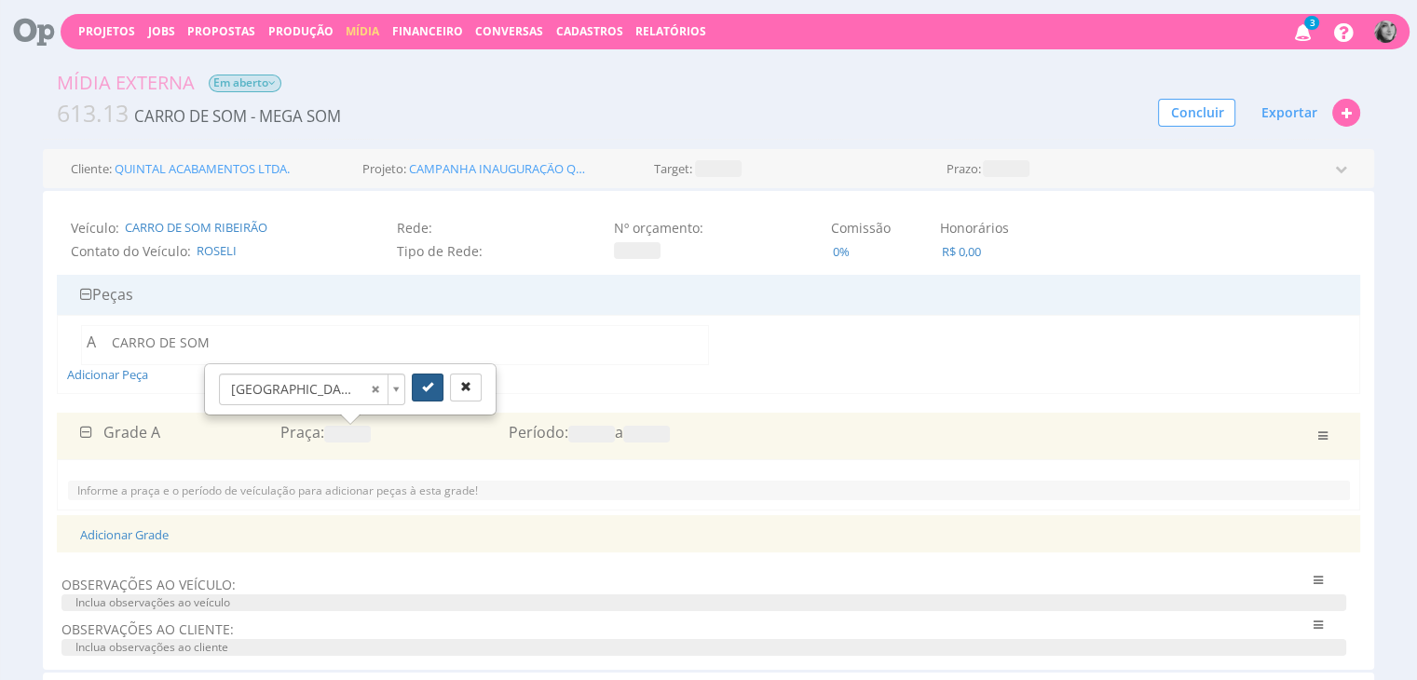
click at [429, 390] on icon "submit" at bounding box center [427, 386] width 11 height 11
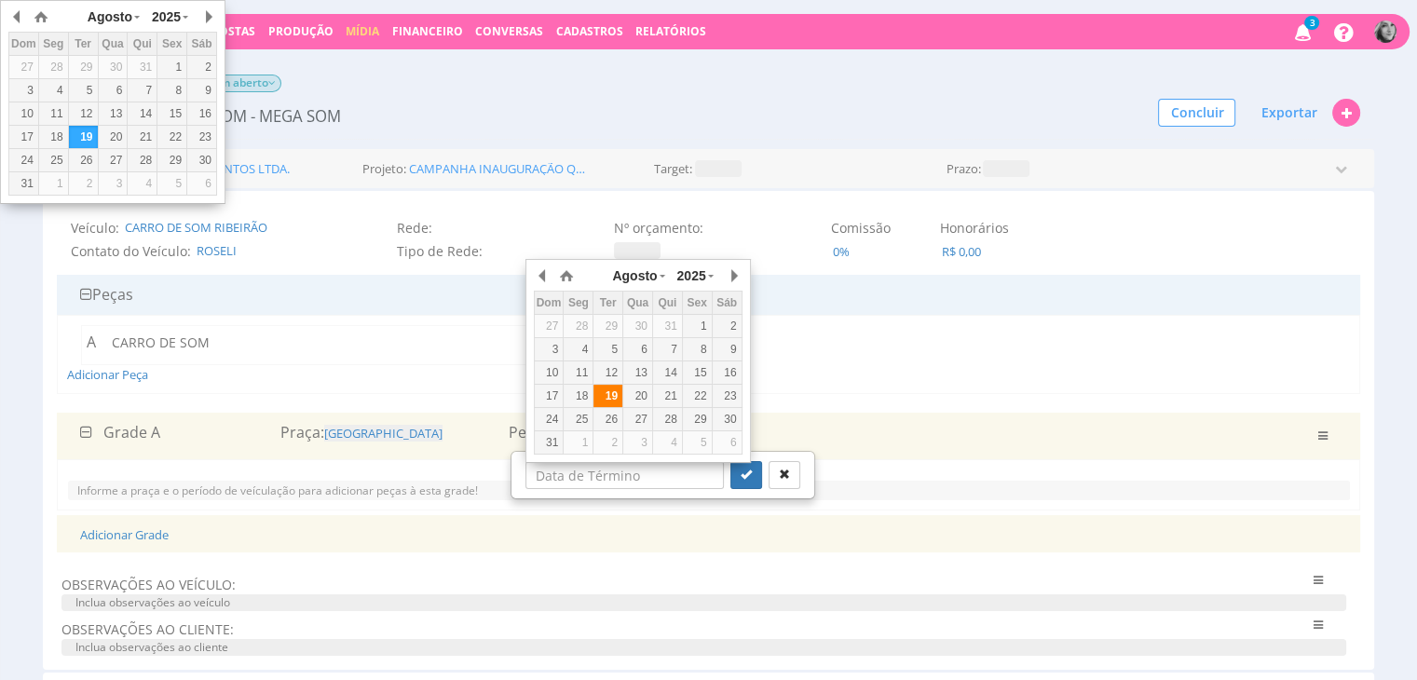
click at [607, 394] on div "19" at bounding box center [607, 396] width 29 height 16
type input "19/08/2025"
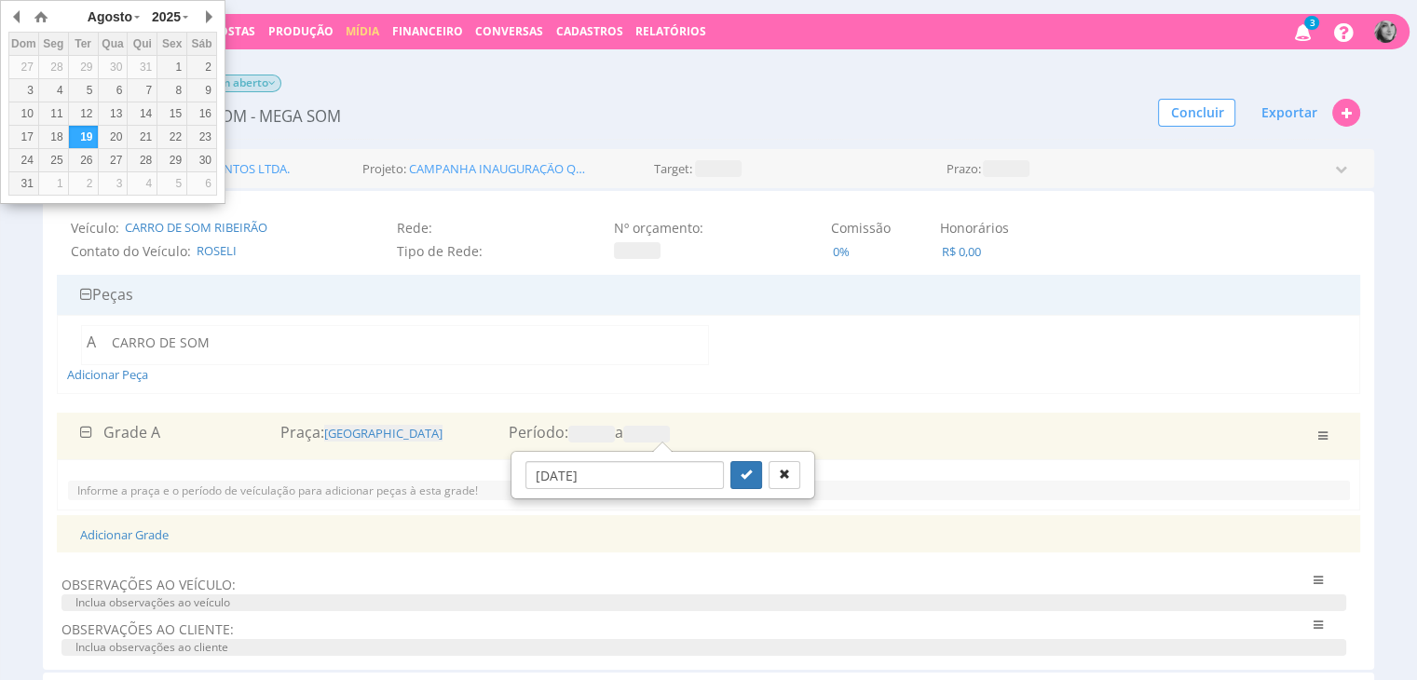
click at [663, 438] on span at bounding box center [646, 434] width 47 height 17
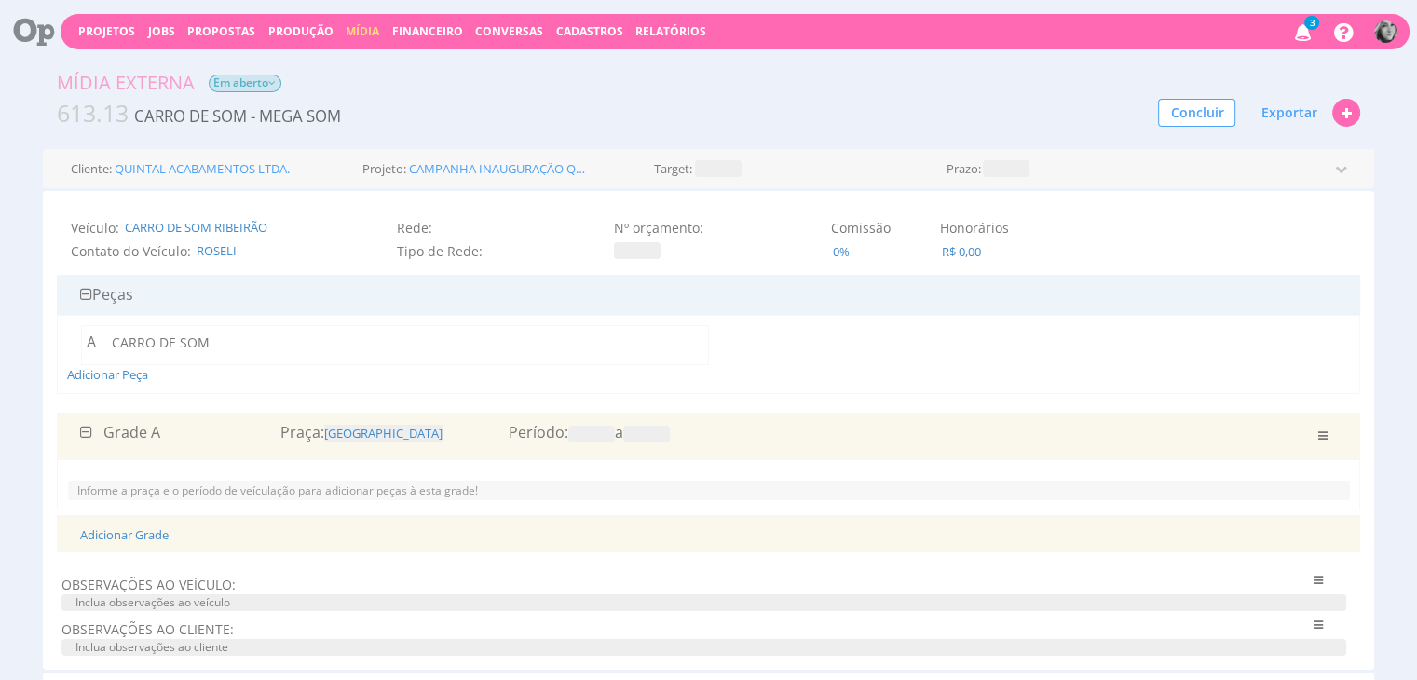
click at [660, 438] on span at bounding box center [646, 434] width 47 height 17
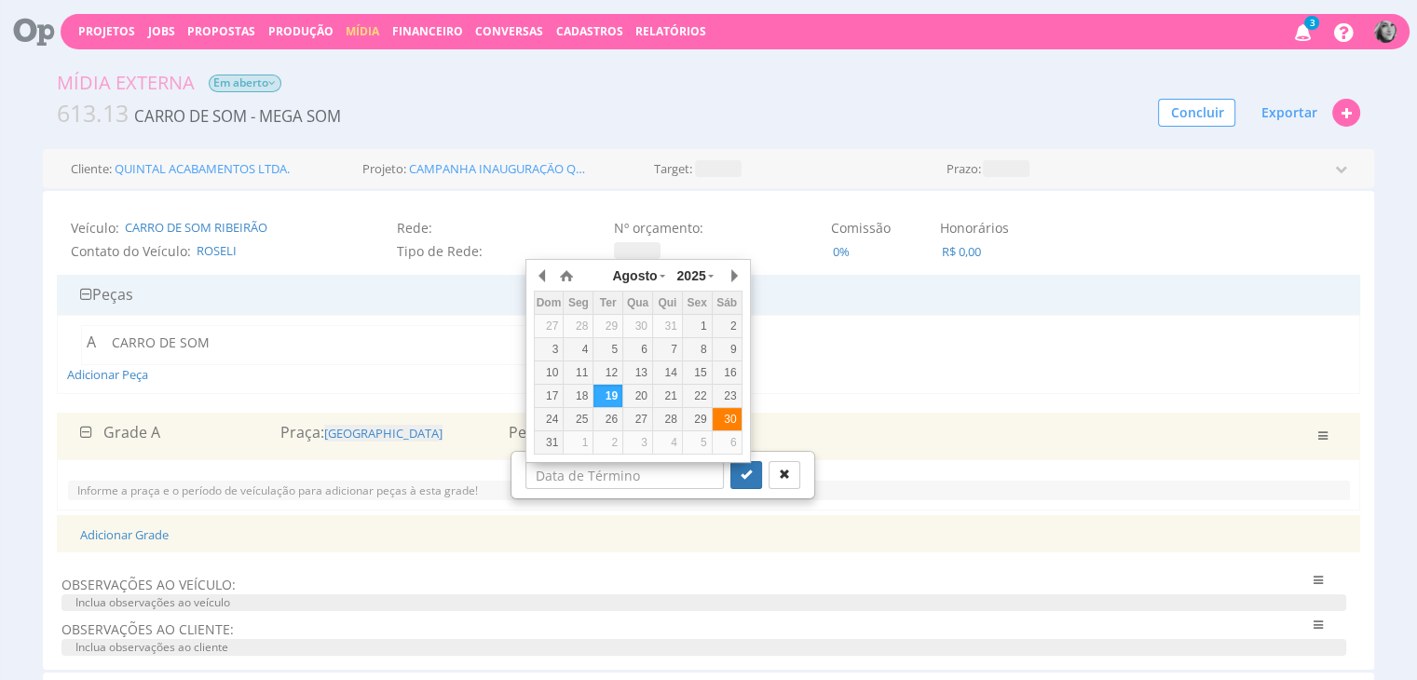
click at [738, 416] on div "30" at bounding box center [727, 420] width 29 height 16
type input "30/08/2025"
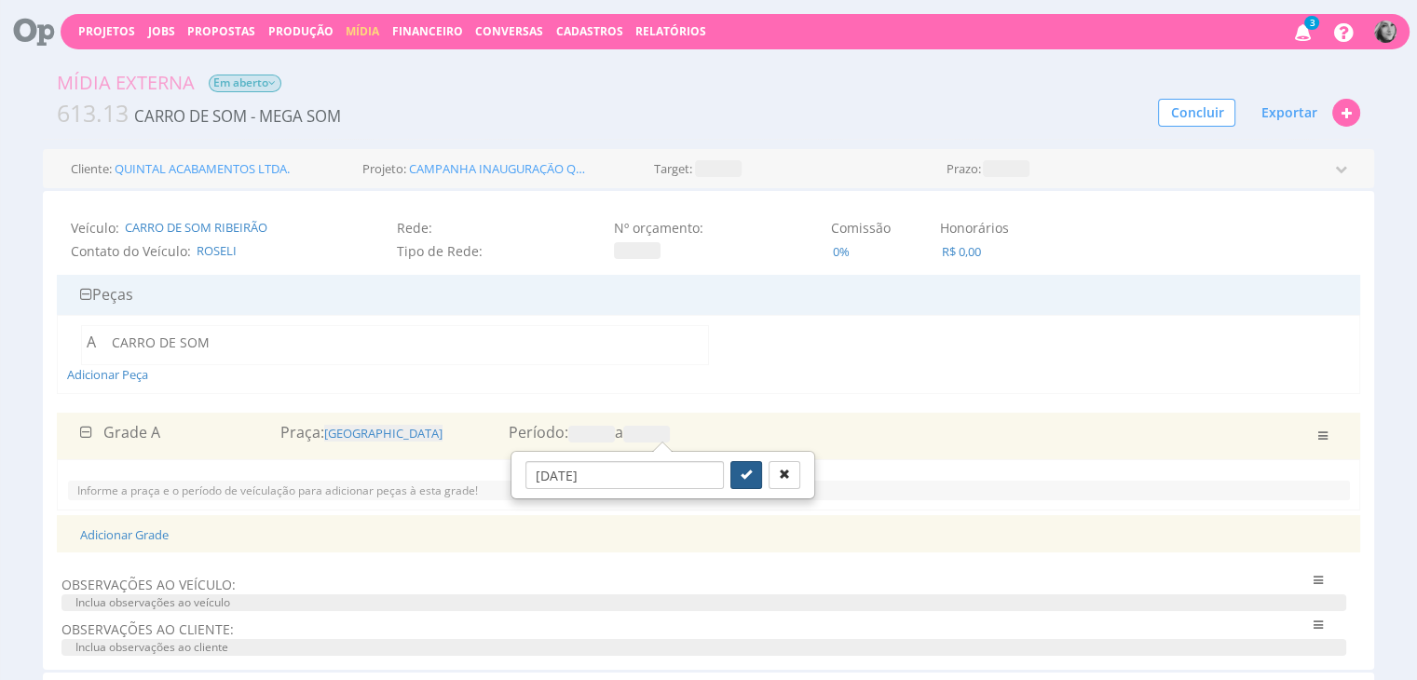
click at [730, 476] on button "submit" at bounding box center [746, 475] width 32 height 28
click at [585, 429] on span at bounding box center [591, 434] width 47 height 17
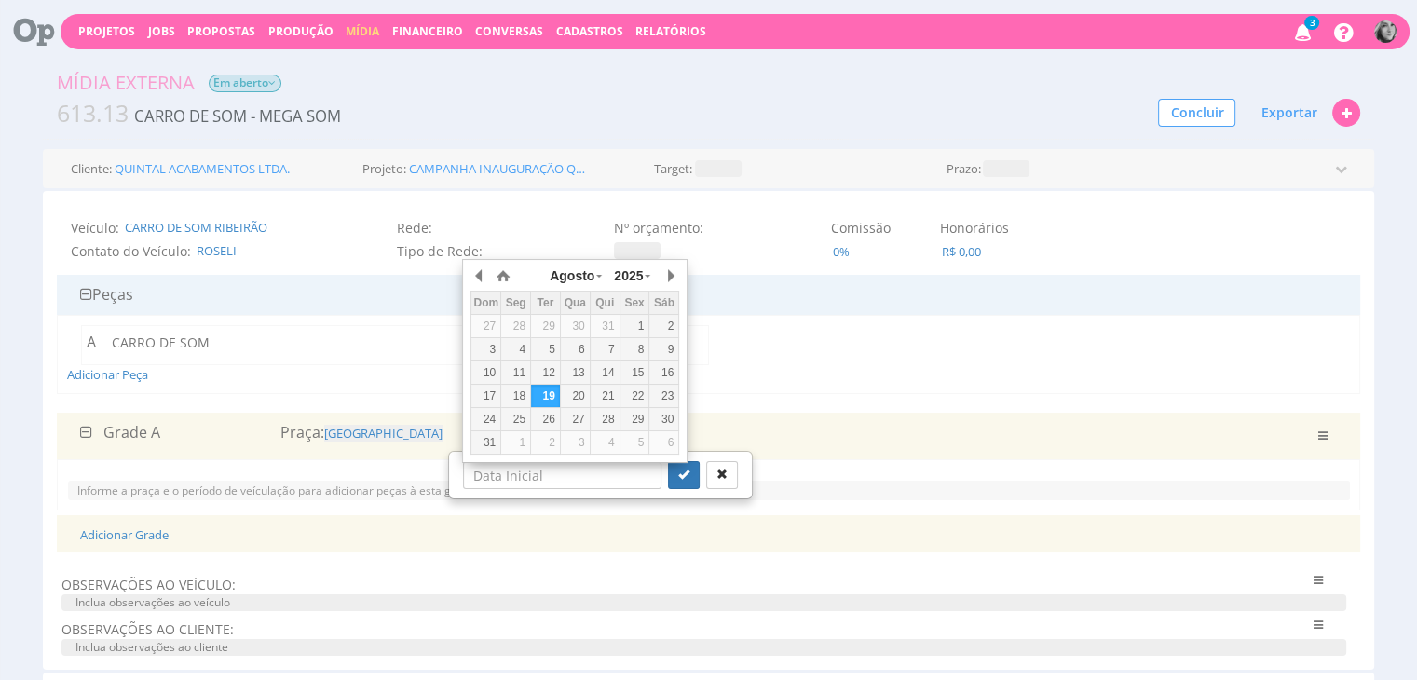
click at [547, 396] on div "19" at bounding box center [545, 396] width 29 height 16
type input "19/08/2025"
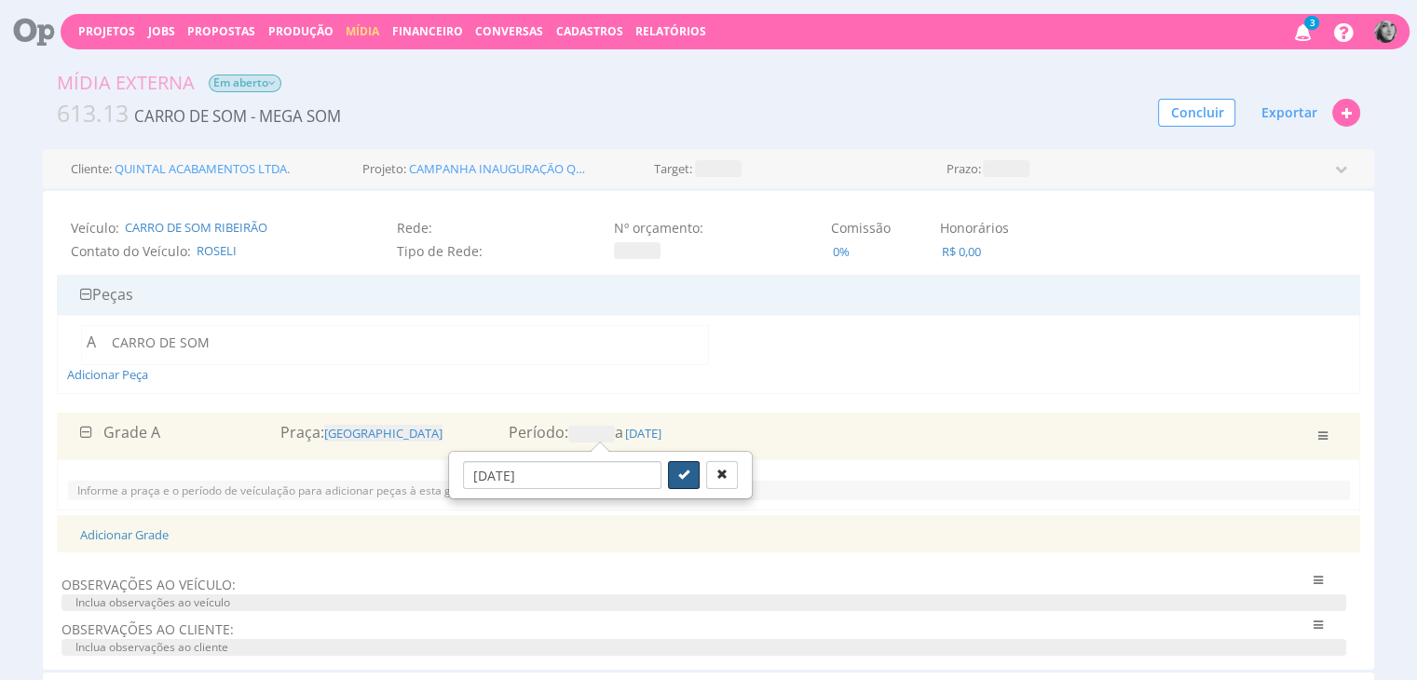
click at [675, 477] on button "submit" at bounding box center [684, 475] width 32 height 28
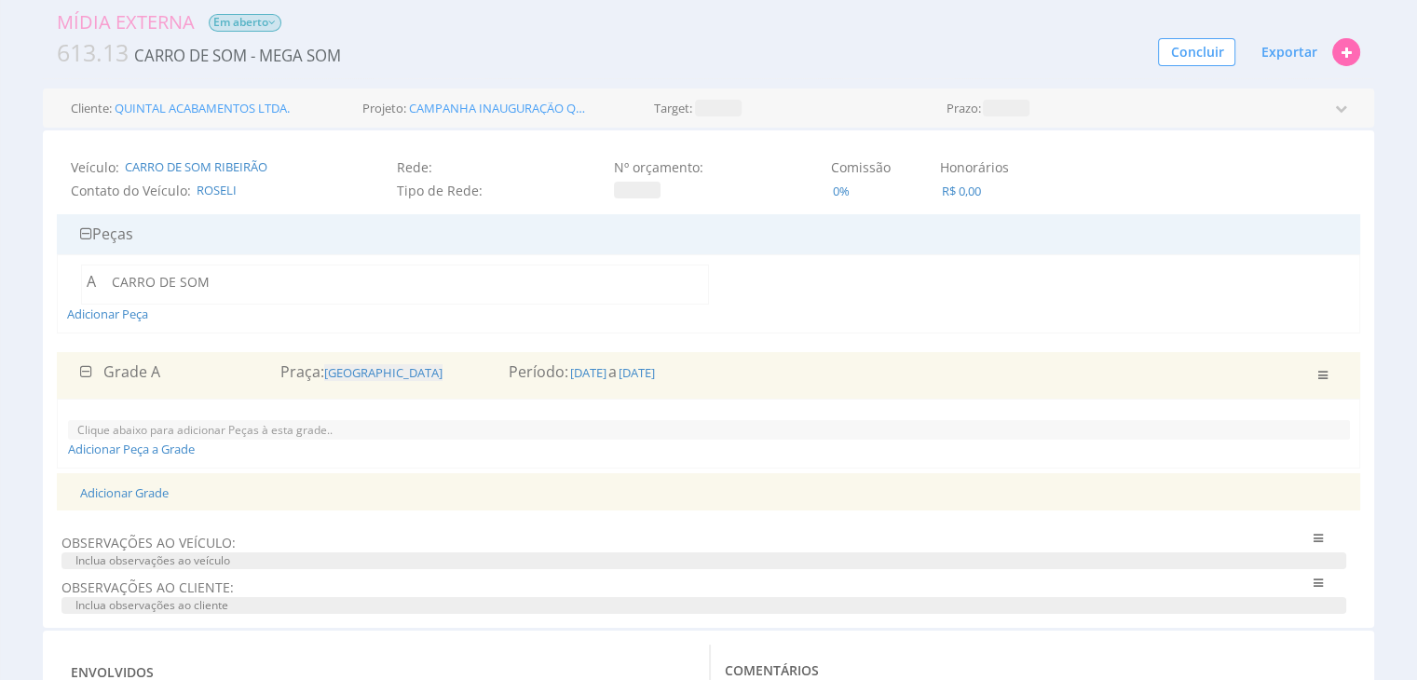
scroll to position [93, 0]
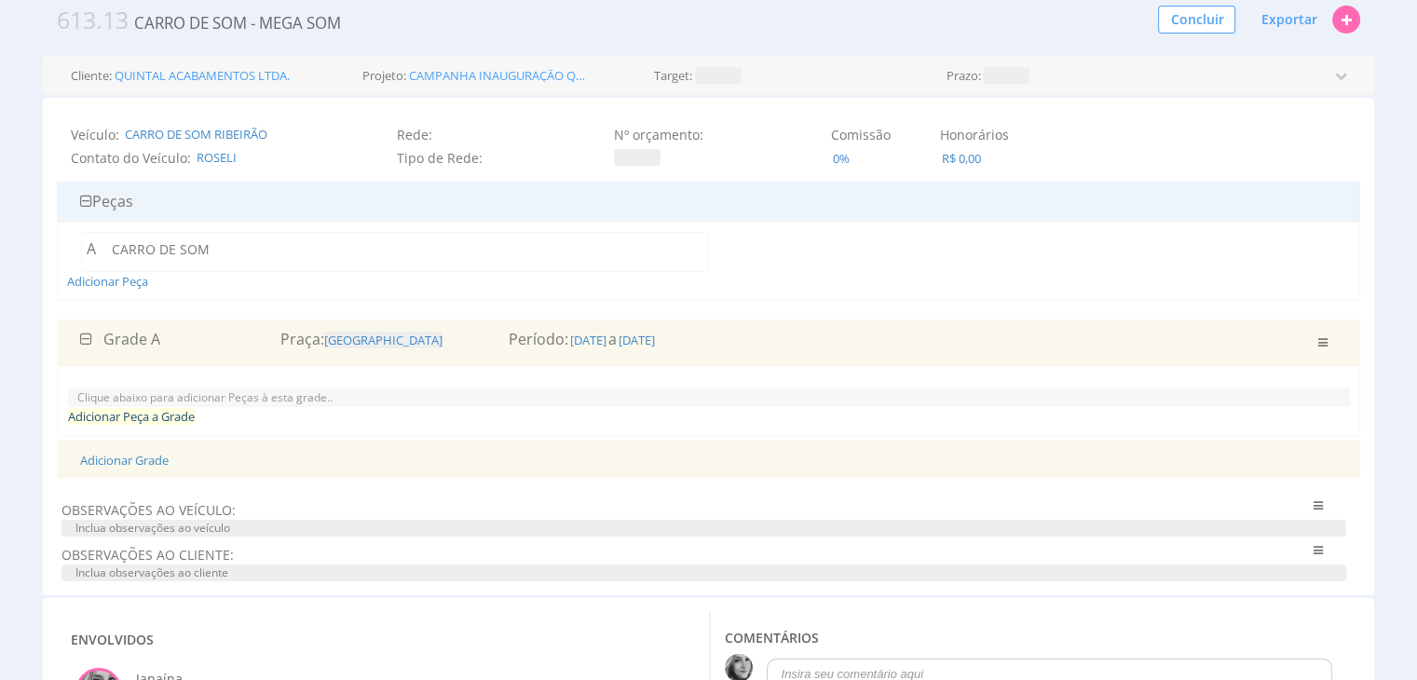
click at [129, 411] on link "Adicionar Peça a Grade" at bounding box center [131, 416] width 127 height 17
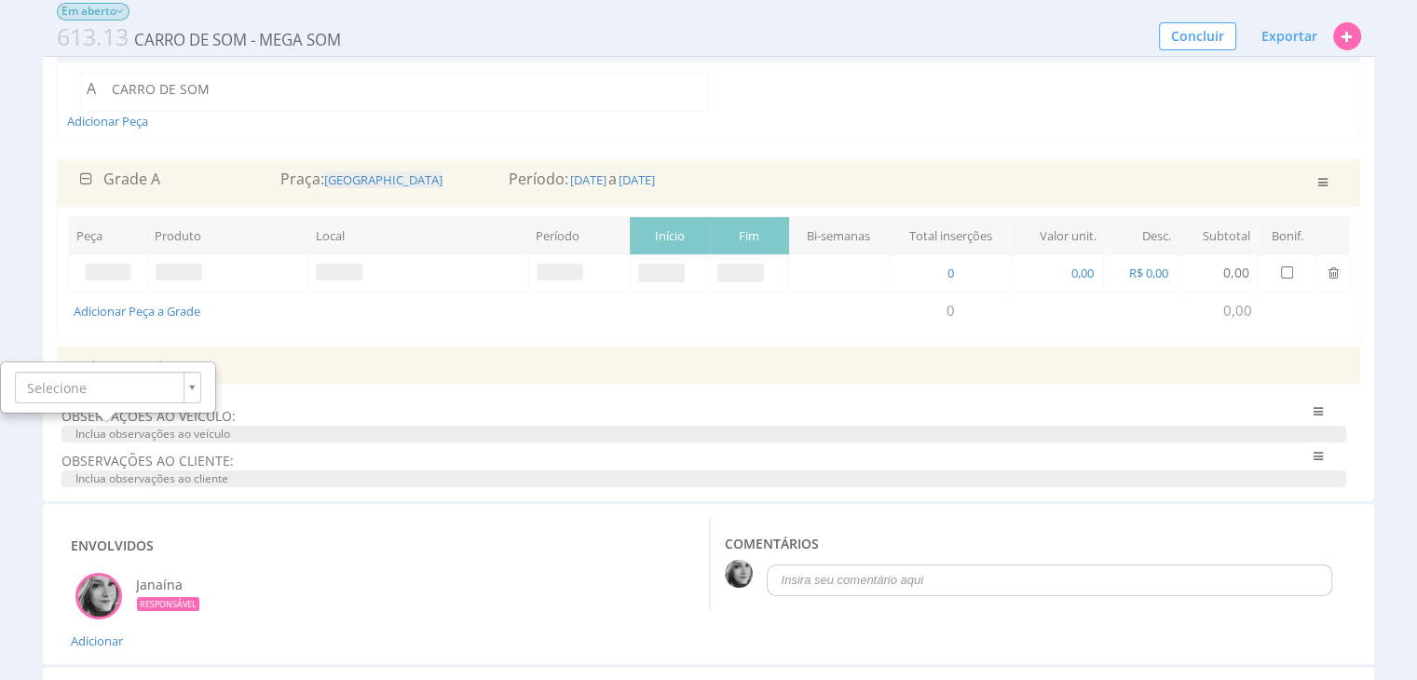
scroll to position [279, 0]
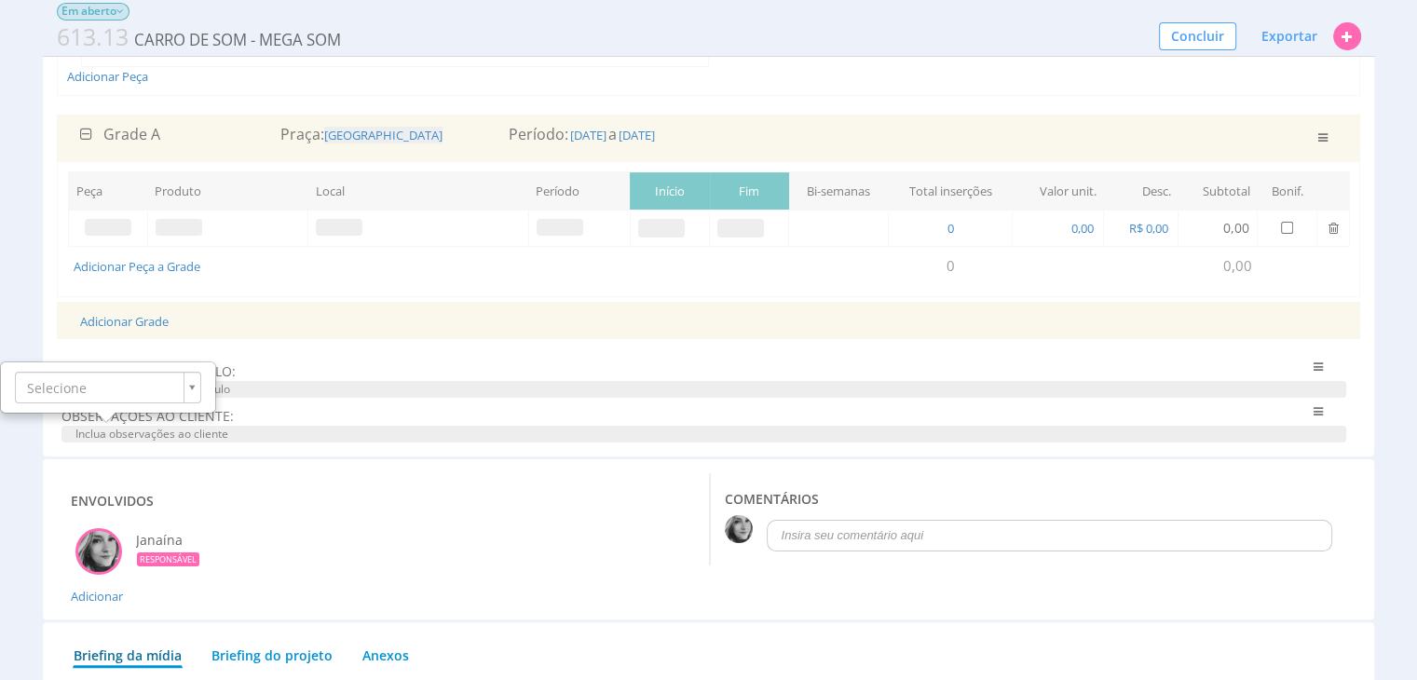
click at [101, 219] on span at bounding box center [108, 227] width 47 height 17
click at [108, 226] on span at bounding box center [108, 227] width 47 height 17
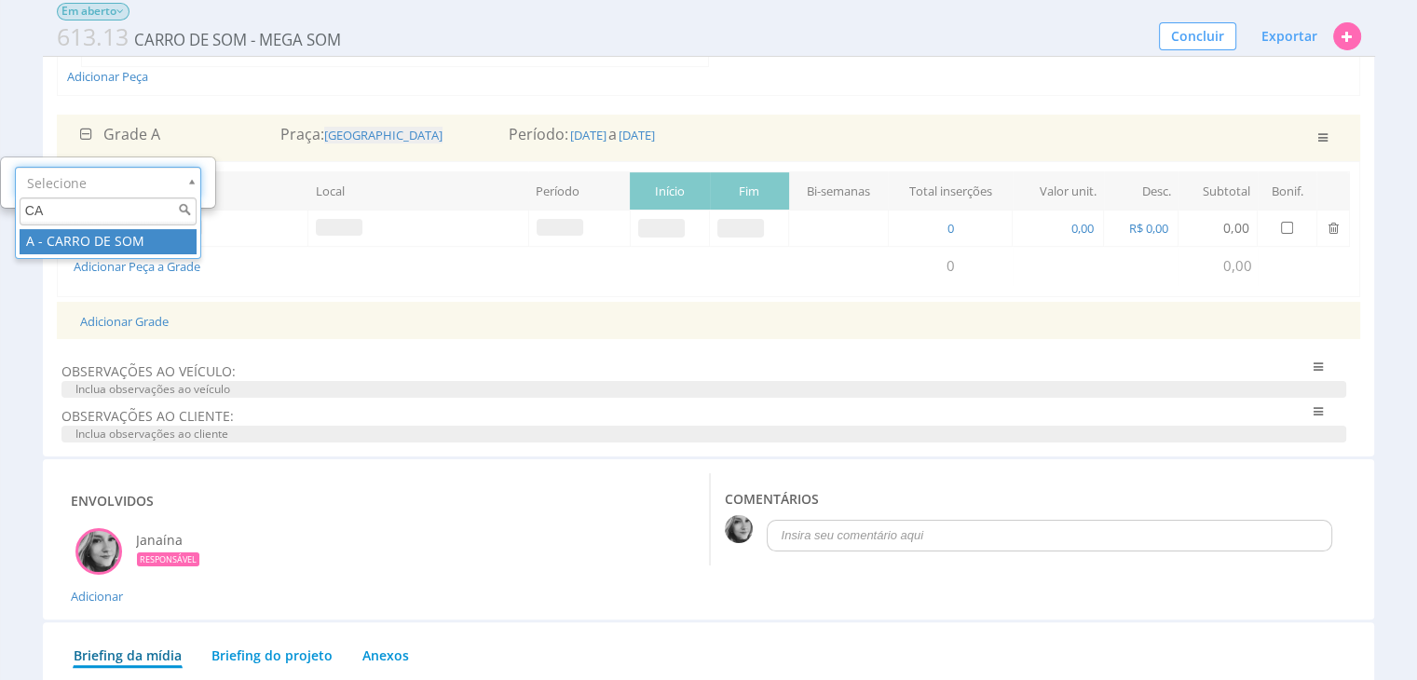
type input "CA"
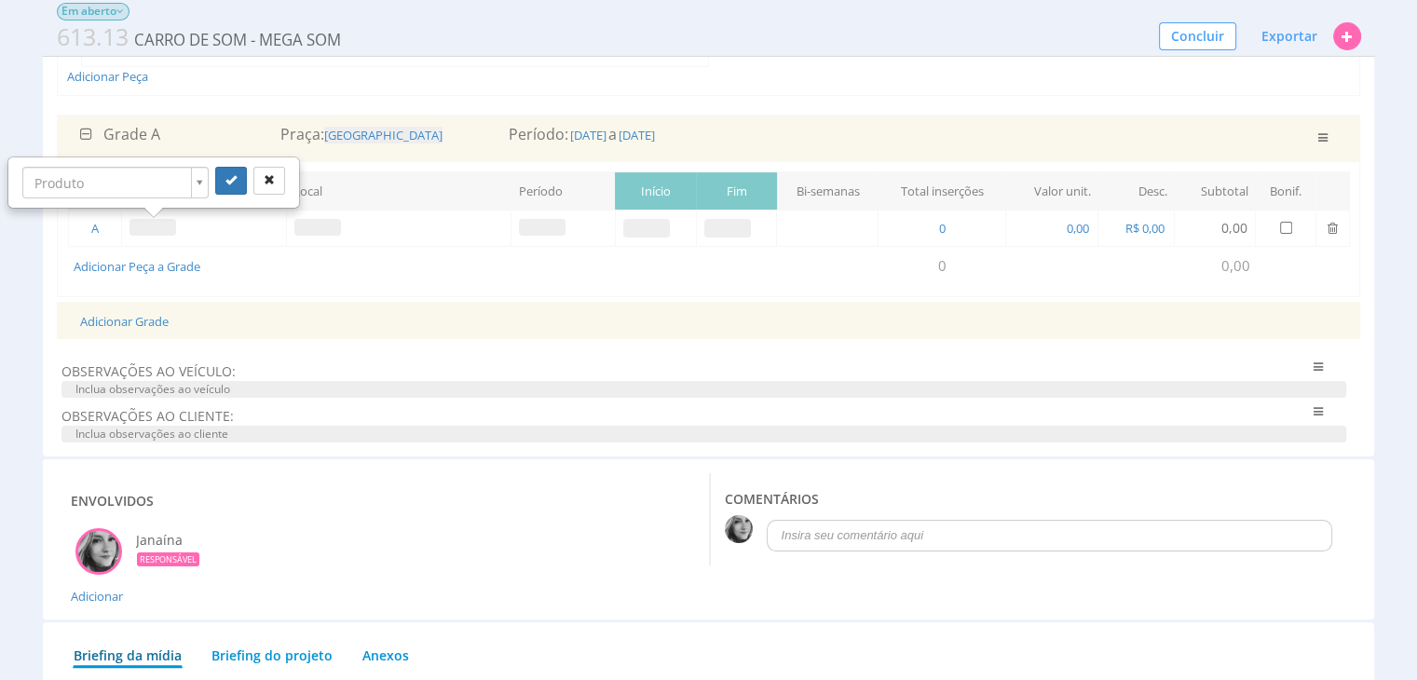
click at [154, 224] on span at bounding box center [152, 227] width 47 height 17
click at [153, 226] on span at bounding box center [152, 227] width 47 height 17
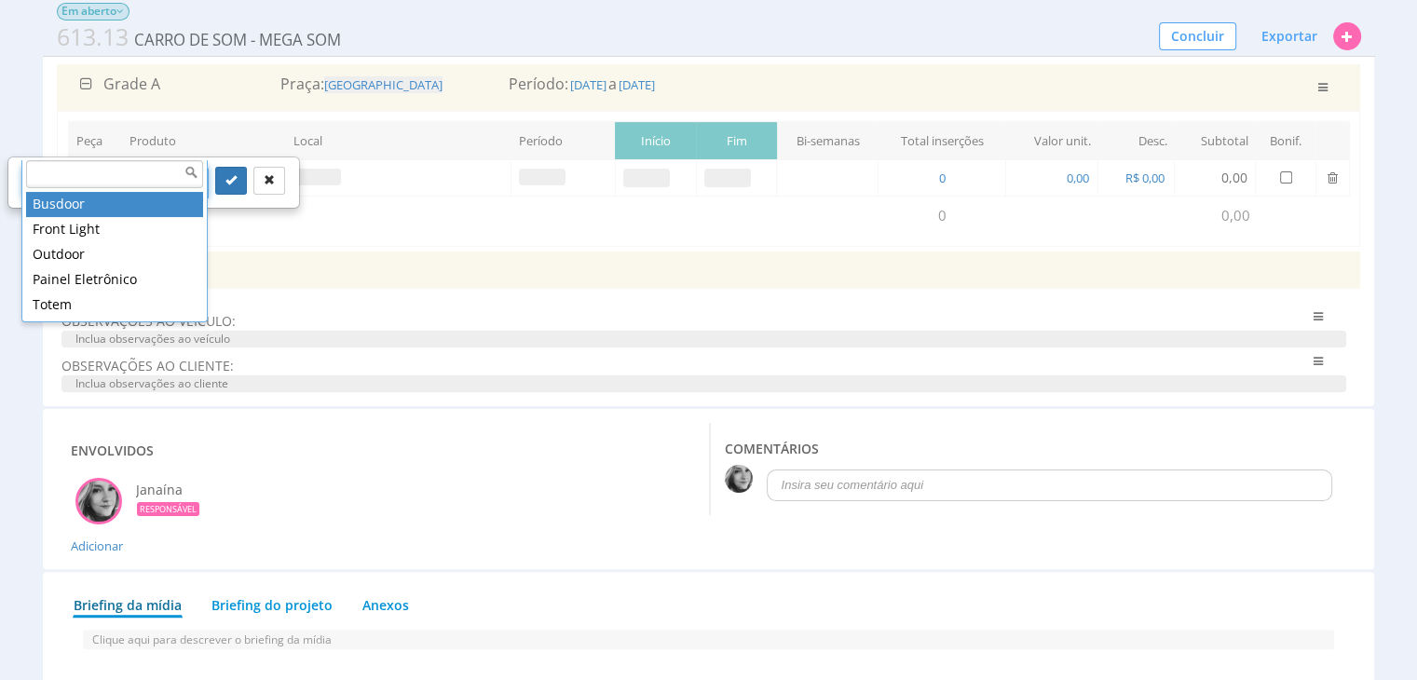
scroll to position [373, 0]
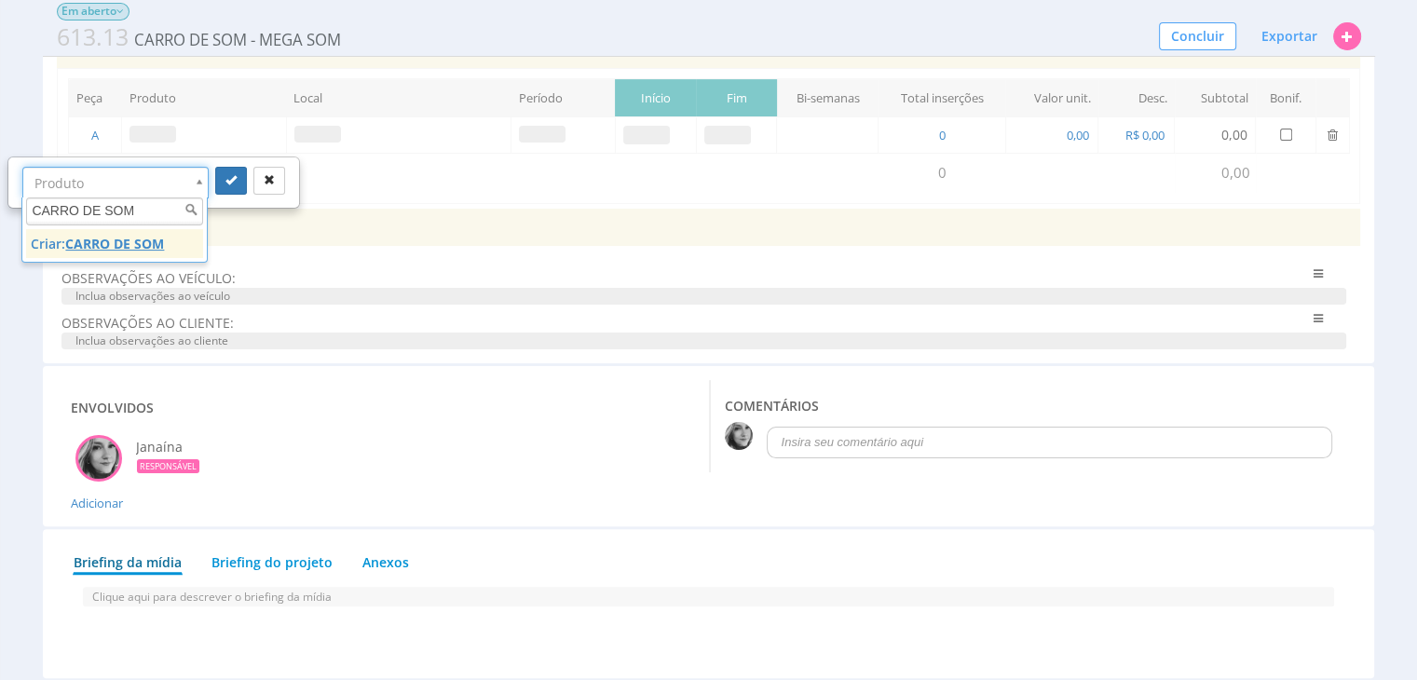
type input "CARRO DE SOM"
click at [99, 249] on u "CARRO DE SOM" at bounding box center [114, 244] width 99 height 18
click at [229, 175] on icon "submit" at bounding box center [230, 179] width 11 height 11
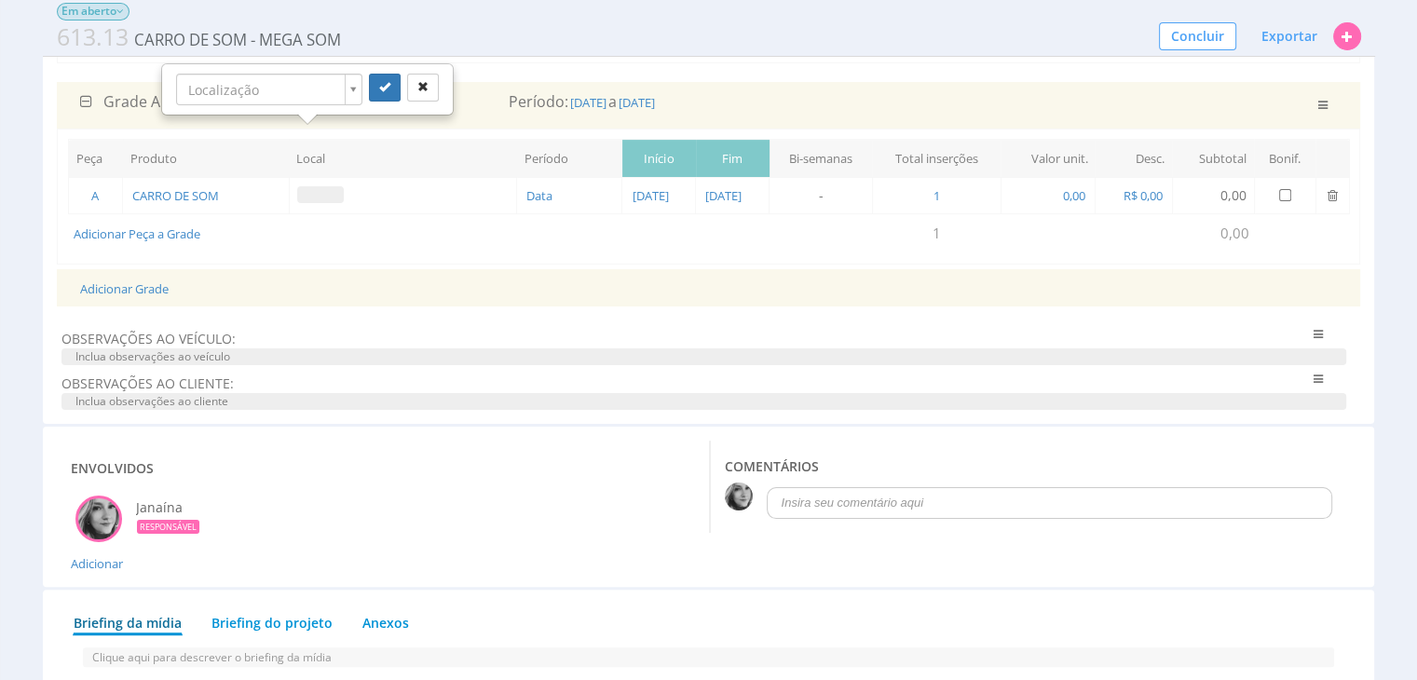
scroll to position [279, 0]
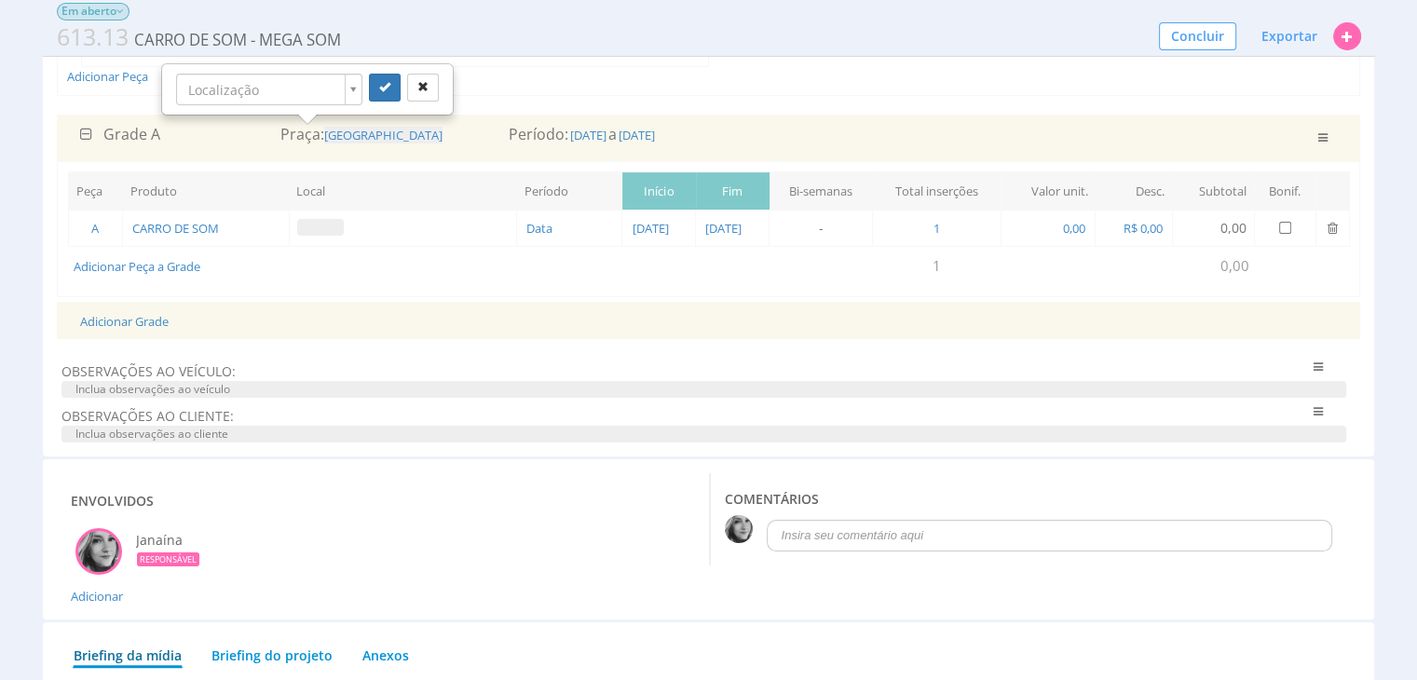
click at [302, 222] on span at bounding box center [320, 227] width 47 height 17
click at [309, 224] on span at bounding box center [320, 227] width 47 height 17
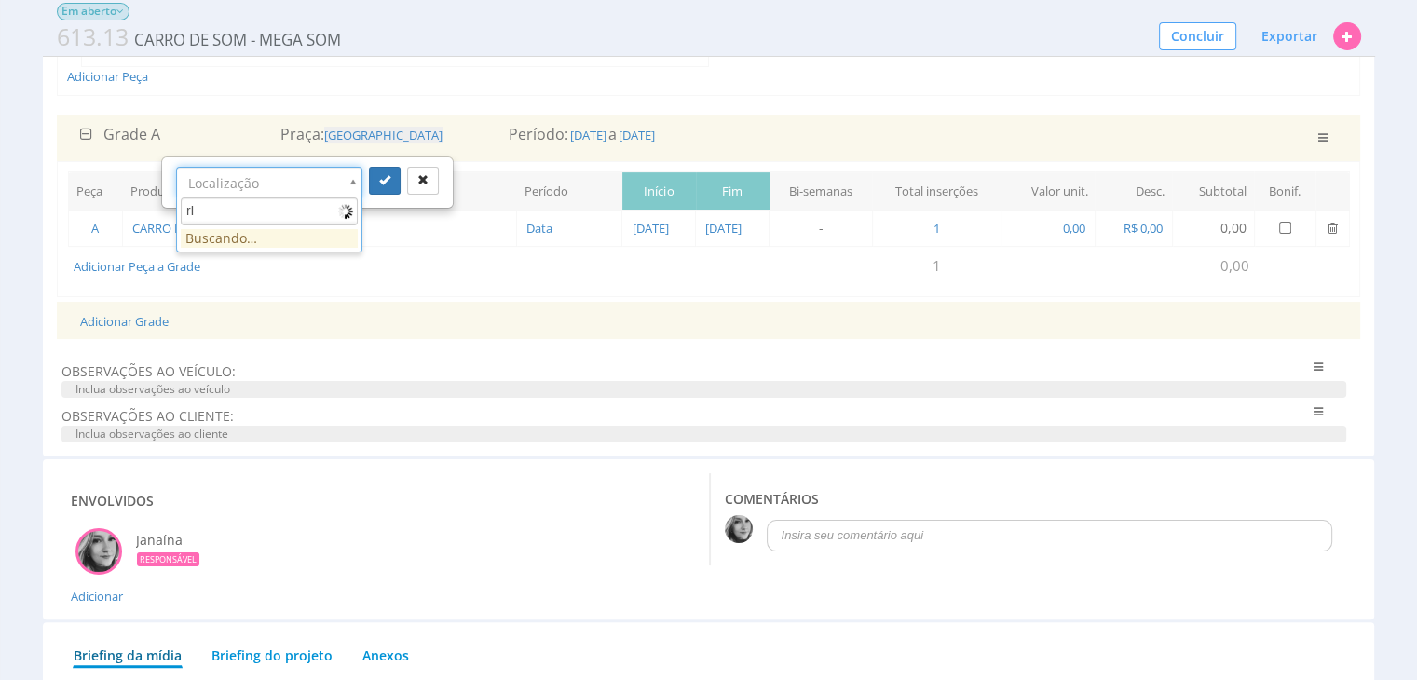
type input "r"
type input "RIBEIRÃO PRETO"
click at [283, 243] on u "RIBEIRÃO PRETO" at bounding box center [288, 244] width 136 height 18
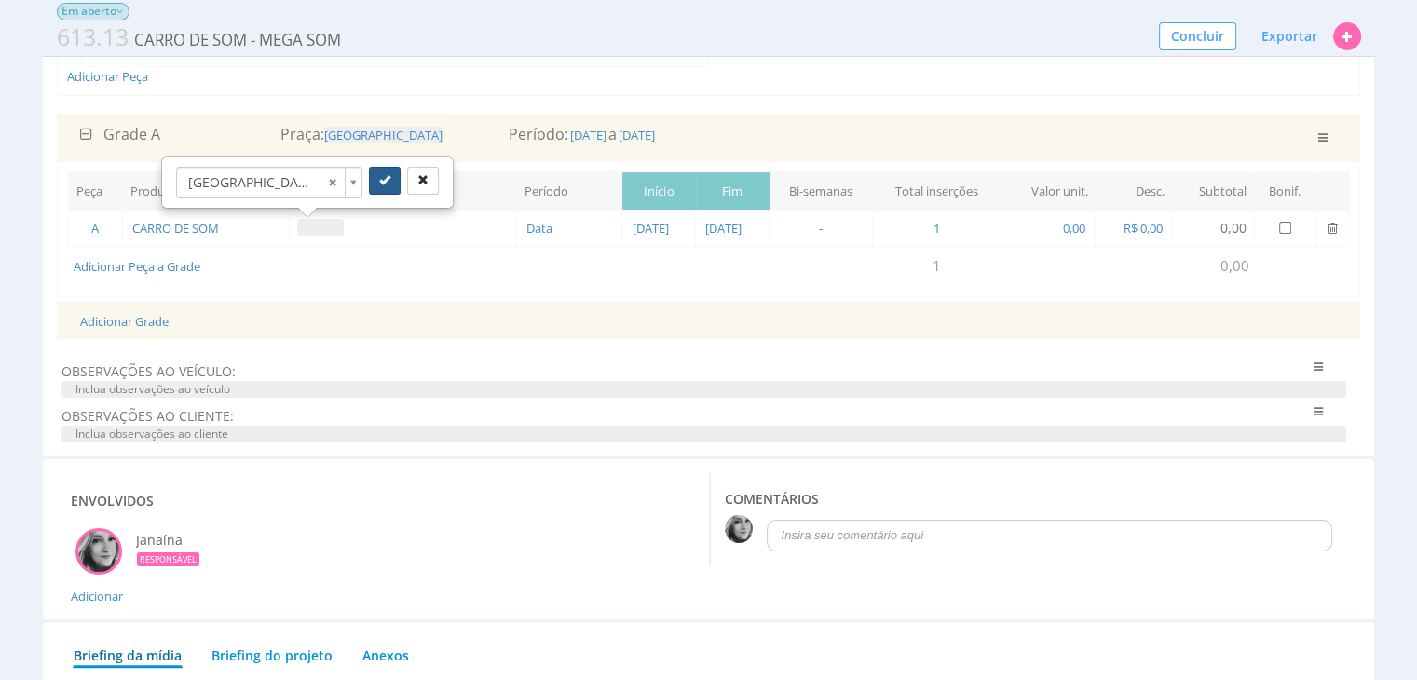
click at [379, 176] on icon "submit" at bounding box center [384, 179] width 11 height 11
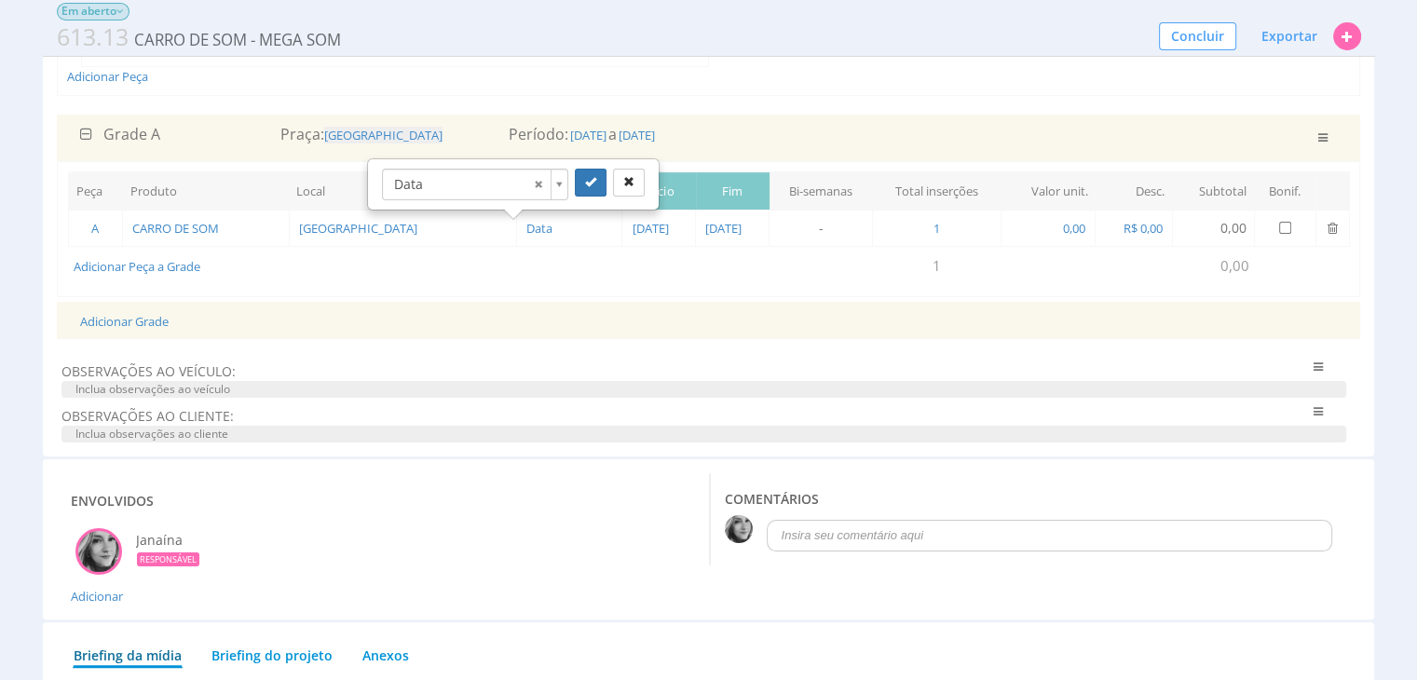
click at [893, 309] on div "Adicionar Grade" at bounding box center [709, 321] width 1286 height 38
click at [525, 225] on span "Data" at bounding box center [540, 228] width 30 height 17
click at [779, 285] on div "Peça Produto Local Período Início Fim Bi-semanas Total inserções Valor unit. De…" at bounding box center [709, 228] width 1304 height 135
click at [1066, 231] on td "0,00" at bounding box center [1048, 229] width 94 height 36
click at [1081, 228] on span "0,00" at bounding box center [1074, 228] width 26 height 17
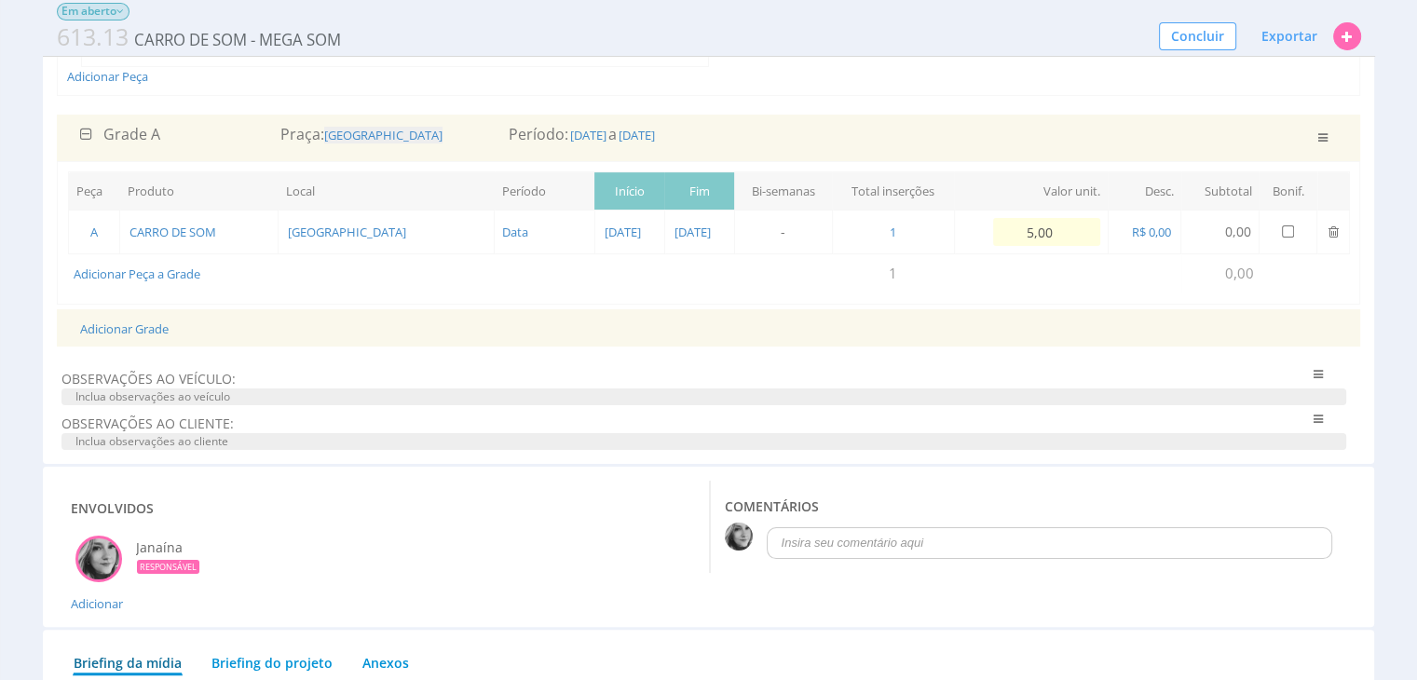
type input "50,00"
click at [1098, 262] on td at bounding box center [1067, 273] width 227 height 39
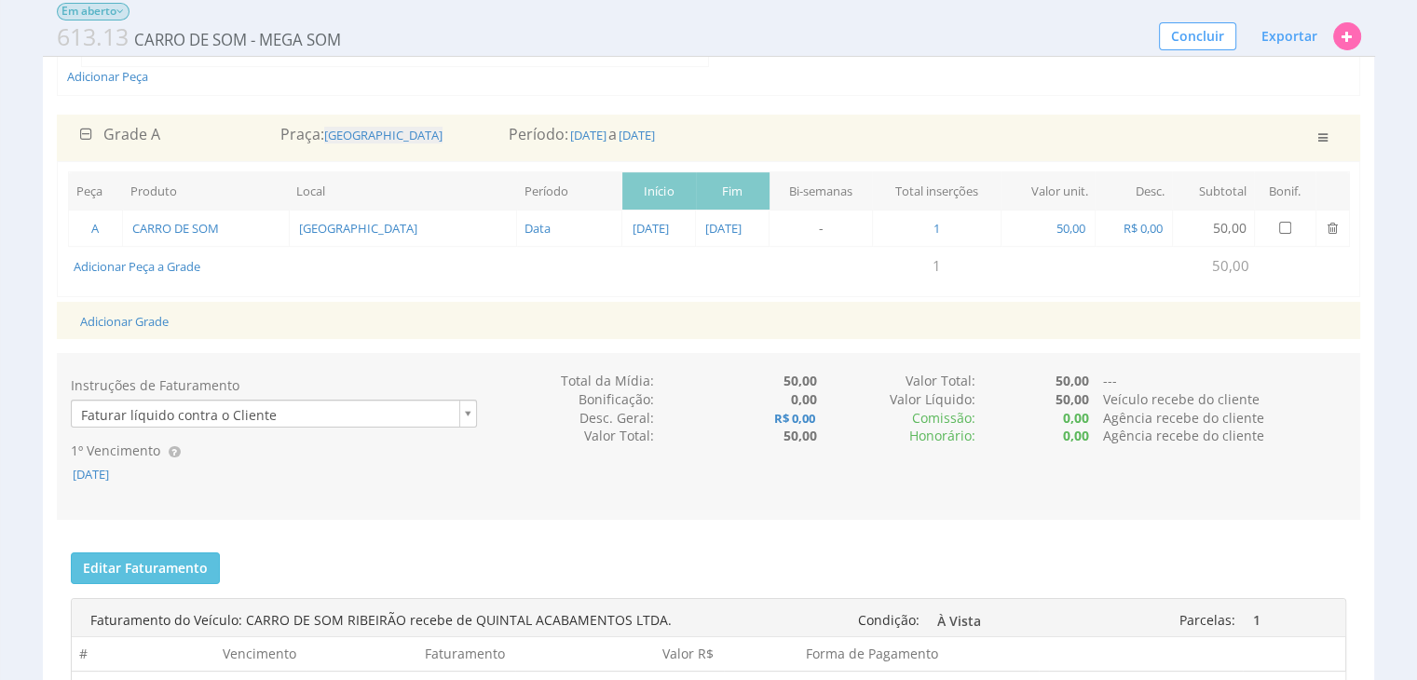
click at [1231, 228] on td "50,00" at bounding box center [1213, 229] width 82 height 36
click at [1075, 227] on span "50,00" at bounding box center [1071, 228] width 33 height 17
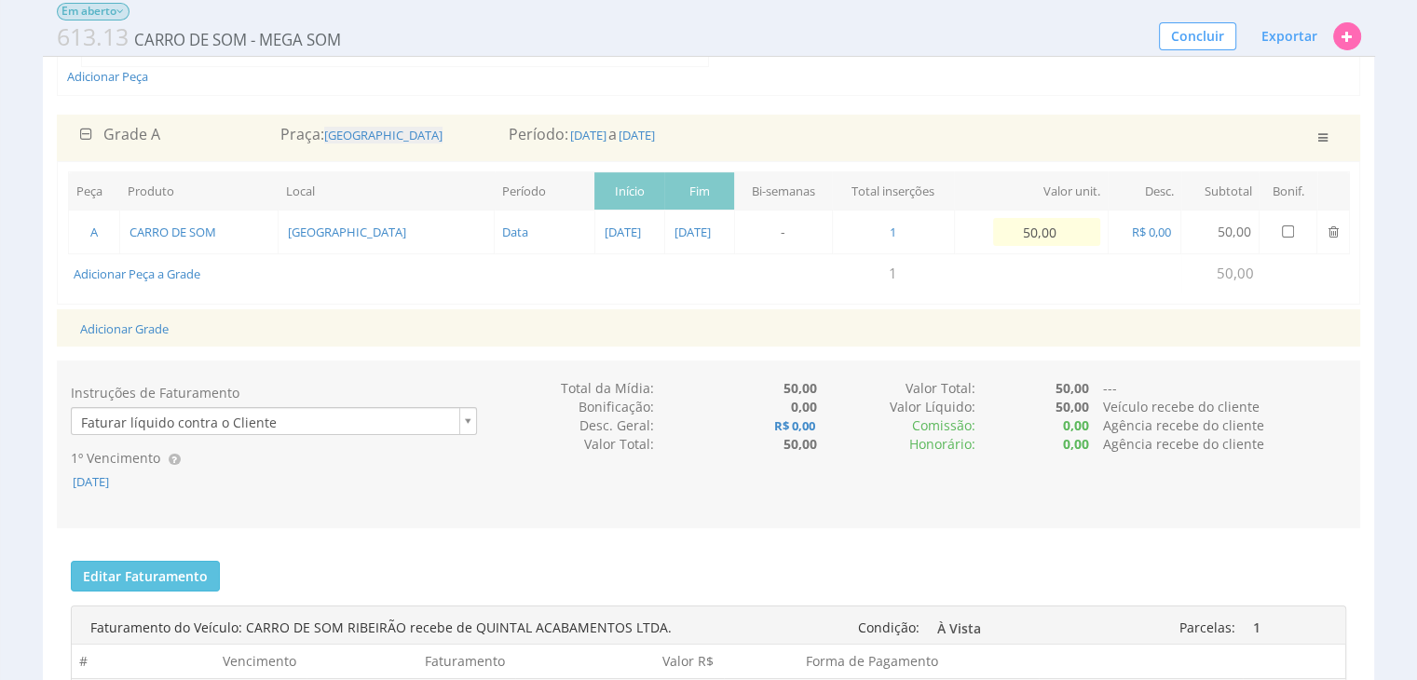
drag, startPoint x: 1075, startPoint y: 227, endPoint x: 1017, endPoint y: 227, distance: 57.8
click at [1017, 227] on input "50,00" at bounding box center [1046, 232] width 107 height 28
type input "1.600,00"
click at [1077, 277] on td at bounding box center [1067, 273] width 227 height 39
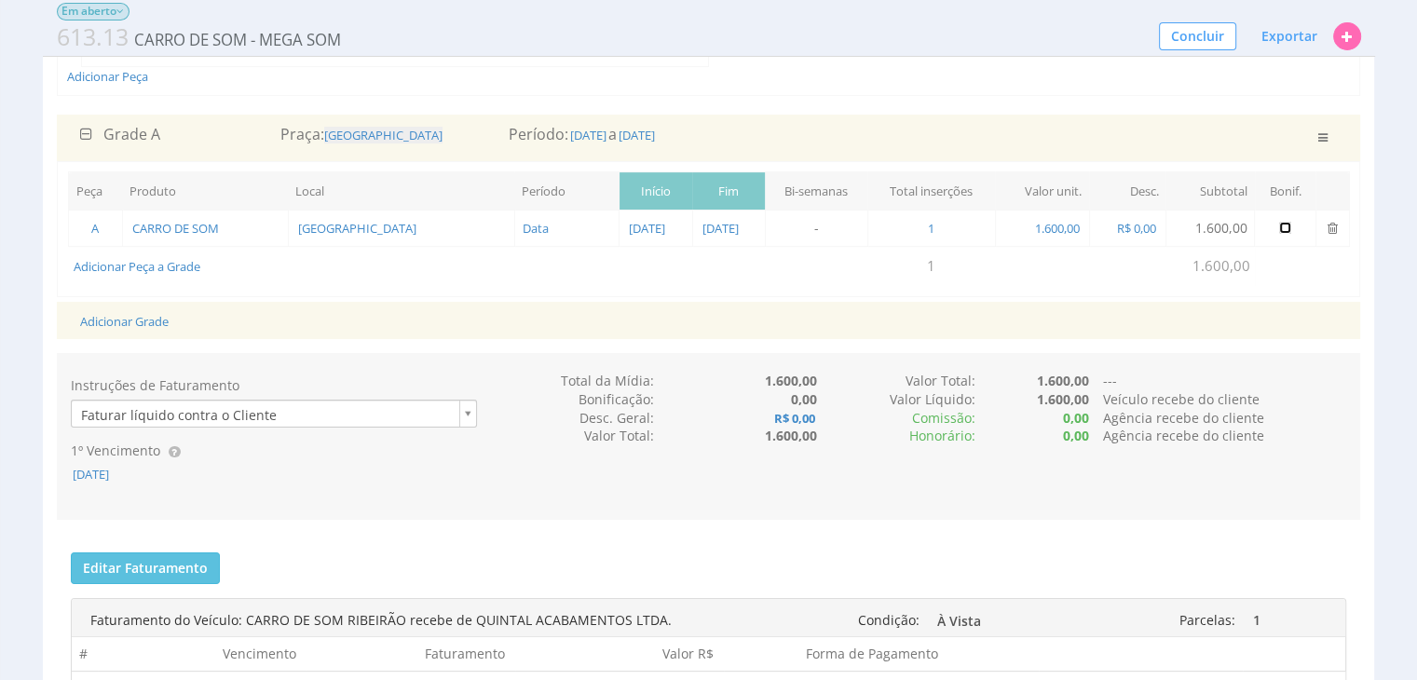
click at [1287, 226] on input "checkbox" at bounding box center [1285, 228] width 12 height 12
click at [1289, 228] on input "checkbox" at bounding box center [1285, 228] width 12 height 12
checkbox input "false"
click at [91, 477] on span "19/08/2025" at bounding box center [91, 474] width 40 height 17
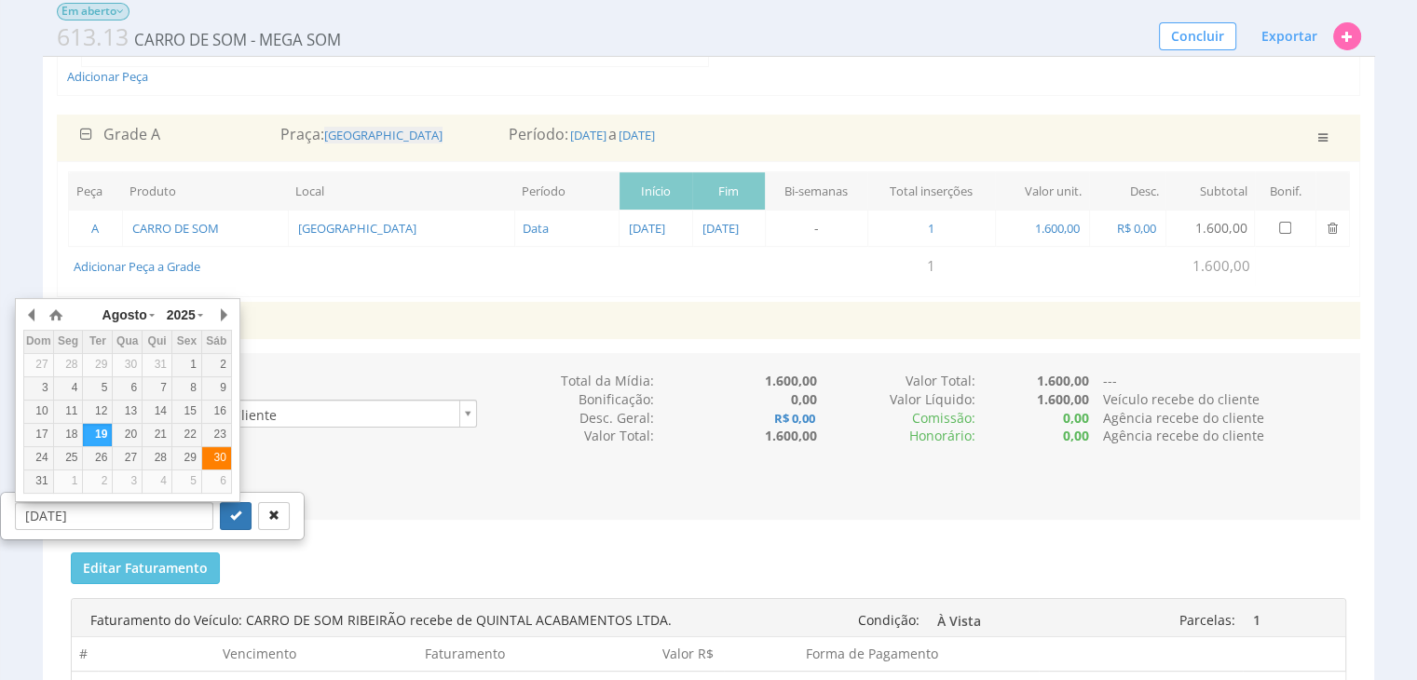
click at [216, 457] on div "30" at bounding box center [216, 458] width 29 height 16
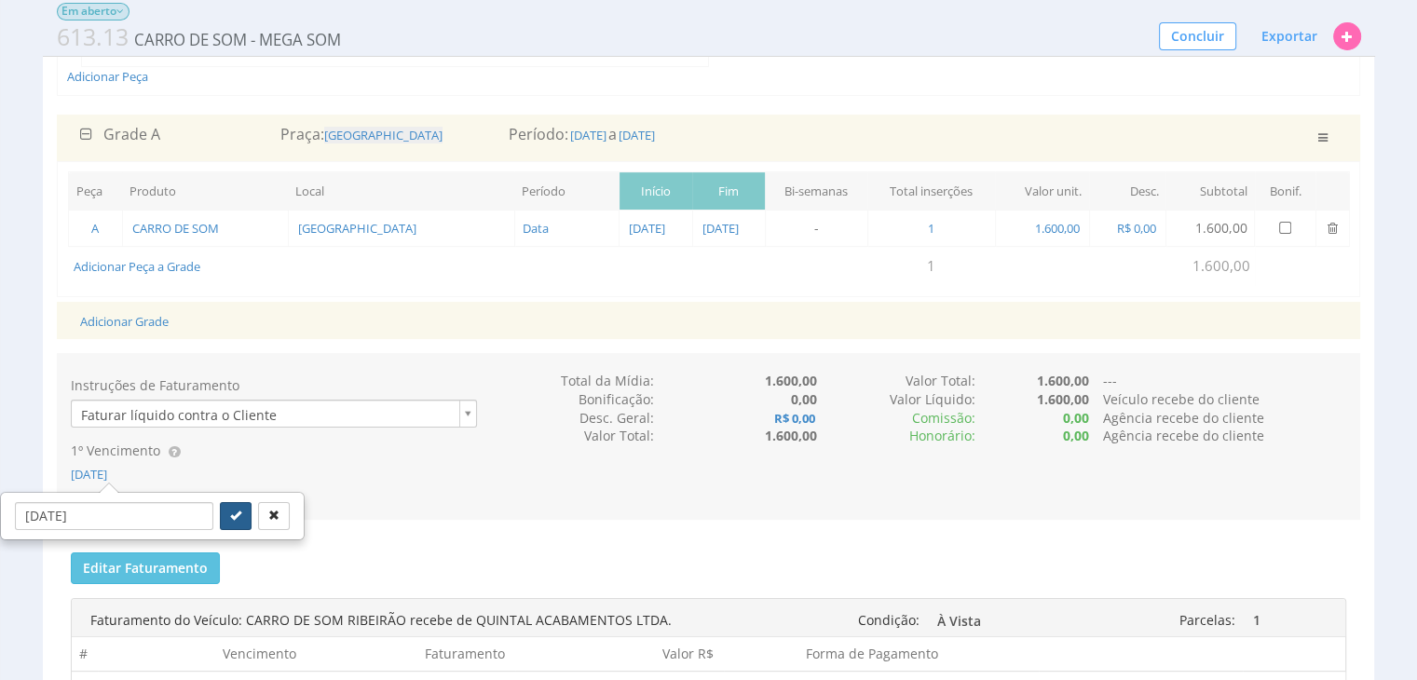
click at [230, 510] on icon "submit" at bounding box center [235, 515] width 11 height 11
type input "30/08/2025"
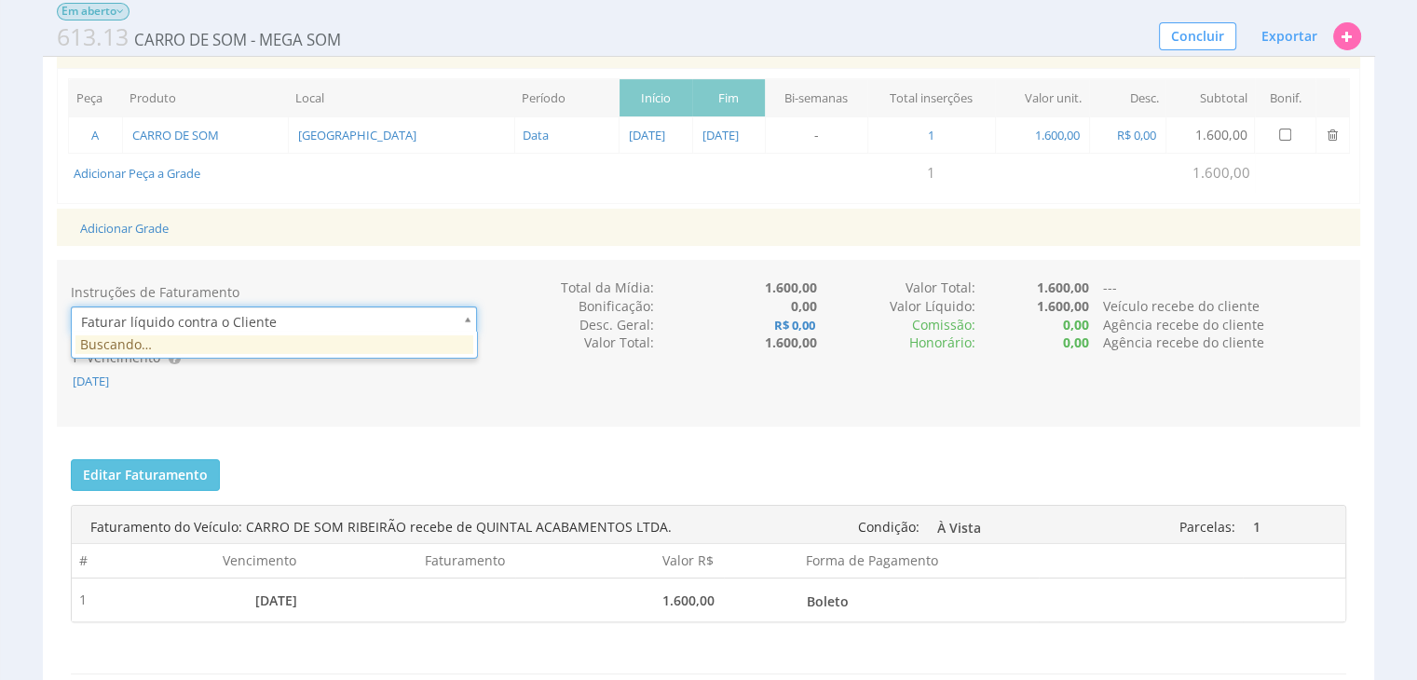
scroll to position [0, 5]
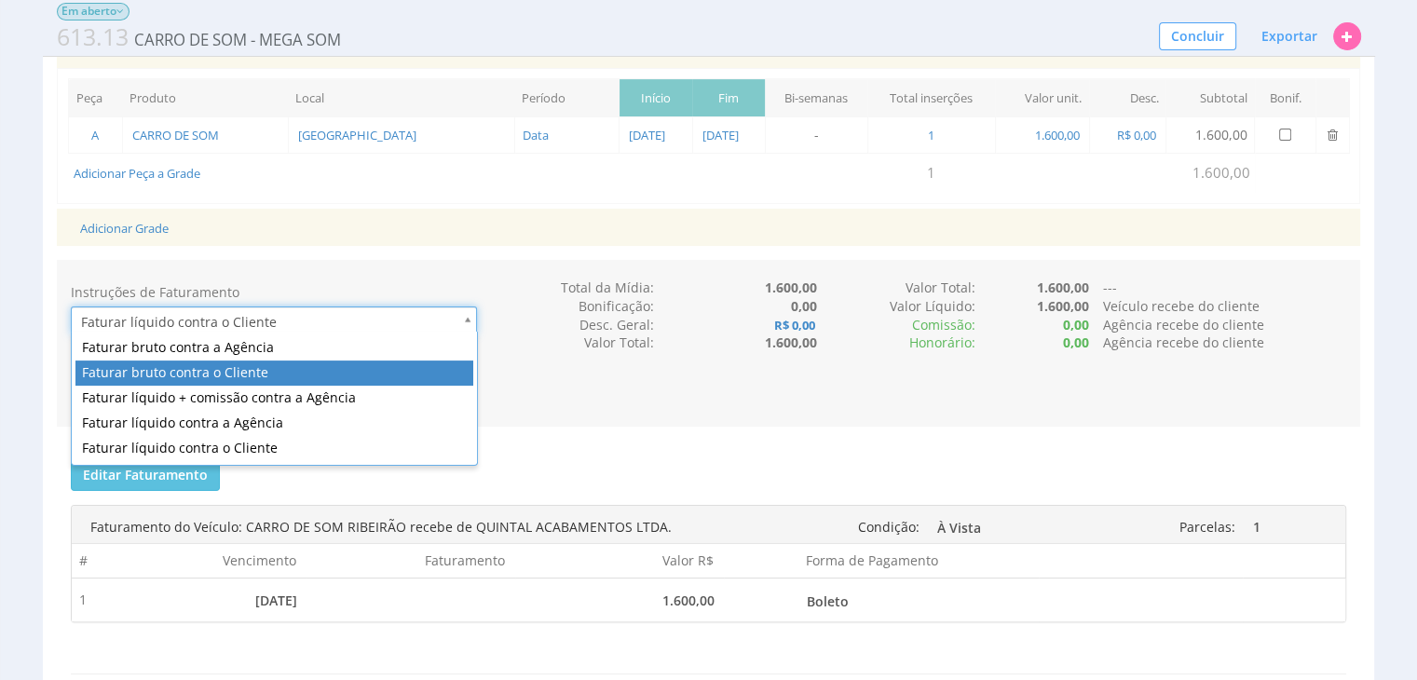
type input "2"
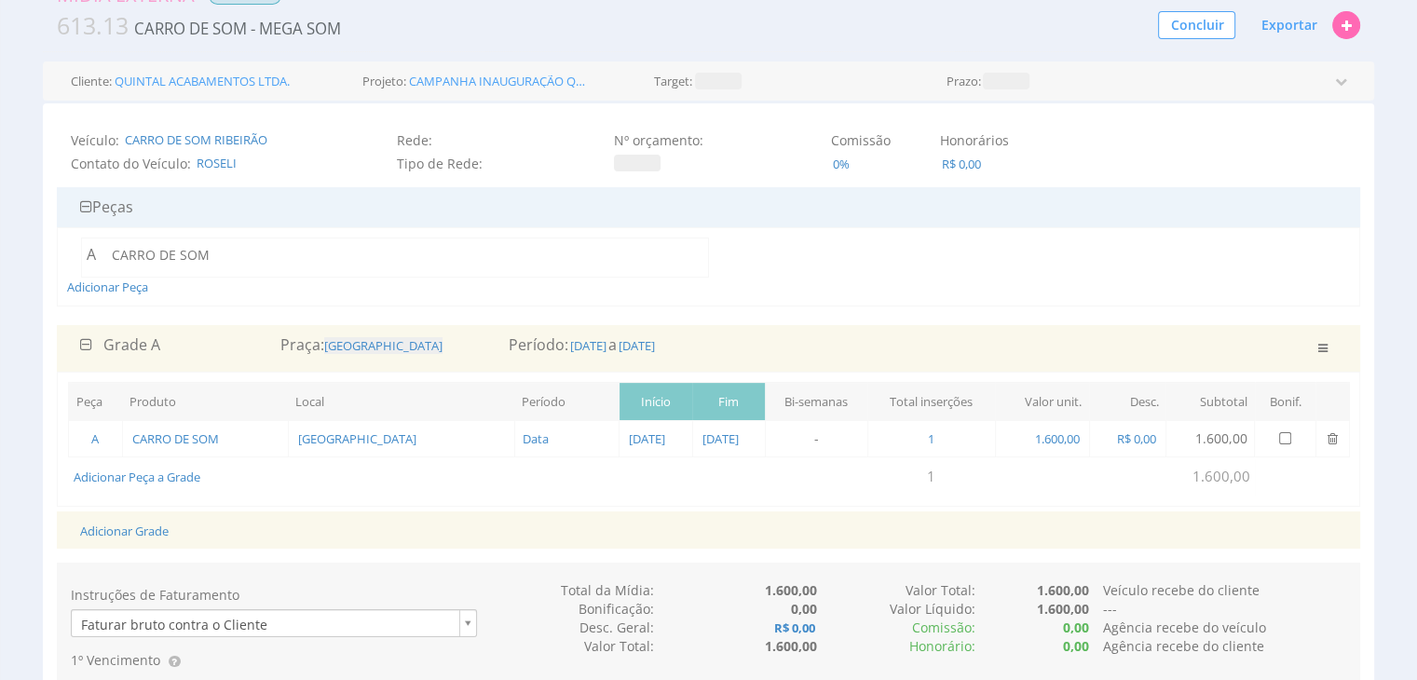
scroll to position [0, 0]
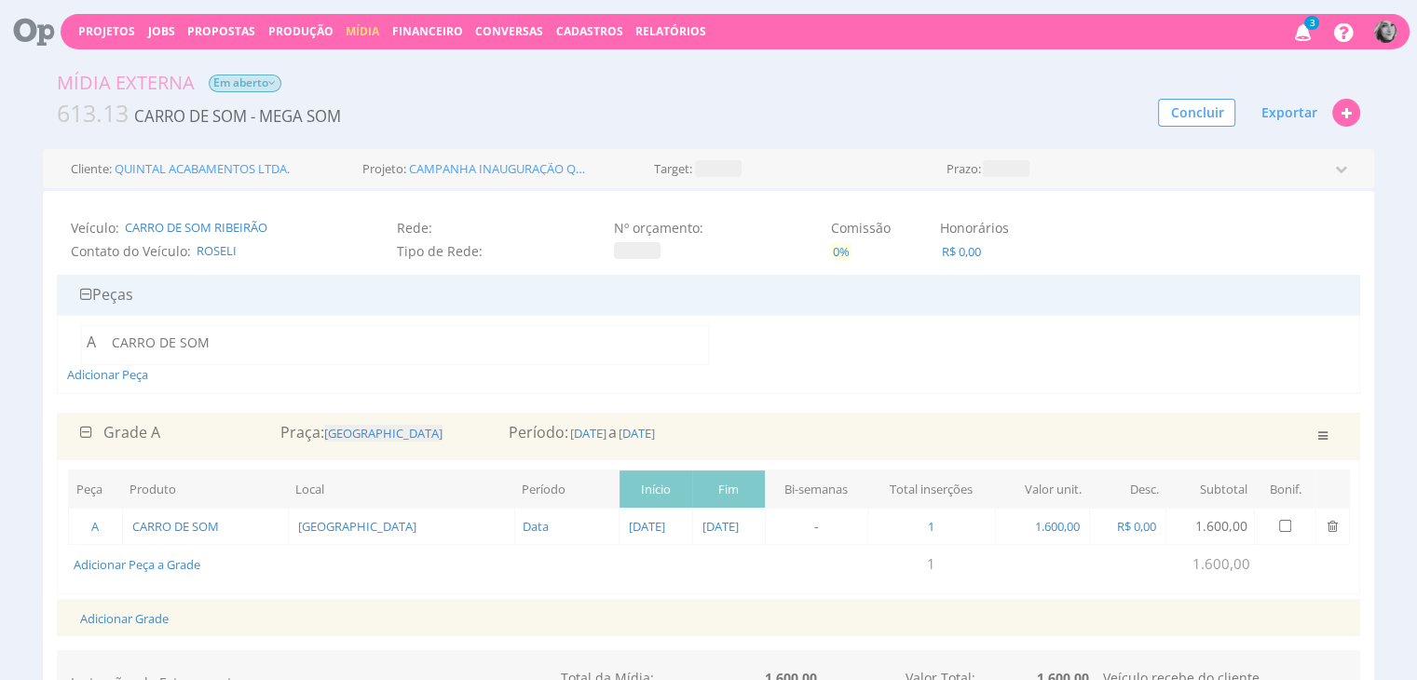
click at [836, 251] on span "0%" at bounding box center [841, 251] width 20 height 17
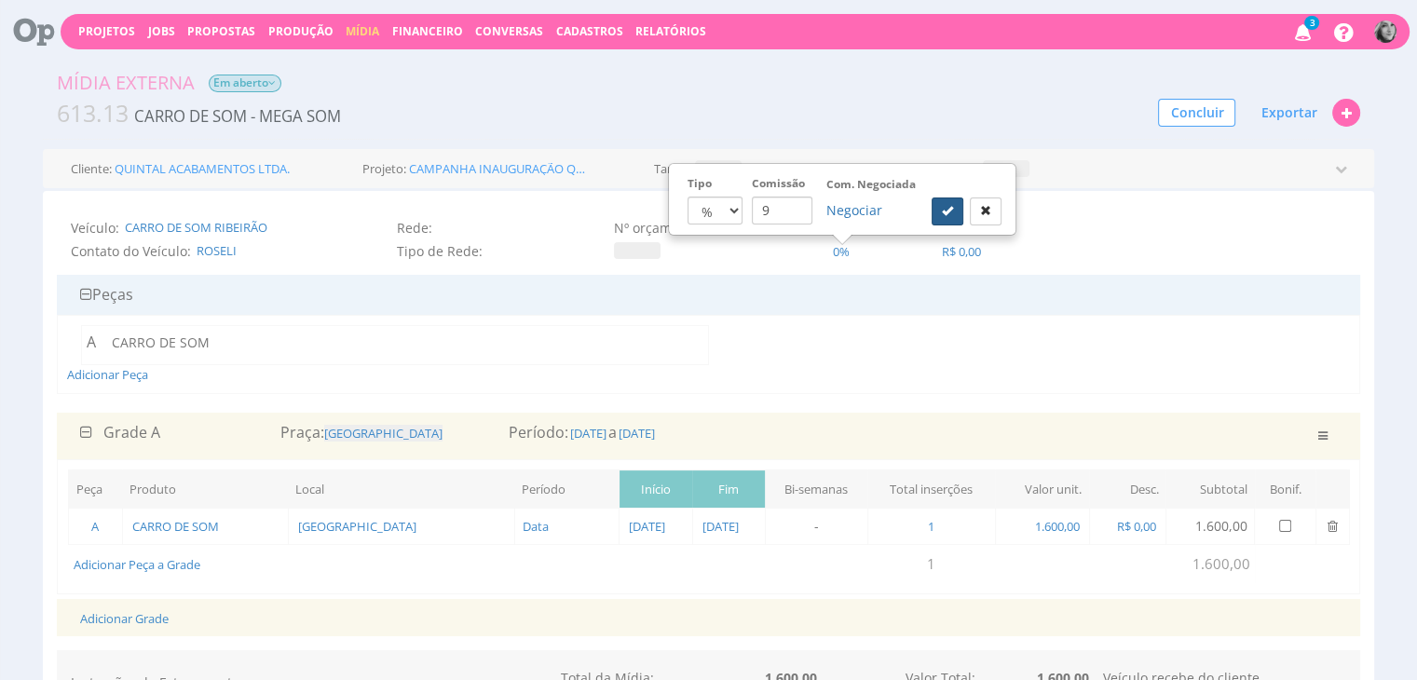
type input "9"
click at [943, 211] on icon "submit" at bounding box center [947, 210] width 11 height 11
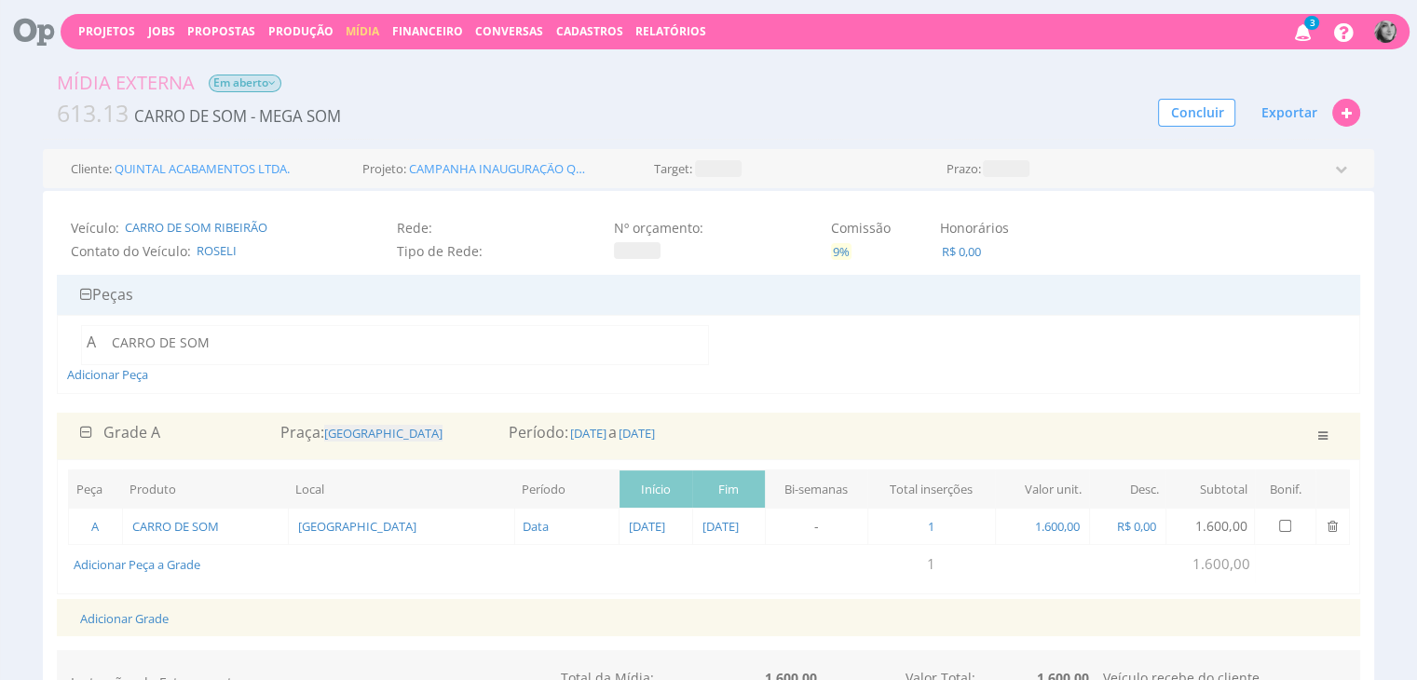
click at [840, 250] on span "9%" at bounding box center [841, 251] width 20 height 17
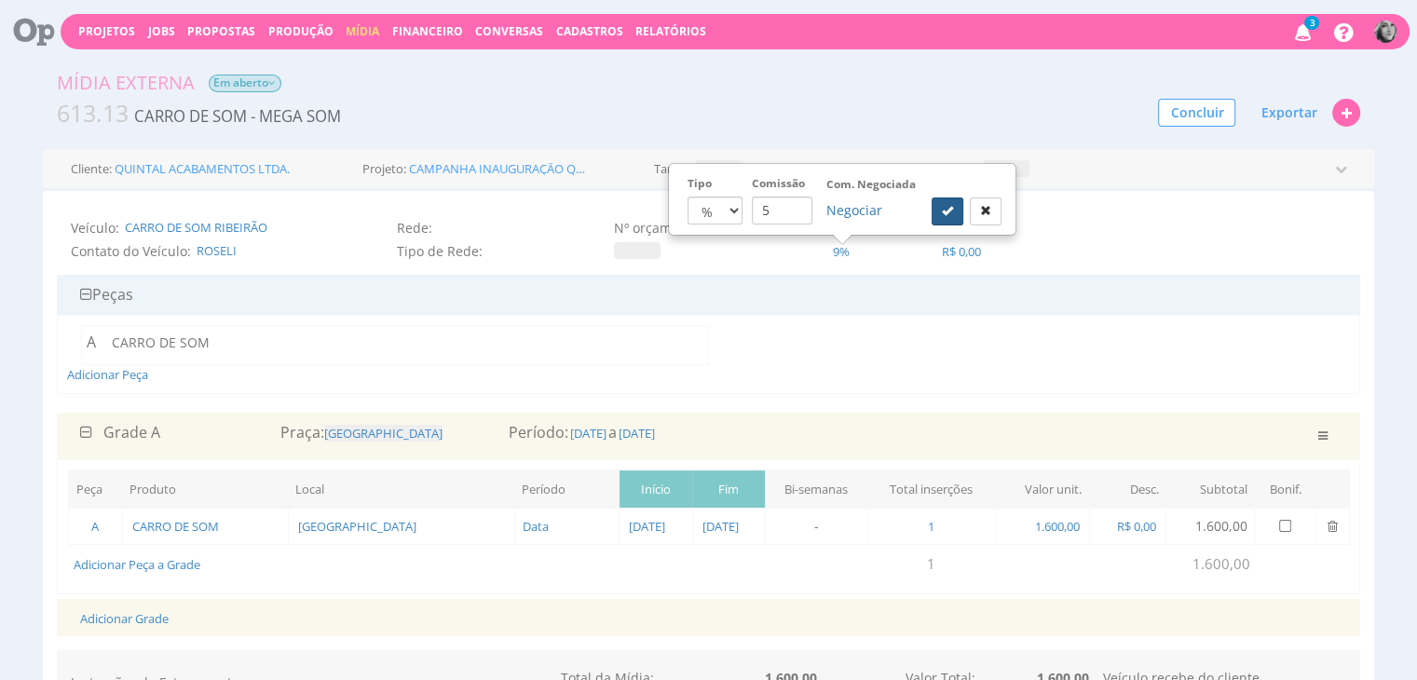
type input "5"
click at [939, 208] on button "submit" at bounding box center [948, 212] width 32 height 28
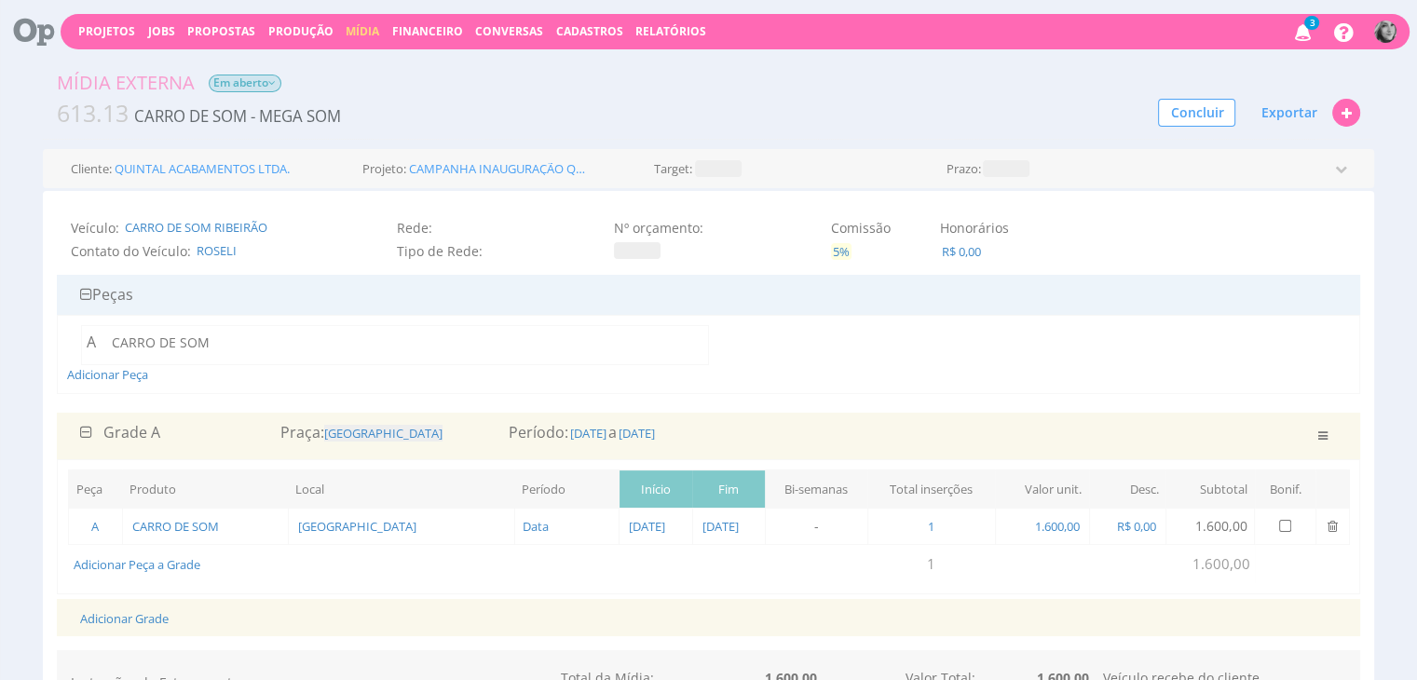
click at [841, 252] on span "5%" at bounding box center [841, 251] width 20 height 17
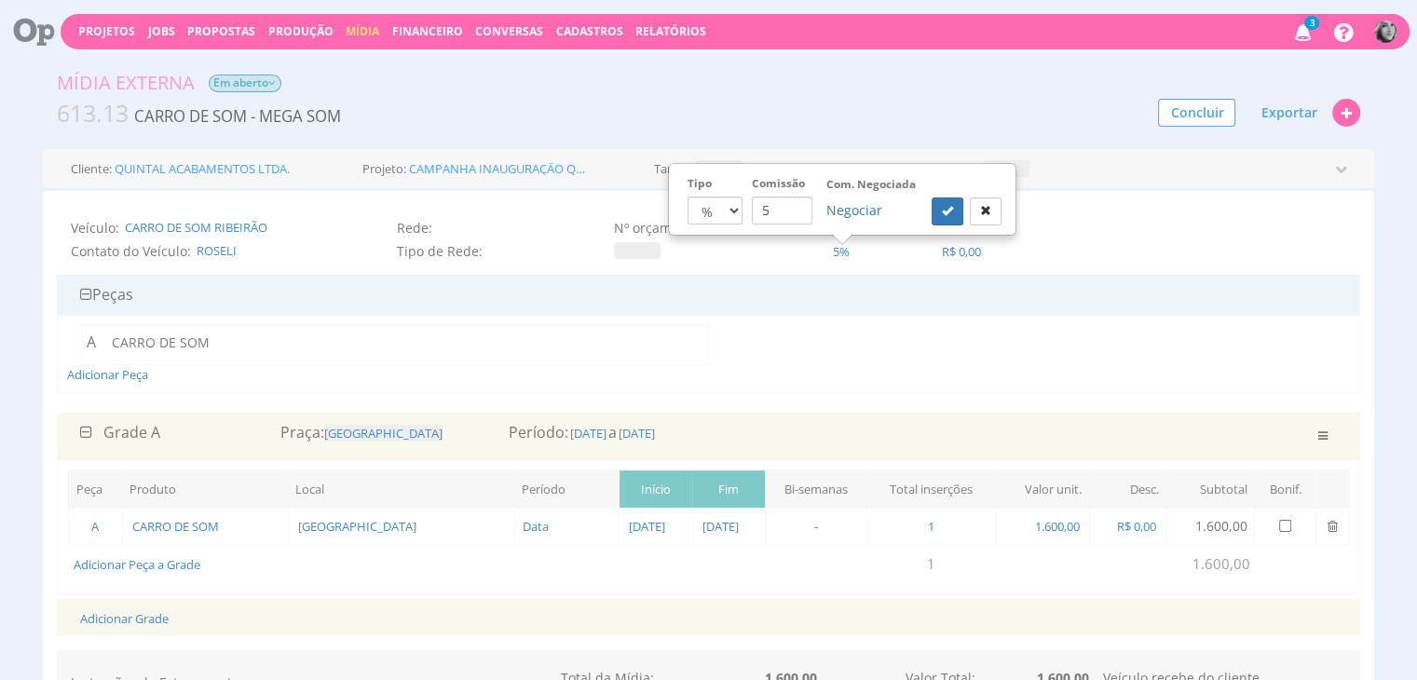
drag, startPoint x: 769, startPoint y: 209, endPoint x: 753, endPoint y: 203, distance: 16.8
click at [754, 211] on input "5" at bounding box center [782, 211] width 61 height 28
type input "6"
click at [953, 210] on button "submit" at bounding box center [948, 212] width 32 height 28
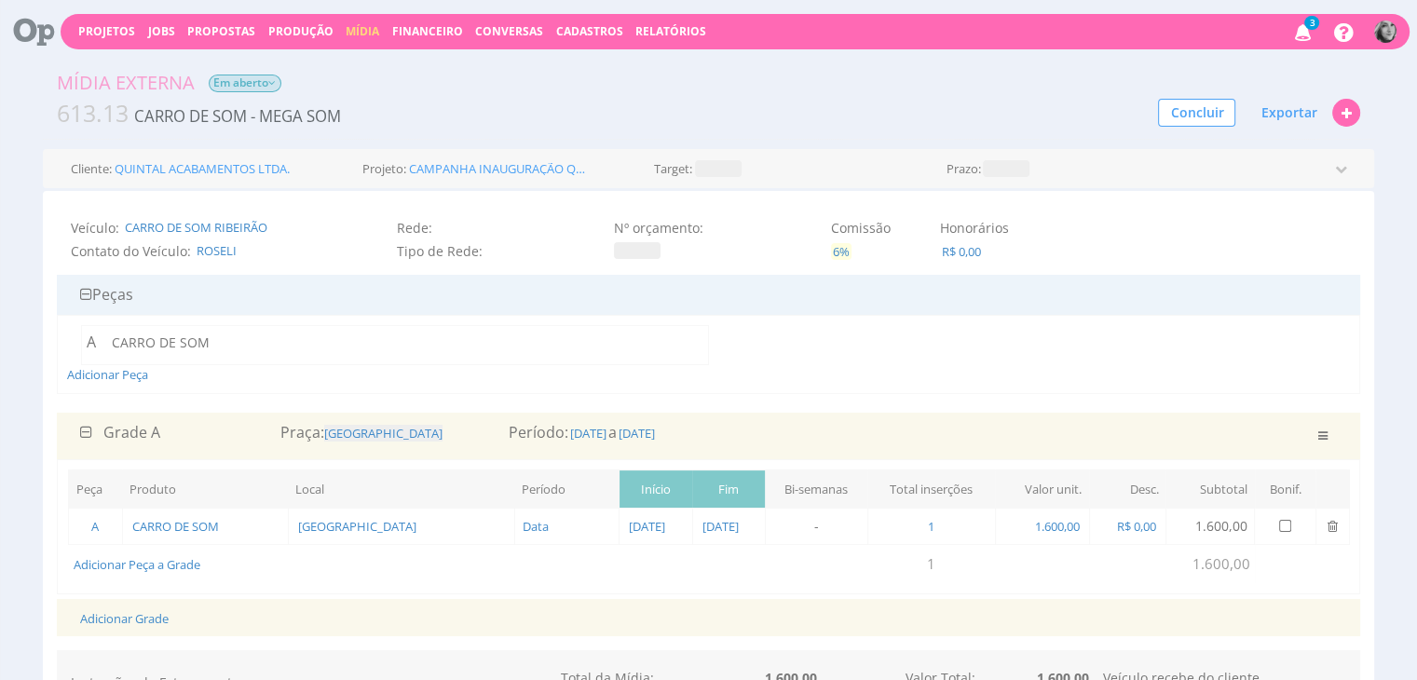
click at [846, 254] on span "6%" at bounding box center [841, 251] width 20 height 17
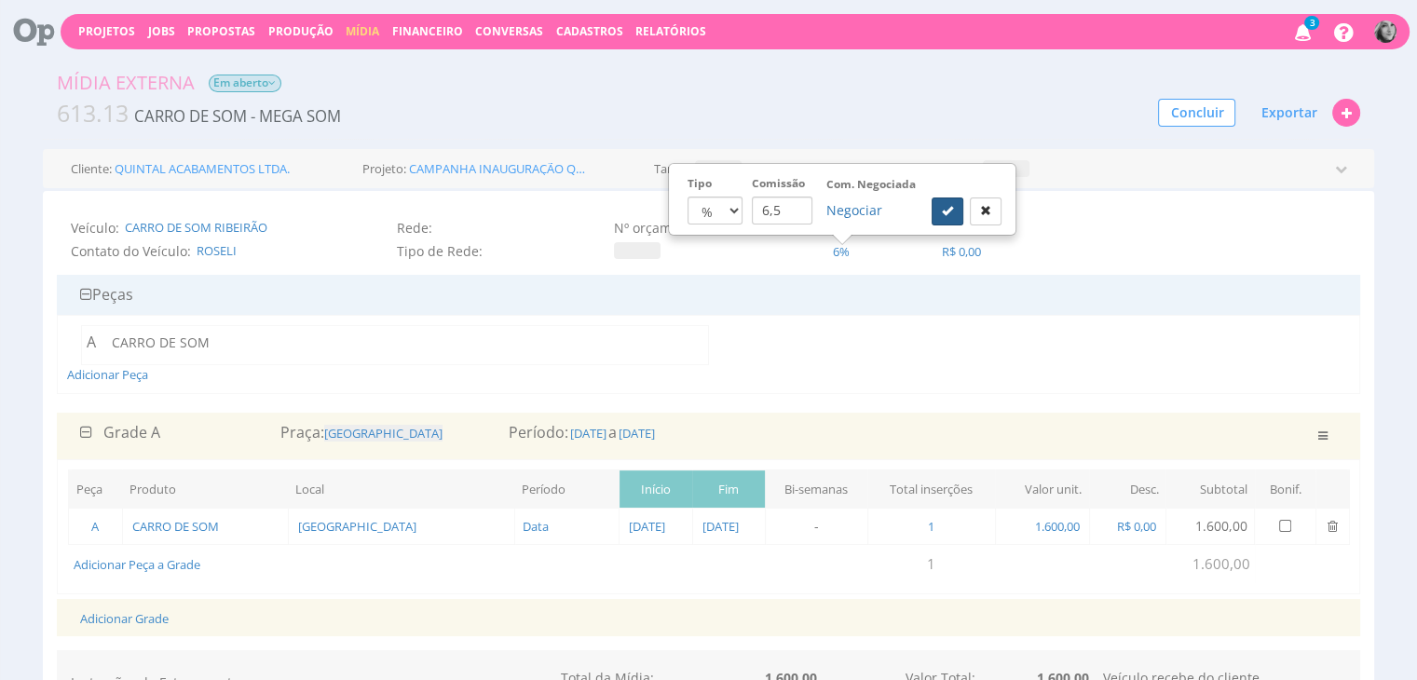
type input "6,5"
click at [942, 211] on icon "submit" at bounding box center [947, 210] width 11 height 11
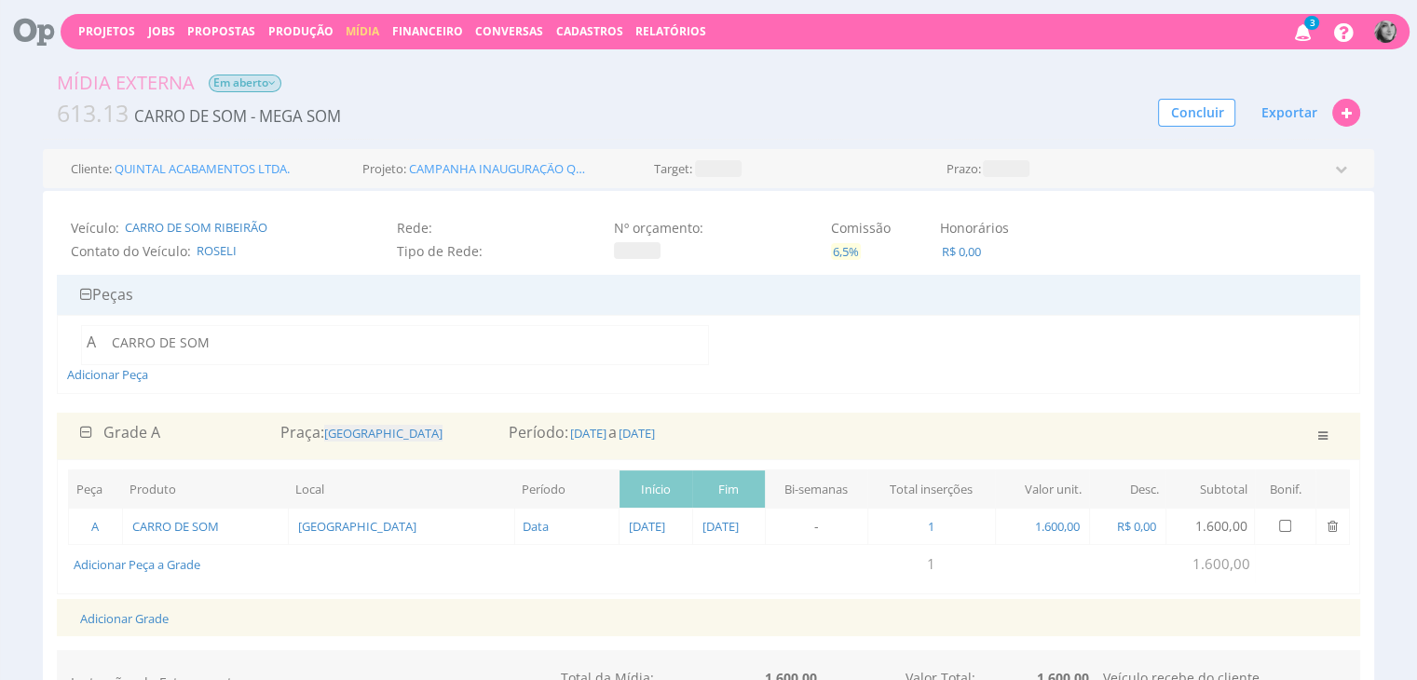
click at [846, 252] on span "6,5%" at bounding box center [846, 251] width 30 height 17
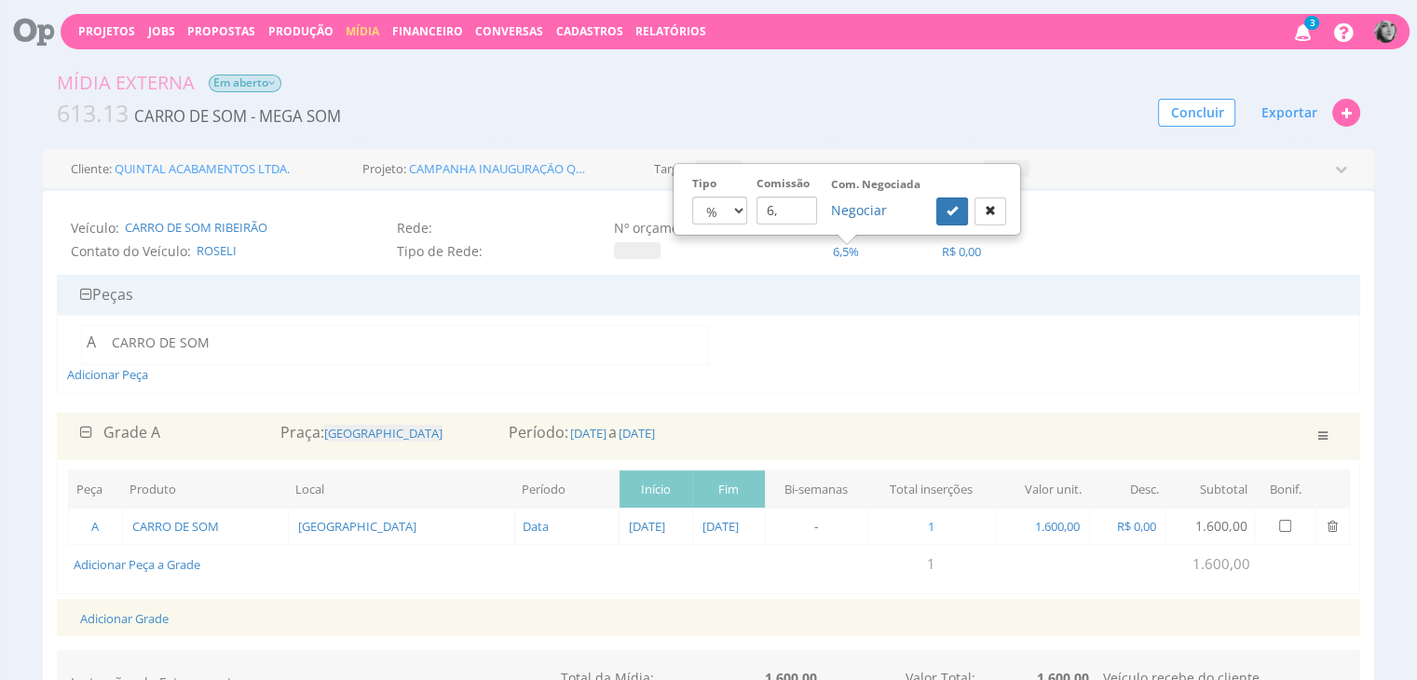
type input "6,4"
click at [954, 208] on icon "submit" at bounding box center [952, 210] width 11 height 11
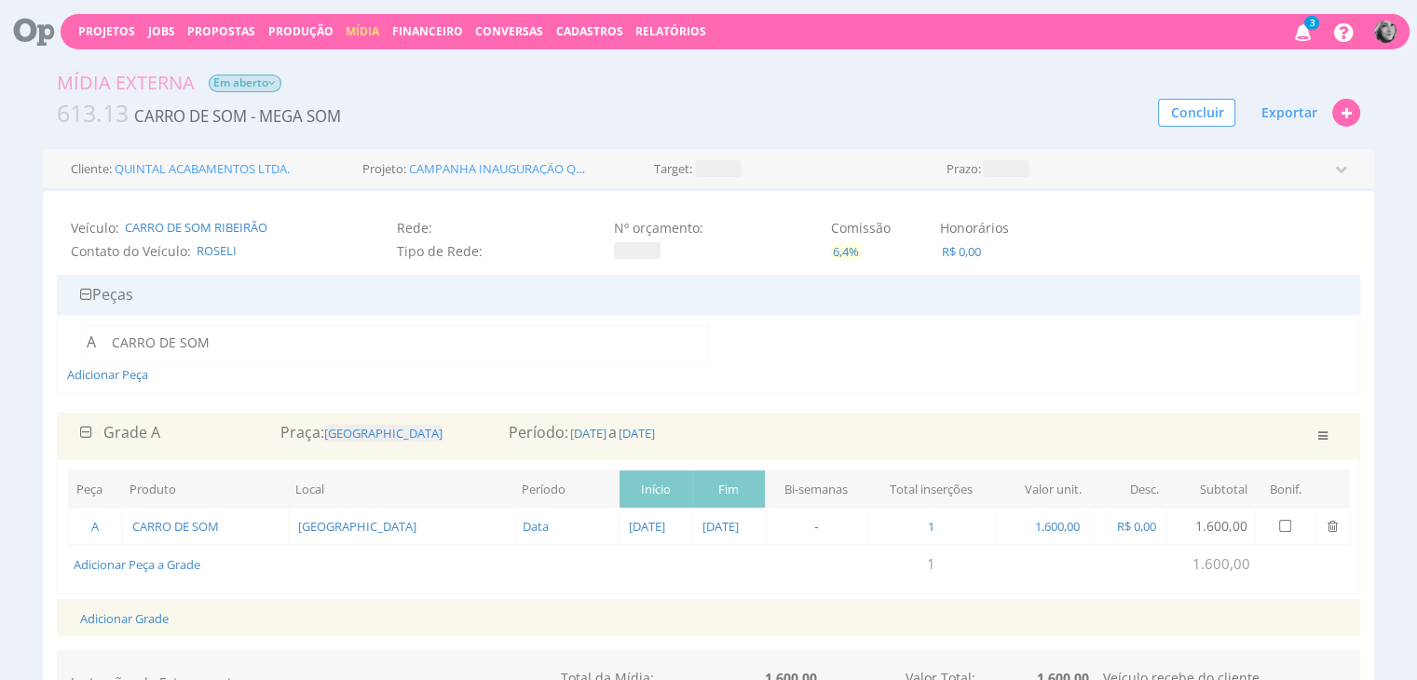
click at [846, 248] on span "6,4%" at bounding box center [846, 251] width 30 height 17
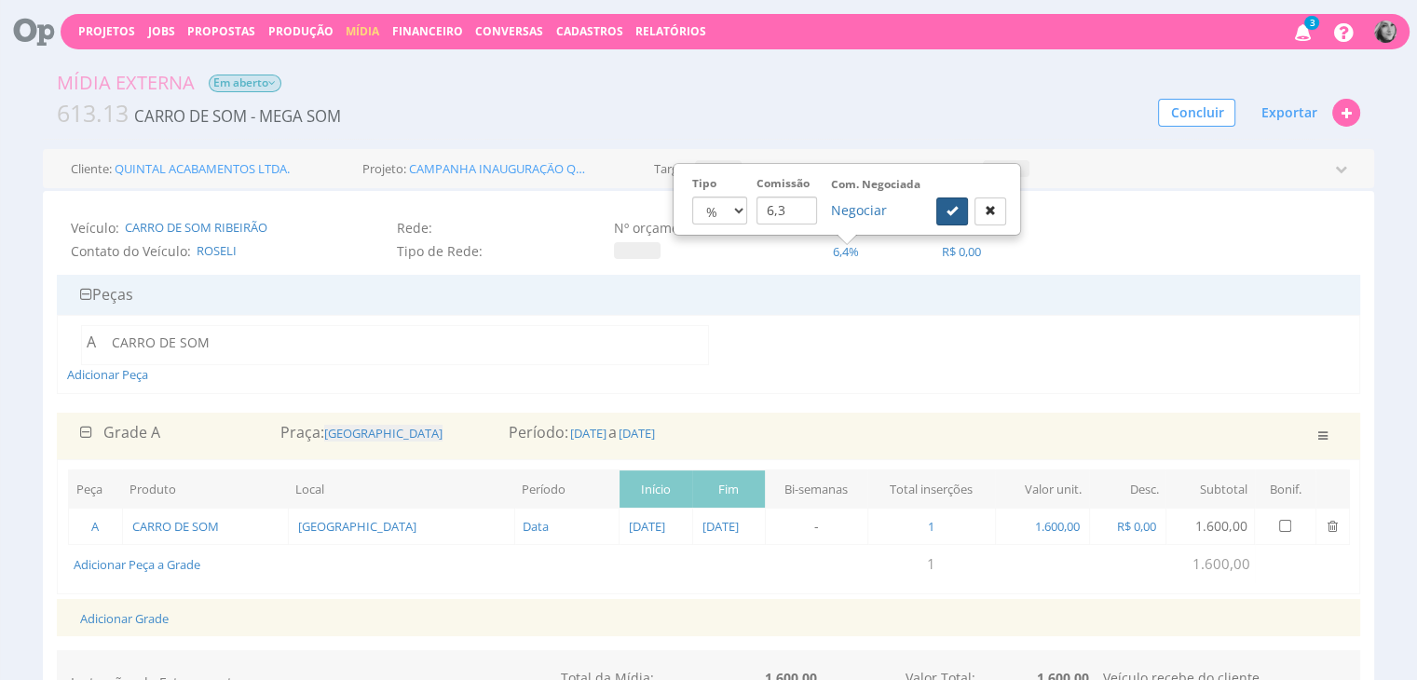
type input "6,3"
click at [945, 211] on button "submit" at bounding box center [952, 212] width 32 height 28
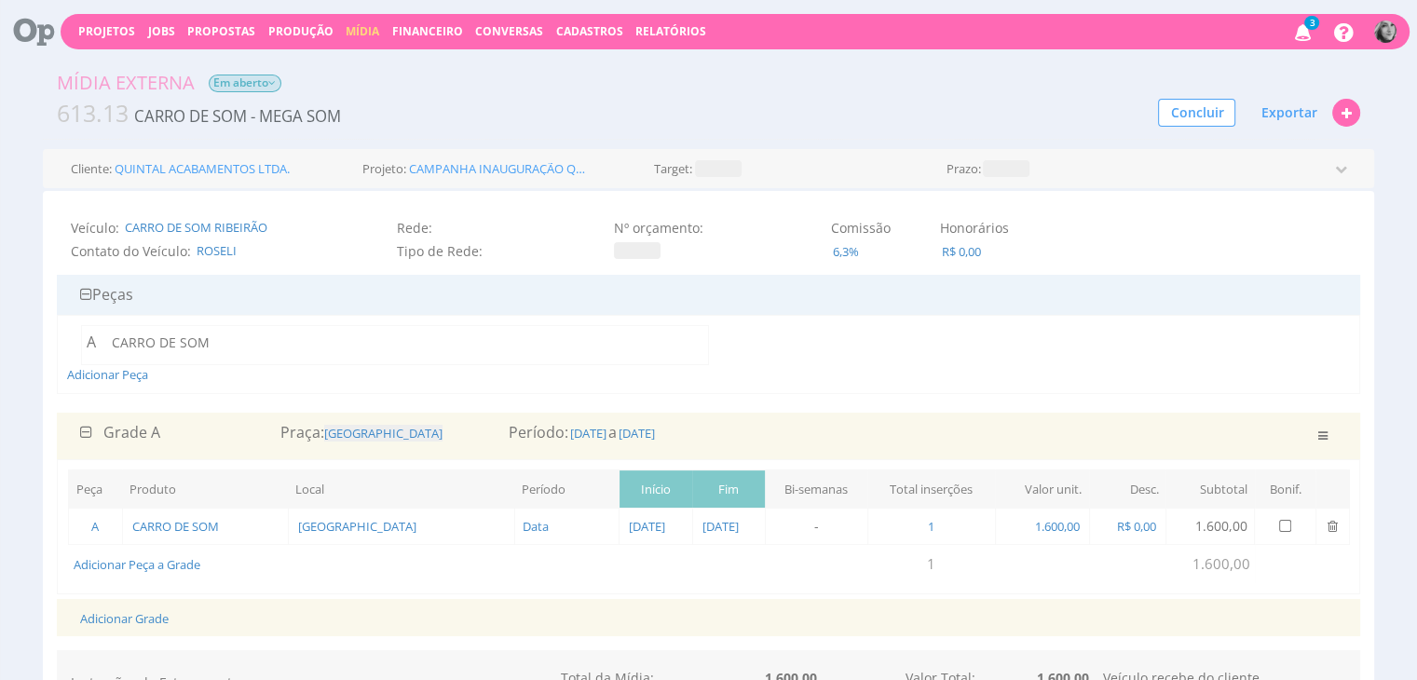
click at [1009, 172] on span at bounding box center [1006, 168] width 47 height 17
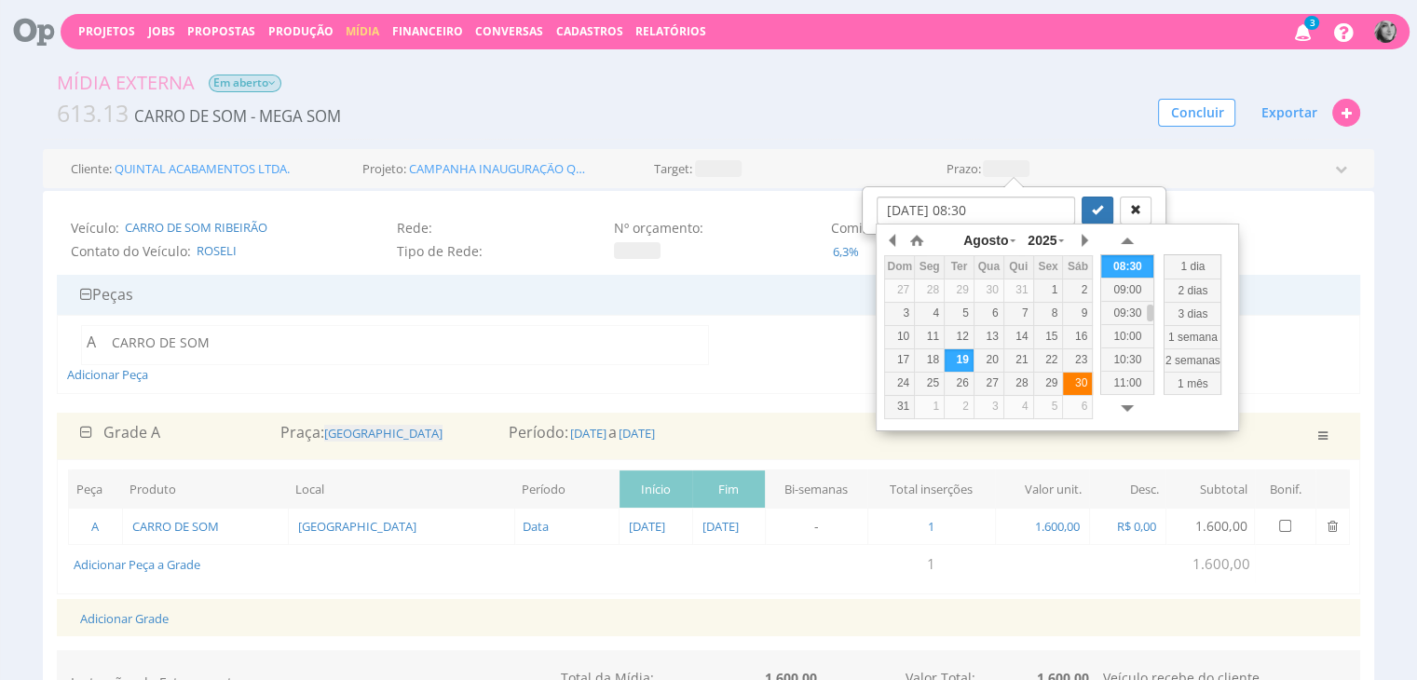
click at [1081, 384] on div "30" at bounding box center [1077, 383] width 29 height 16
type input "30/08/2025 08:30"
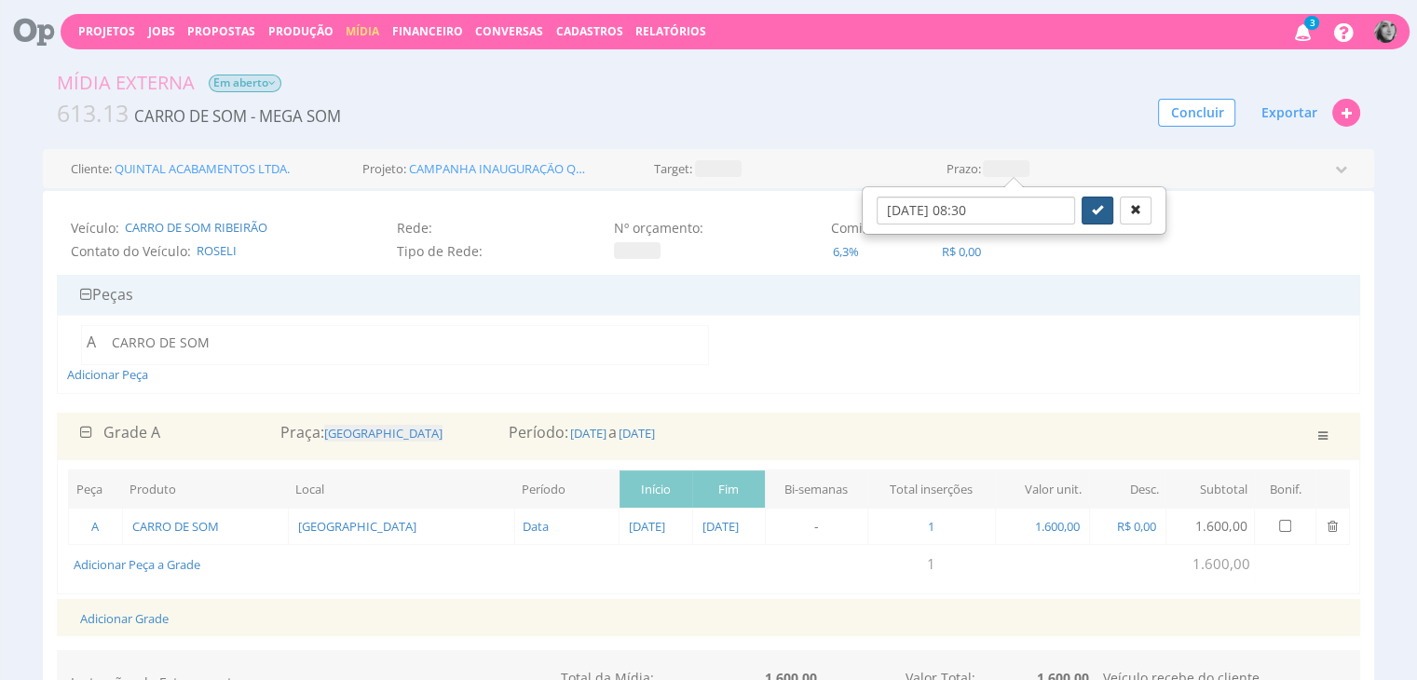
click at [1092, 206] on icon "submit" at bounding box center [1097, 209] width 11 height 11
click at [1055, 168] on span "30/08/2025 às 08:30" at bounding box center [1019, 169] width 72 height 12
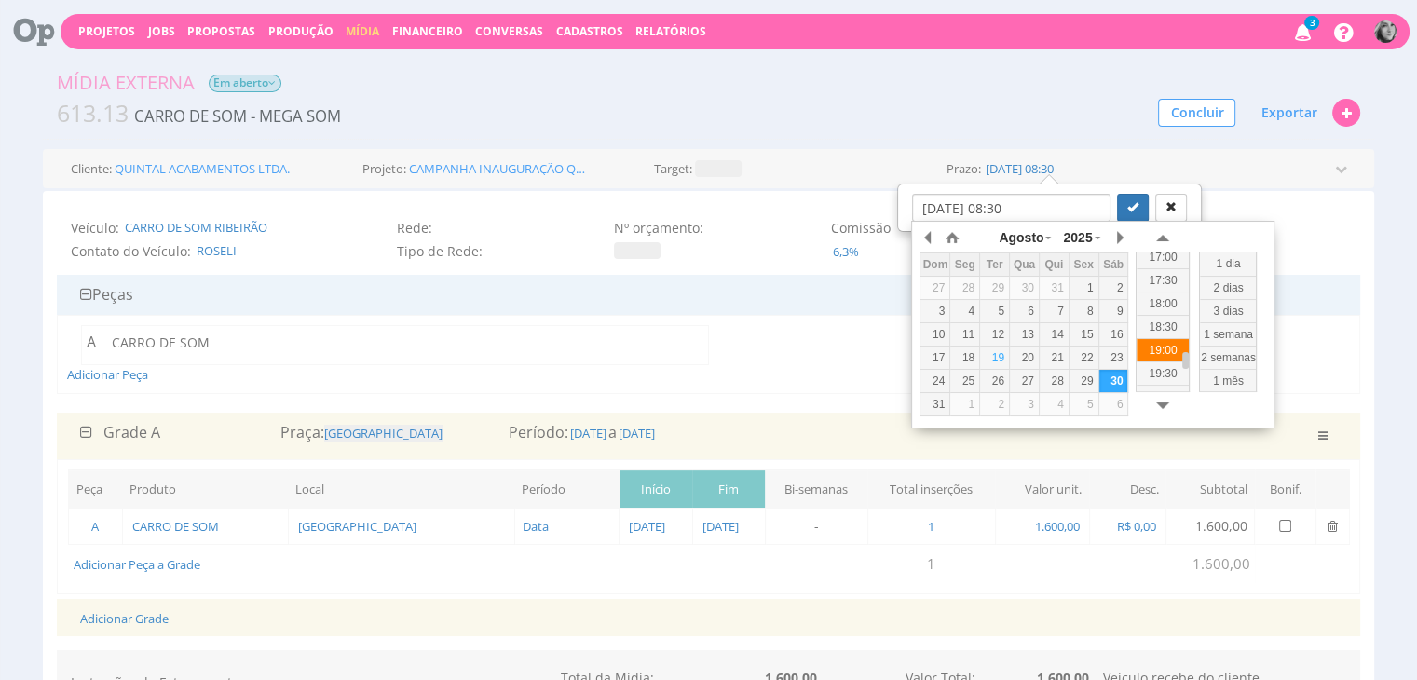
drag, startPoint x: 1185, startPoint y: 307, endPoint x: 1177, endPoint y: 357, distance: 51.0
click at [1177, 357] on div "00:00 00:30 01:00 01:30 02:00 02:30 03:00 03:30 04:00 04:30 05:00 05:30 06:00 0…" at bounding box center [1163, 322] width 54 height 141
click at [1170, 329] on div "18:30" at bounding box center [1163, 326] width 52 height 23
type input "30/08/2025 18:30"
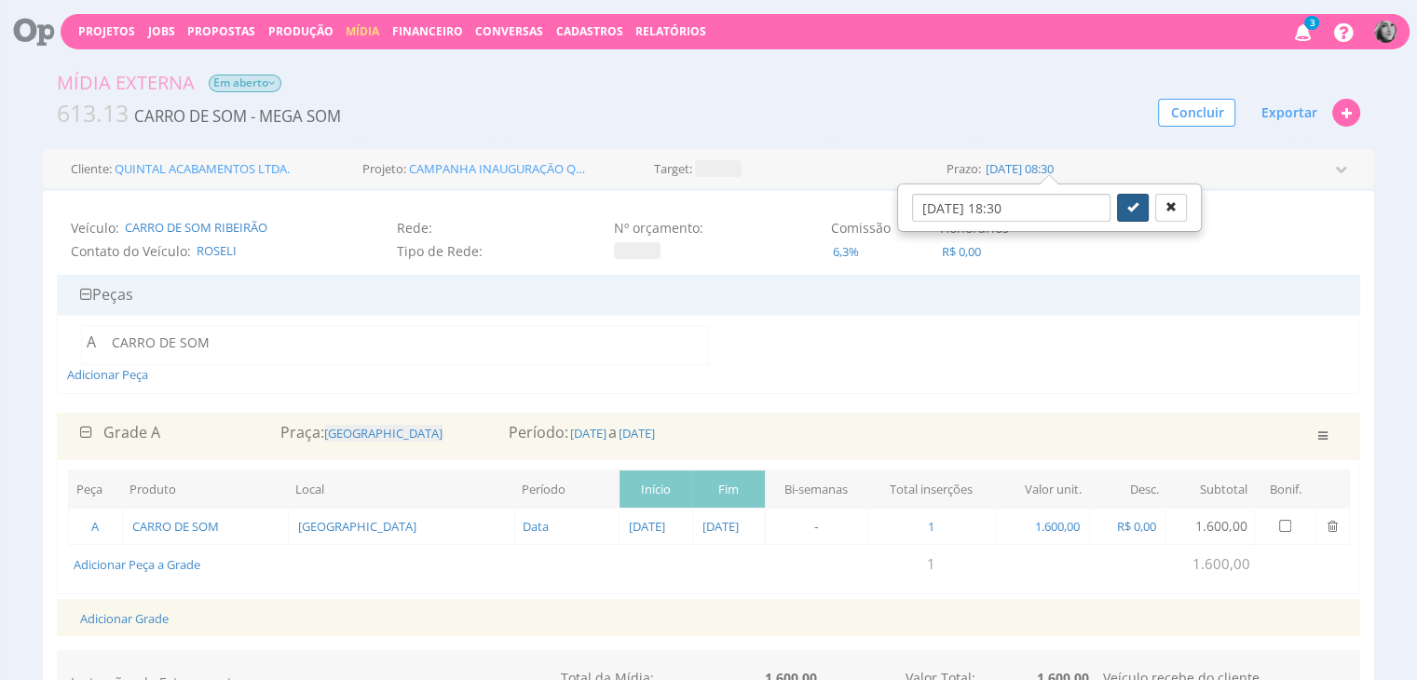
click at [1127, 202] on icon "submit" at bounding box center [1132, 206] width 11 height 11
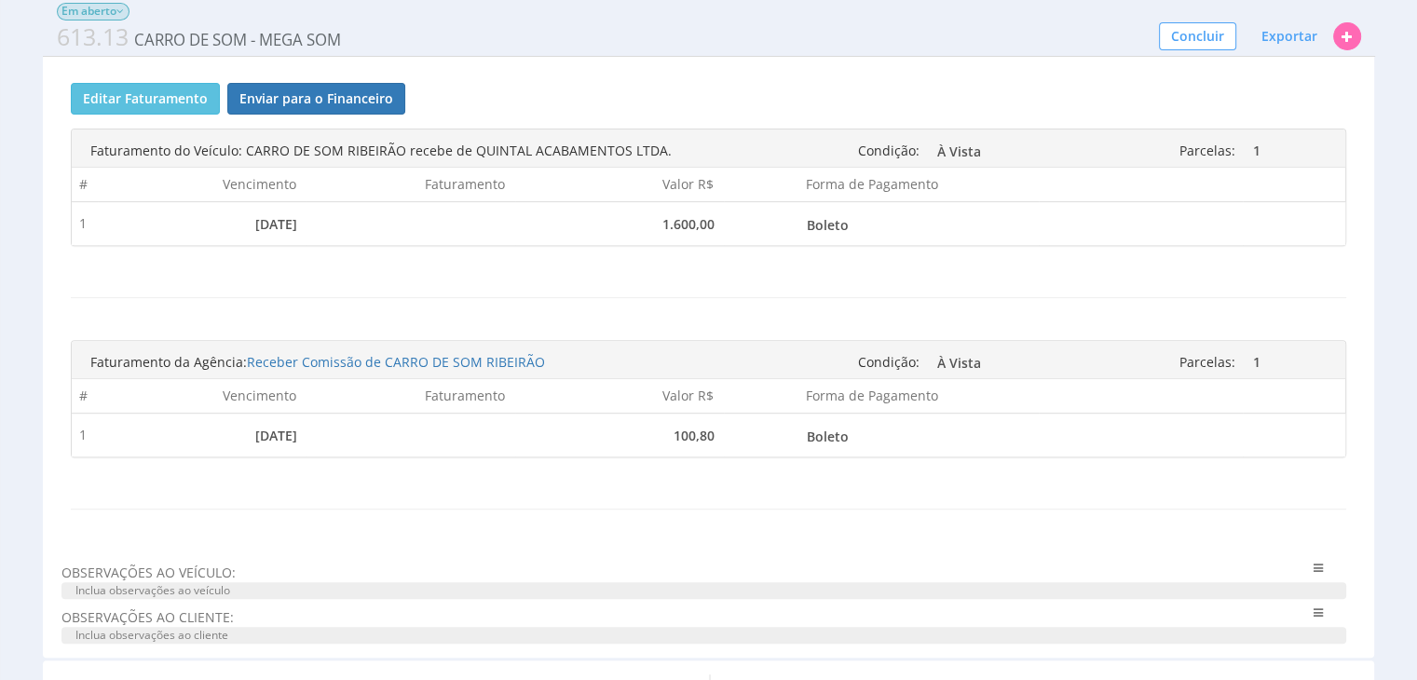
scroll to position [932, 0]
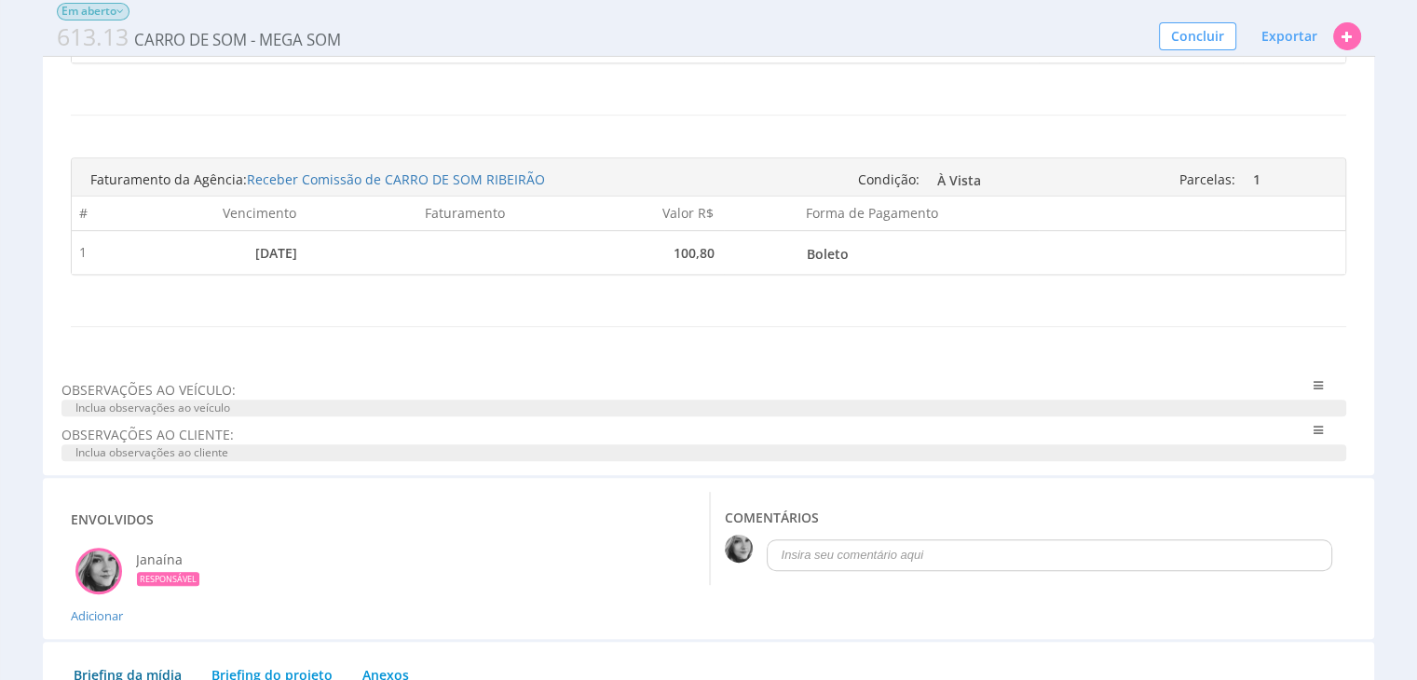
click at [201, 400] on span "Inclua observações ao veículo" at bounding box center [704, 408] width 1286 height 17
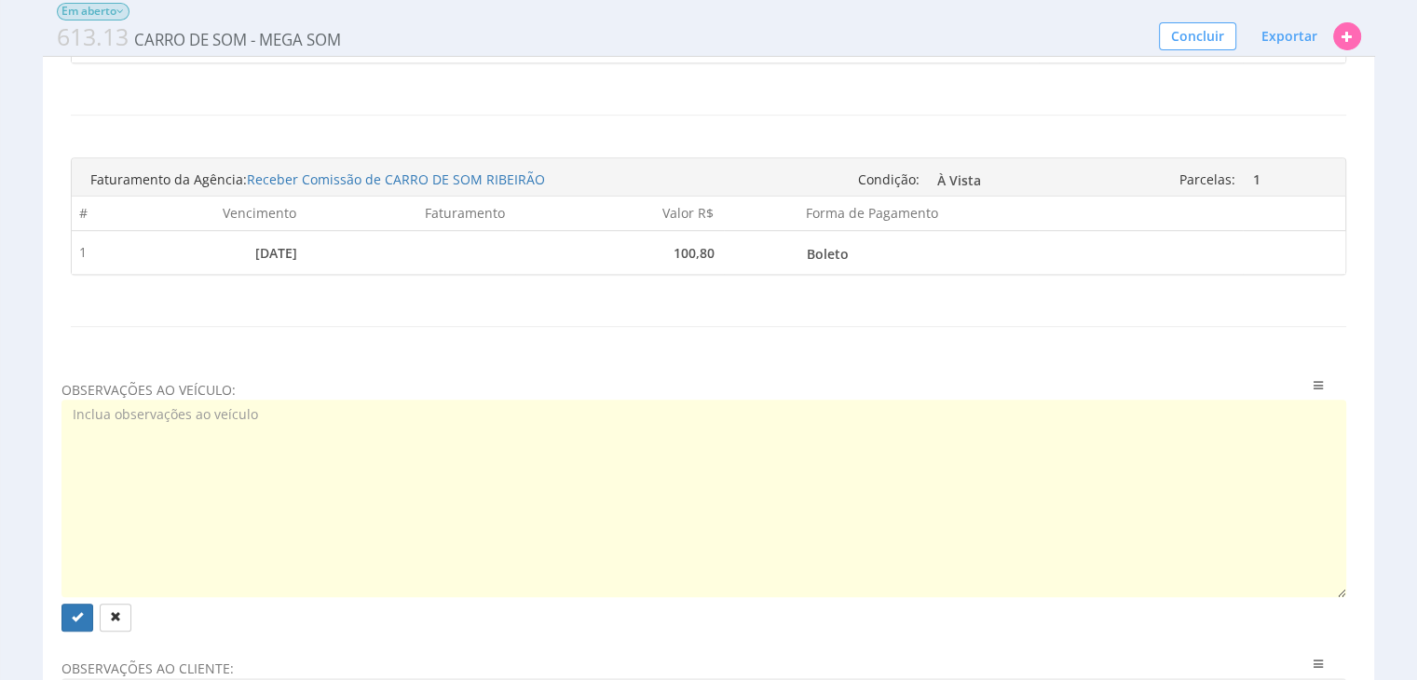
paste textarea "Dias: 19/20/21/22/23/26/27/28/29 e 30 de Agosto Bairros: Campos Eliseos Jardim …"
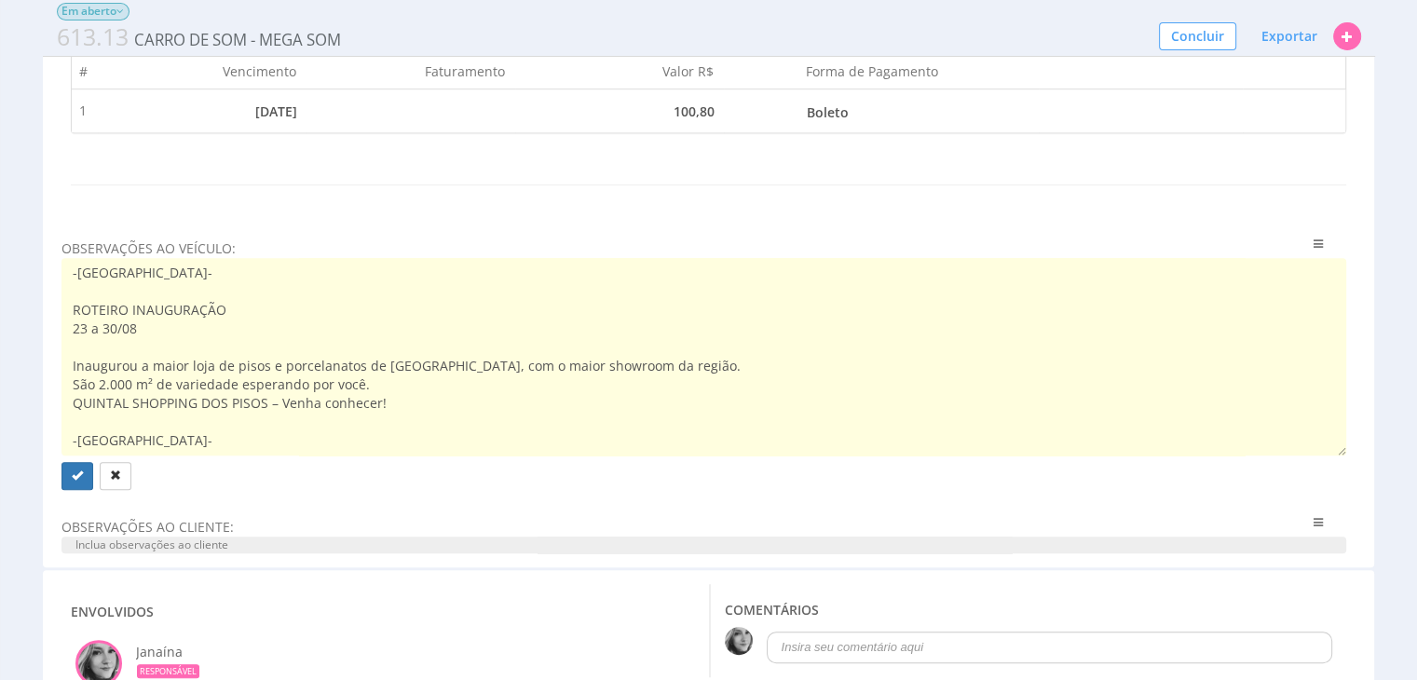
scroll to position [1118, 0]
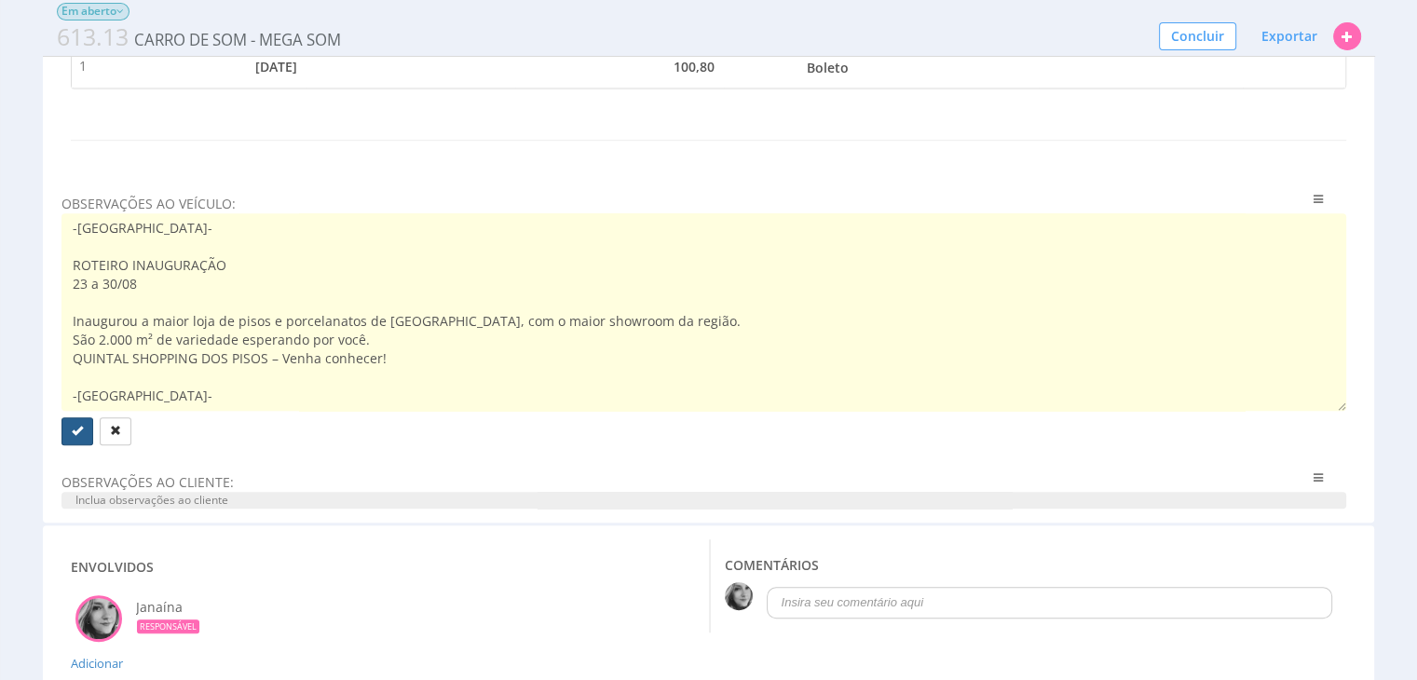
type textarea "Dias: 19/20/21/22/23/26/27/28/29 e 30 de Agosto Bairros: Campos Eliseos Jardim …"
click at [78, 432] on icon "submit" at bounding box center [77, 430] width 11 height 11
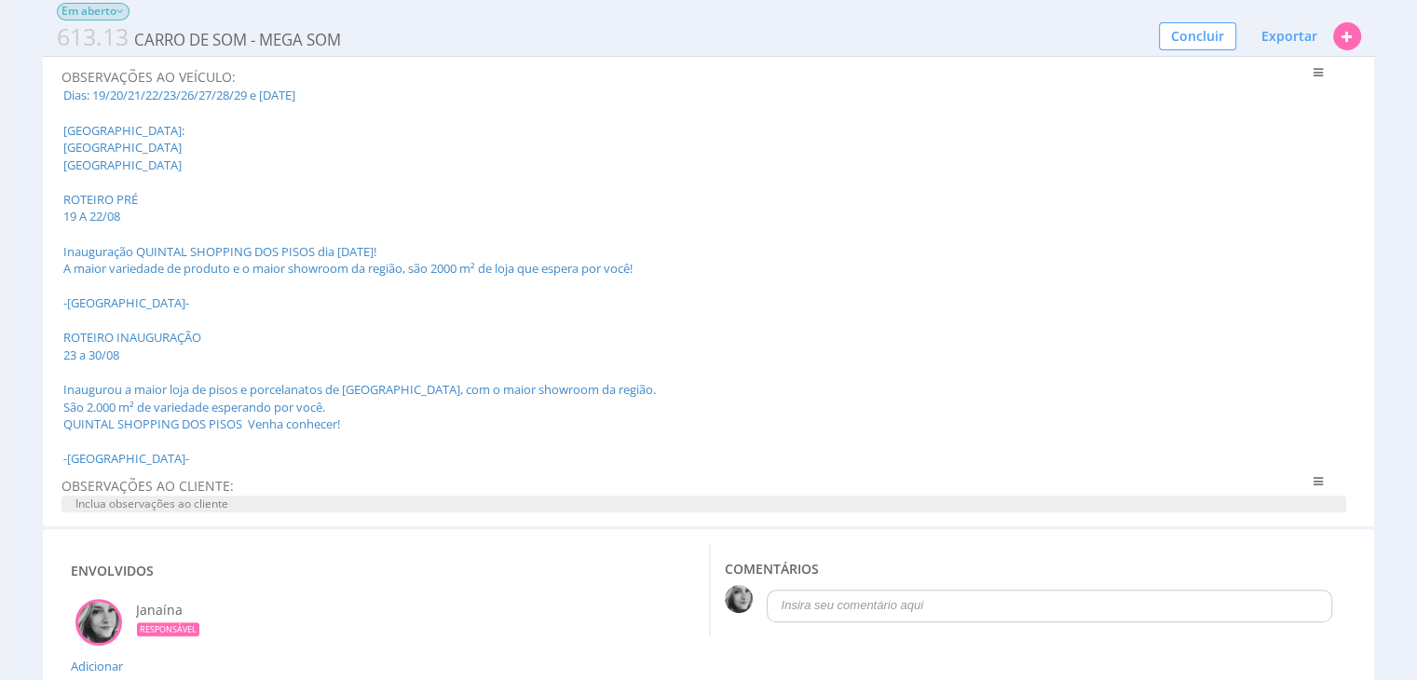
scroll to position [1397, 0]
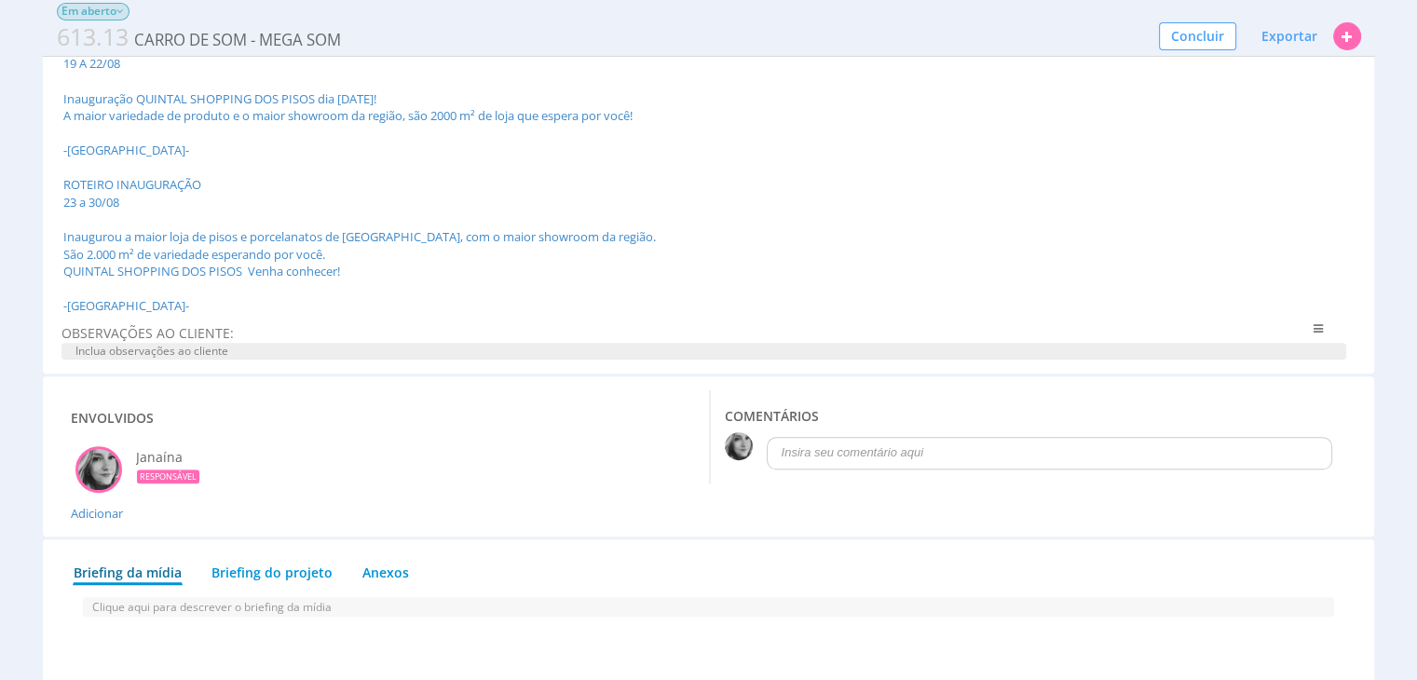
click at [811, 461] on p at bounding box center [1050, 452] width 537 height 17
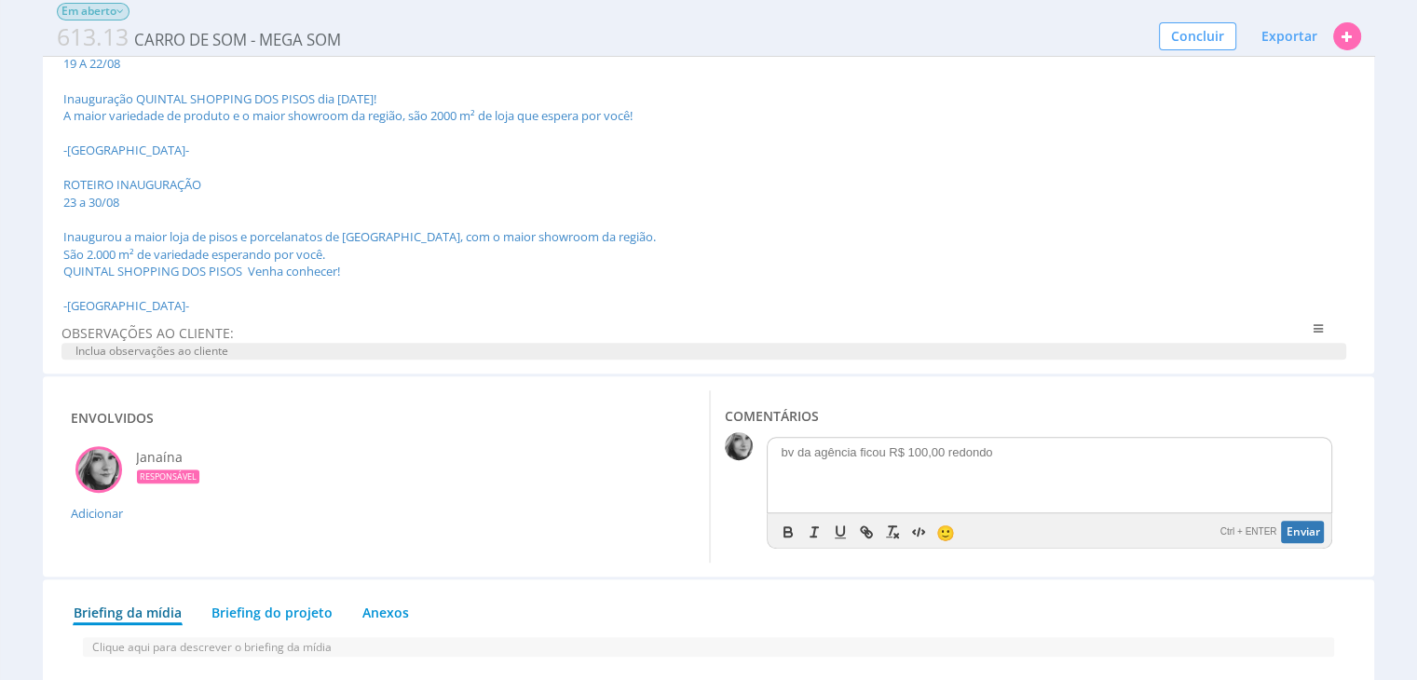
click at [1296, 543] on button "Enviar" at bounding box center [1302, 532] width 43 height 22
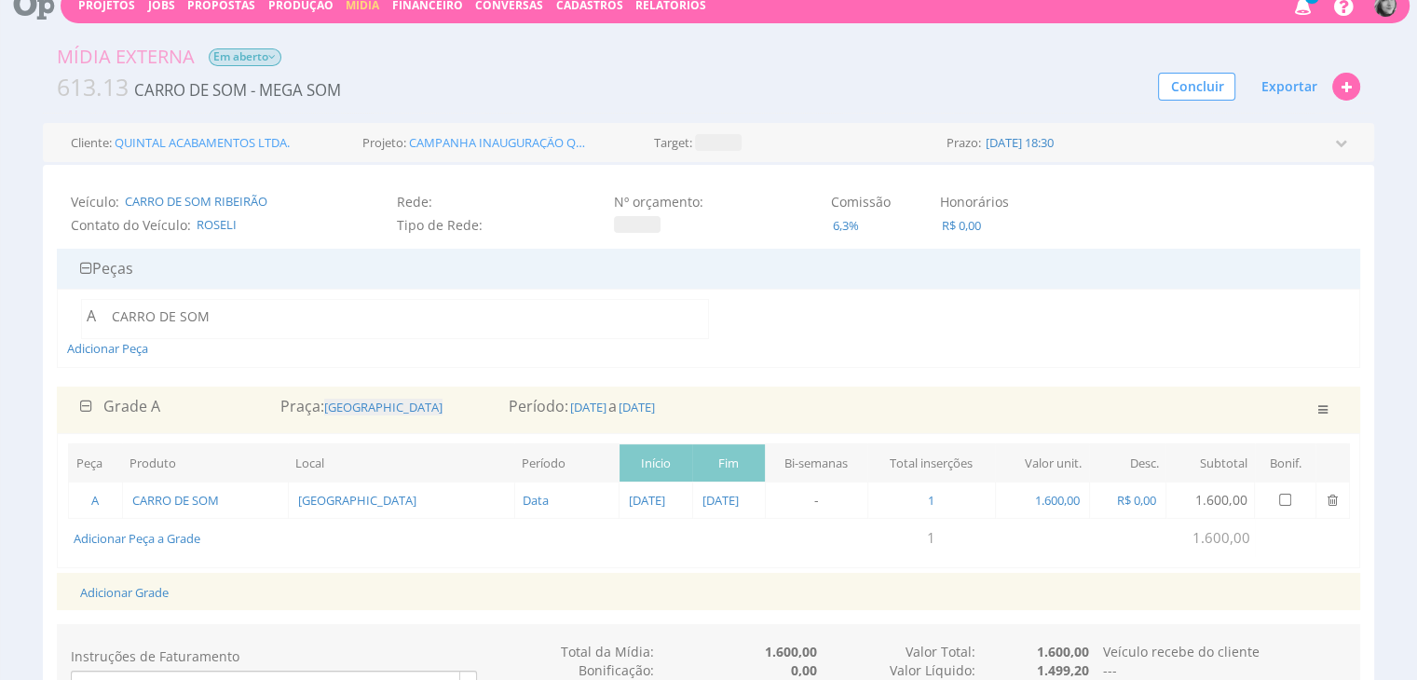
scroll to position [0, 0]
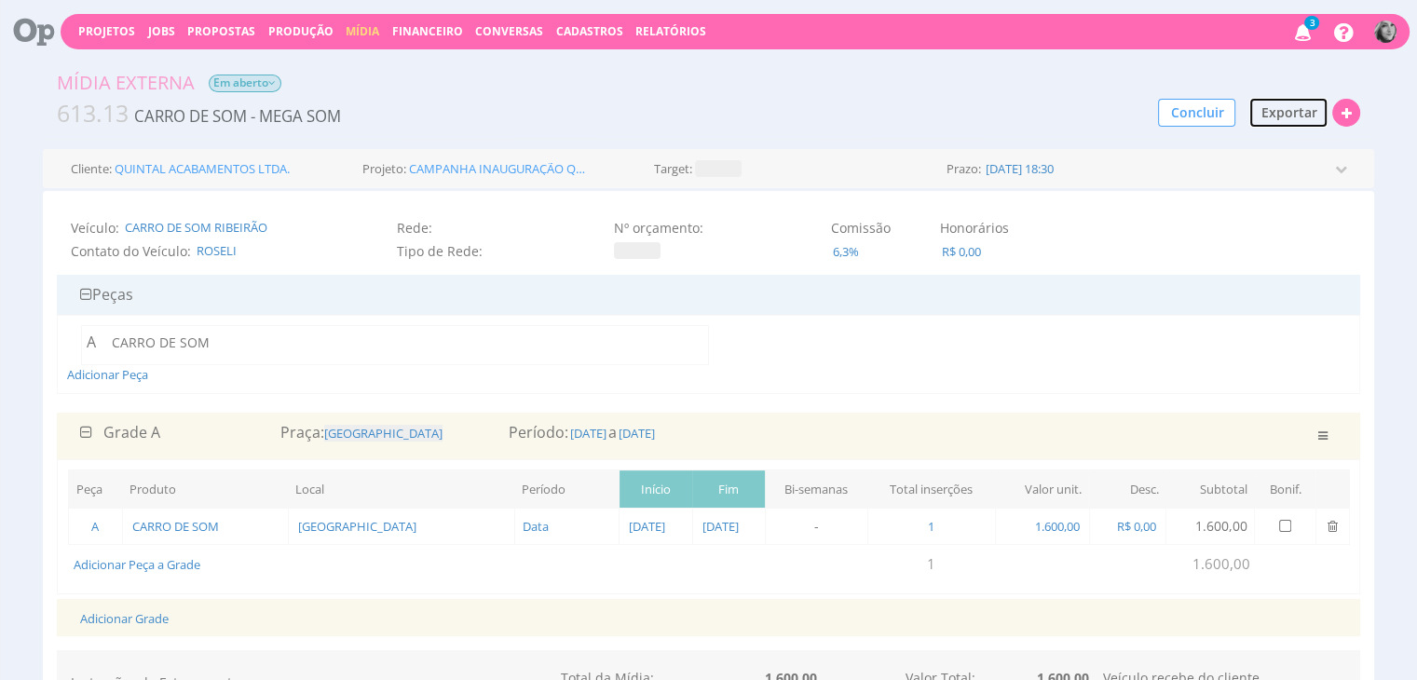
click at [1282, 116] on span "Exportar" at bounding box center [1289, 112] width 56 height 18
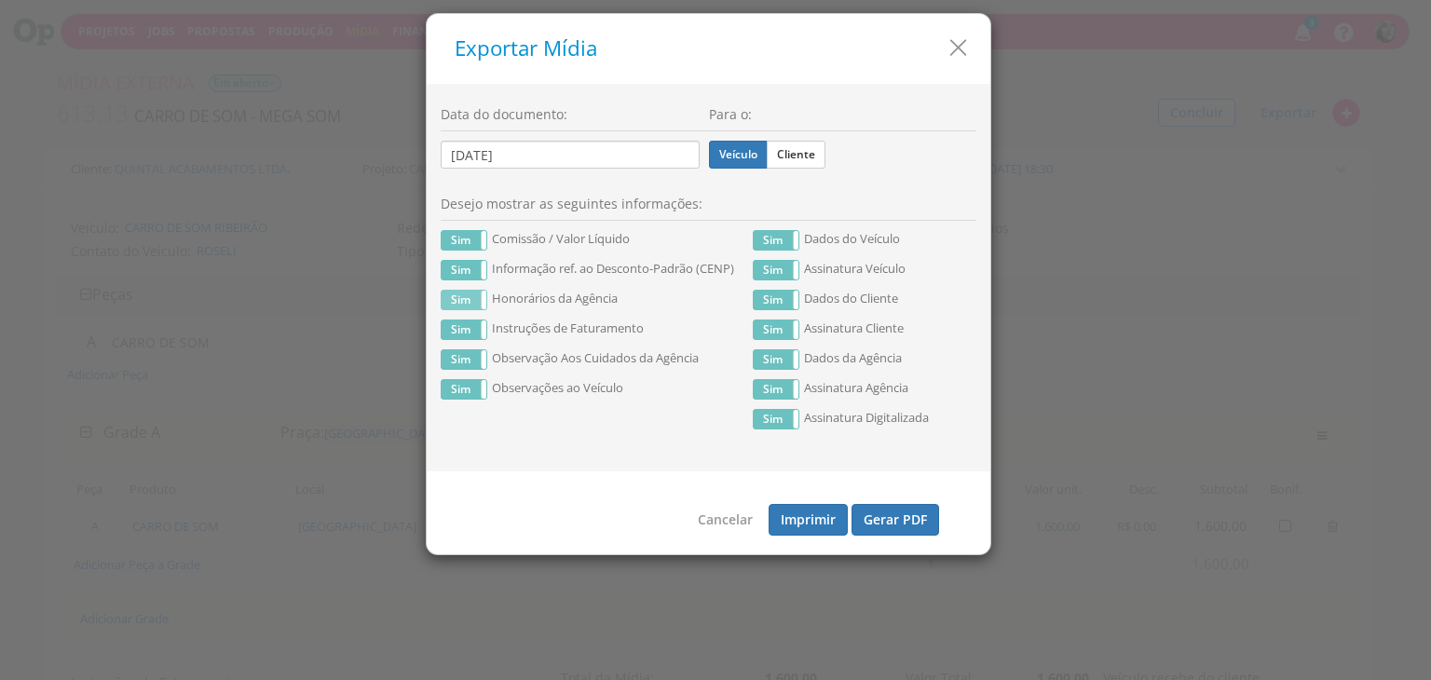
click at [466, 303] on label "Sim" at bounding box center [464, 300] width 45 height 19
click at [451, 362] on label "Sim" at bounding box center [464, 359] width 45 height 19
click at [470, 302] on label "Não" at bounding box center [464, 300] width 45 height 19
click at [885, 517] on button "Gerar PDF" at bounding box center [896, 520] width 88 height 32
click at [797, 146] on label "Cliente" at bounding box center [796, 155] width 59 height 28
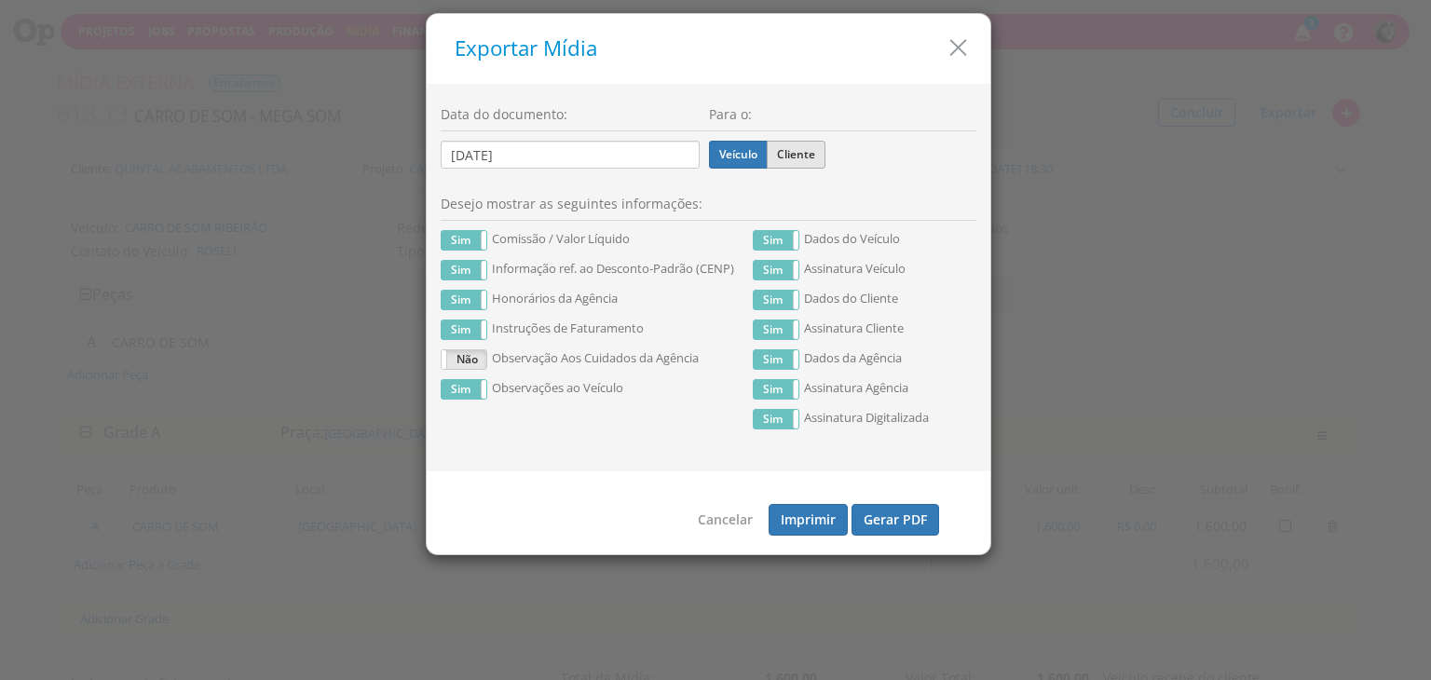
click at [0, 0] on input "Cliente" at bounding box center [0, 0] width 0 height 0
click at [427, 236] on div "Data do documento: 19/08/2025 Para o: Veículo Cliente Desejo mostrar as seguint…" at bounding box center [709, 278] width 564 height 388
click at [459, 237] on label "Sim" at bounding box center [464, 240] width 45 height 19
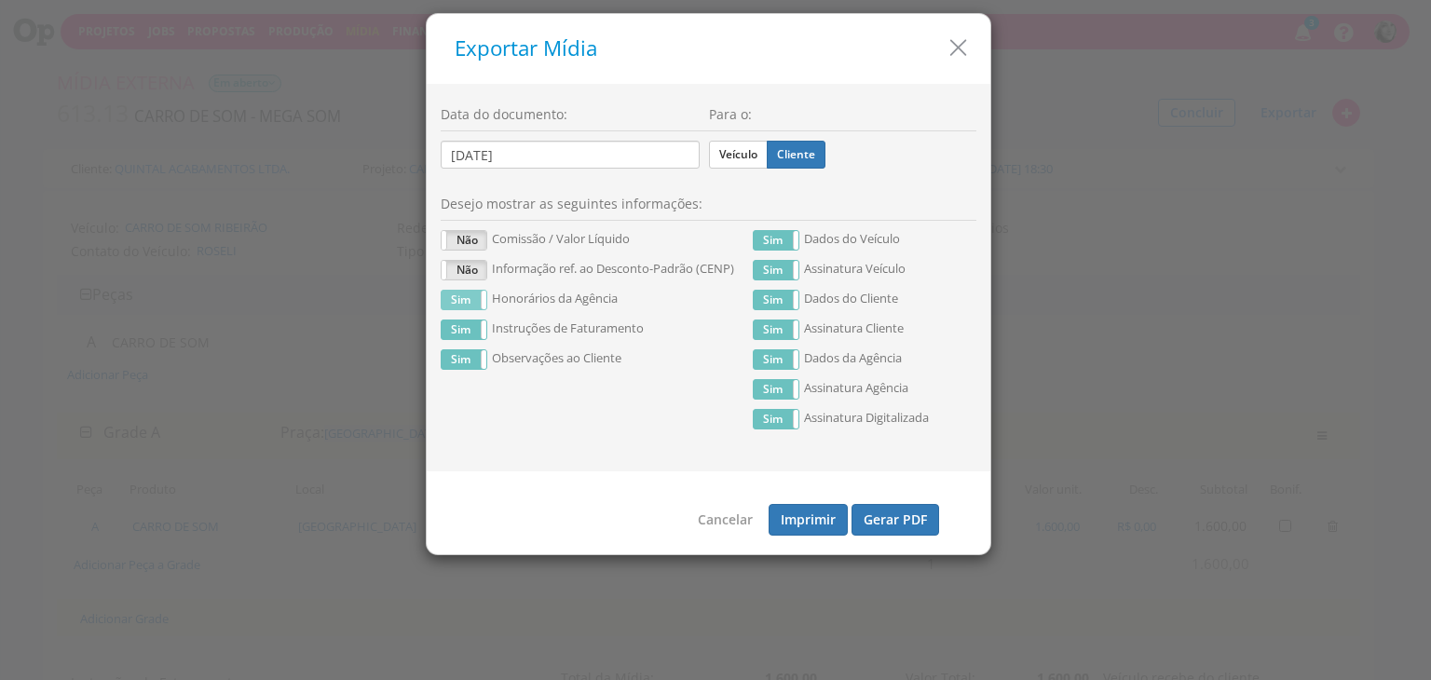
click at [454, 302] on label "Sim" at bounding box center [464, 300] width 45 height 19
click at [891, 516] on button "Gerar PDF" at bounding box center [896, 520] width 88 height 32
click at [965, 47] on icon "button" at bounding box center [958, 47] width 27 height 27
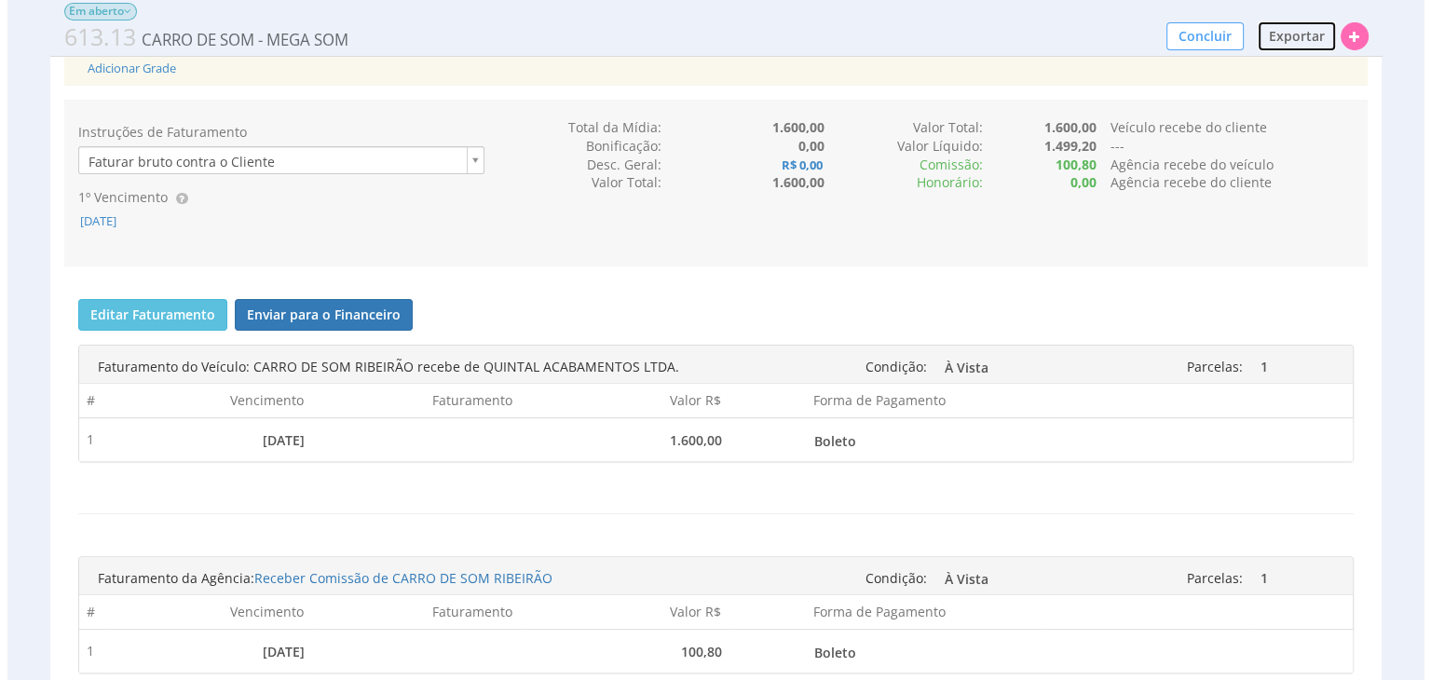
scroll to position [652, 0]
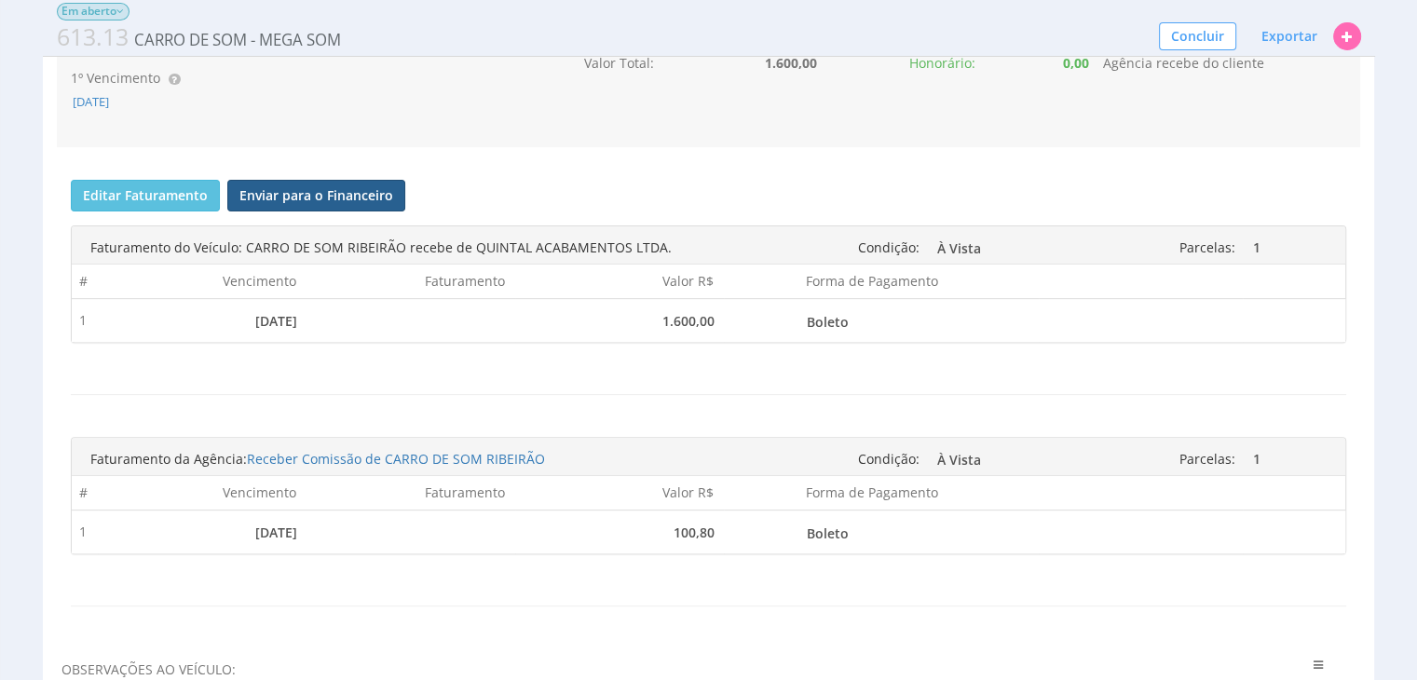
click at [312, 181] on button "Enviar para o Financeiro" at bounding box center [316, 196] width 178 height 32
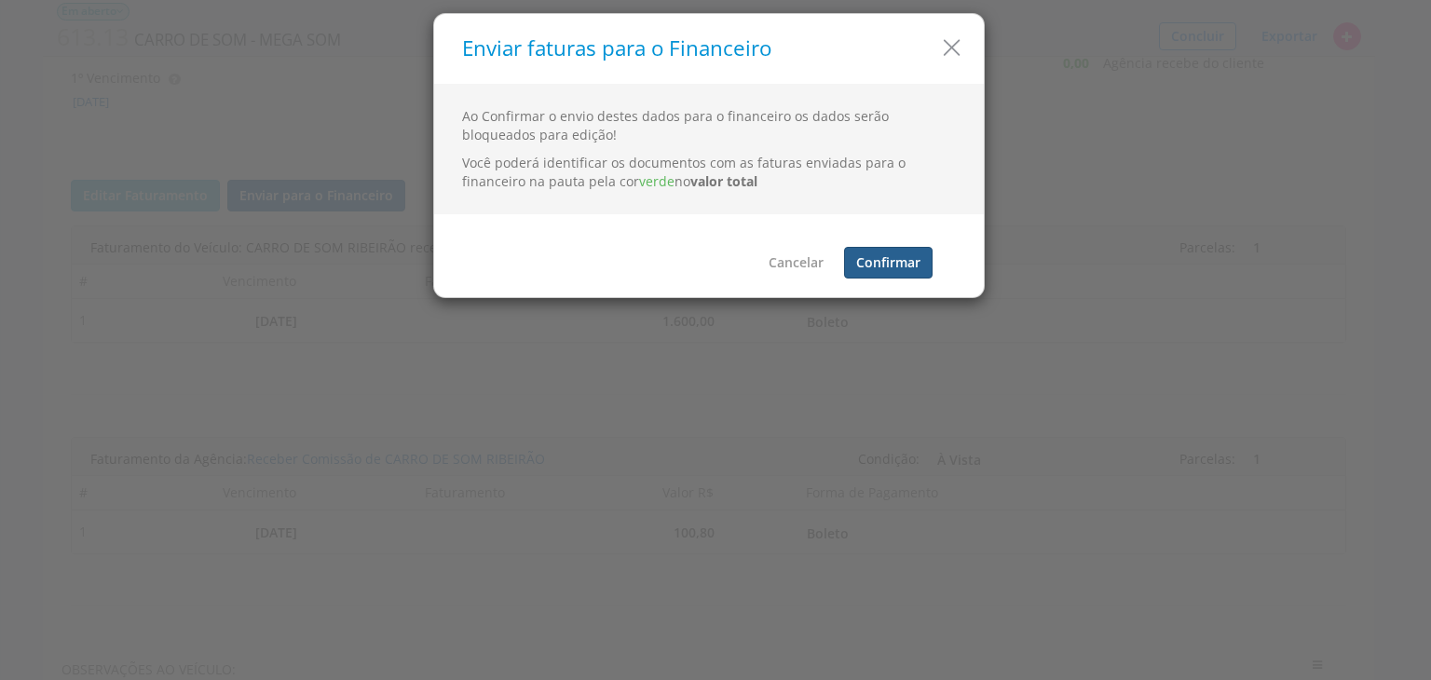
click at [898, 261] on button "Confirmar" at bounding box center [888, 263] width 89 height 32
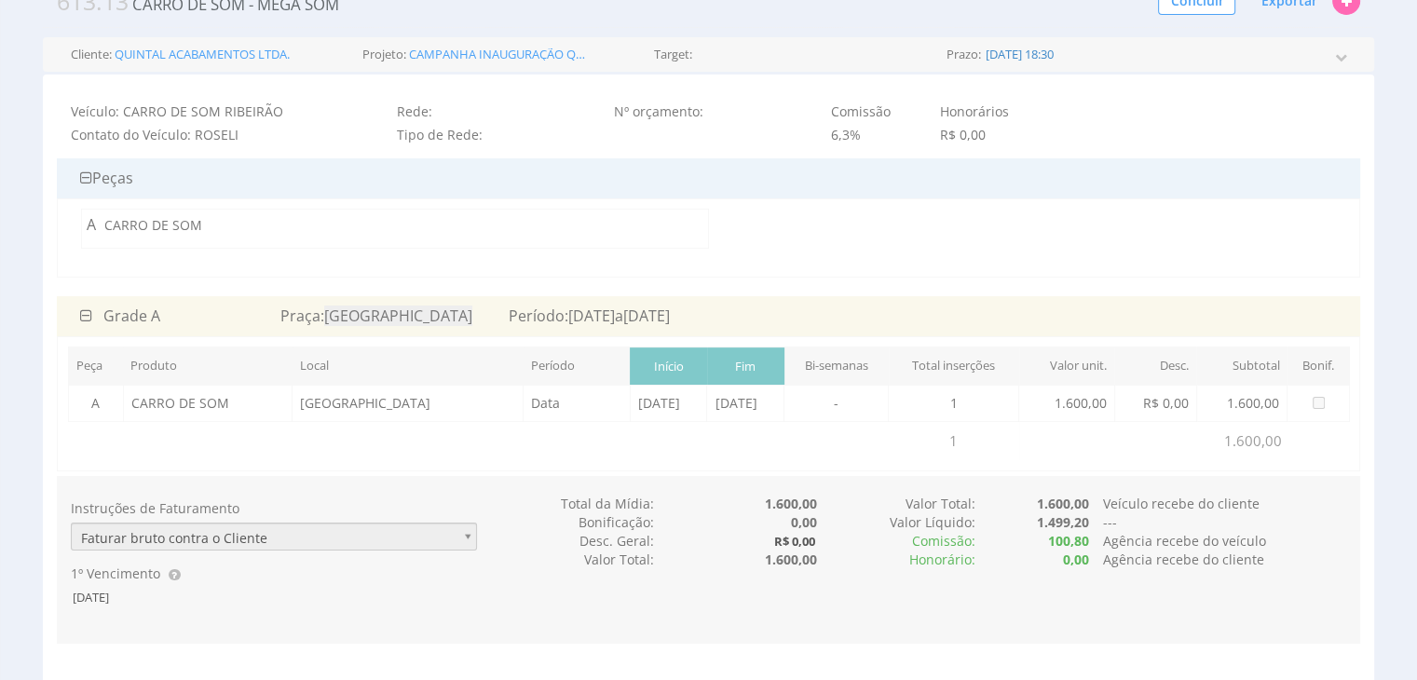
scroll to position [0, 0]
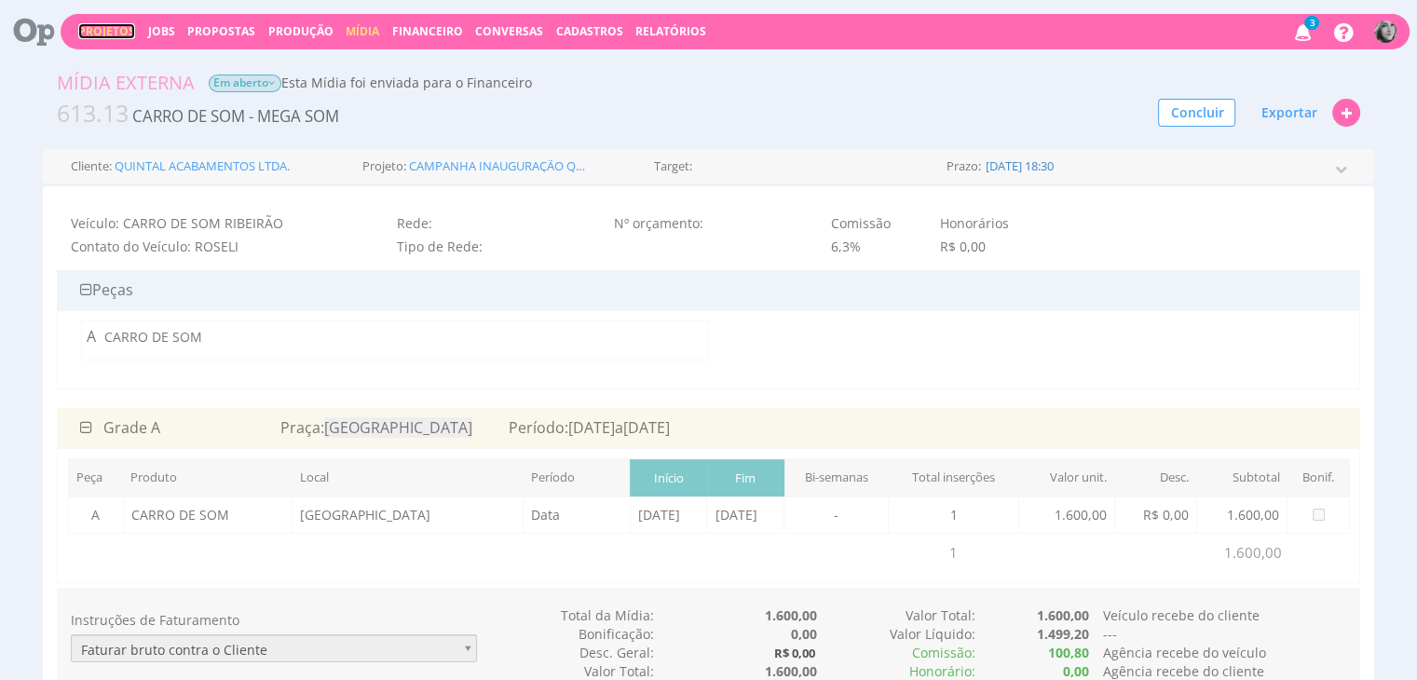
click at [104, 34] on link "Projetos" at bounding box center [106, 31] width 57 height 16
